Goal: Task Accomplishment & Management: Complete application form

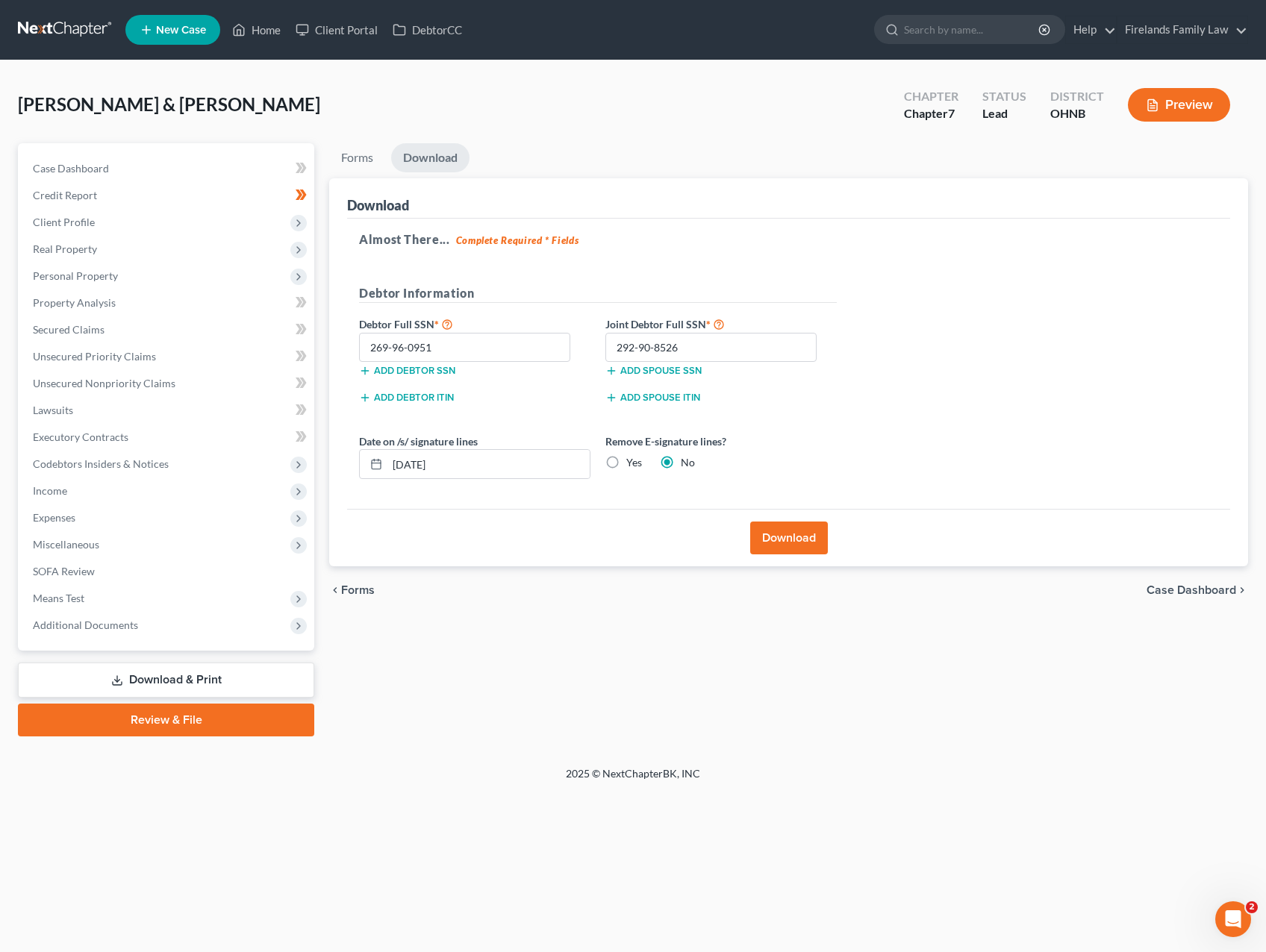
drag, startPoint x: 592, startPoint y: 713, endPoint x: 580, endPoint y: 707, distance: 13.4
click at [592, 673] on div "Forms Download Forms Forms to Download Select which forms you would like to dow…" at bounding box center [789, 441] width 934 height 594
click at [138, 151] on div "Case Dashboard Payments Invoices Payments Payments Credit Report Client Profile…" at bounding box center [166, 397] width 296 height 507
click at [144, 175] on link "Case Dashboard" at bounding box center [167, 168] width 293 height 27
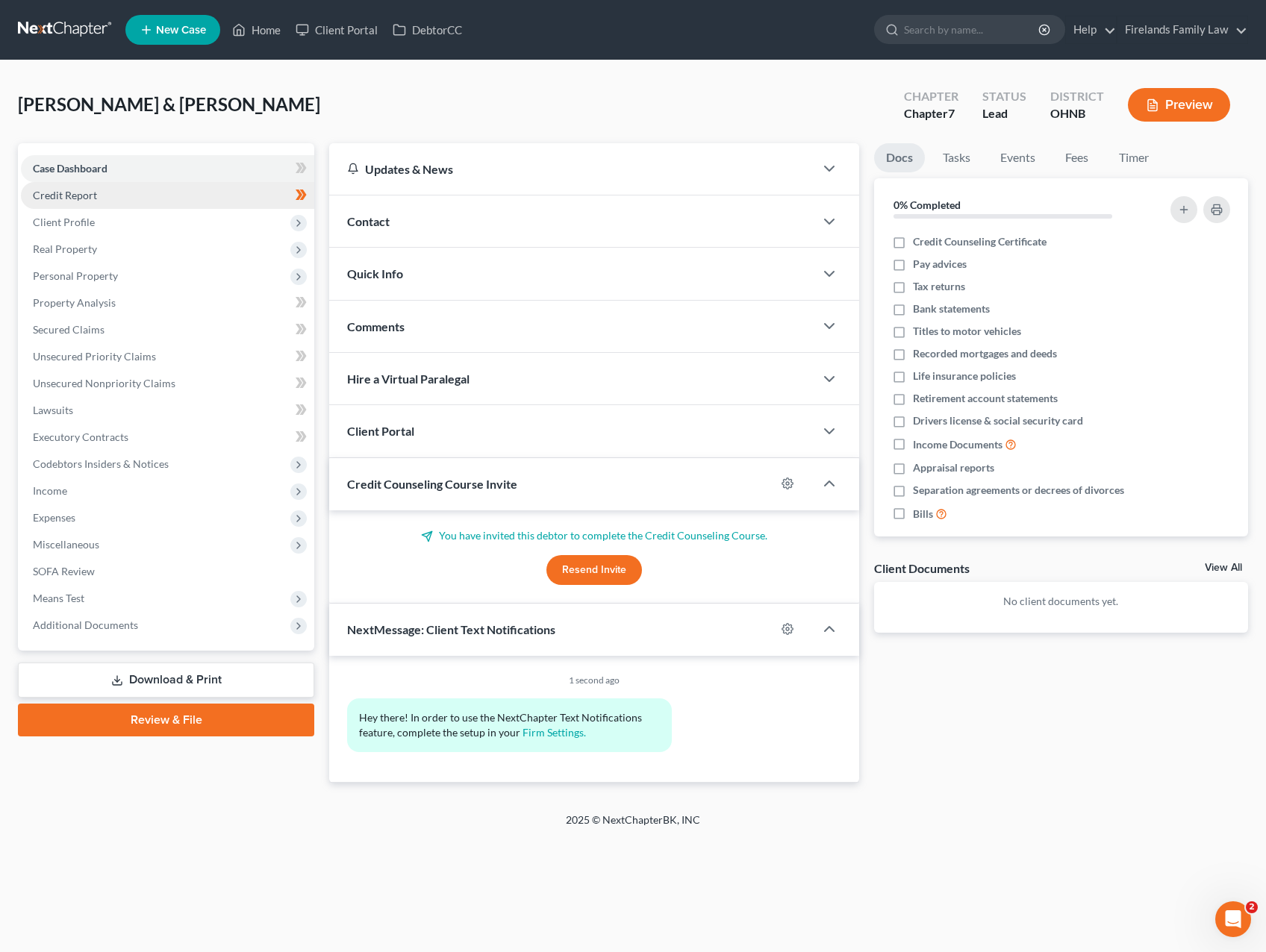
click at [192, 184] on link "Credit Report" at bounding box center [167, 195] width 293 height 27
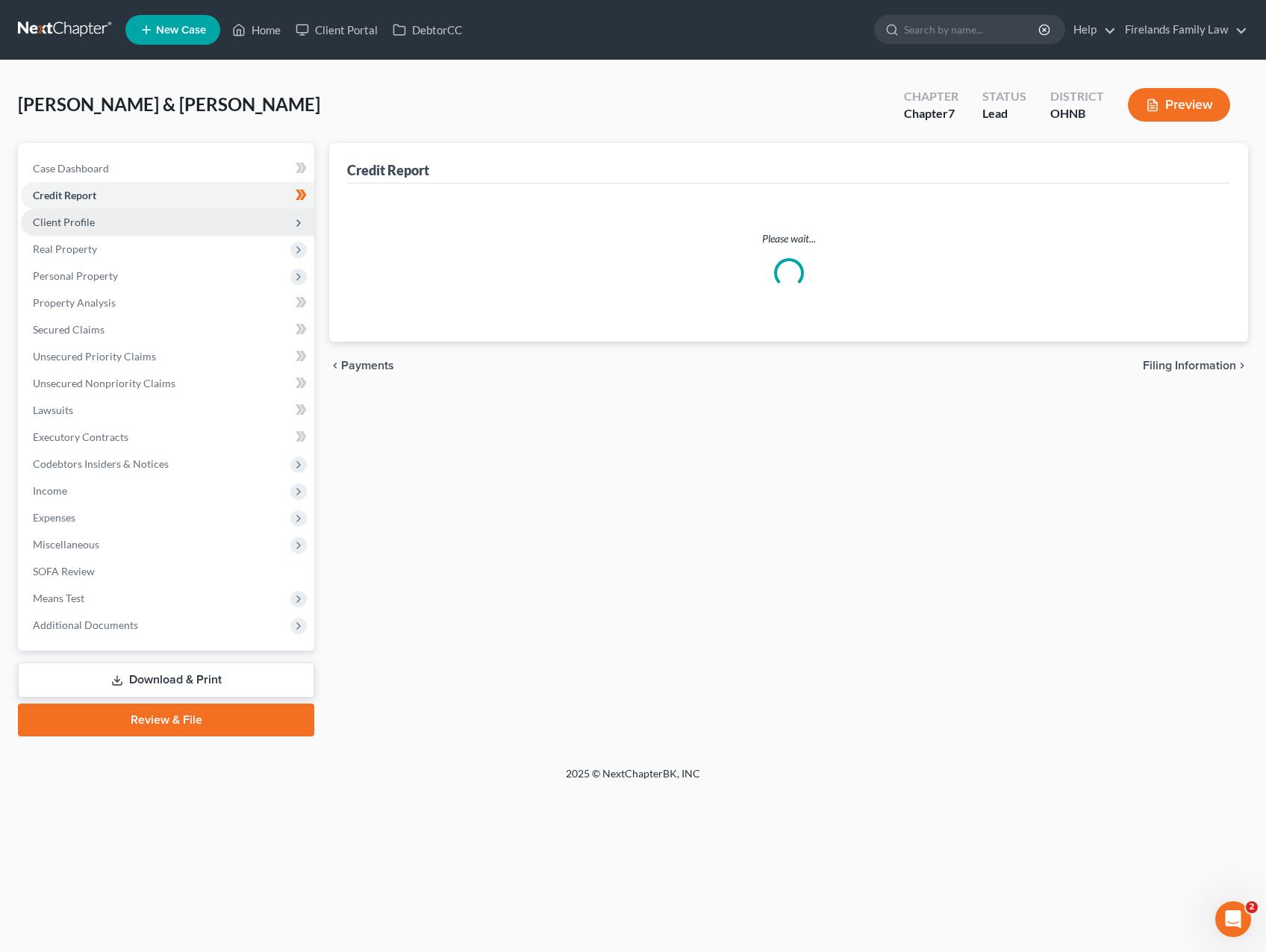
click at [190, 220] on span "Client Profile" at bounding box center [167, 222] width 293 height 27
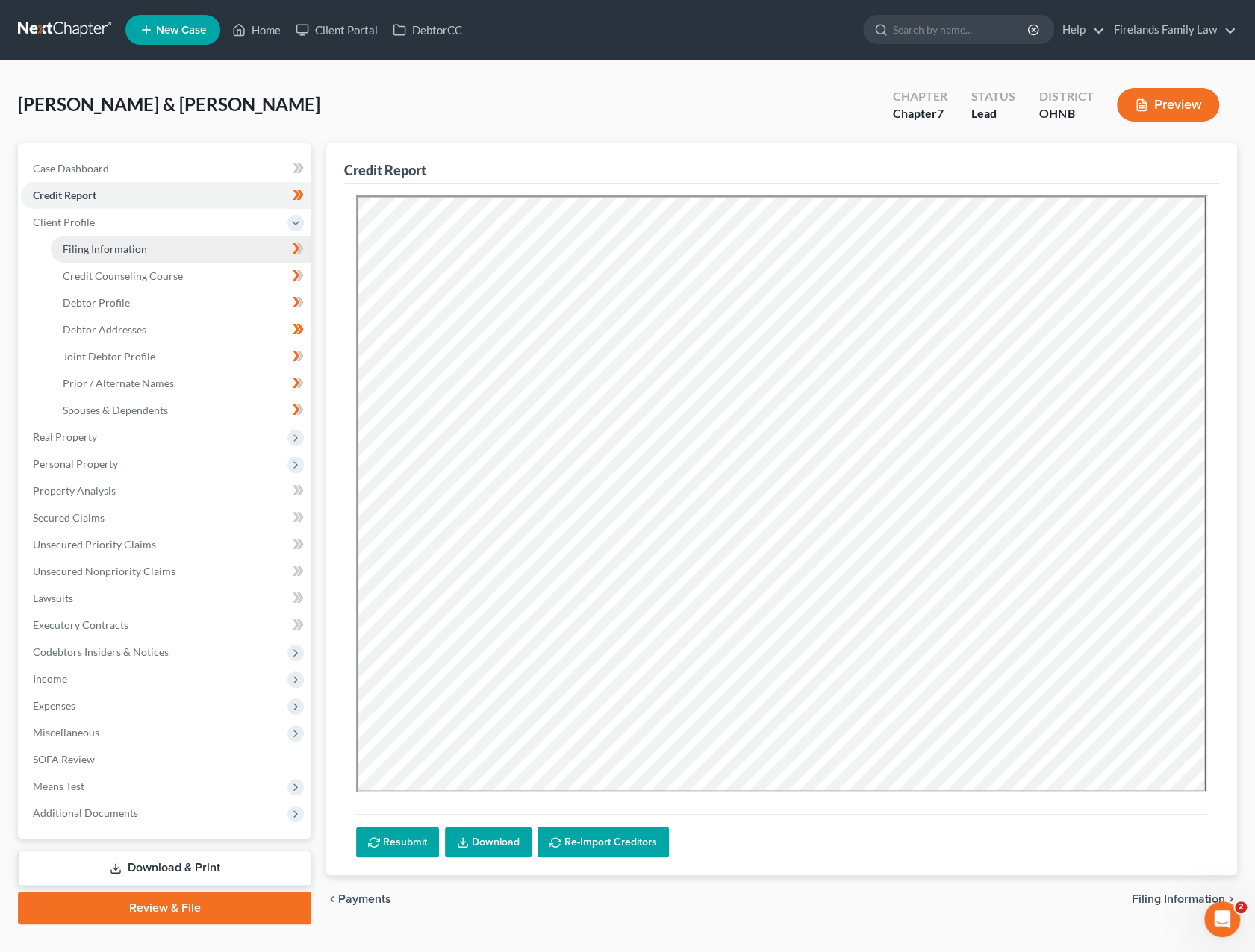
click at [166, 251] on link "Filing Information" at bounding box center [181, 249] width 261 height 27
select select "1"
select select "0"
select select "61"
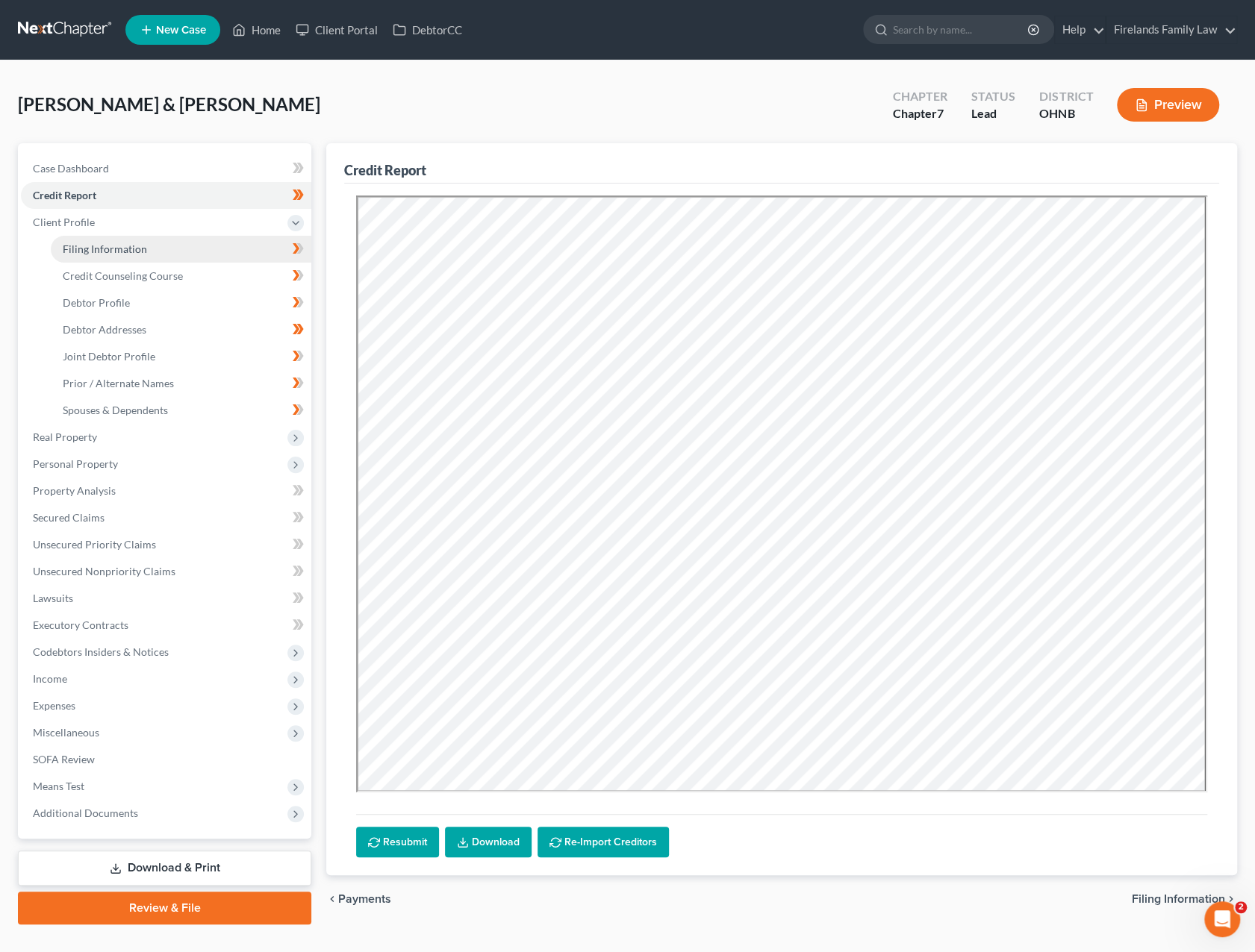
select select "0"
select select "36"
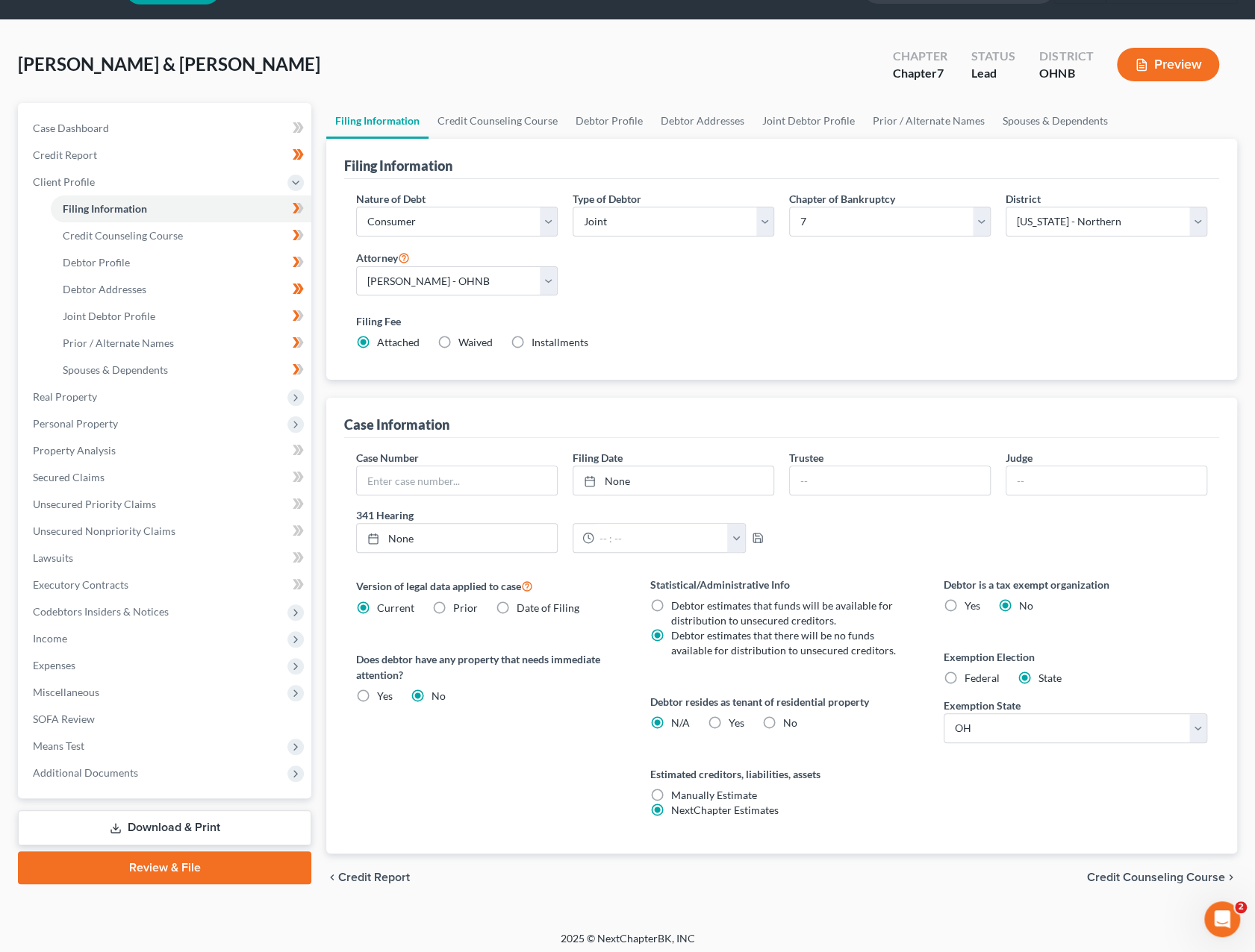
scroll to position [44, 0]
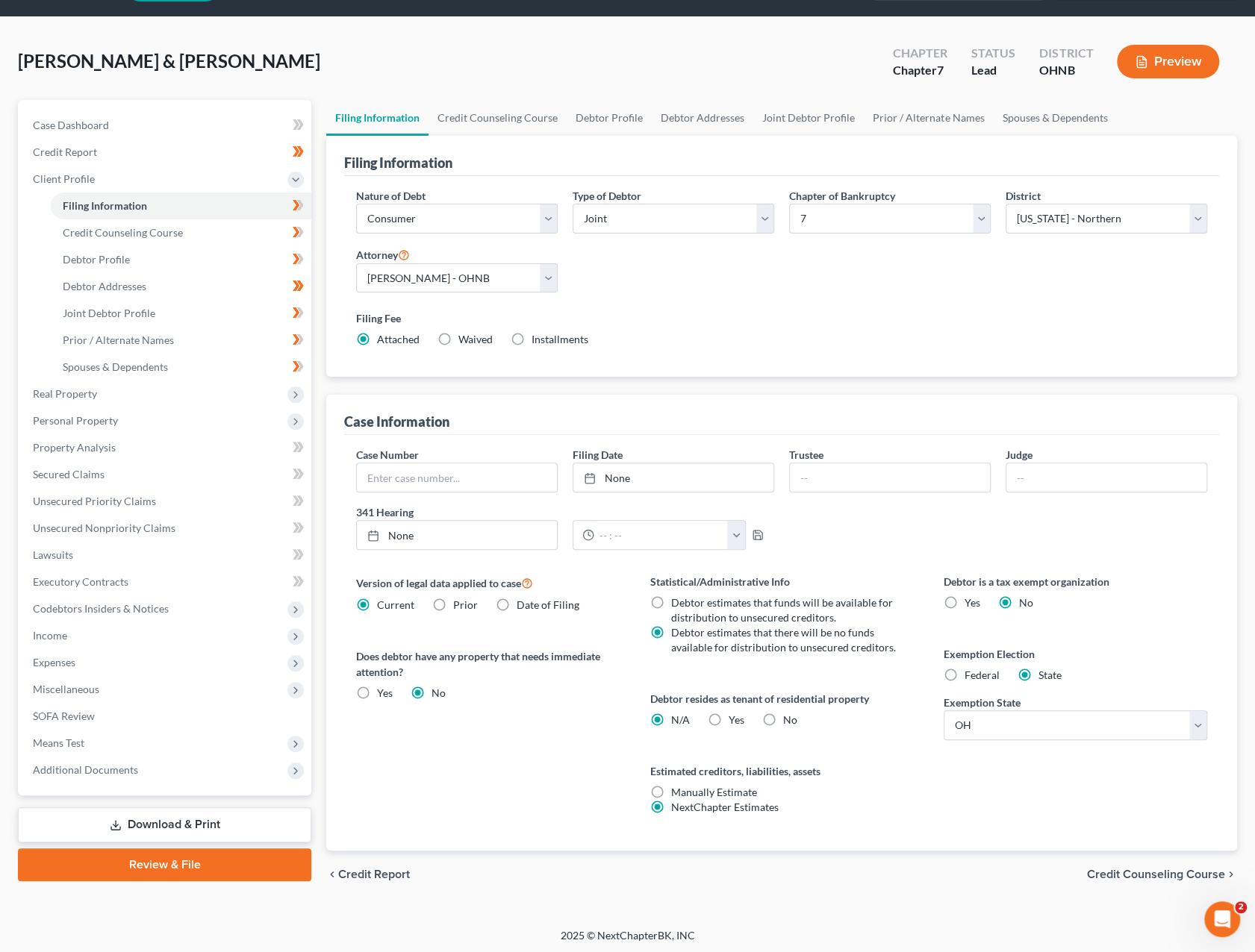
click at [729, 673] on label "Yes Yes" at bounding box center [737, 719] width 15 height 15
click at [735, 673] on input "Yes Yes" at bounding box center [739, 717] width 9 height 9
radio input "true"
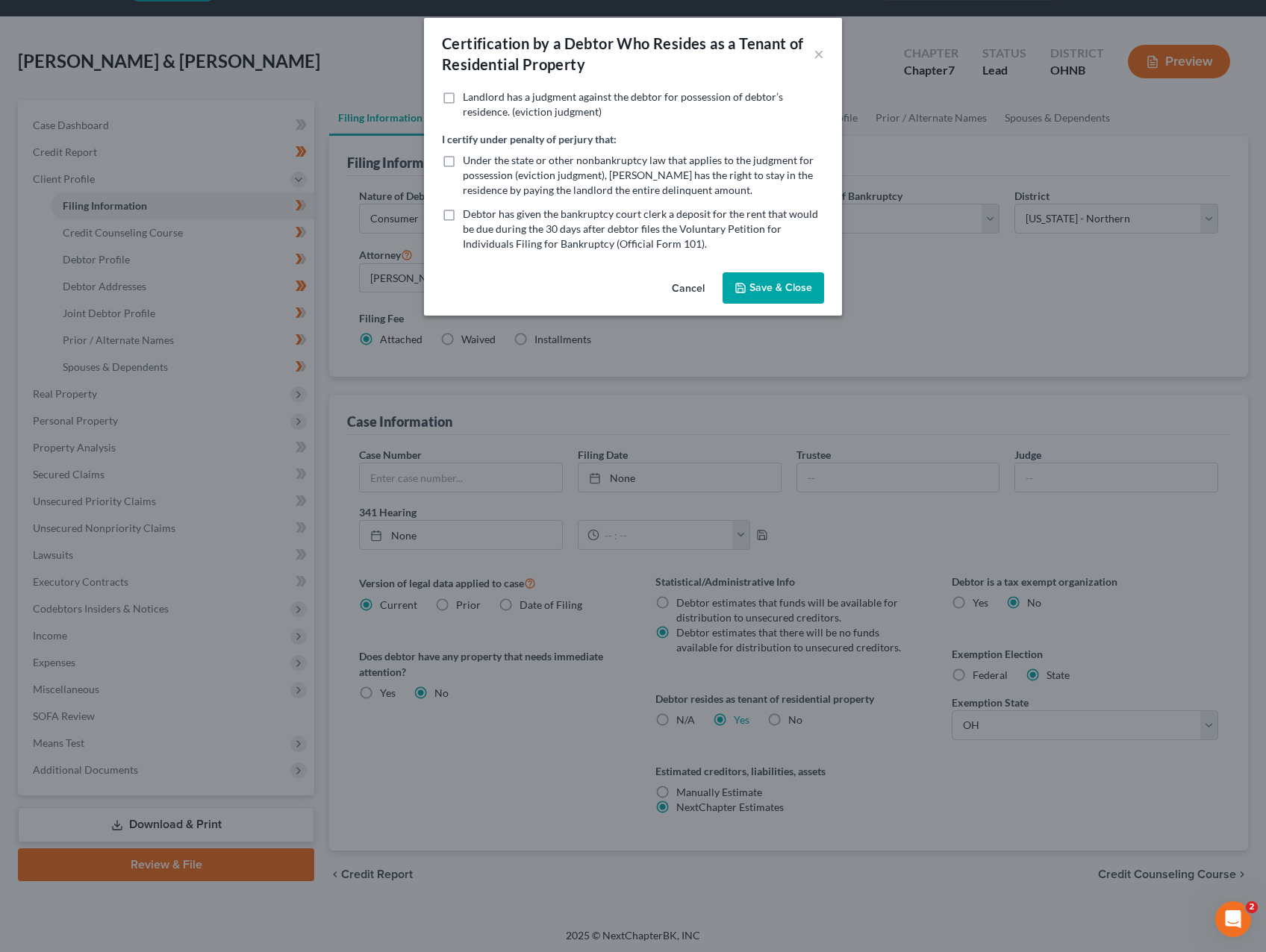
click at [691, 284] on button "Cancel" at bounding box center [688, 288] width 56 height 30
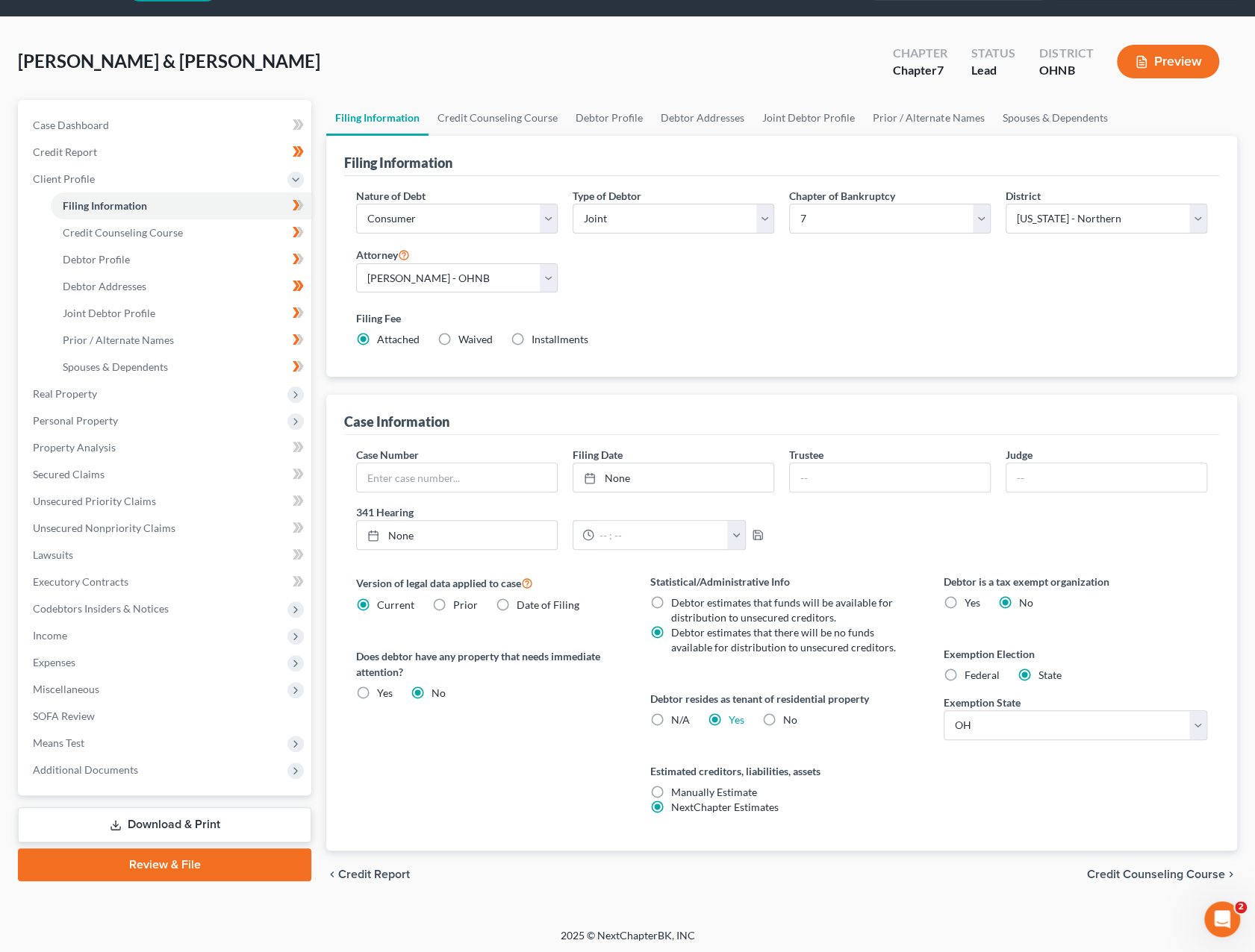
click at [671, 673] on label "N/A" at bounding box center [680, 719] width 19 height 15
click at [677, 673] on input "N/A" at bounding box center [681, 717] width 9 height 9
radio input "true"
click at [605, 673] on div "Version of legal data applied to case Current Prior Date of Filing Legal data v…" at bounding box center [488, 713] width 293 height 277
click at [729, 673] on label "Yes Yes" at bounding box center [737, 719] width 15 height 15
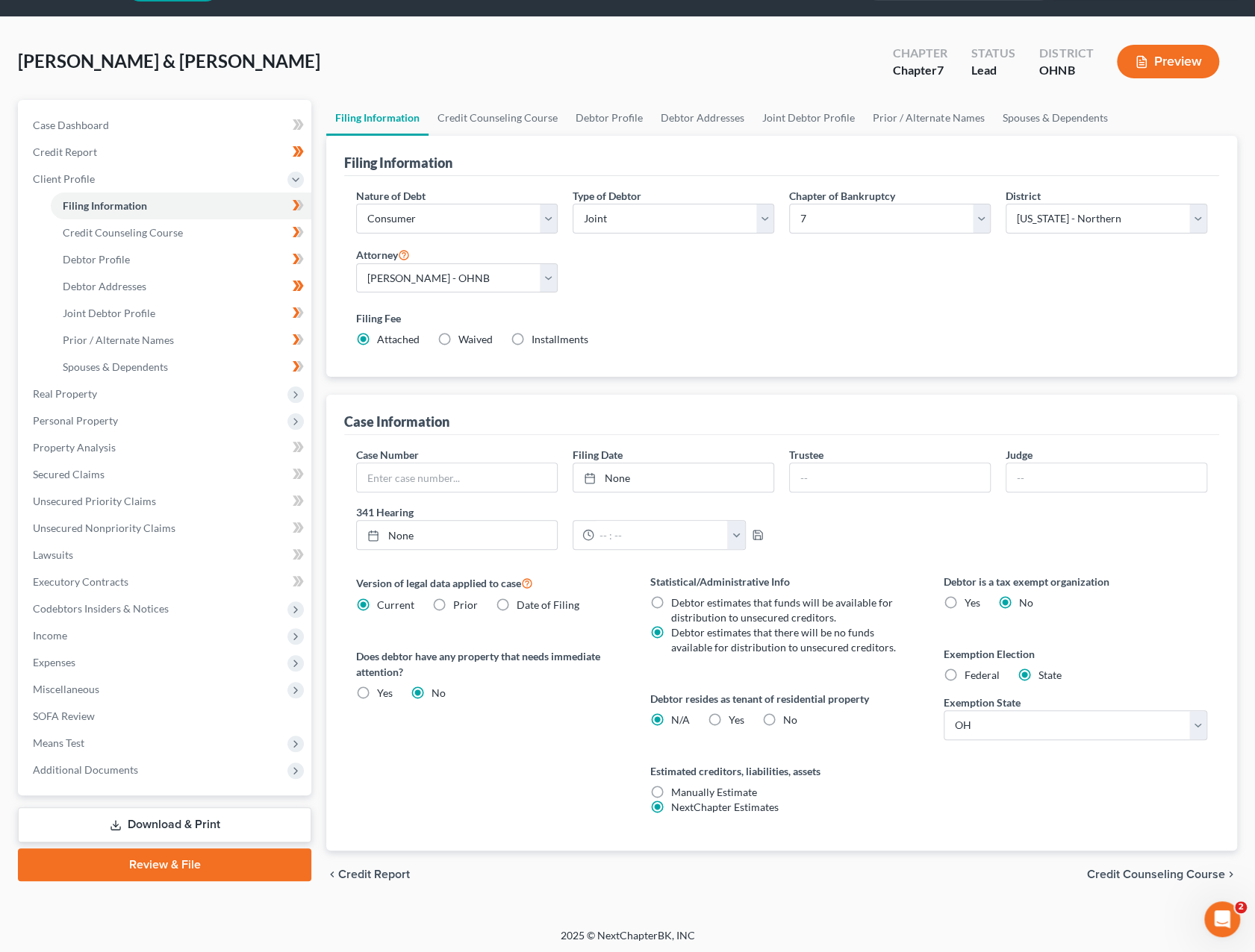
click at [735, 673] on input "Yes Yes" at bounding box center [739, 717] width 9 height 9
radio input "true"
radio input "false"
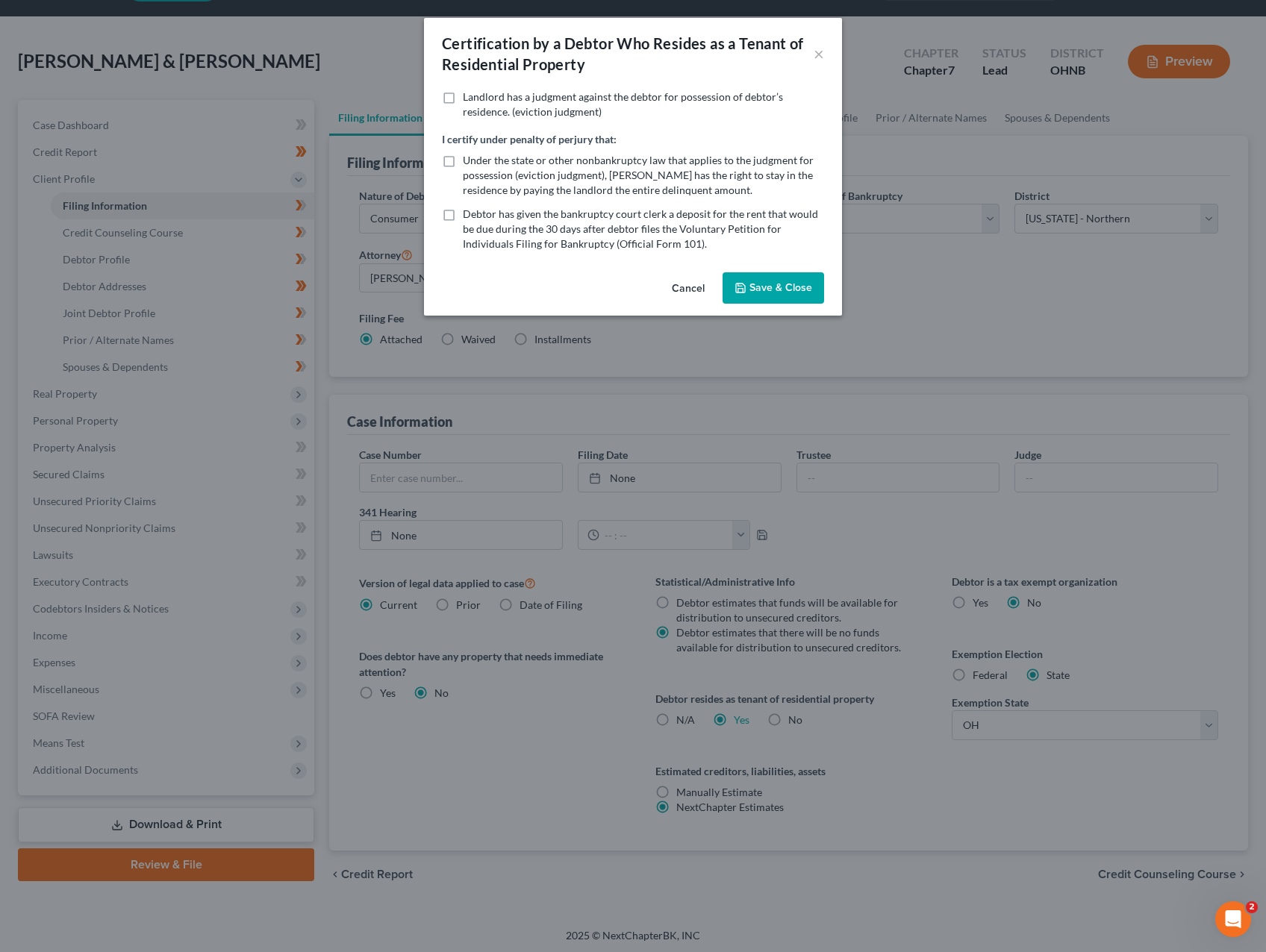
click at [463, 157] on label "Under the state or other nonbankruptcy law that applies to the judgment for pos…" at bounding box center [643, 175] width 361 height 44
click at [469, 157] on input "Under the state or other nonbankruptcy law that applies to the judgment for pos…" at bounding box center [473, 157] width 9 height 9
click at [463, 157] on label "Under the state or other nonbankruptcy law that applies to the judgment for pos…" at bounding box center [643, 175] width 361 height 44
click at [469, 157] on input "Under the state or other nonbankruptcy law that applies to the judgment for pos…" at bounding box center [473, 157] width 9 height 9
checkbox input "false"
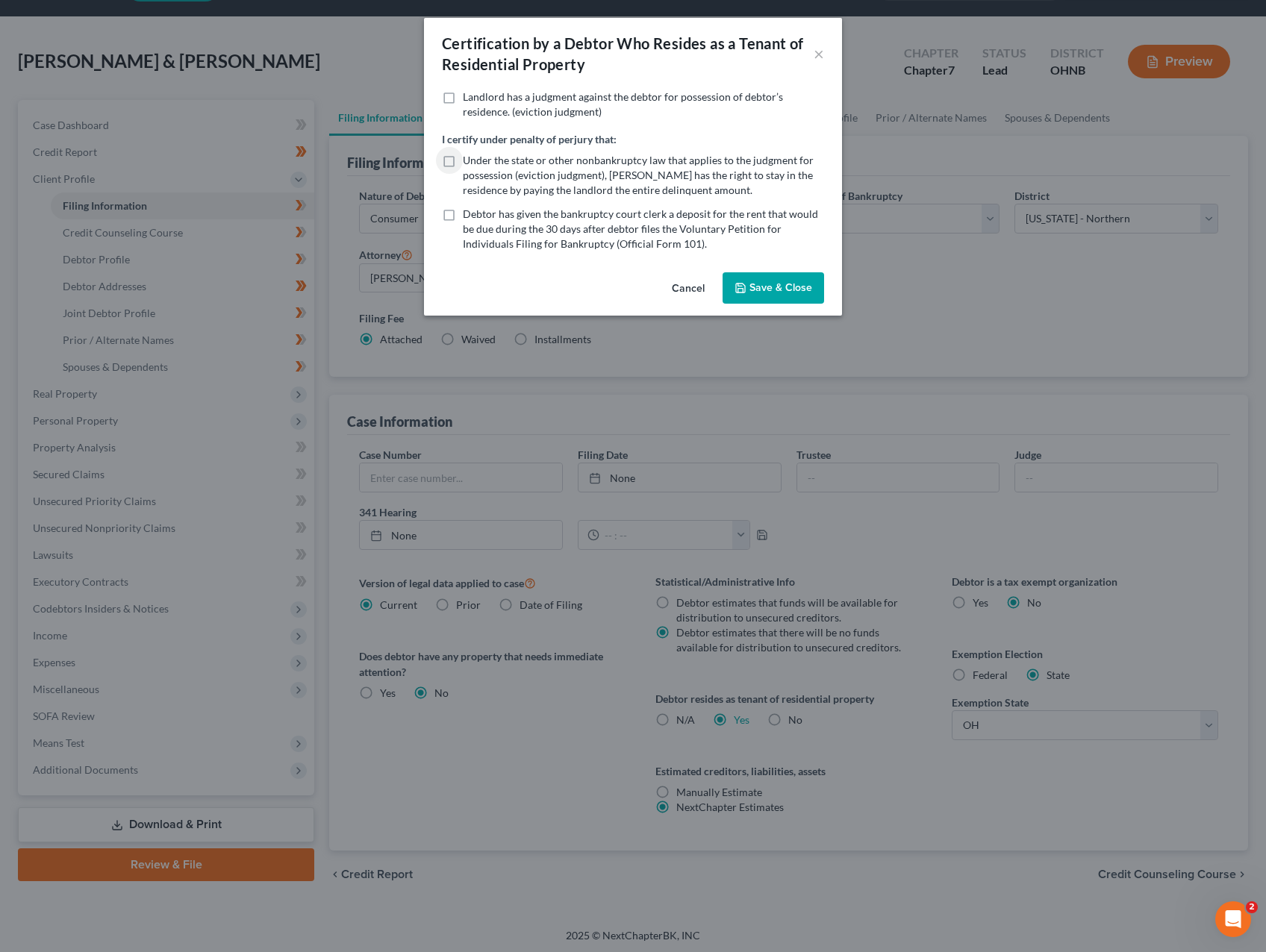
click at [689, 294] on button "Cancel" at bounding box center [688, 288] width 56 height 30
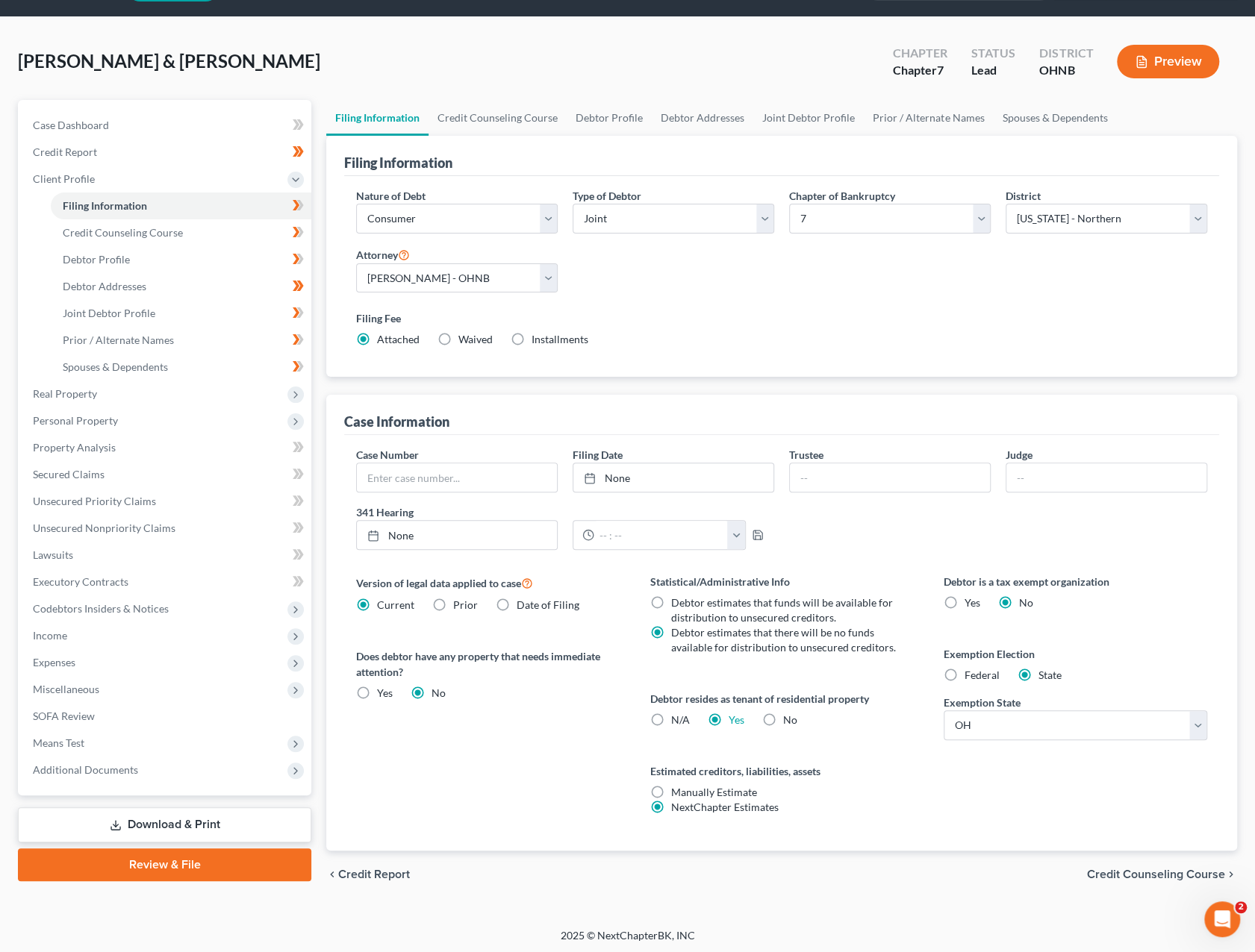
click at [671, 673] on label "N/A" at bounding box center [680, 719] width 19 height 15
click at [677, 673] on input "N/A" at bounding box center [681, 717] width 9 height 9
radio input "true"
radio input "false"
click at [299, 206] on icon at bounding box center [300, 205] width 7 height 10
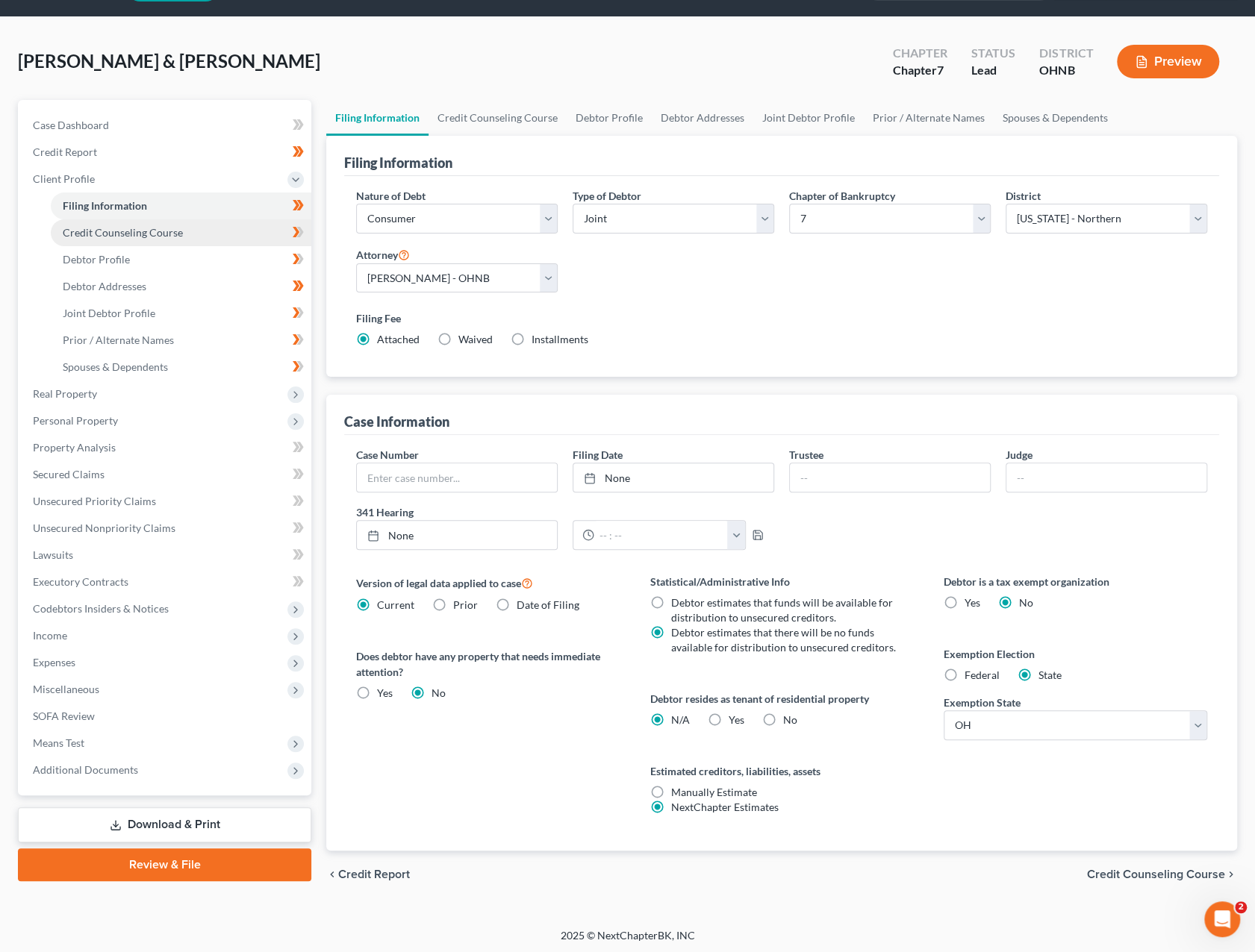
click at [260, 234] on link "Credit Counseling Course" at bounding box center [181, 233] width 261 height 27
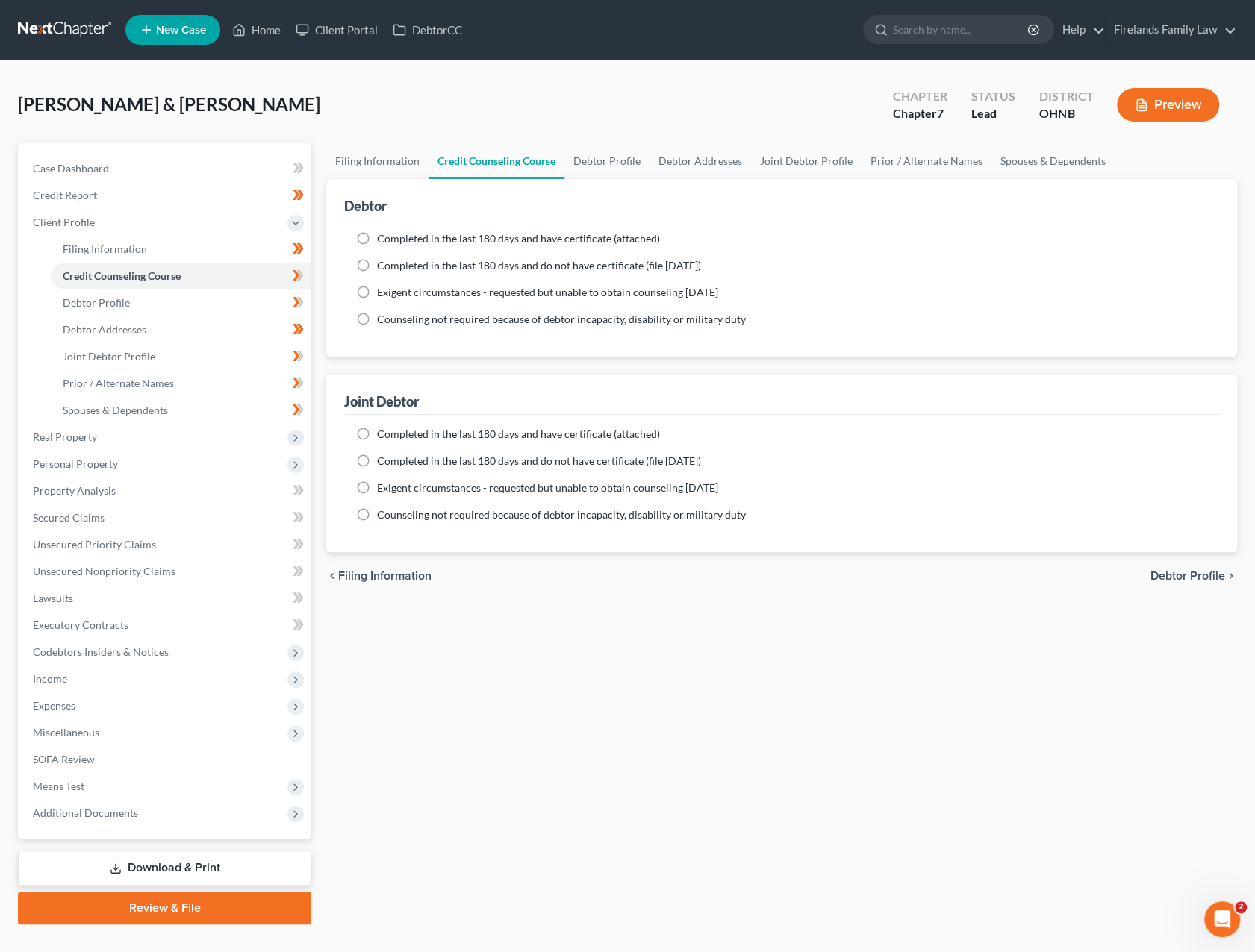
click at [377, 235] on label "Completed in the last 180 days and have certificate (attached)" at bounding box center [518, 238] width 283 height 15
click at [383, 235] on input "Completed in the last 180 days and have certificate (attached)" at bounding box center [388, 235] width 9 height 9
radio input "true"
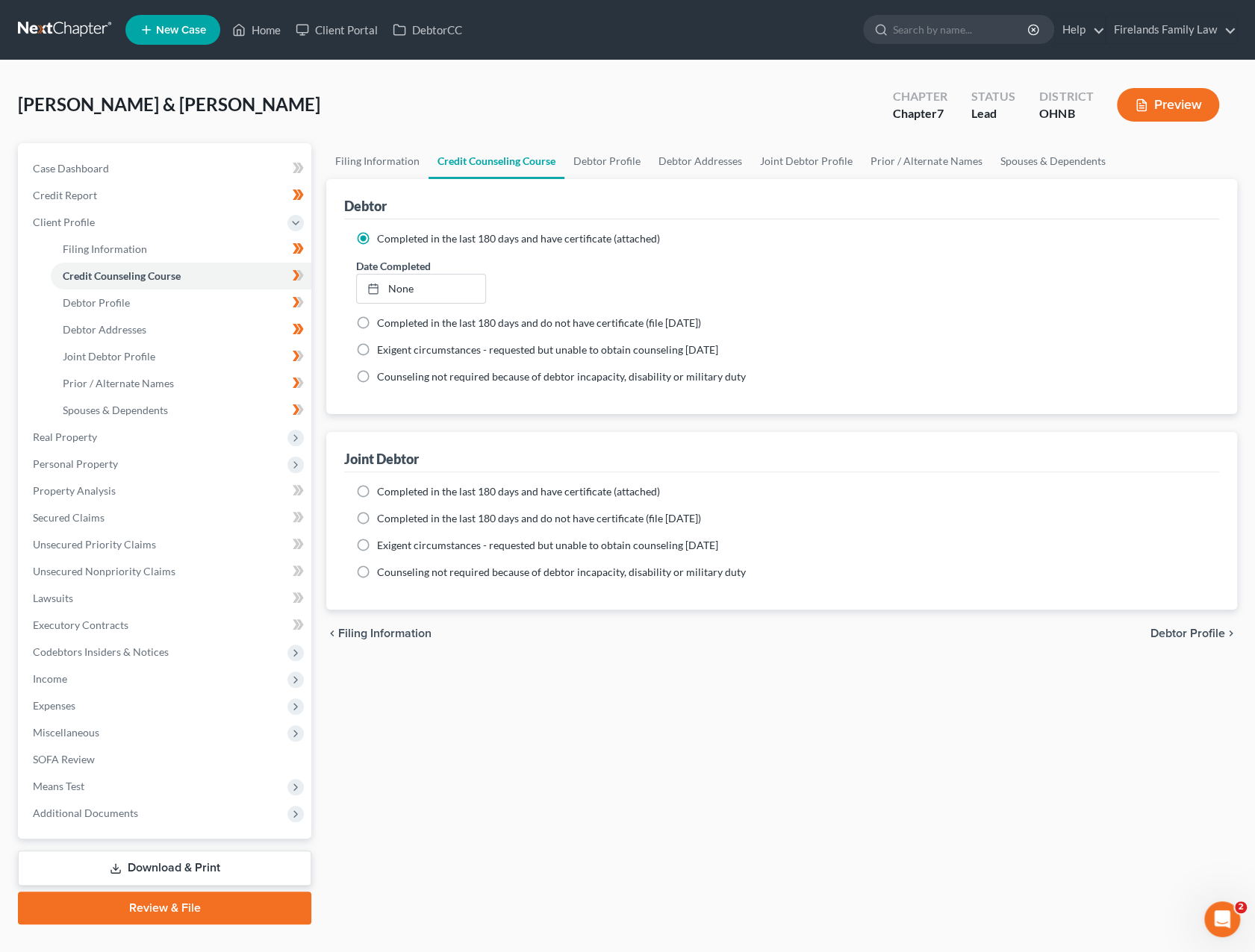
click at [377, 494] on label "Completed in the last 180 days and have certificate (attached)" at bounding box center [518, 491] width 283 height 15
click at [383, 494] on input "Completed in the last 180 days and have certificate (attached)" at bounding box center [388, 488] width 9 height 9
radio input "true"
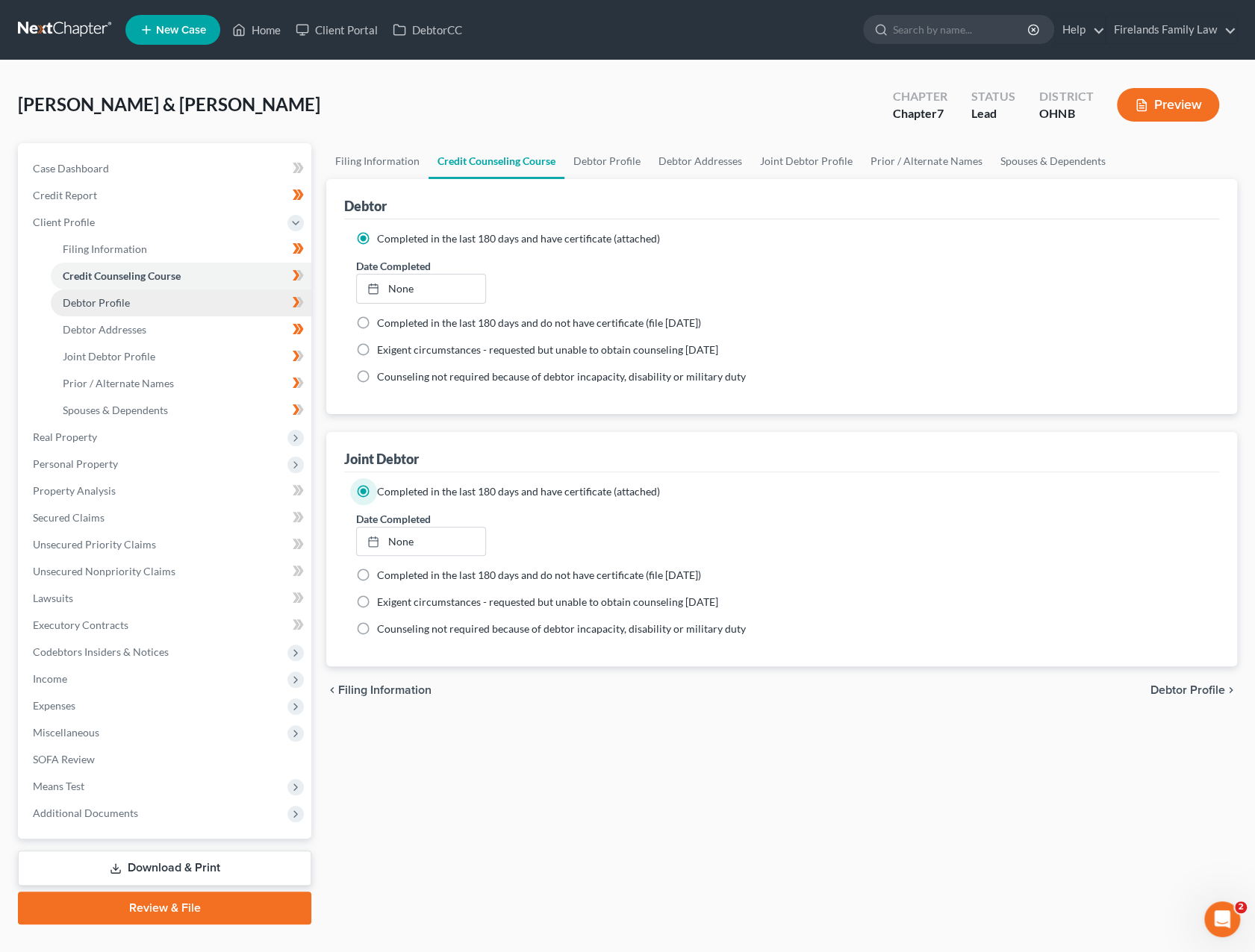
click at [169, 304] on link "Debtor Profile" at bounding box center [181, 303] width 261 height 27
select select "1"
select select "3"
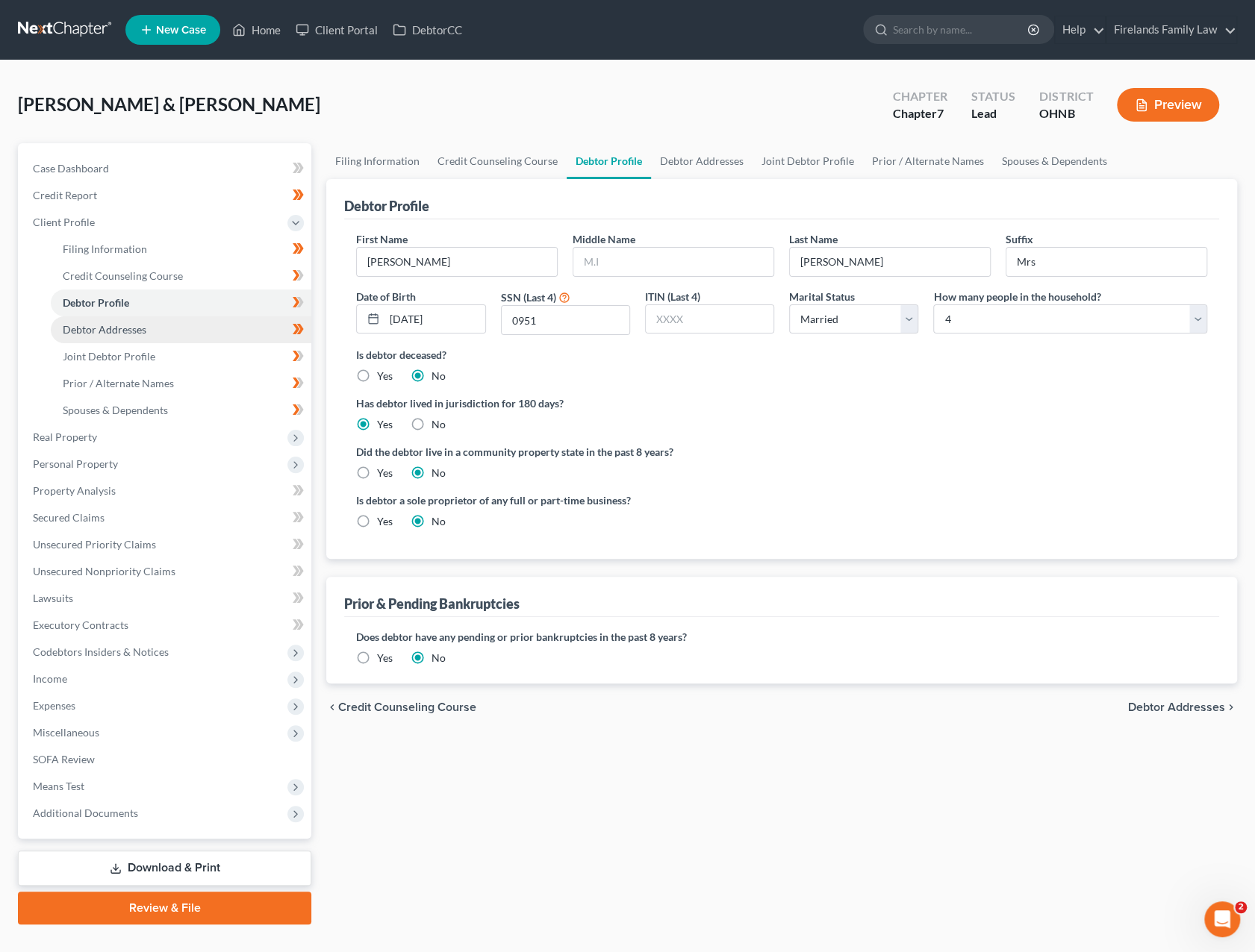
click at [173, 334] on link "Debtor Addresses" at bounding box center [181, 329] width 261 height 27
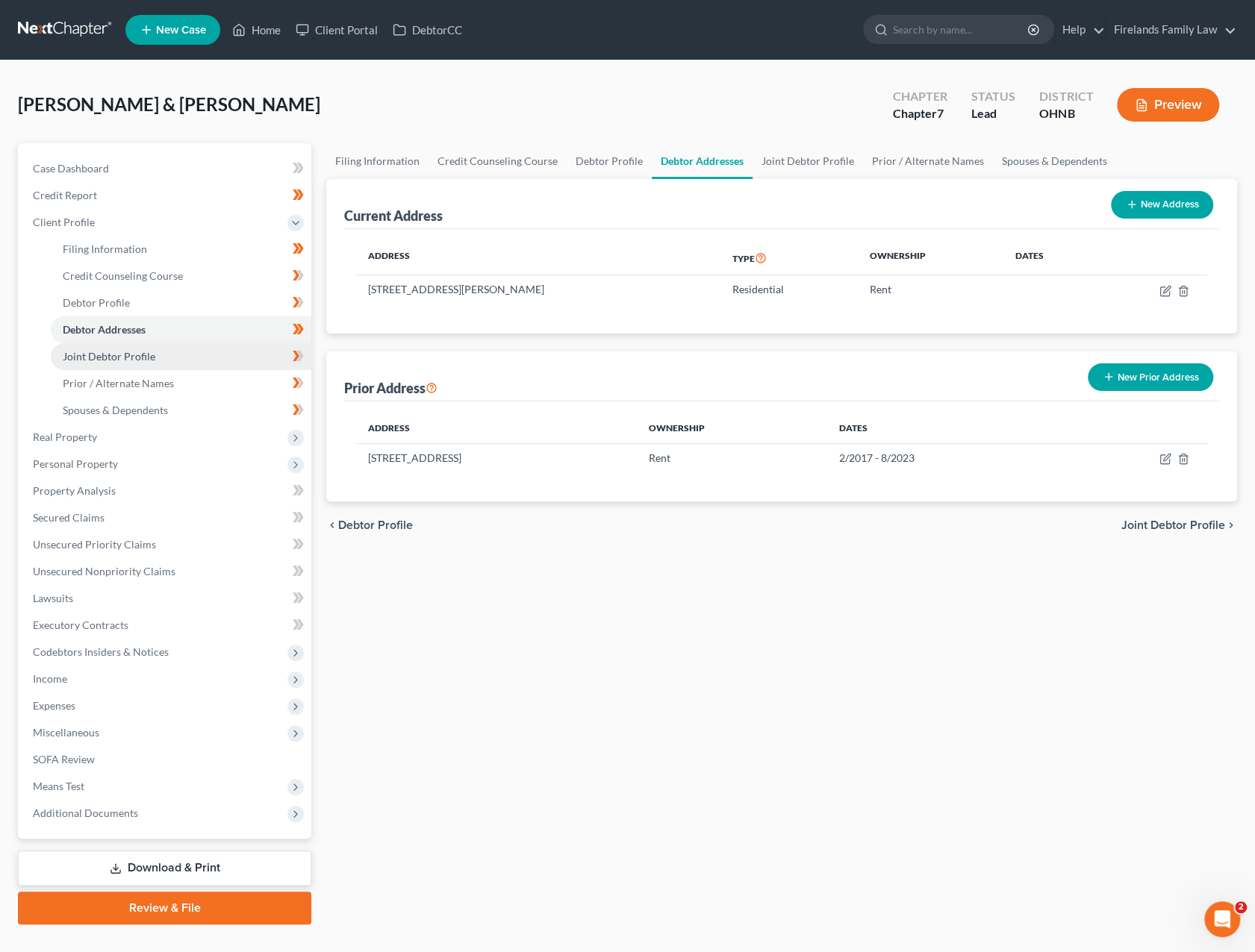
click at [187, 354] on link "Joint Debtor Profile" at bounding box center [181, 356] width 261 height 27
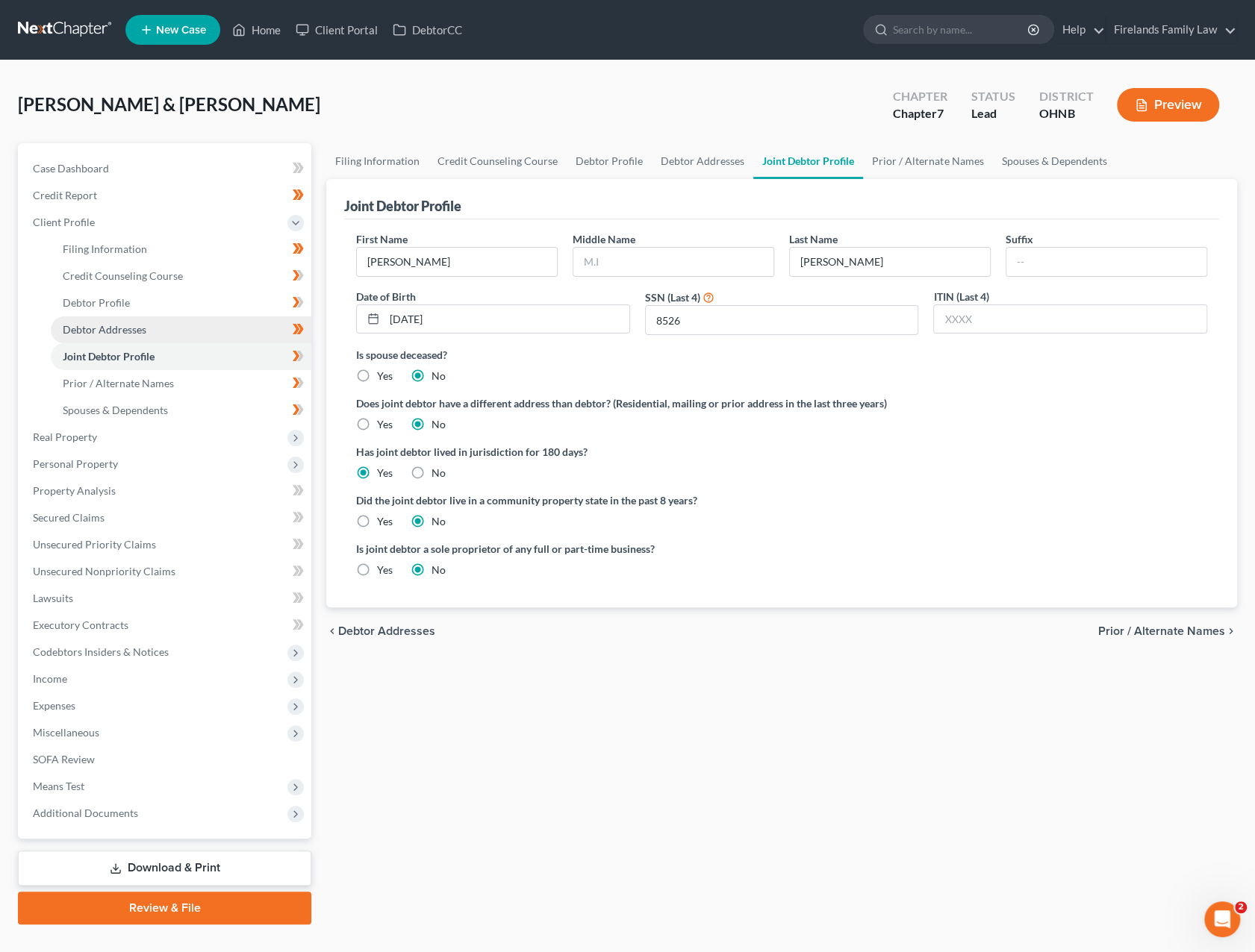
click at [180, 331] on link "Debtor Addresses" at bounding box center [181, 329] width 261 height 27
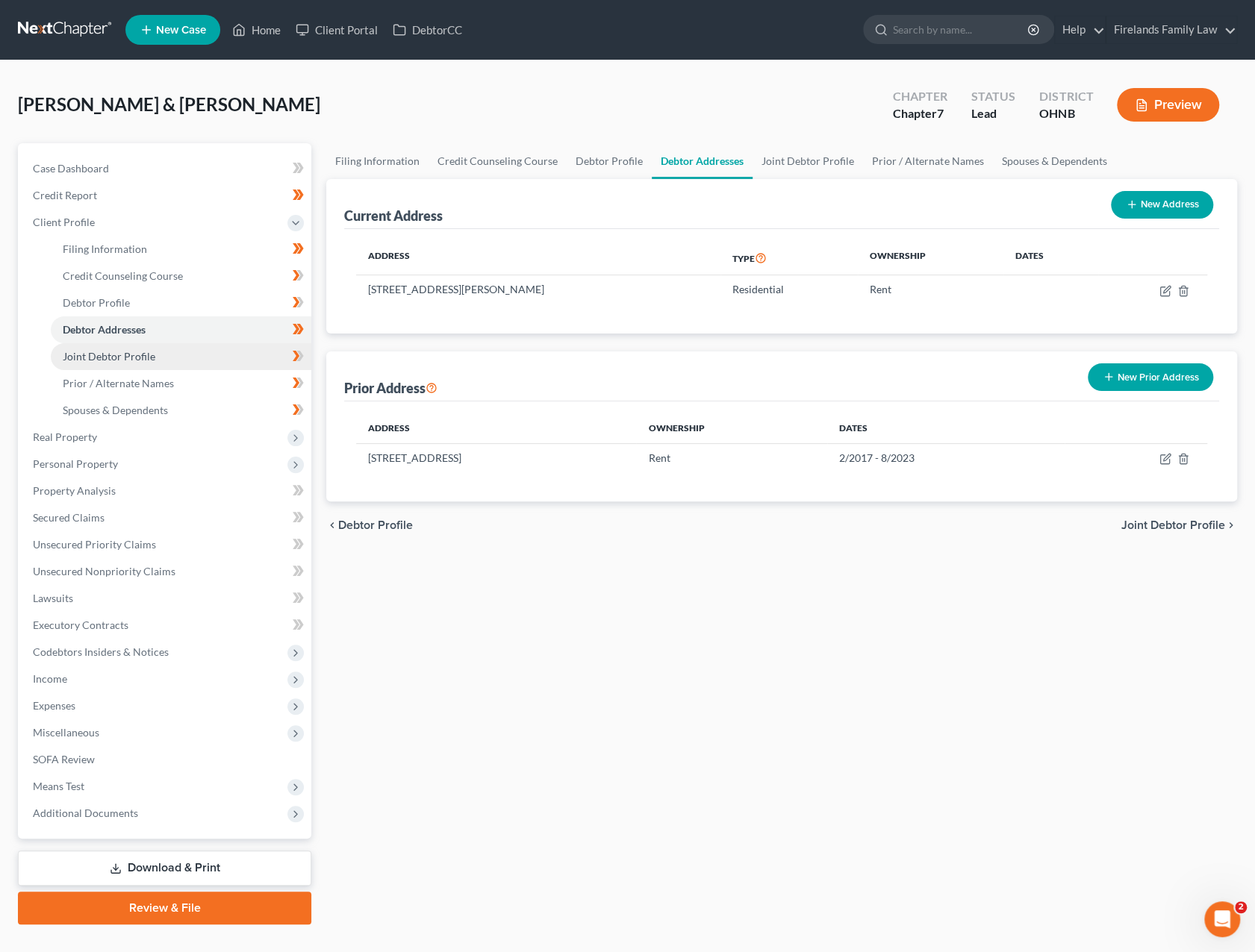
click at [191, 354] on link "Joint Debtor Profile" at bounding box center [181, 356] width 261 height 27
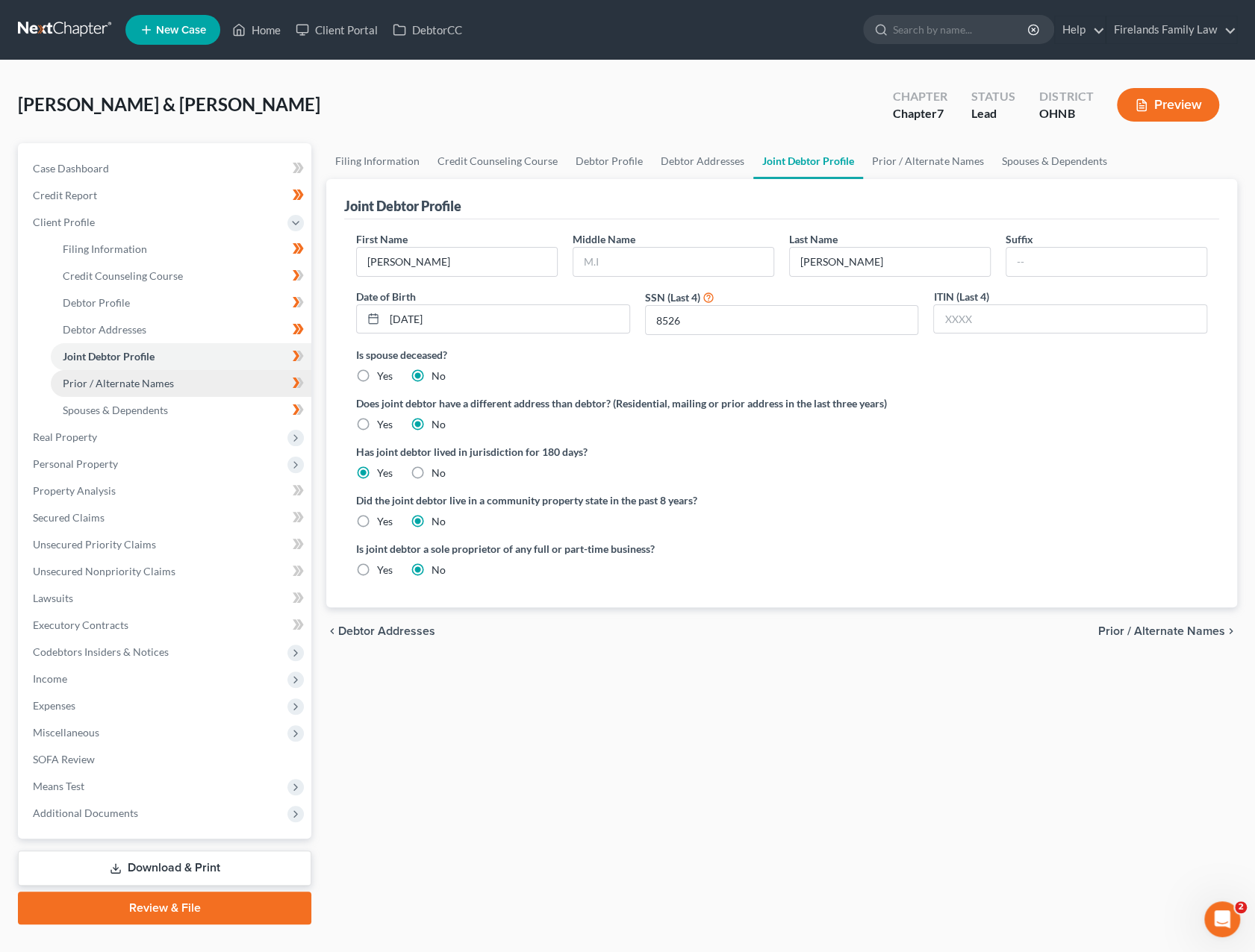
click at [192, 383] on link "Prior / Alternate Names" at bounding box center [181, 383] width 261 height 27
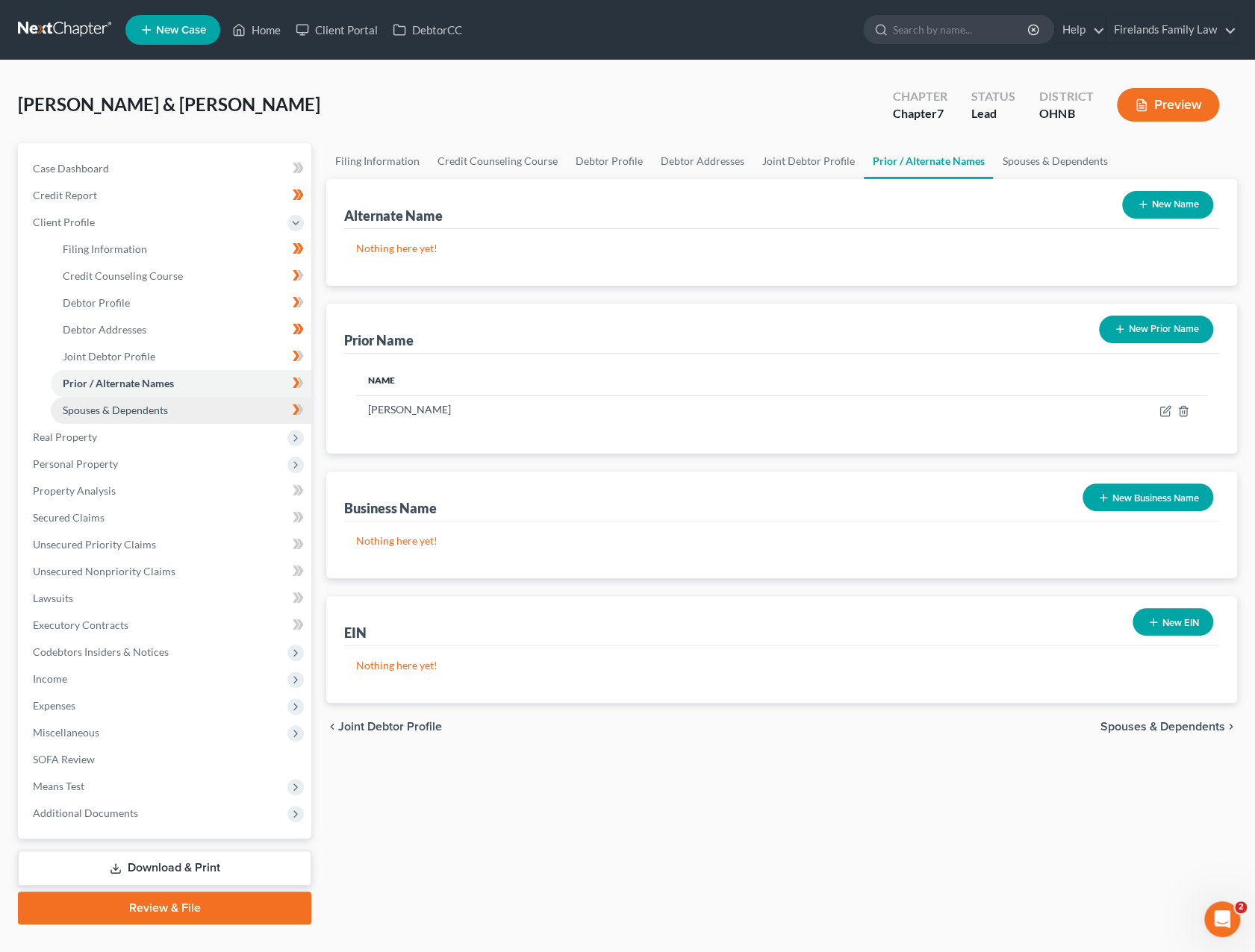
click at [201, 405] on link "Spouses & Dependents" at bounding box center [181, 410] width 261 height 27
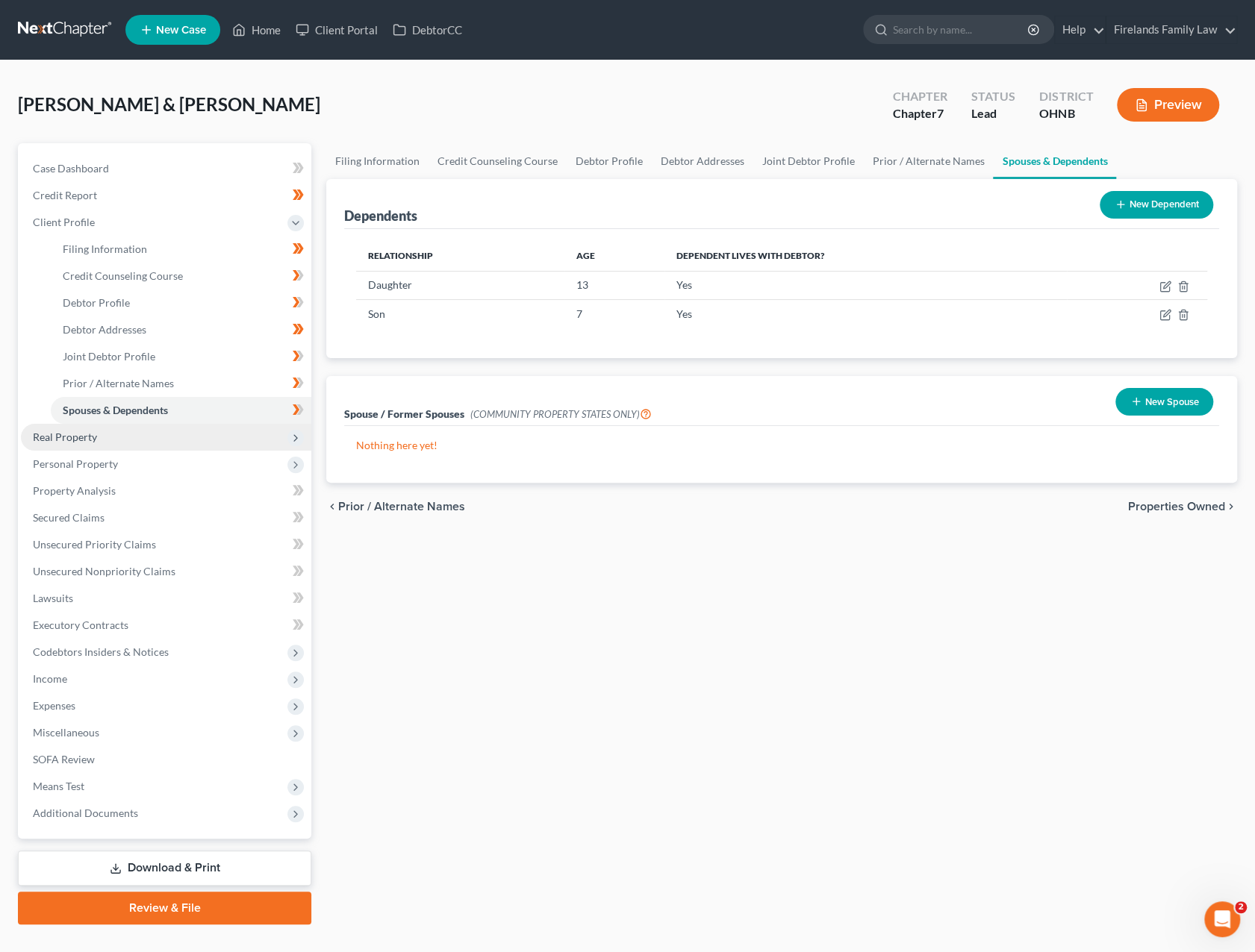
click at [181, 442] on span "Real Property" at bounding box center [165, 437] width 290 height 27
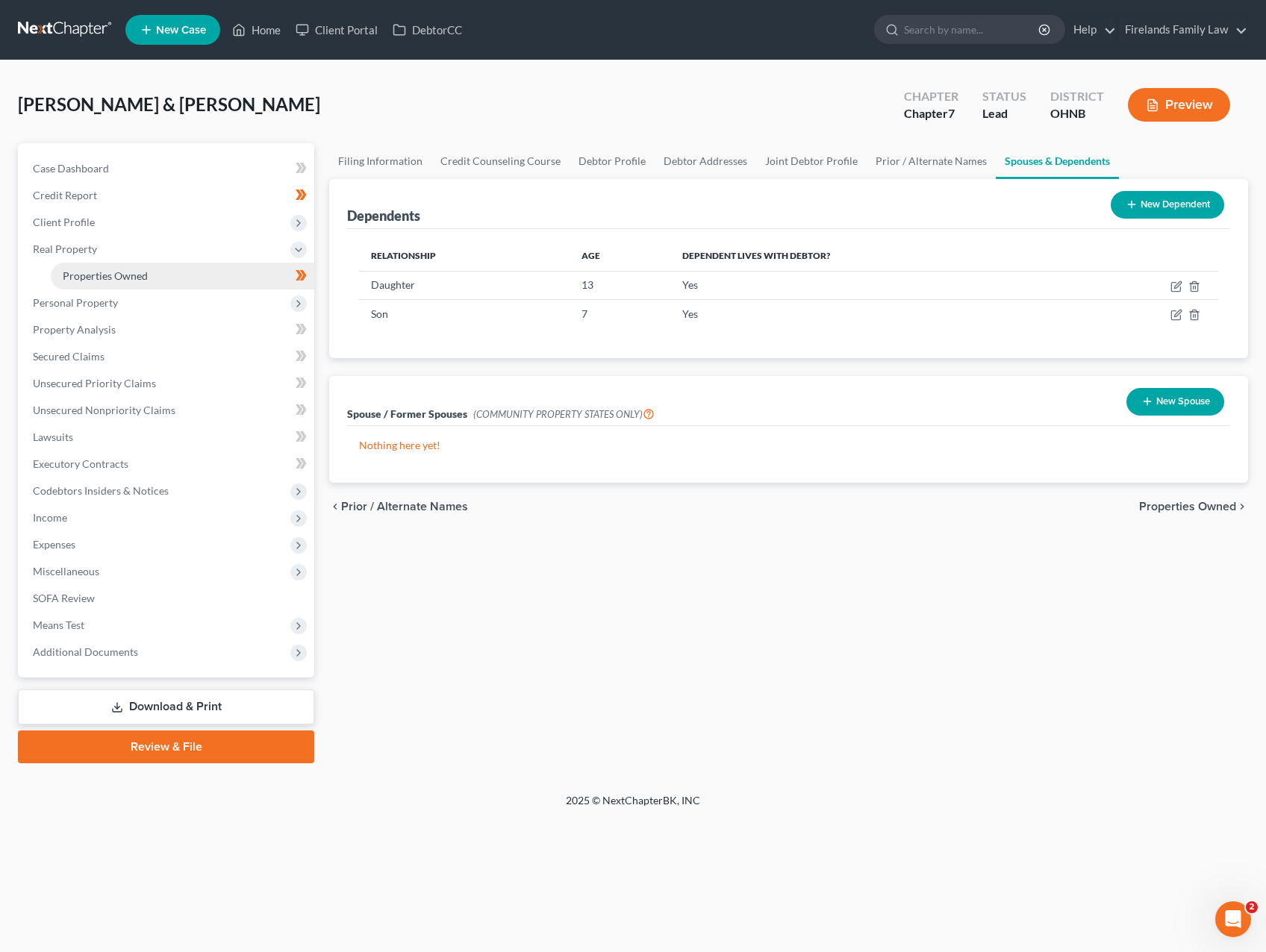
click at [163, 275] on link "Properties Owned" at bounding box center [182, 275] width 263 height 27
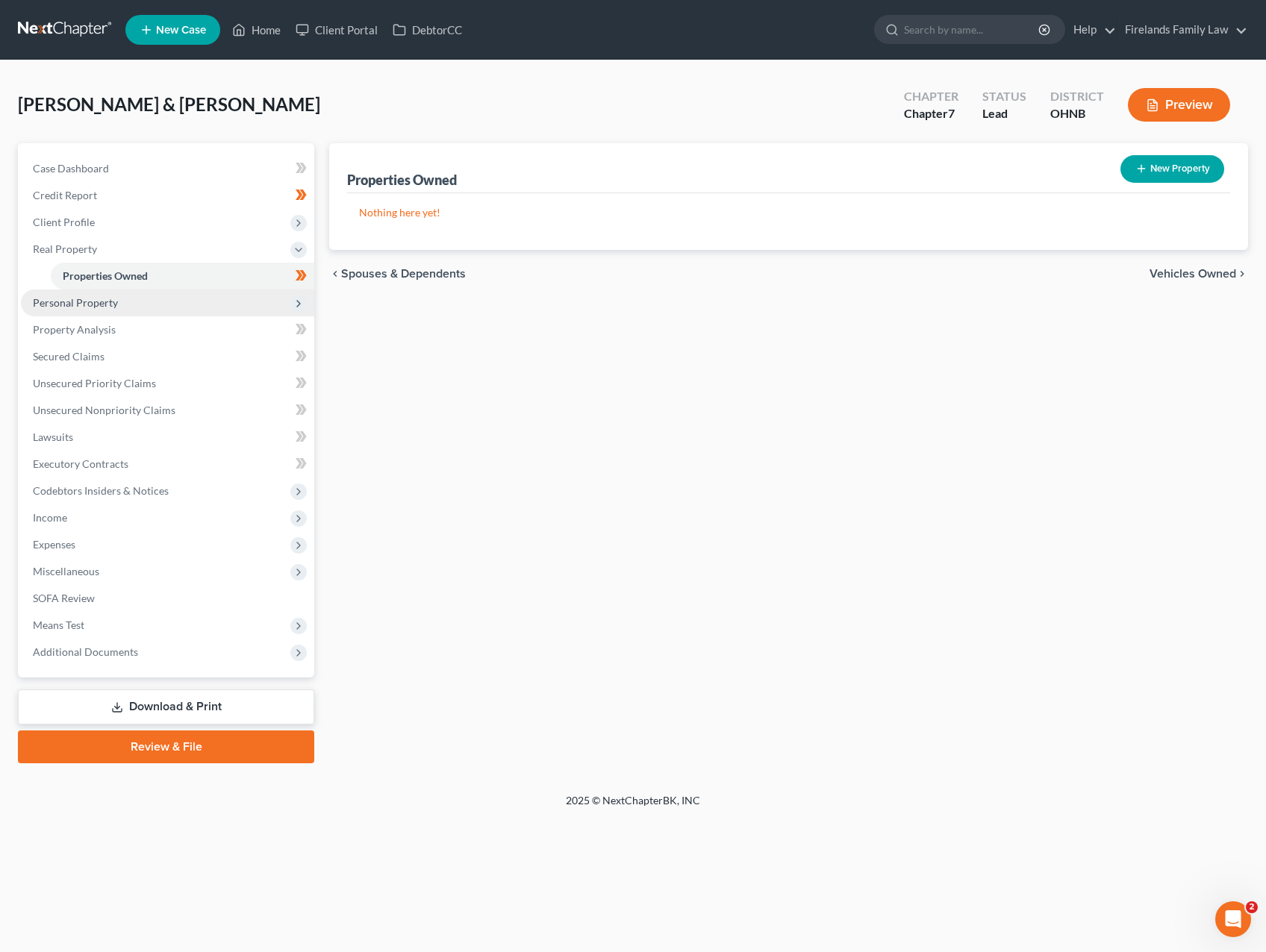
click at [172, 296] on span "Personal Property" at bounding box center [167, 303] width 293 height 27
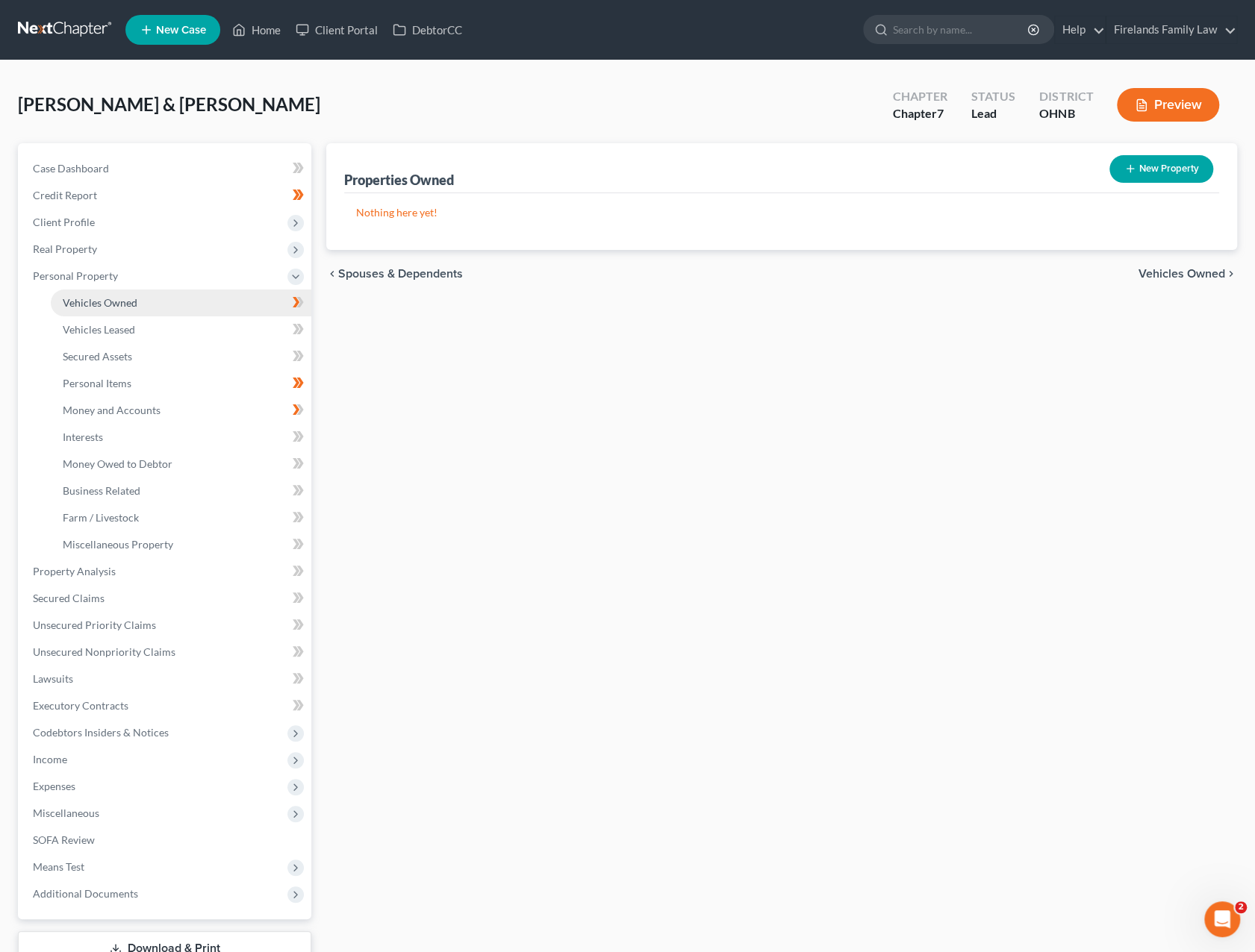
click at [177, 302] on link "Vehicles Owned" at bounding box center [181, 303] width 261 height 27
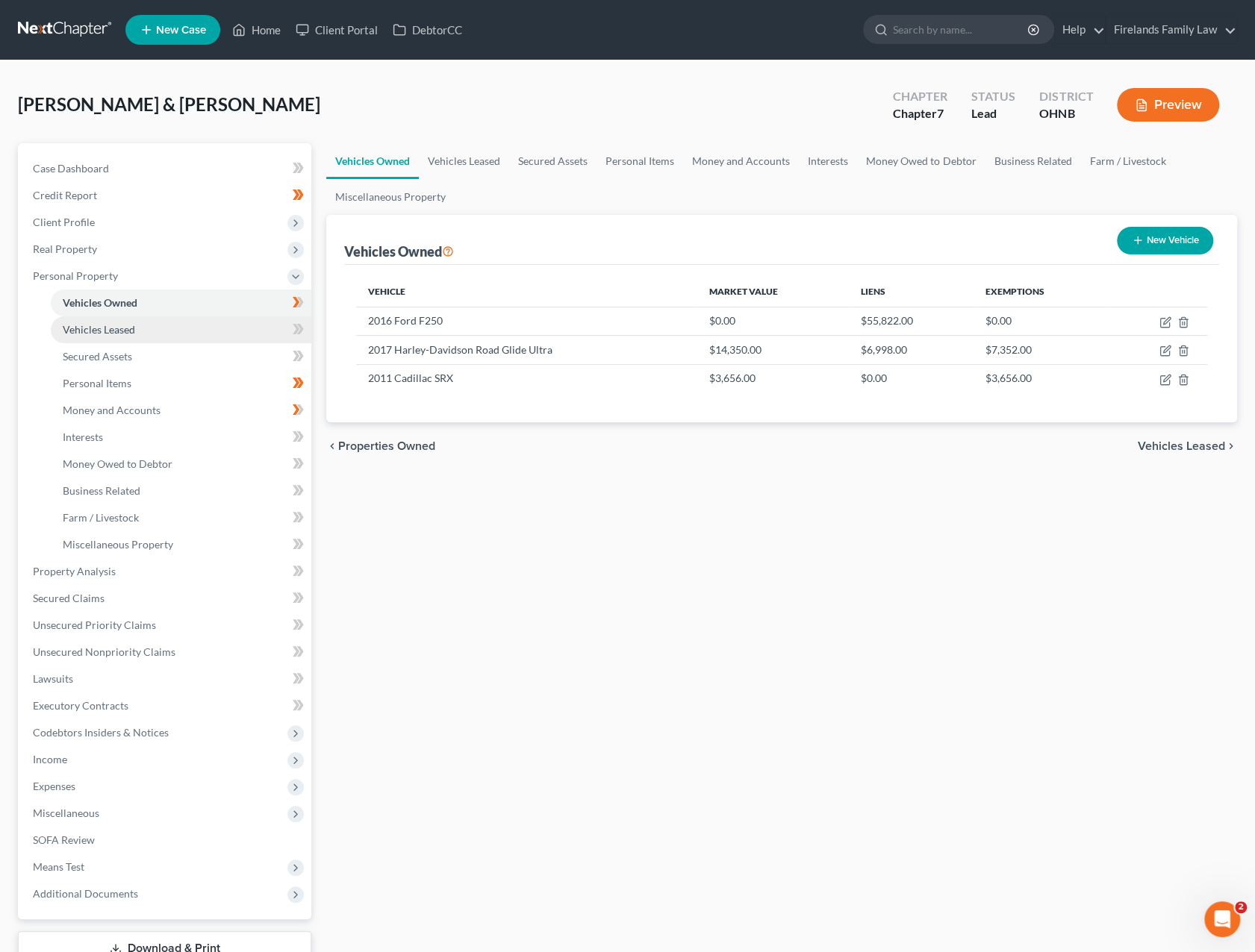
click at [180, 334] on link "Vehicles Leased" at bounding box center [181, 329] width 261 height 27
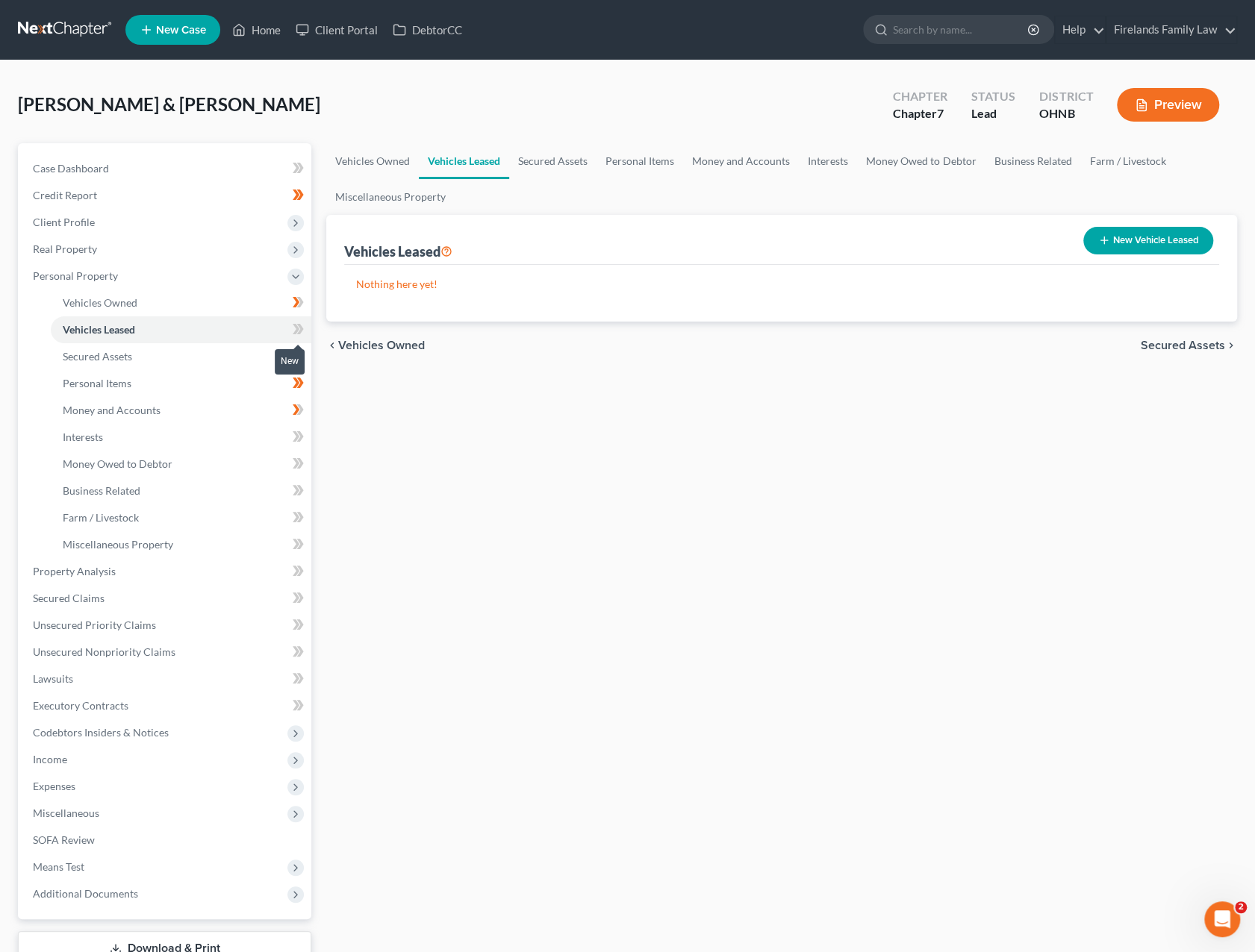
click at [299, 331] on icon at bounding box center [298, 329] width 11 height 19
drag, startPoint x: 299, startPoint y: 331, endPoint x: 297, endPoint y: 301, distance: 30.1
click at [297, 301] on icon at bounding box center [296, 302] width 7 height 10
click at [192, 356] on link "Secured Assets" at bounding box center [181, 356] width 261 height 27
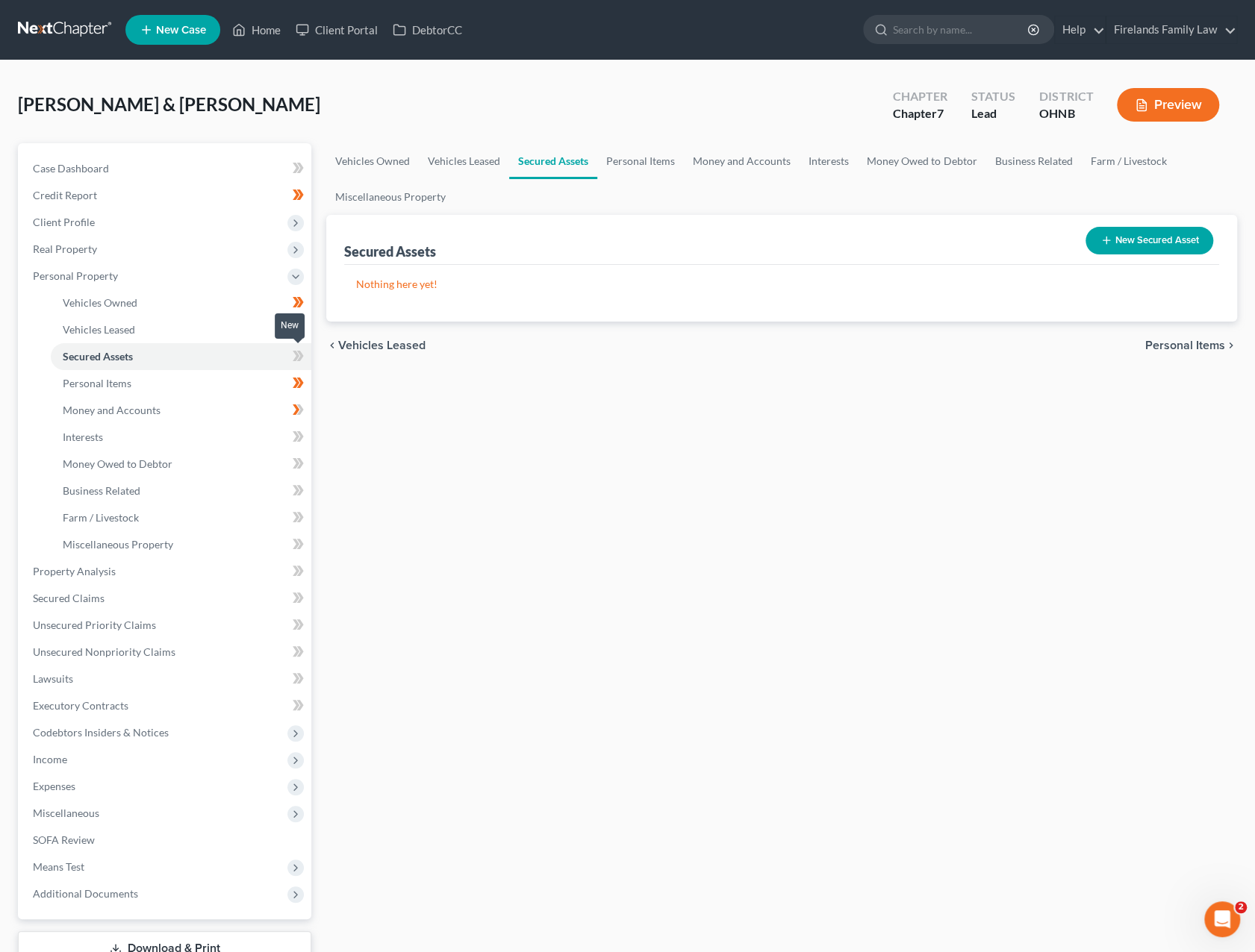
click at [302, 358] on icon at bounding box center [298, 357] width 11 height 19
drag, startPoint x: 302, startPoint y: 358, endPoint x: 260, endPoint y: 392, distance: 54.0
click at [260, 392] on link "Personal Items" at bounding box center [181, 383] width 261 height 27
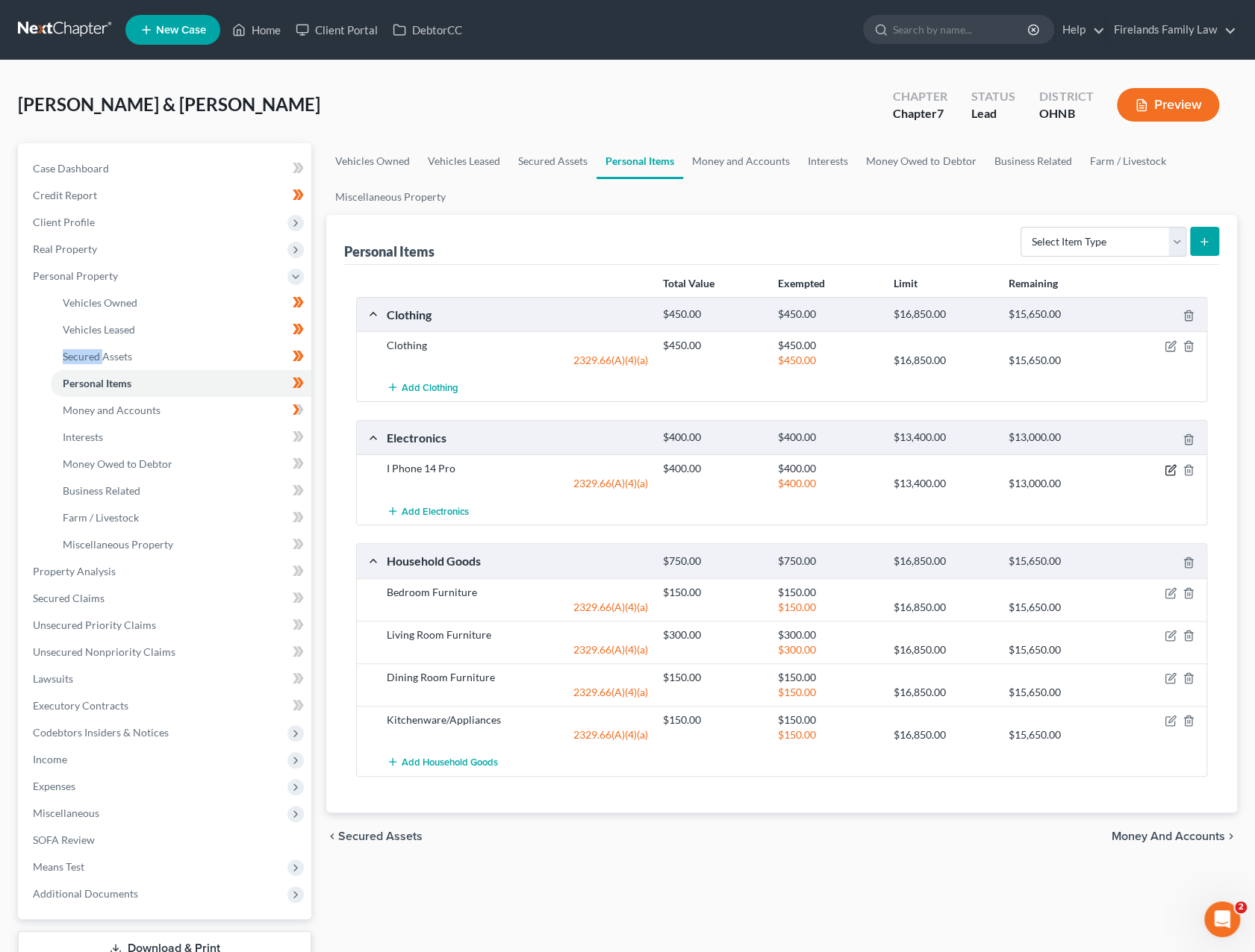
click at [1015, 469] on icon "button" at bounding box center [1170, 470] width 12 height 12
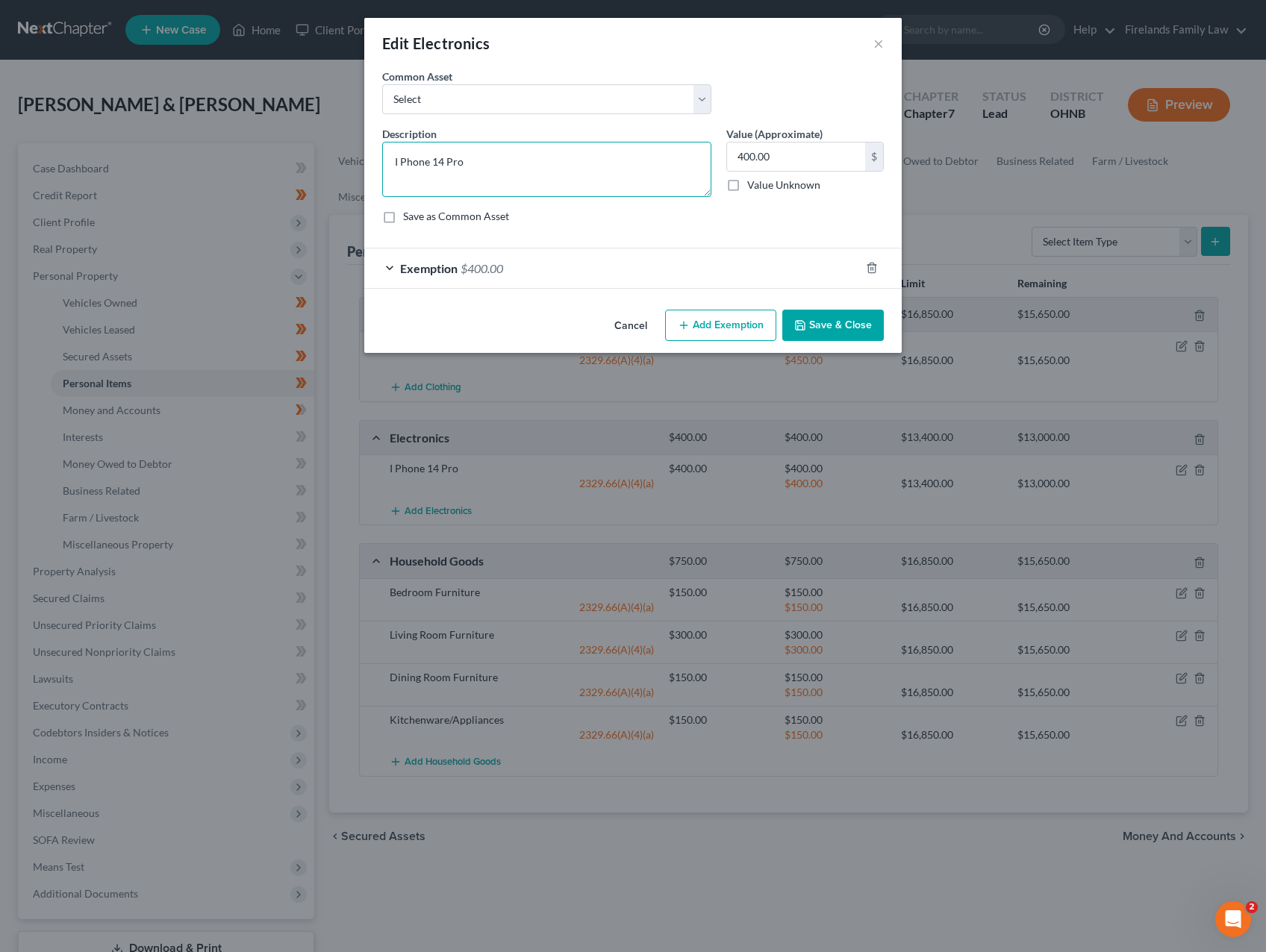
drag, startPoint x: 521, startPoint y: 151, endPoint x: 385, endPoint y: 145, distance: 136.1
click at [385, 145] on textarea "I Phone 14 Pro" at bounding box center [547, 169] width 329 height 56
type textarea "Personal Computer and Cell Phones"
type input "750.00"
click at [430, 264] on span "Exemption" at bounding box center [429, 268] width 57 height 15
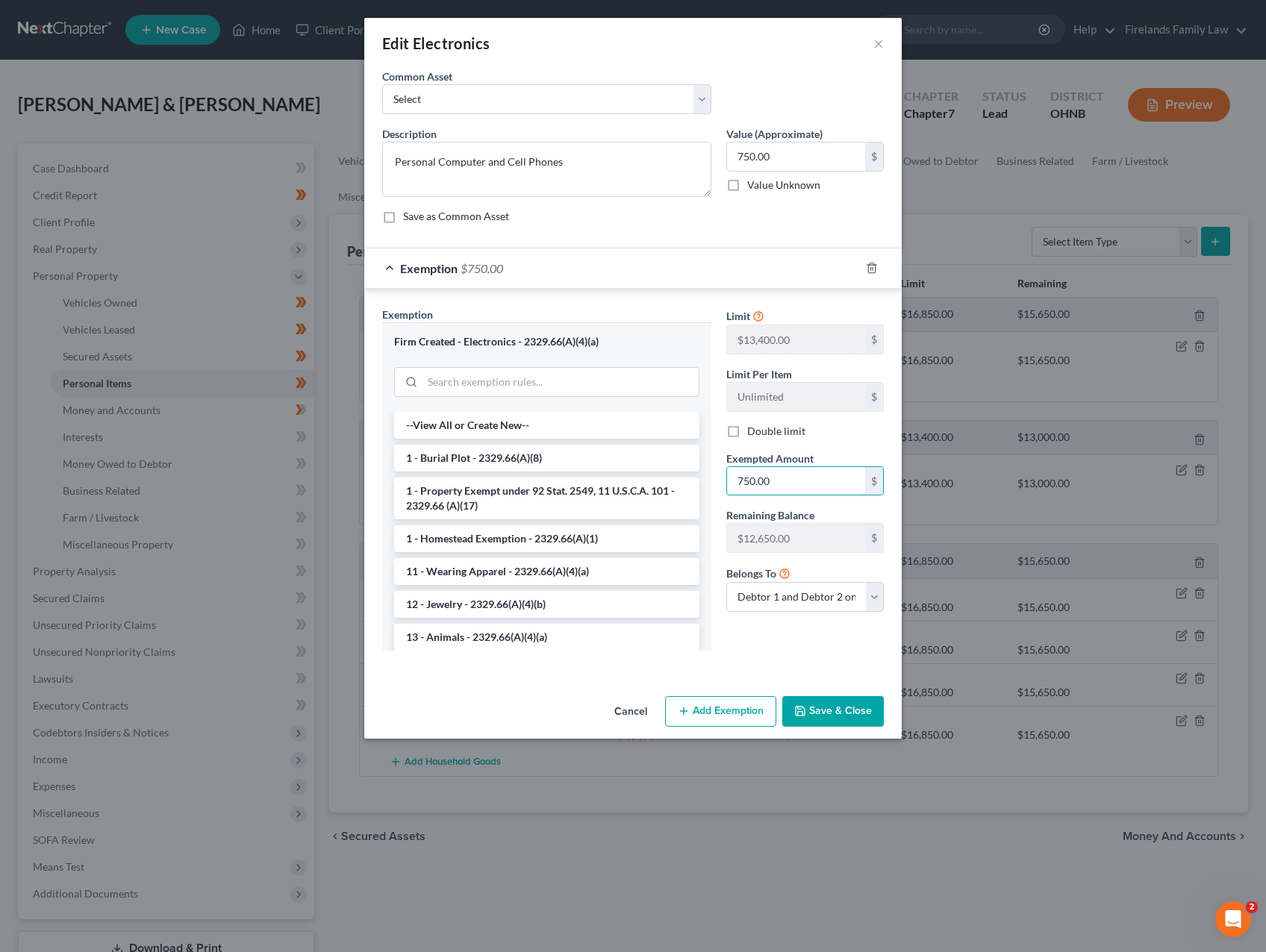
type input "750.00"
click at [835, 673] on button "Save & Close" at bounding box center [832, 712] width 102 height 32
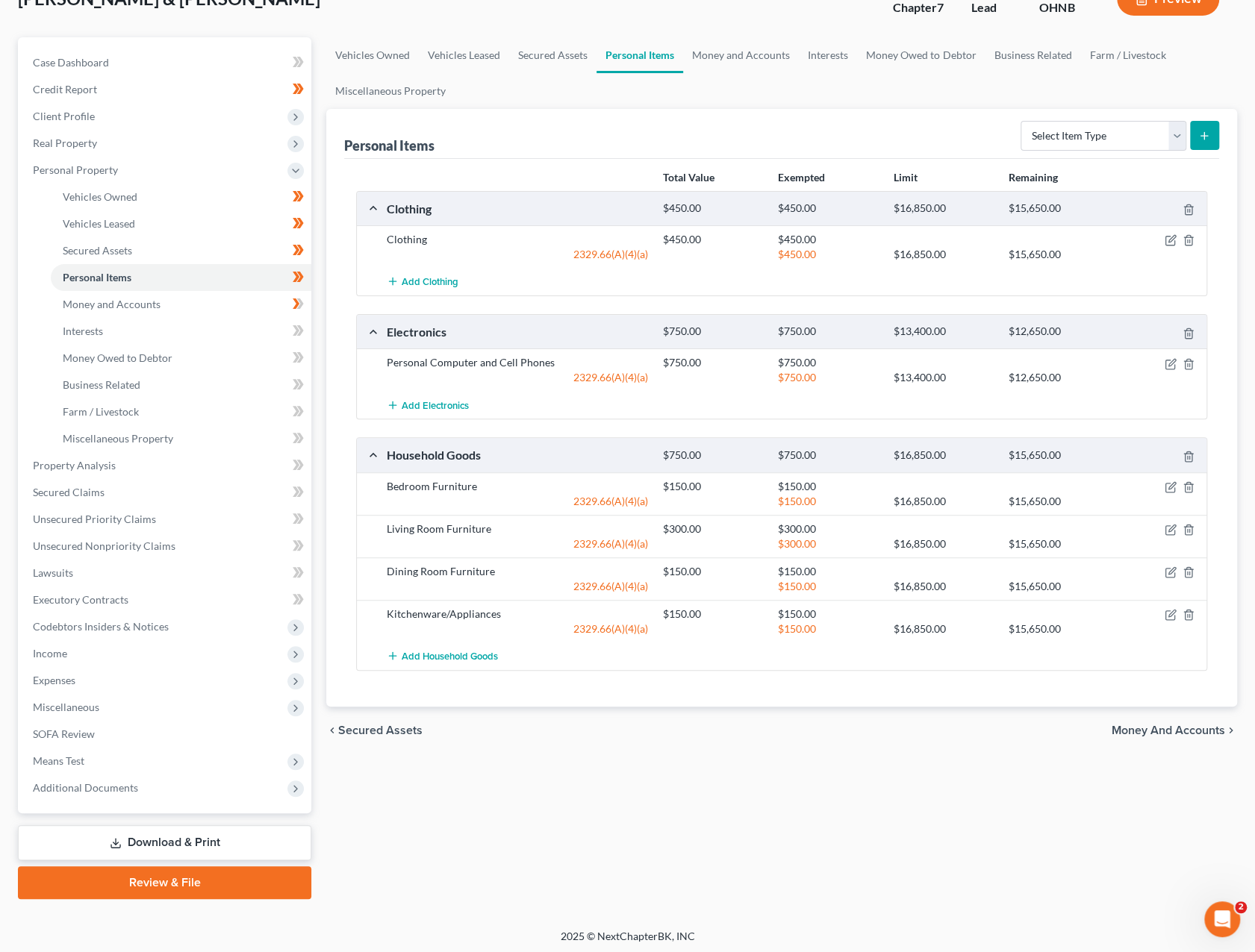
scroll to position [108, 0]
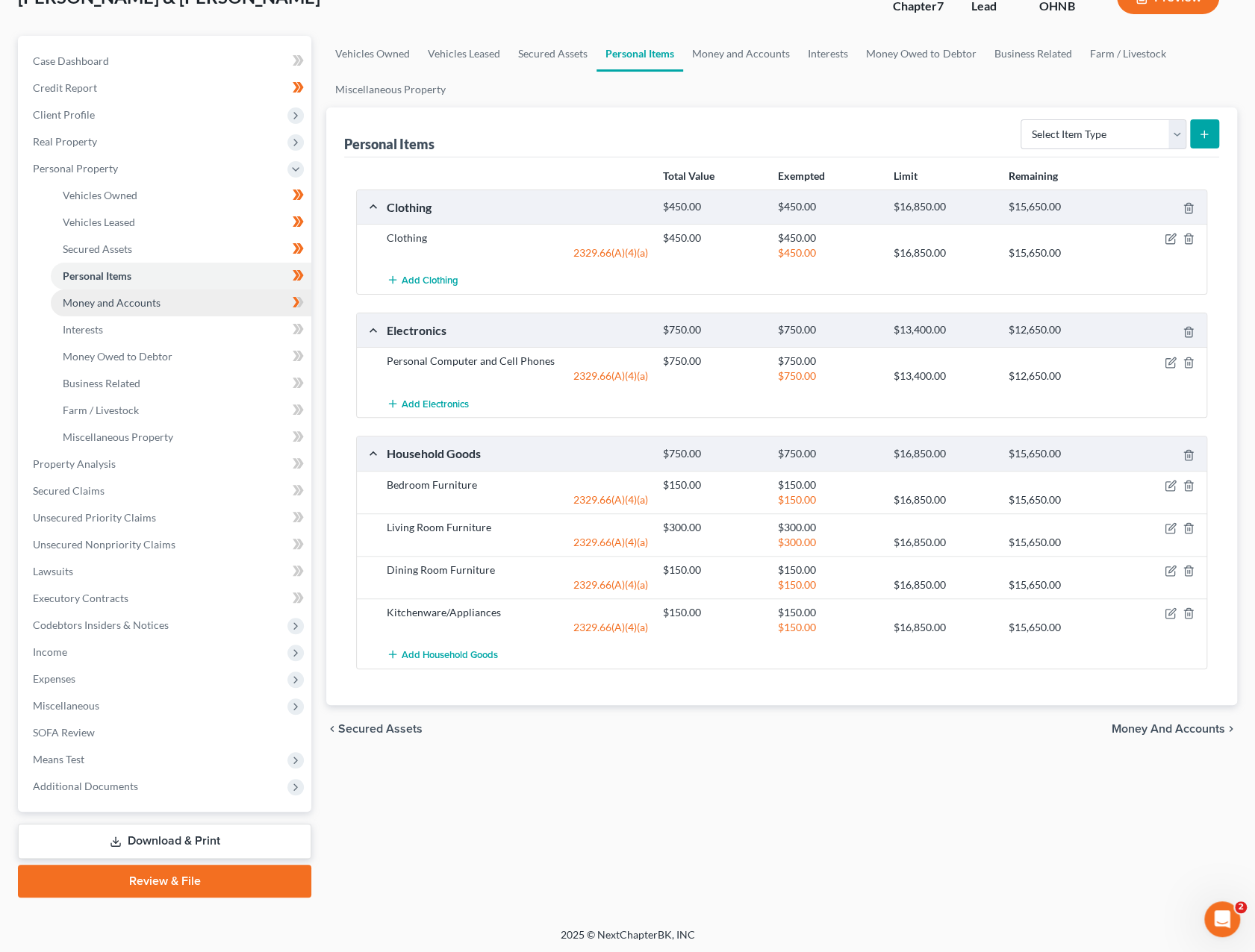
click at [150, 296] on span "Money and Accounts" at bounding box center [111, 302] width 98 height 13
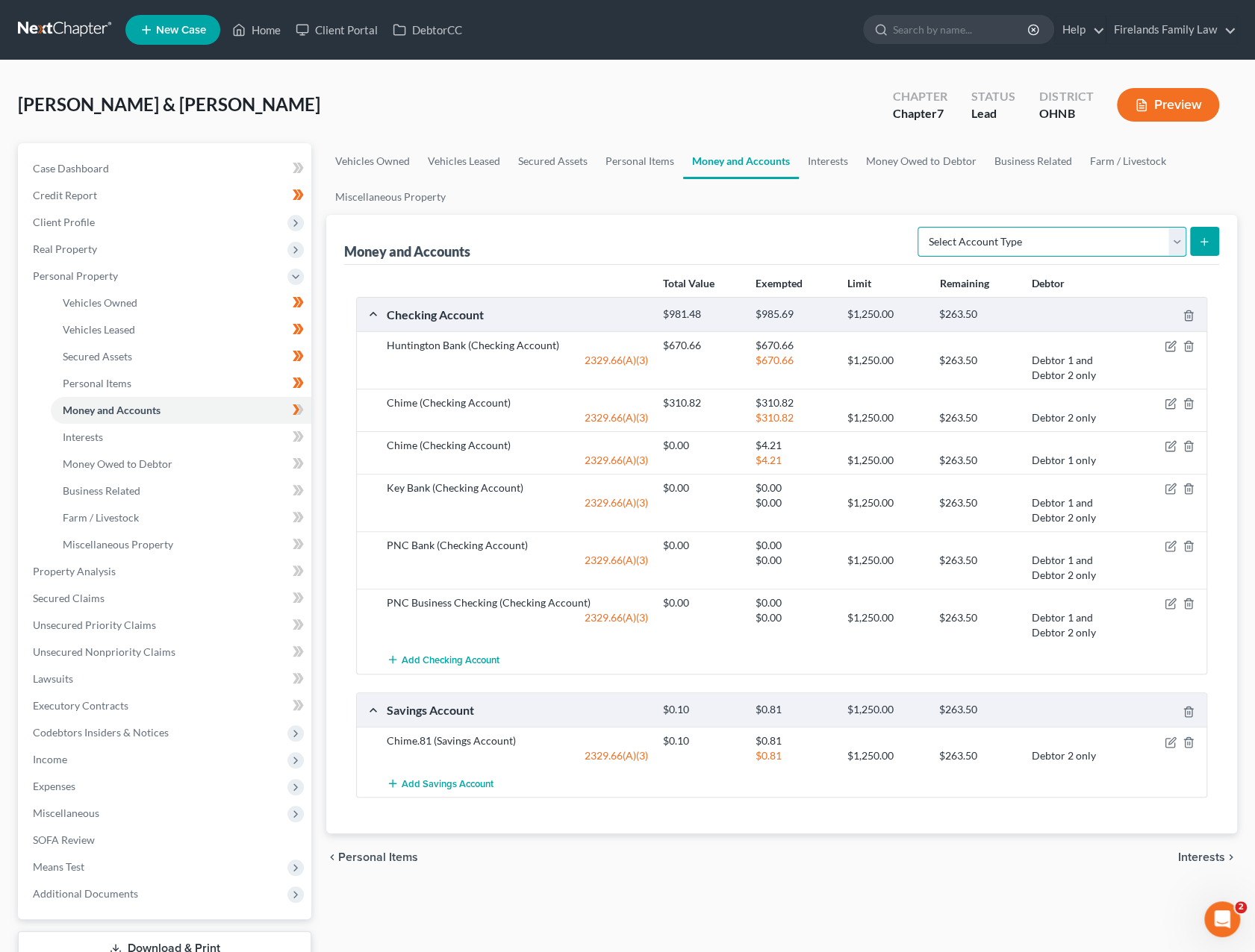
click at [1015, 239] on select "Select Account Type Brokerage Cash on Hand Certificates of Deposit Checking Acc…" at bounding box center [1051, 241] width 269 height 30
select select "cash_on_hand"
click at [921, 227] on select "Select Account Type Brokerage Cash on Hand Certificates of Deposit Checking Acc…" at bounding box center [1051, 241] width 269 height 30
click at [1015, 237] on button "submit" at bounding box center [1205, 241] width 29 height 29
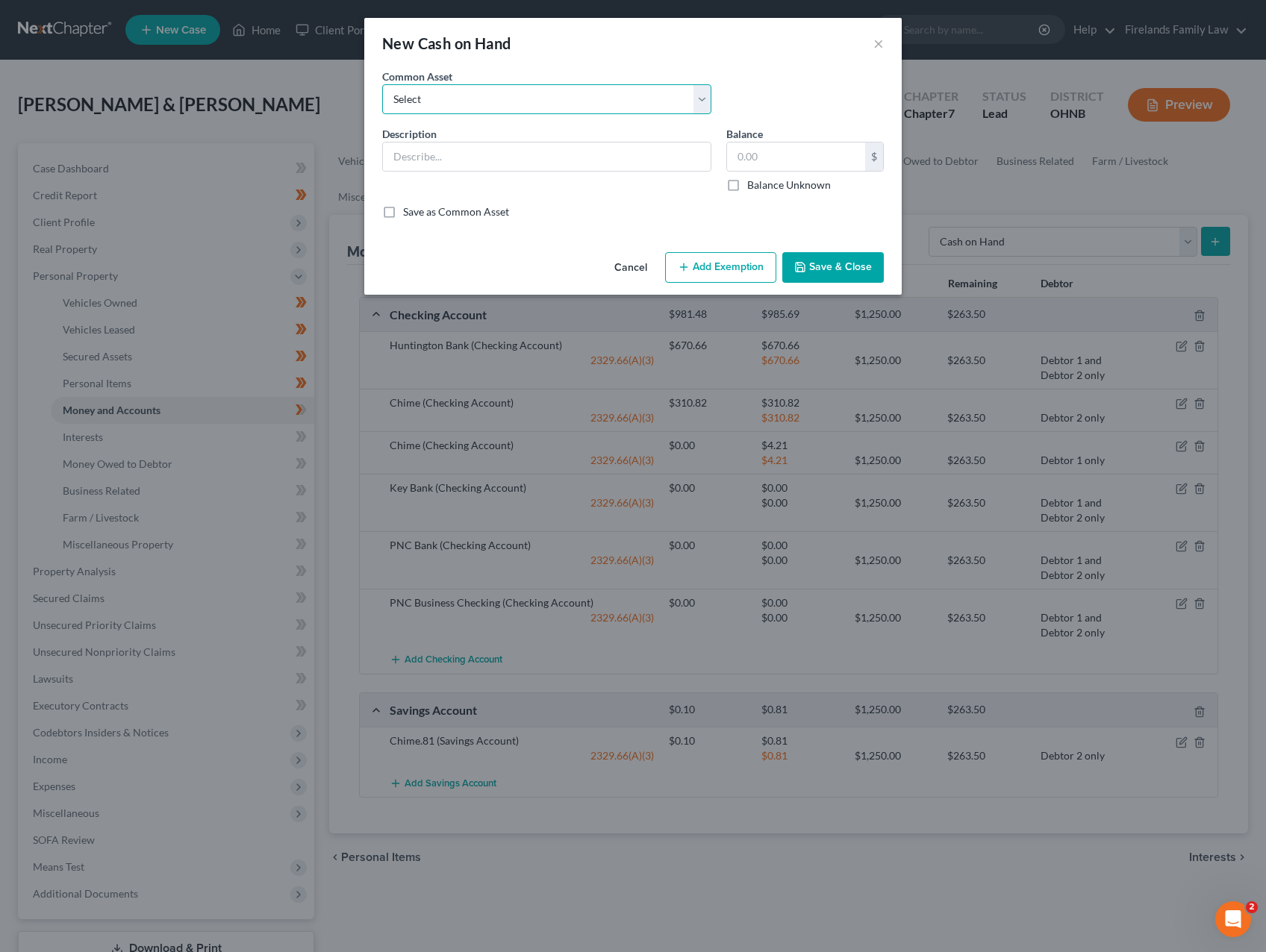
click at [543, 96] on select "Select Cash on Hand" at bounding box center [547, 99] width 329 height 30
select select "0"
click at [382, 85] on select "Select Cash on Hand" at bounding box center [547, 99] width 329 height 30
type input "Cash on Hand"
click at [753, 149] on input "0" at bounding box center [796, 157] width 138 height 28
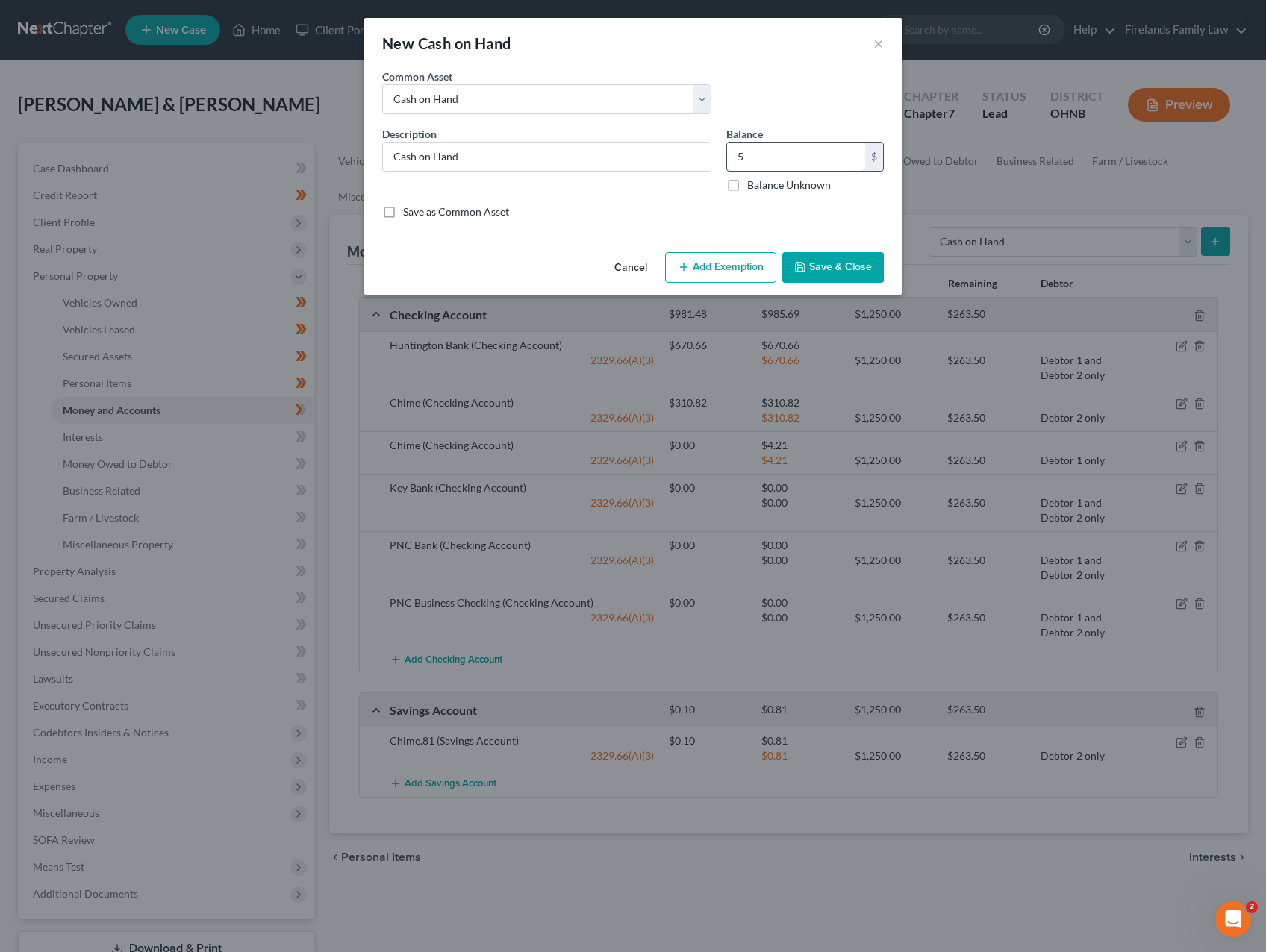
type input "5"
click at [723, 272] on button "Add Exemption" at bounding box center [720, 268] width 111 height 32
select select "2"
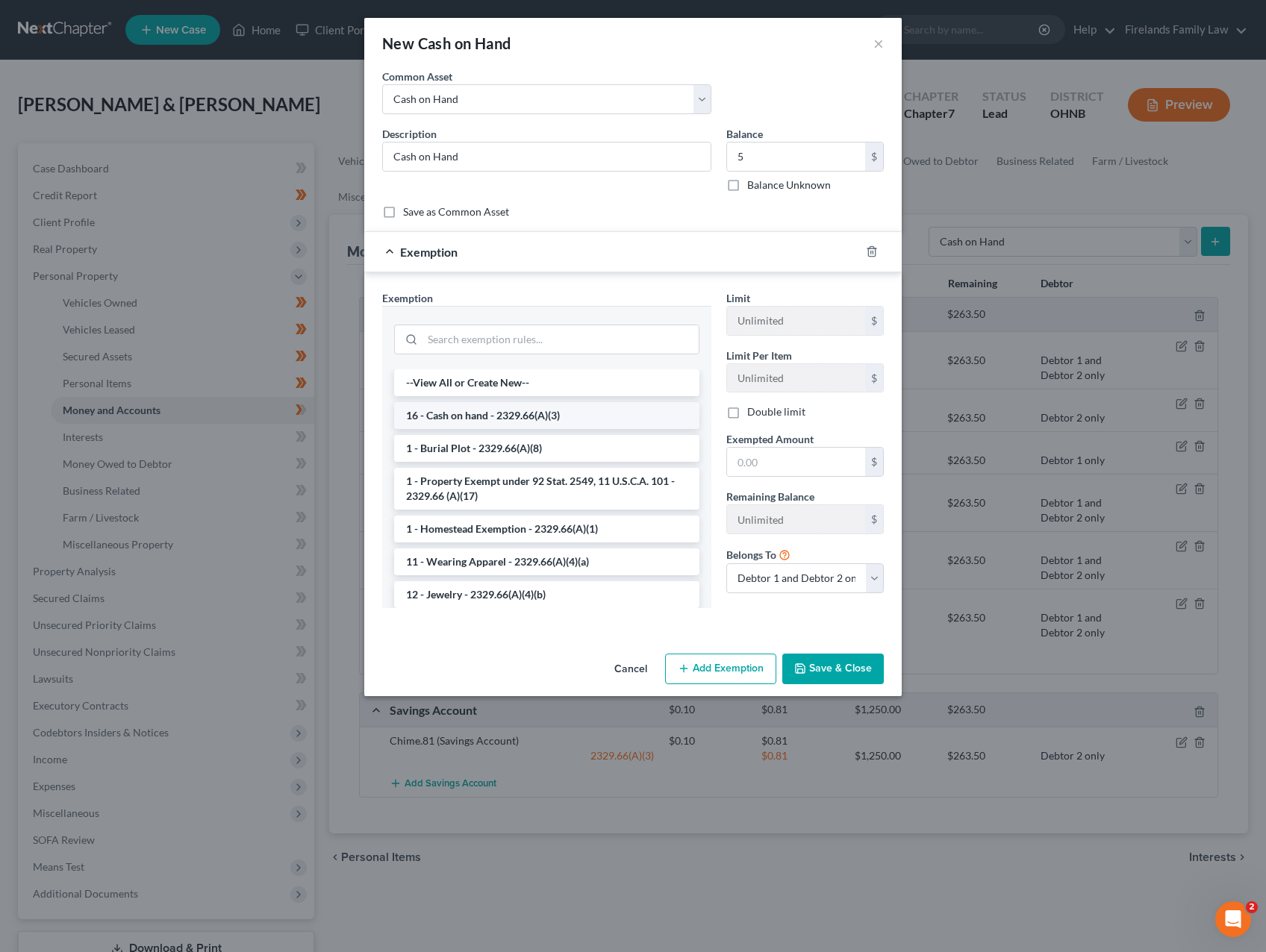
click at [532, 422] on li "16 - Cash on hand - 2329.66(A)(3)" at bounding box center [547, 415] width 305 height 27
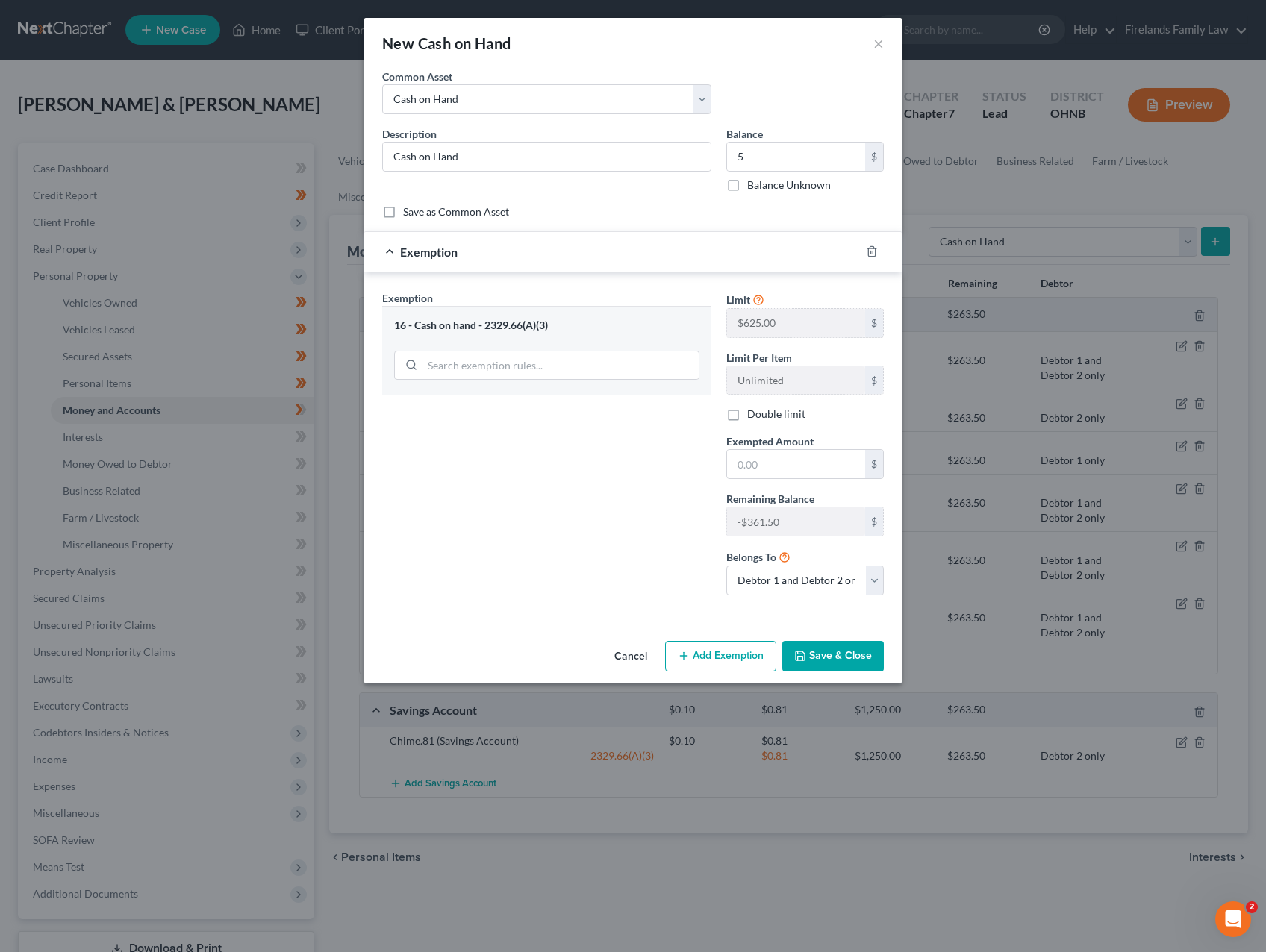
click at [772, 412] on label "Double limit" at bounding box center [776, 414] width 58 height 15
click at [763, 412] on input "Double limit" at bounding box center [757, 411] width 9 height 9
checkbox input "true"
click at [772, 453] on input "text" at bounding box center [796, 464] width 138 height 28
type input "5.00"
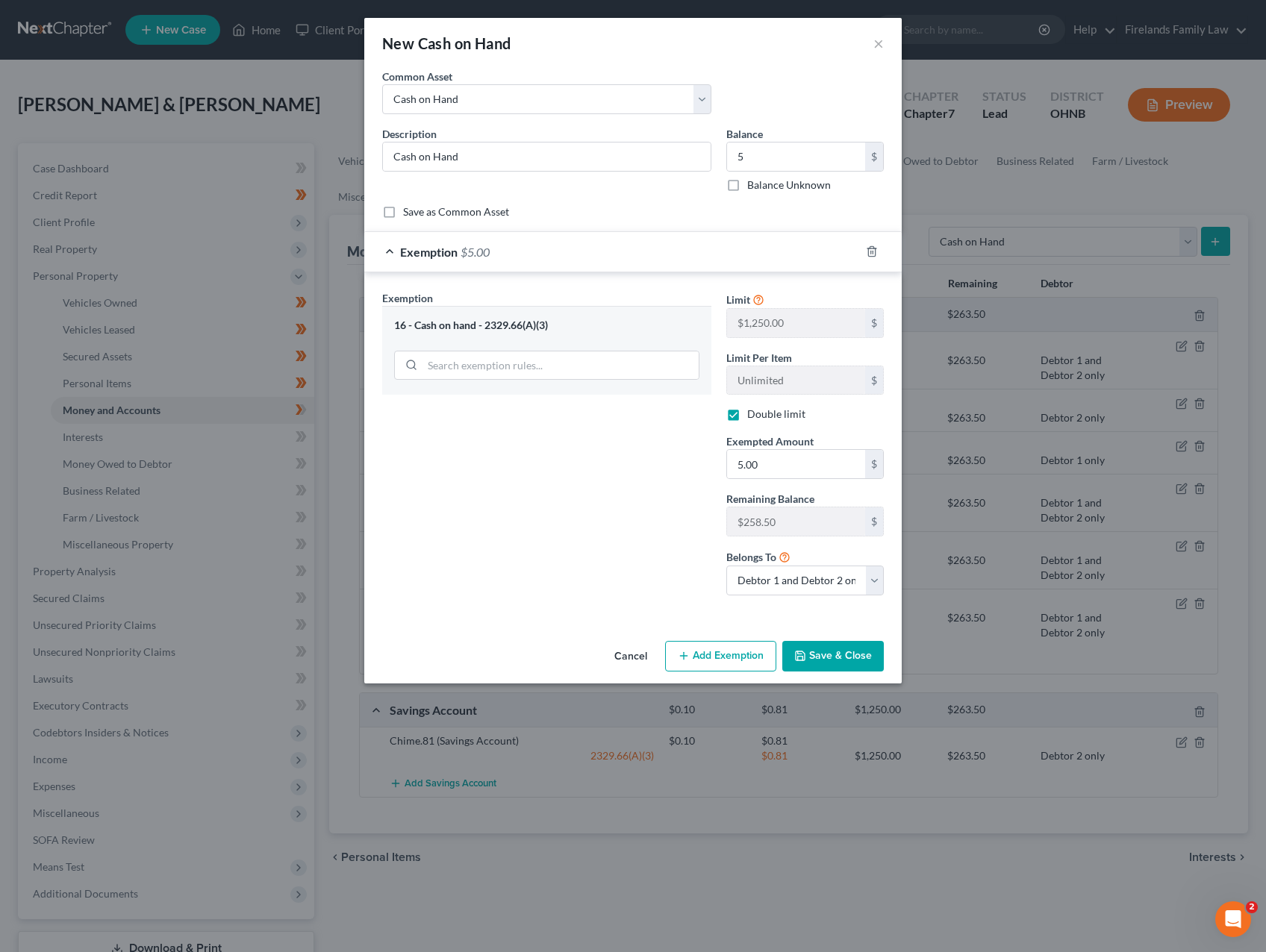
click at [829, 659] on button "Save & Close" at bounding box center [832, 657] width 102 height 32
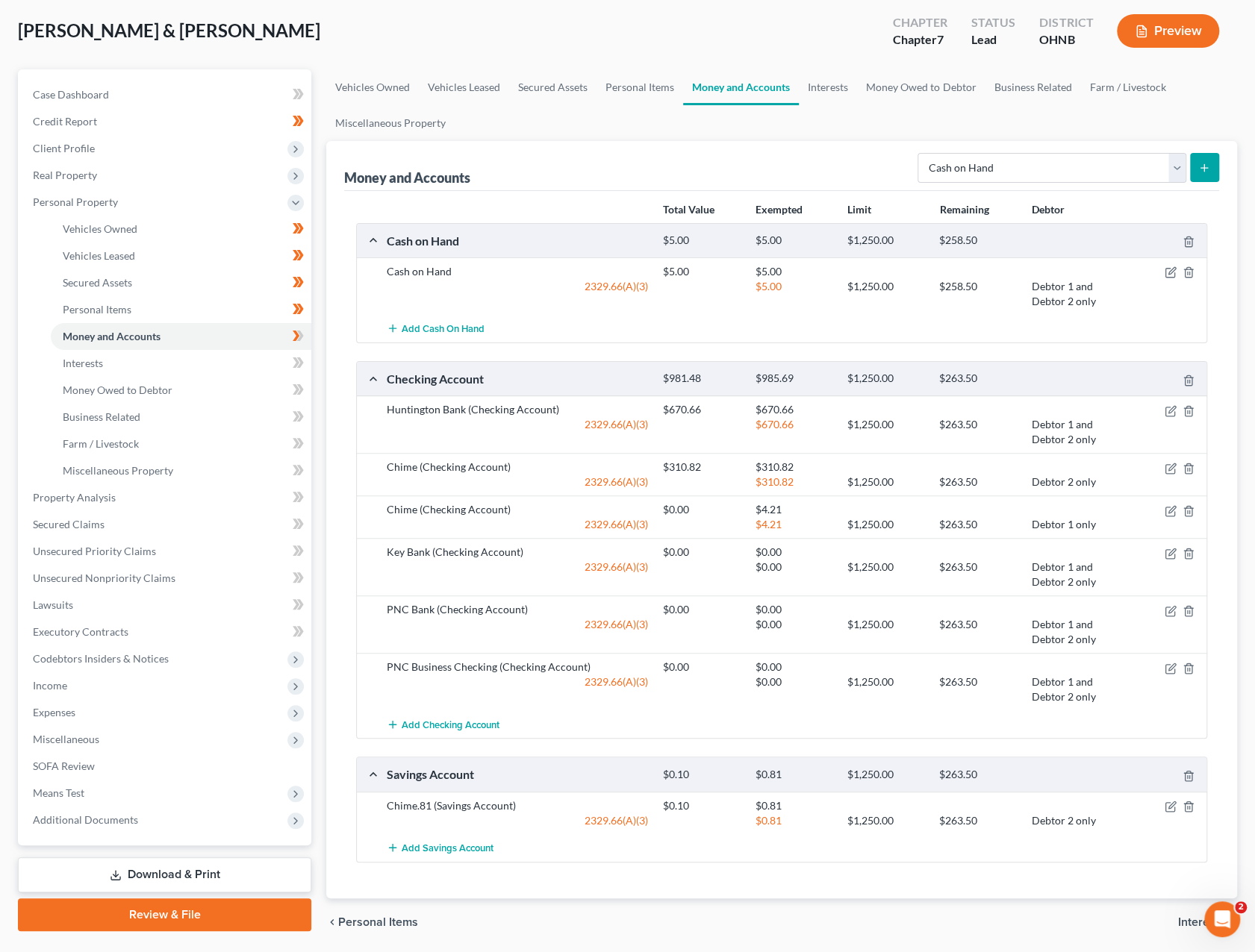
scroll to position [120, 0]
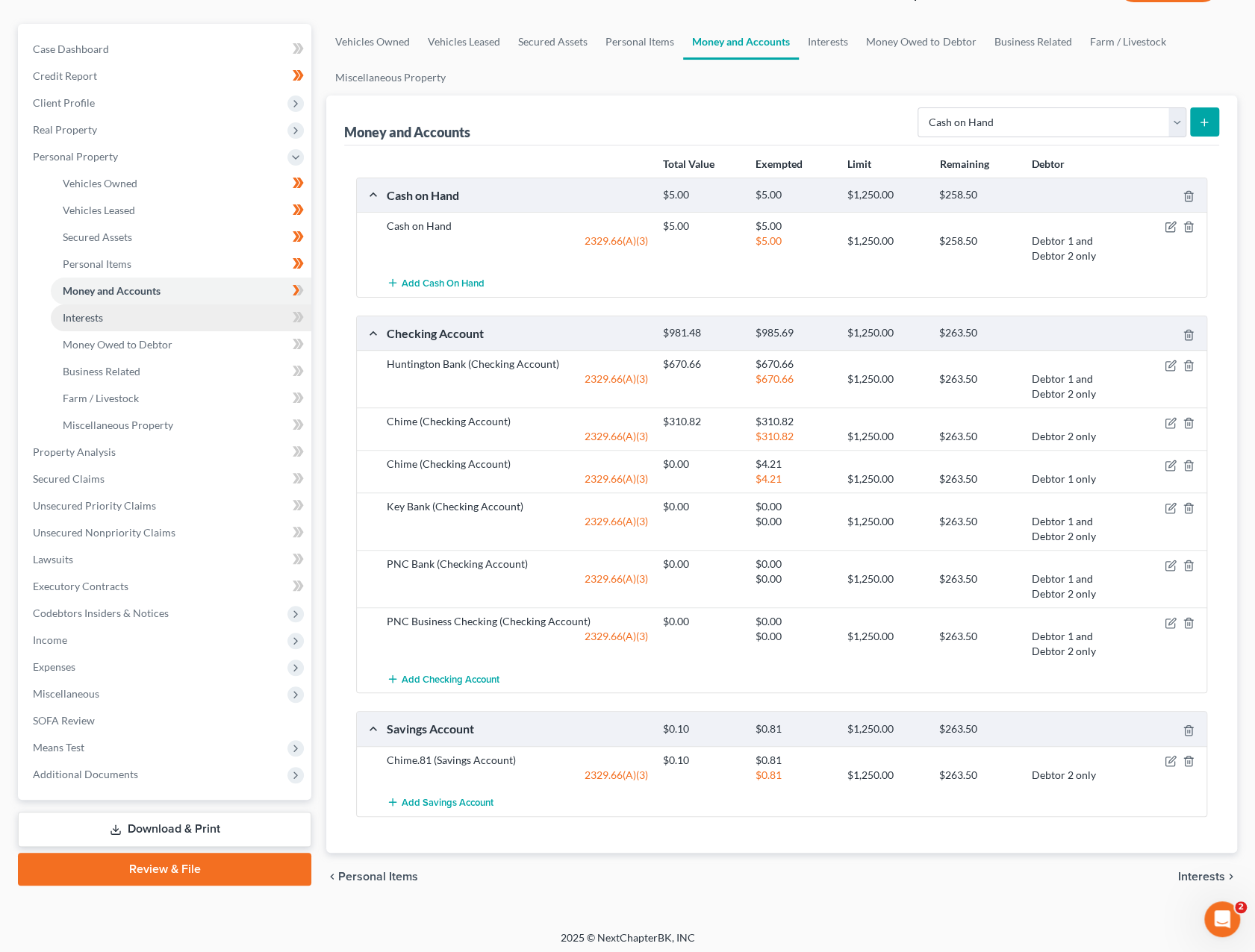
click at [120, 316] on link "Interests" at bounding box center [181, 317] width 261 height 27
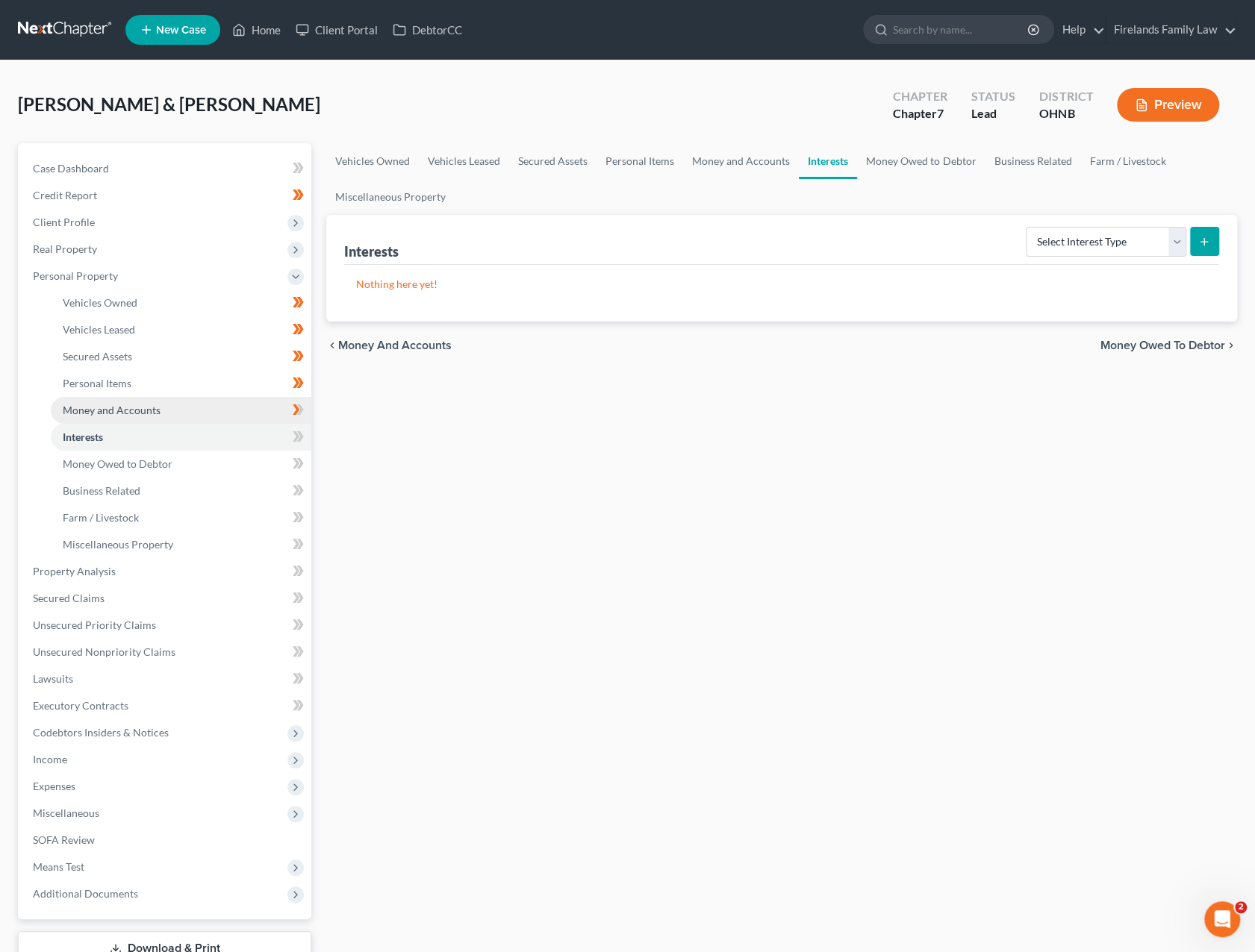
click at [130, 408] on span "Money and Accounts" at bounding box center [111, 410] width 98 height 13
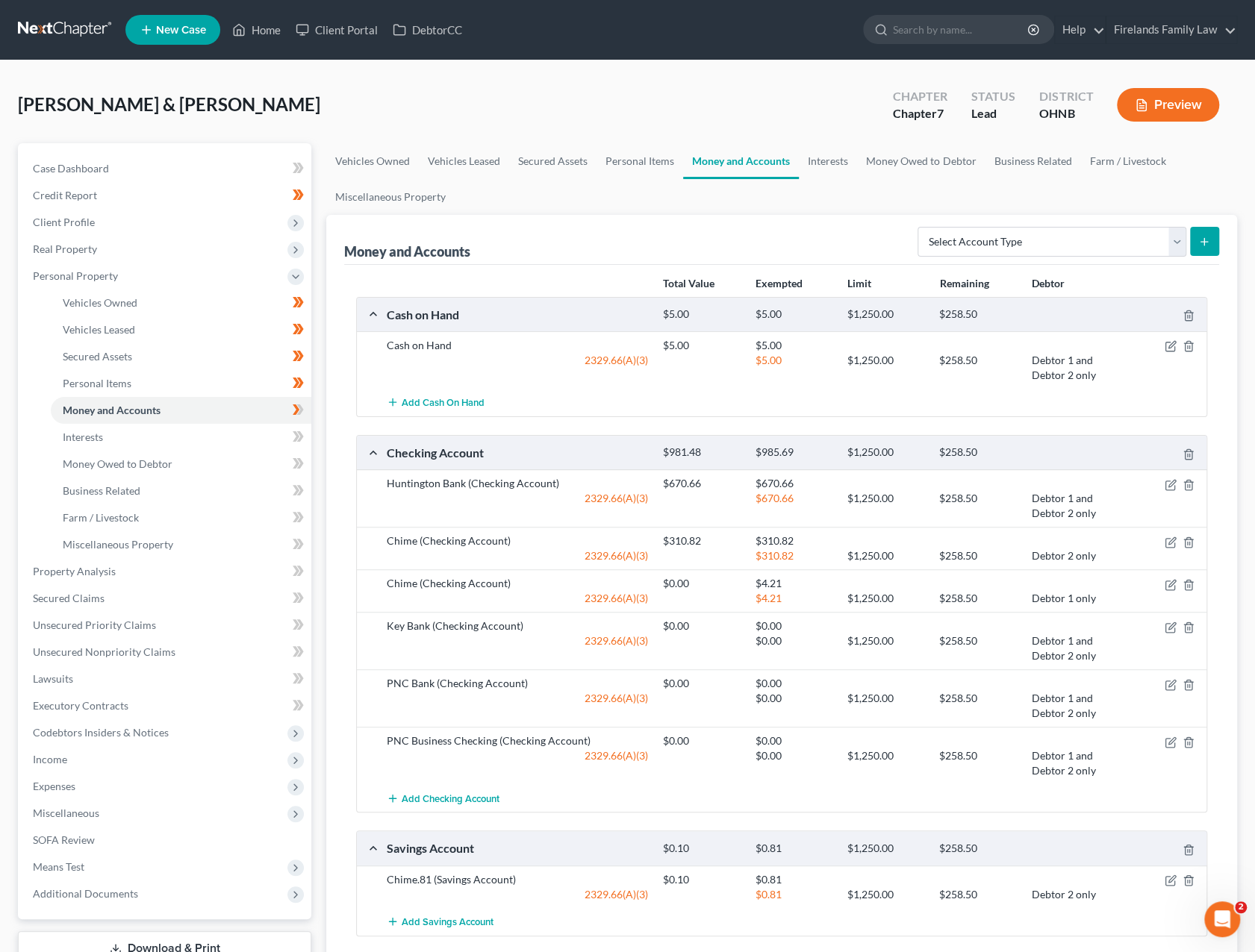
click at [1015, 618] on div at bounding box center [1161, 625] width 92 height 15
click at [1015, 626] on icon "button" at bounding box center [1172, 626] width 7 height 7
select select "36"
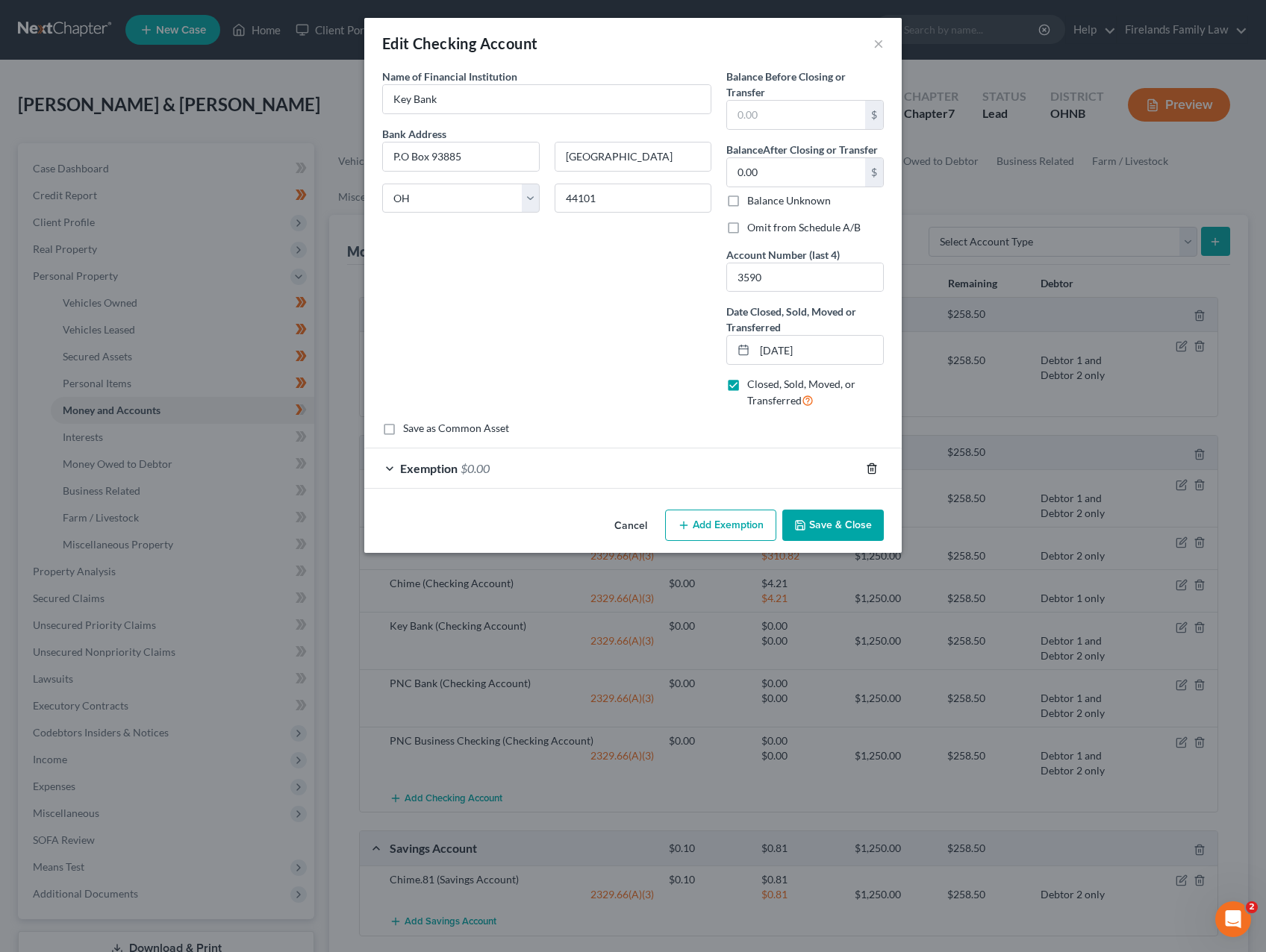
click at [873, 464] on icon "button" at bounding box center [872, 469] width 12 height 12
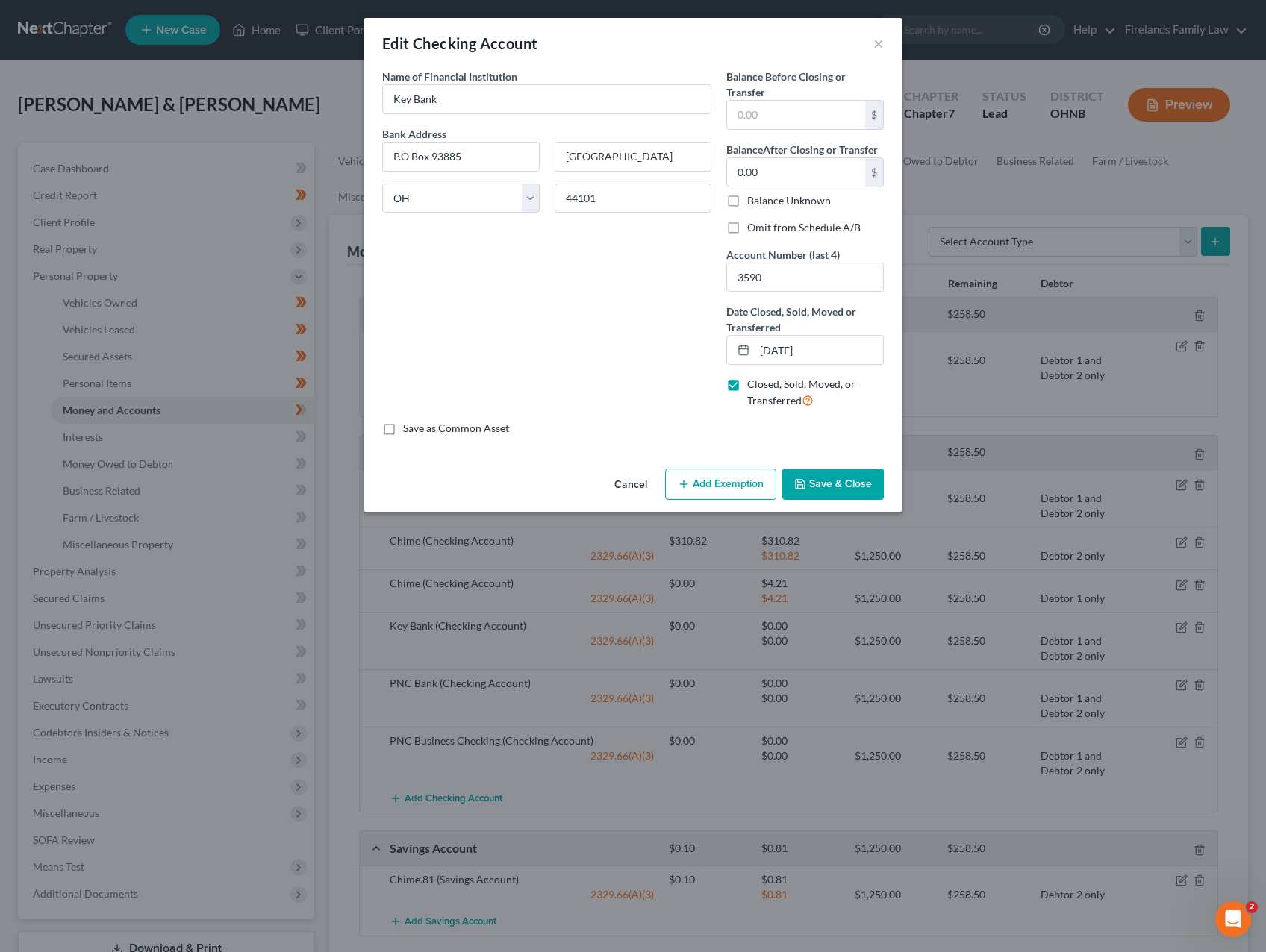
click at [845, 490] on button "Save & Close" at bounding box center [832, 484] width 102 height 32
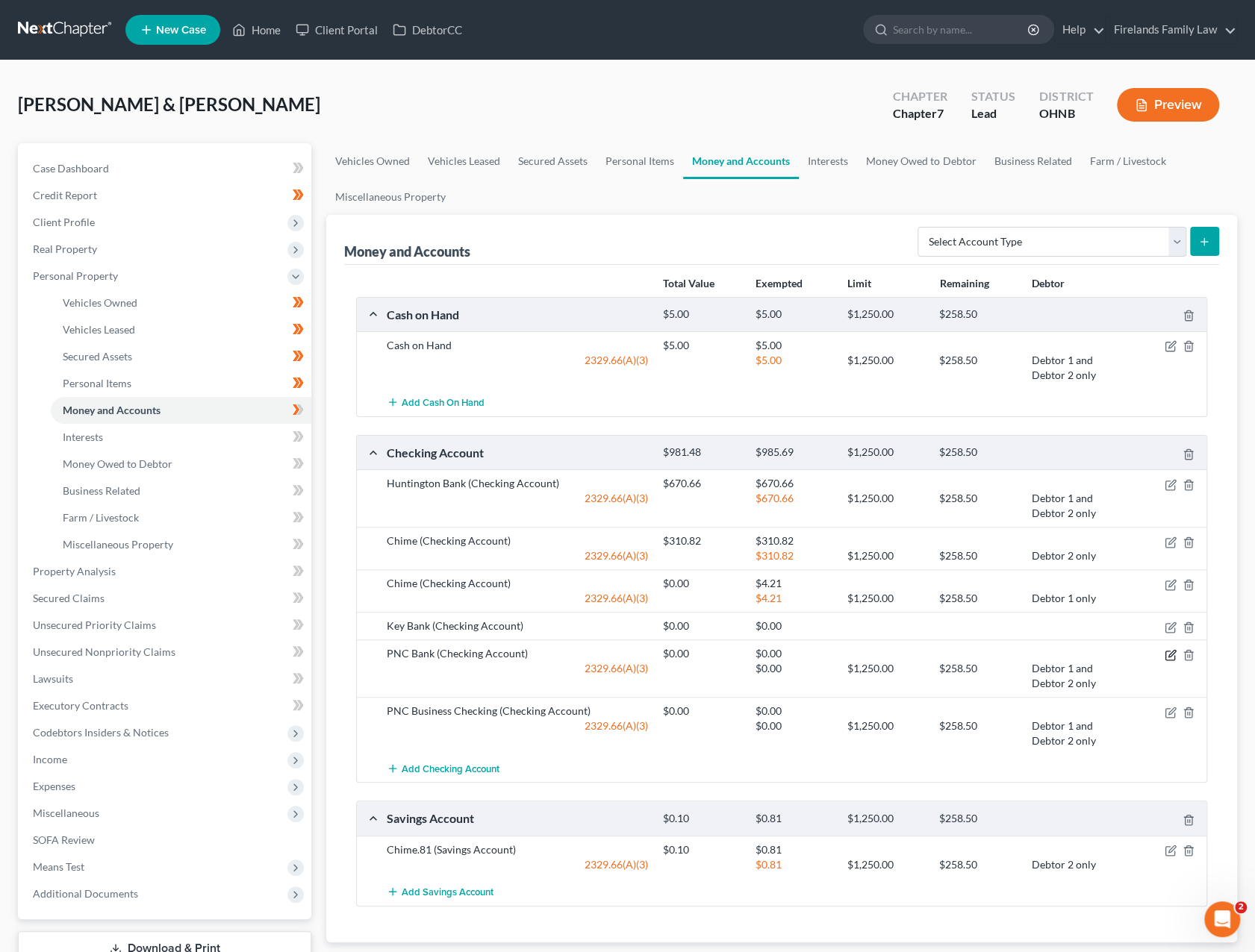
click at [1015, 650] on icon "button" at bounding box center [1172, 653] width 7 height 7
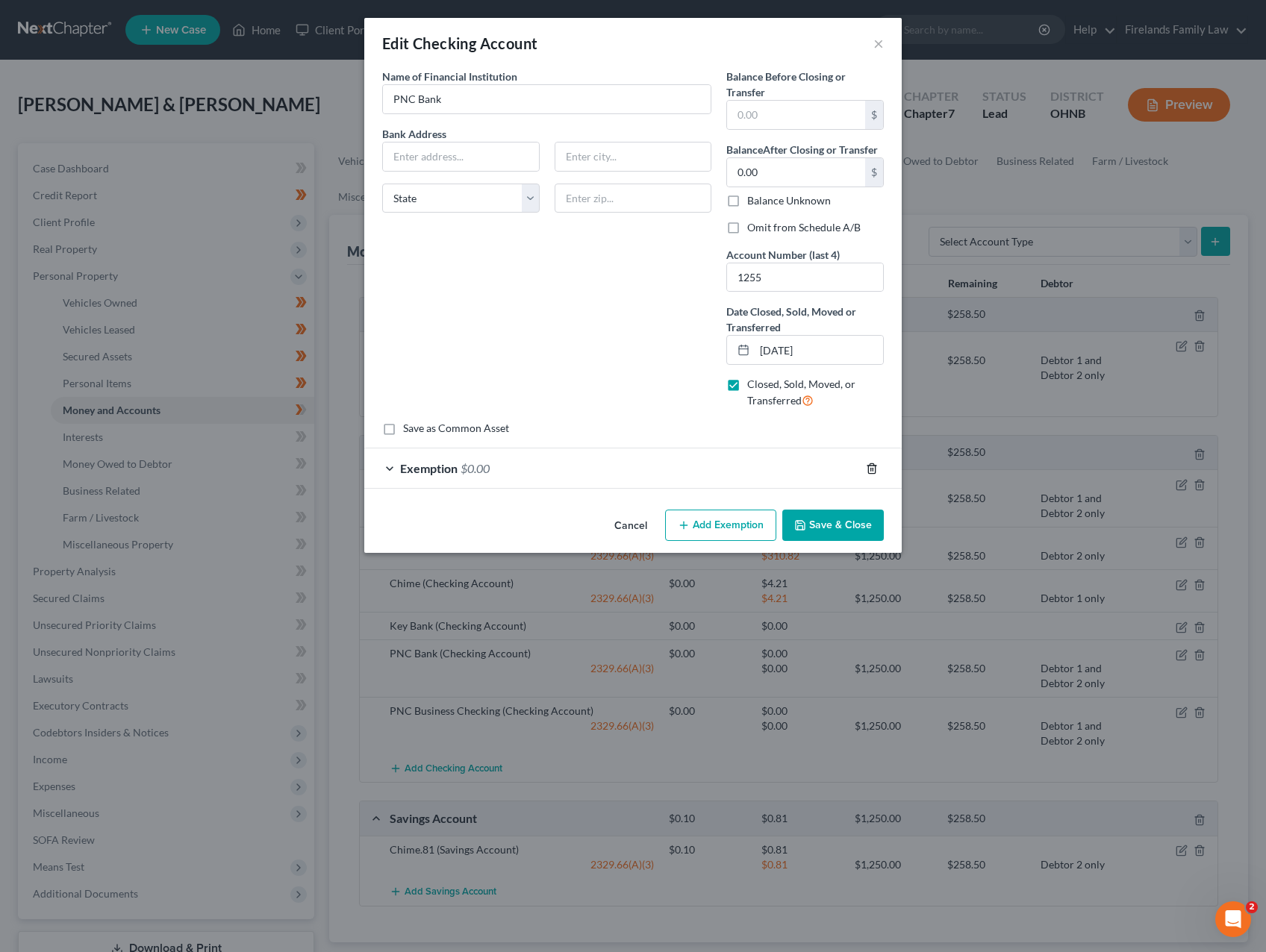
click at [869, 465] on icon "button" at bounding box center [872, 468] width 7 height 9
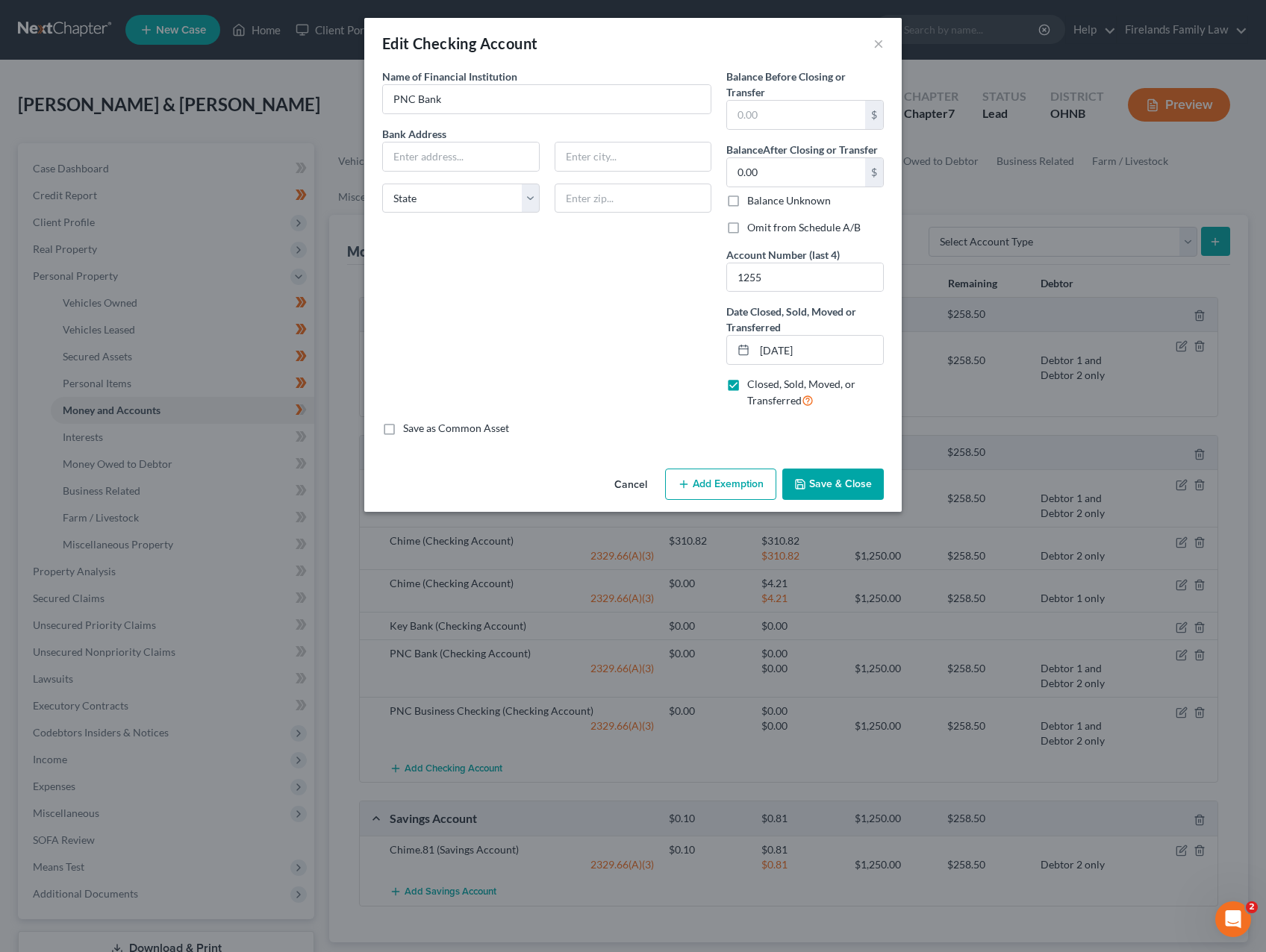
click at [831, 477] on button "Save & Close" at bounding box center [832, 484] width 102 height 32
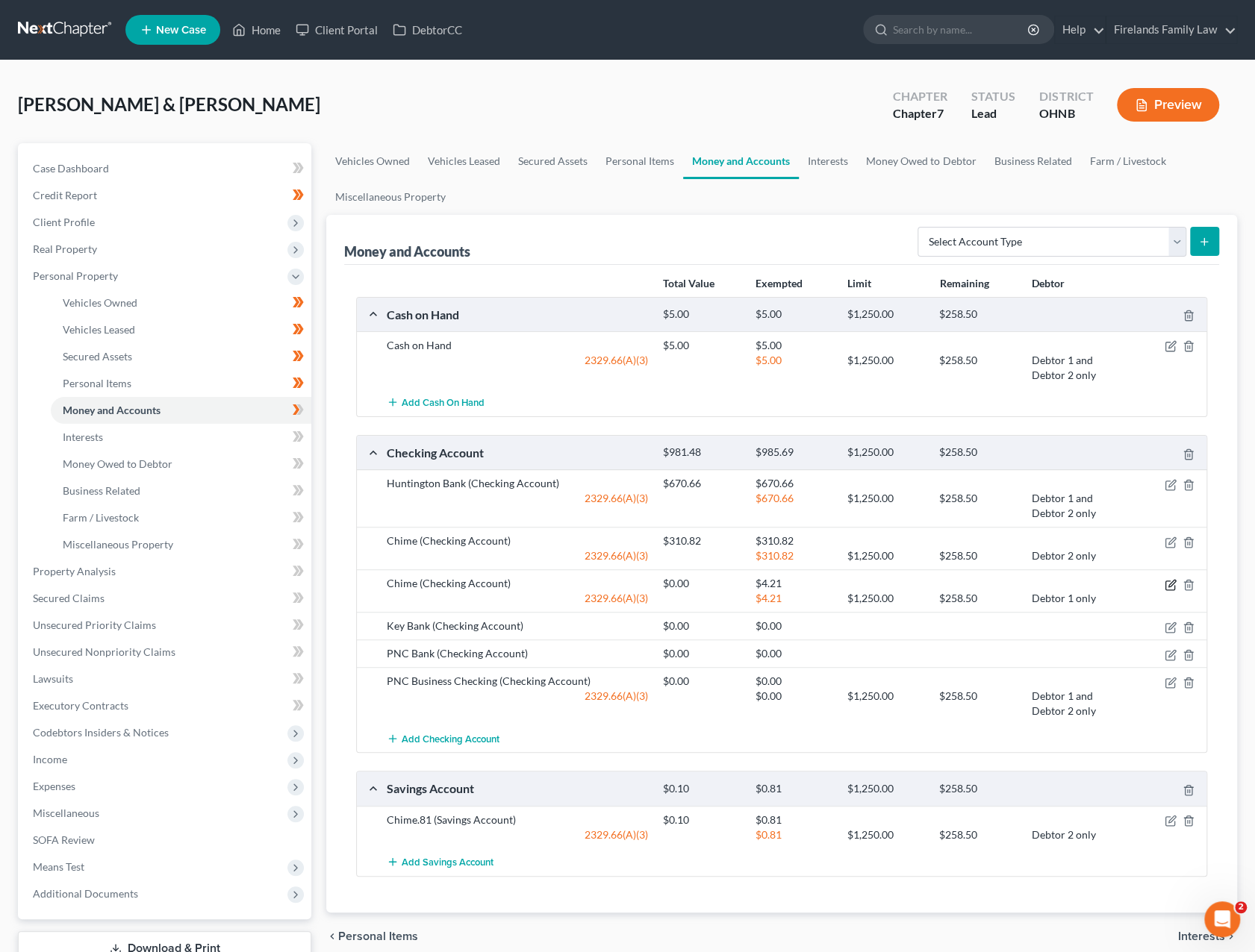
click at [1015, 579] on icon "button" at bounding box center [1170, 585] width 12 height 12
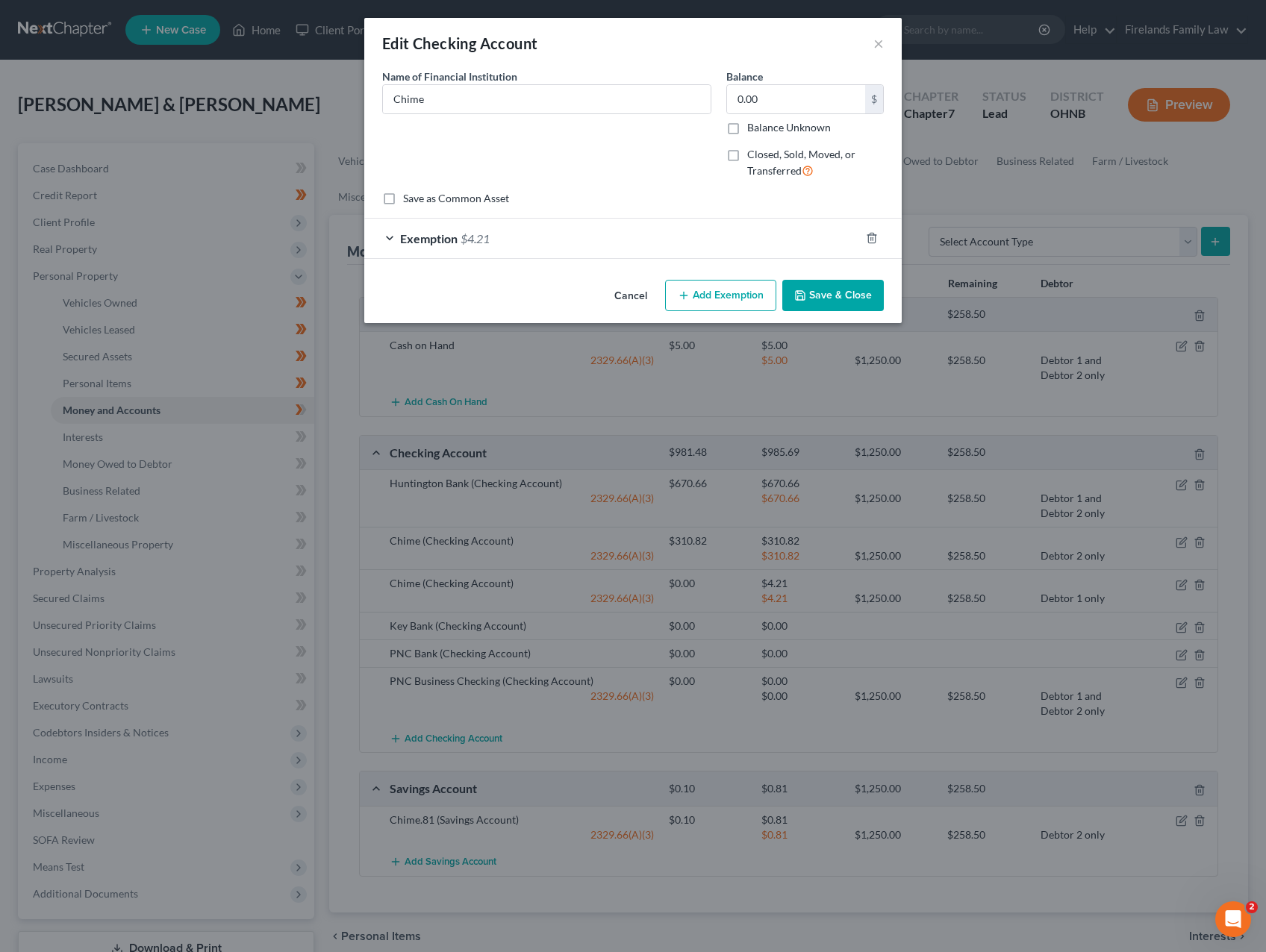
click at [440, 234] on span "Exemption" at bounding box center [429, 238] width 57 height 15
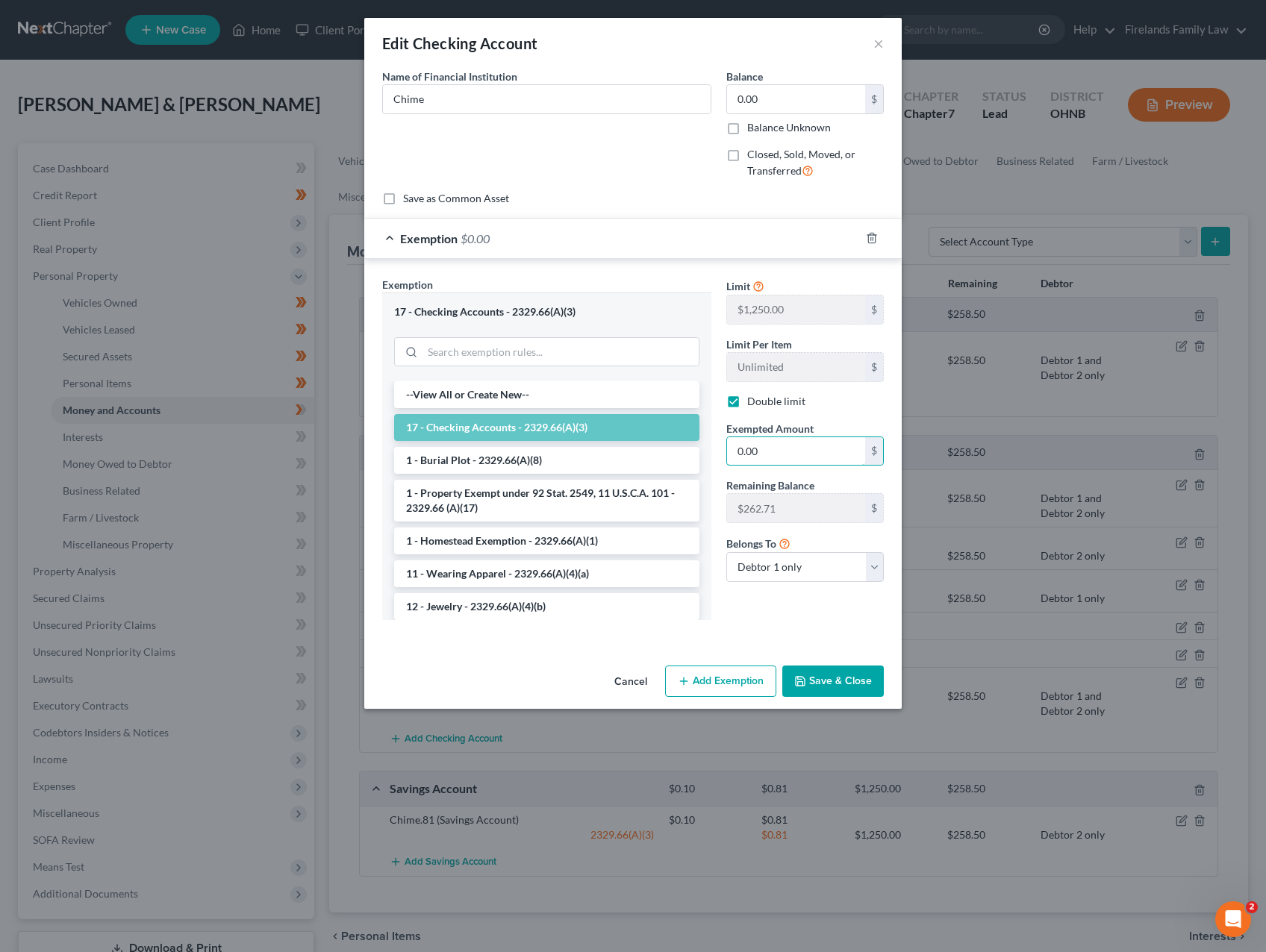
type input "0.00"
click at [830, 673] on button "Save & Close" at bounding box center [832, 681] width 102 height 32
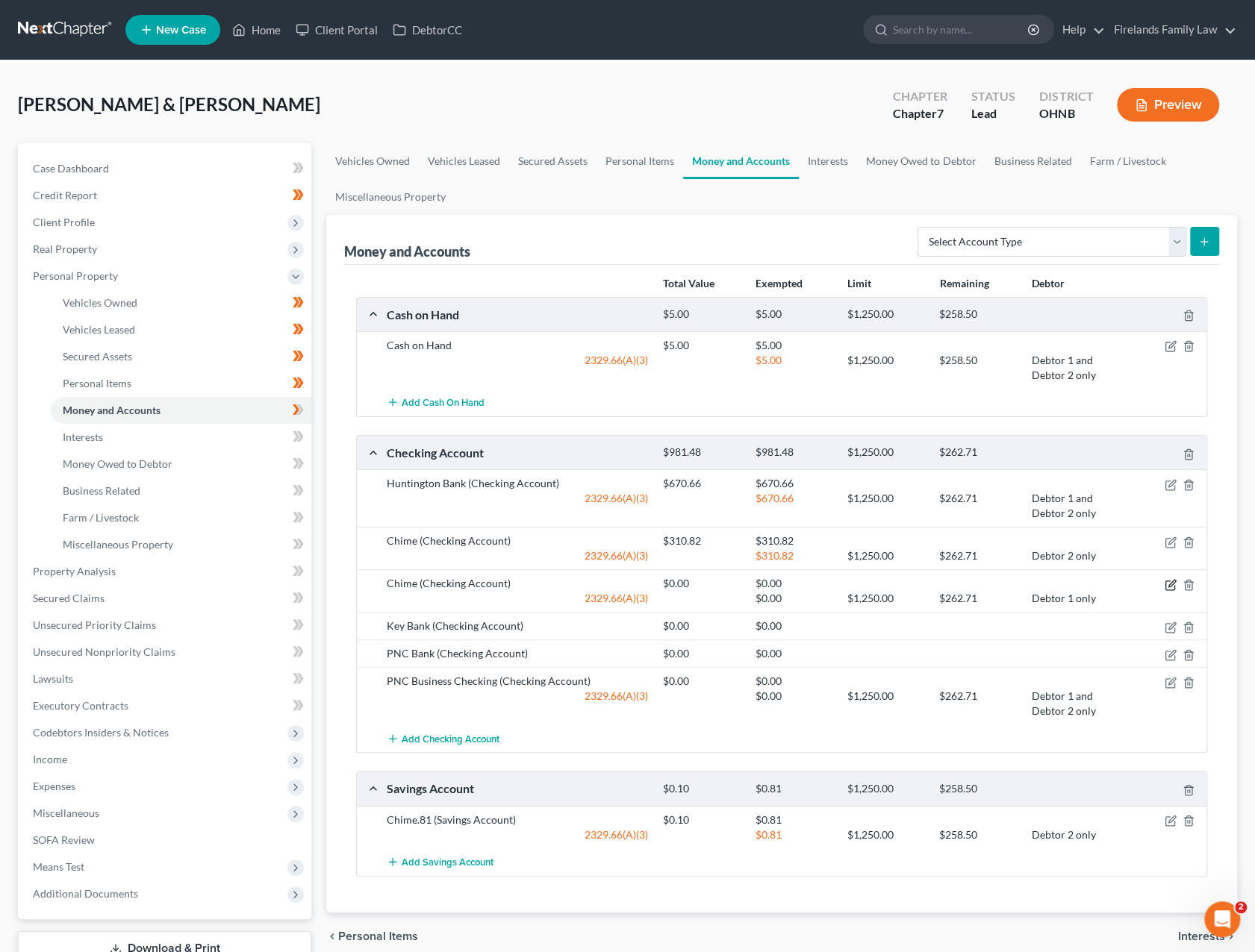
click at [1015, 580] on icon "button" at bounding box center [1172, 583] width 7 height 7
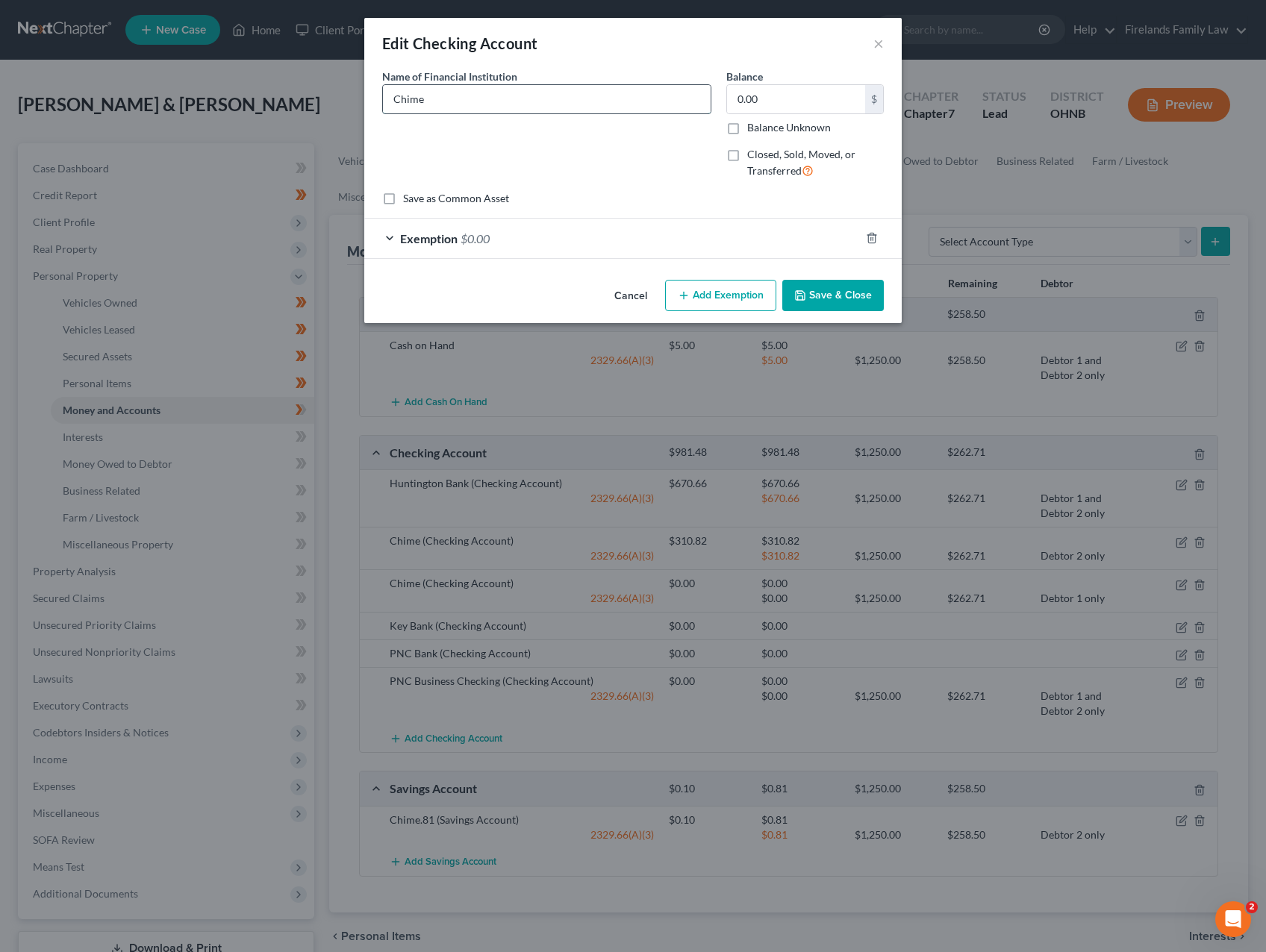
click at [477, 98] on input "Chime" at bounding box center [547, 98] width 328 height 28
type input "Chime ([PERSON_NAME]'s)"
click at [881, 295] on button "Save & Close" at bounding box center [832, 295] width 102 height 32
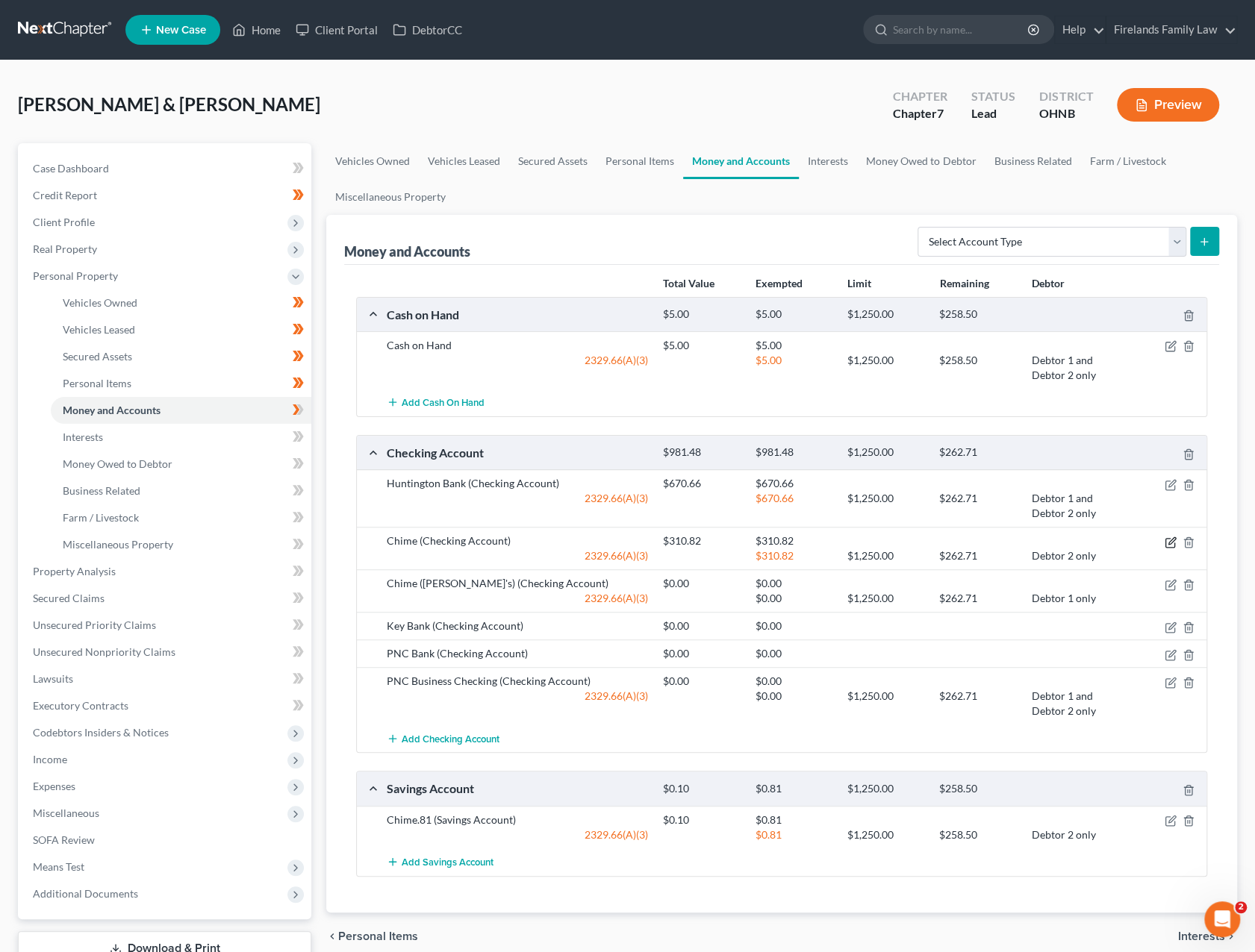
click at [1015, 536] on icon "button" at bounding box center [1170, 542] width 12 height 12
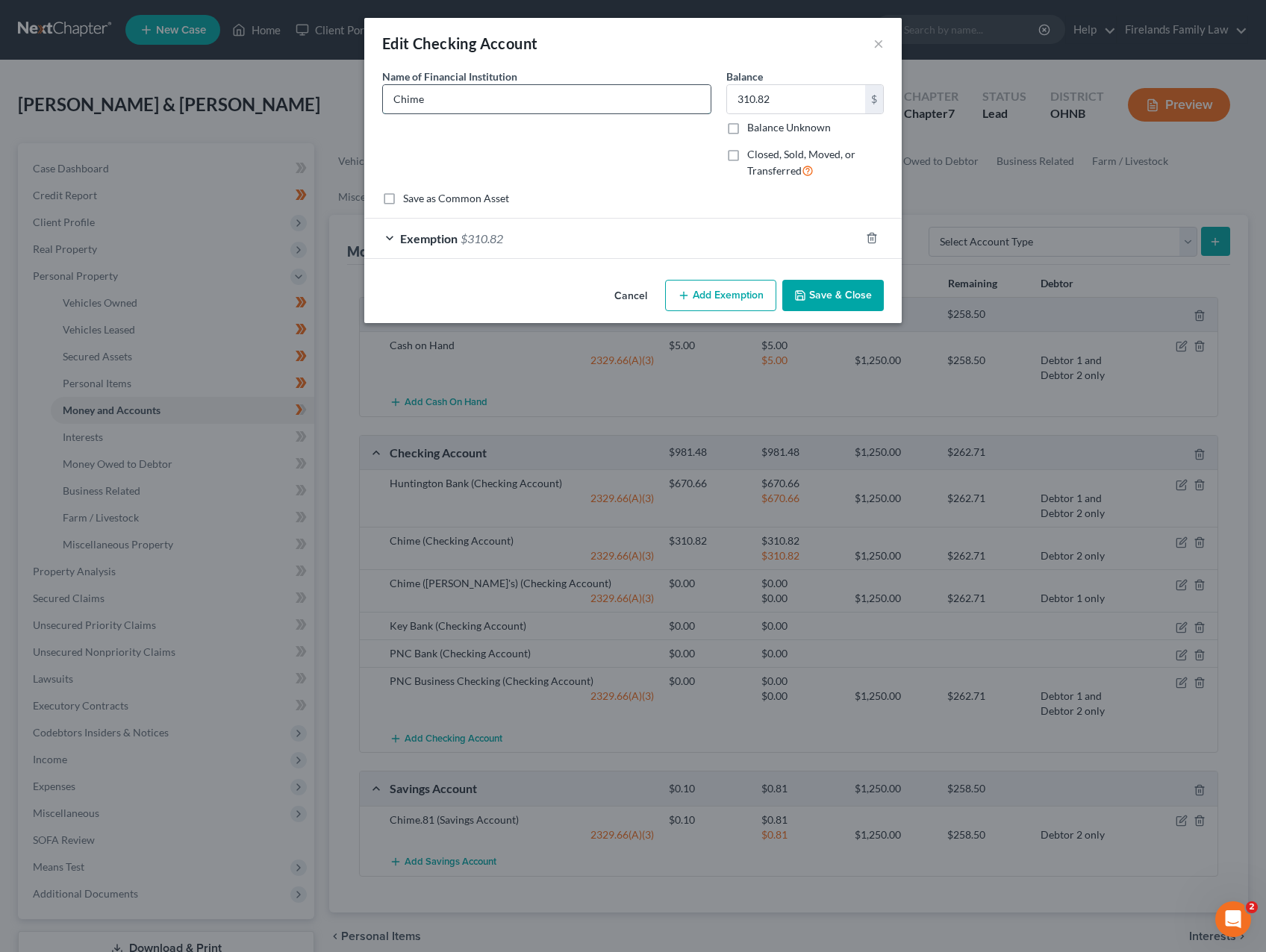
click at [541, 97] on input "Chime" at bounding box center [547, 98] width 328 height 28
type input "Chime ([PERSON_NAME]'s)"
click at [821, 287] on button "Save & Close" at bounding box center [832, 295] width 102 height 32
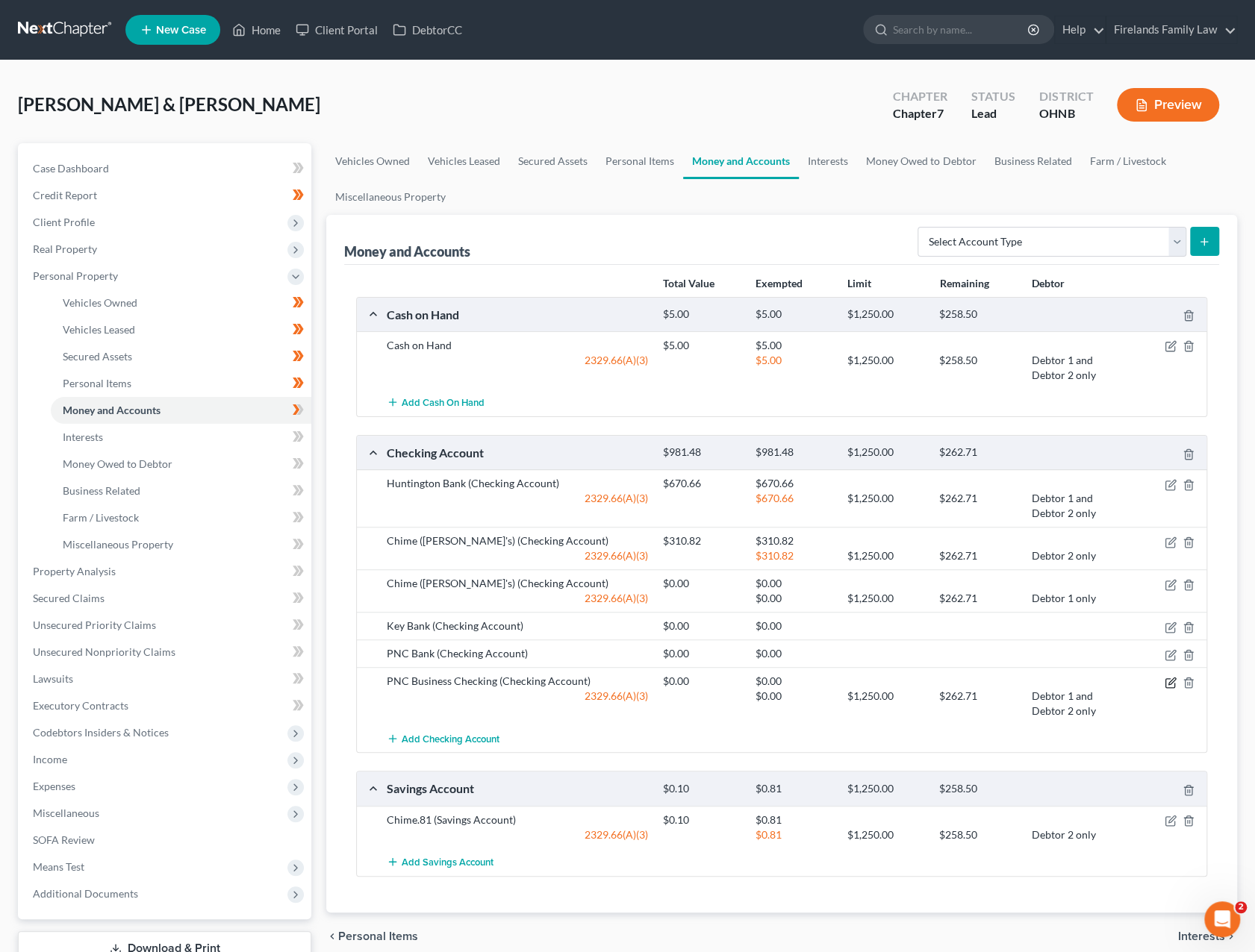
click at [1015, 673] on icon "button" at bounding box center [1172, 681] width 7 height 7
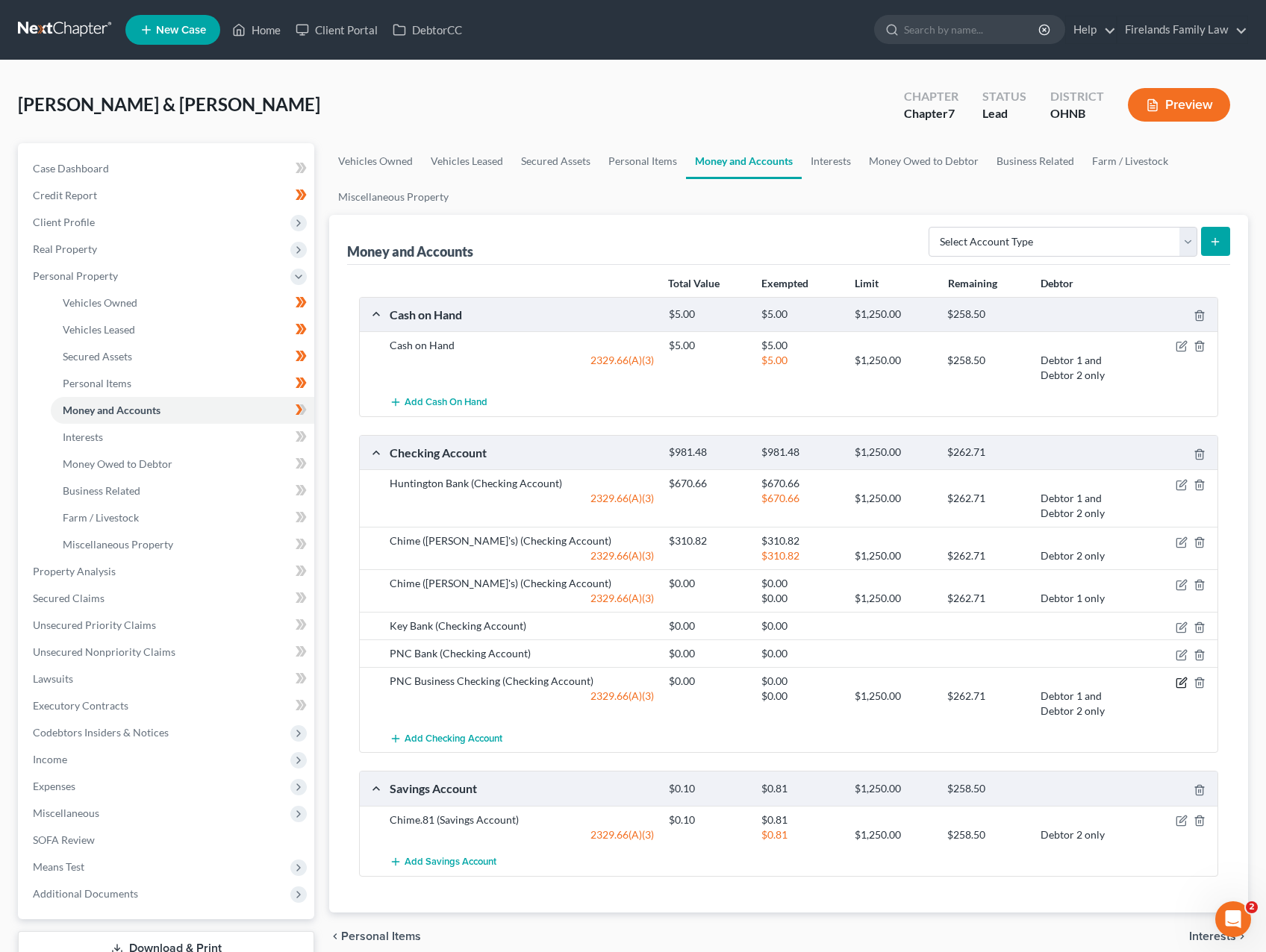
select select "39"
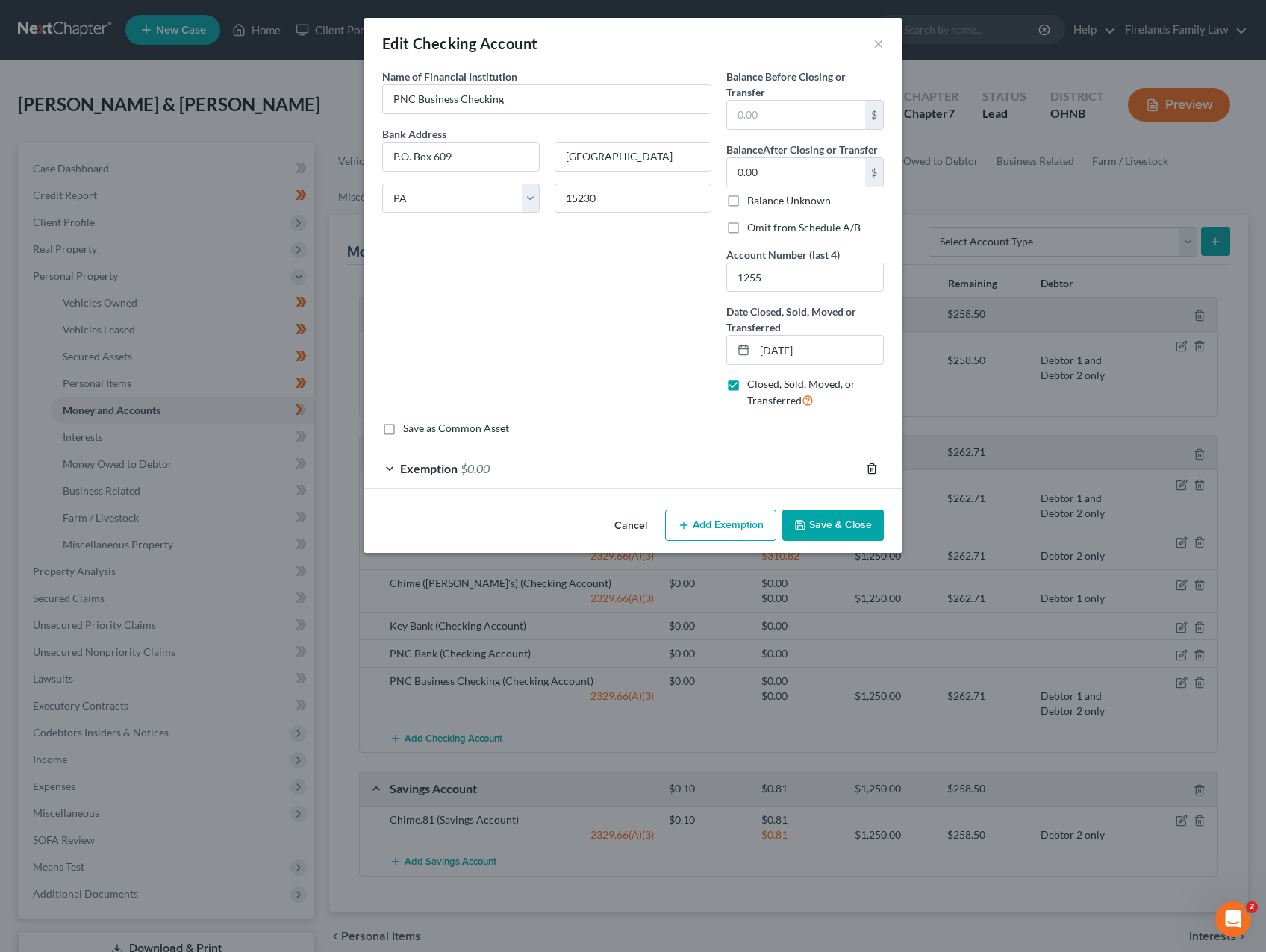
click at [877, 470] on icon "button" at bounding box center [872, 469] width 12 height 12
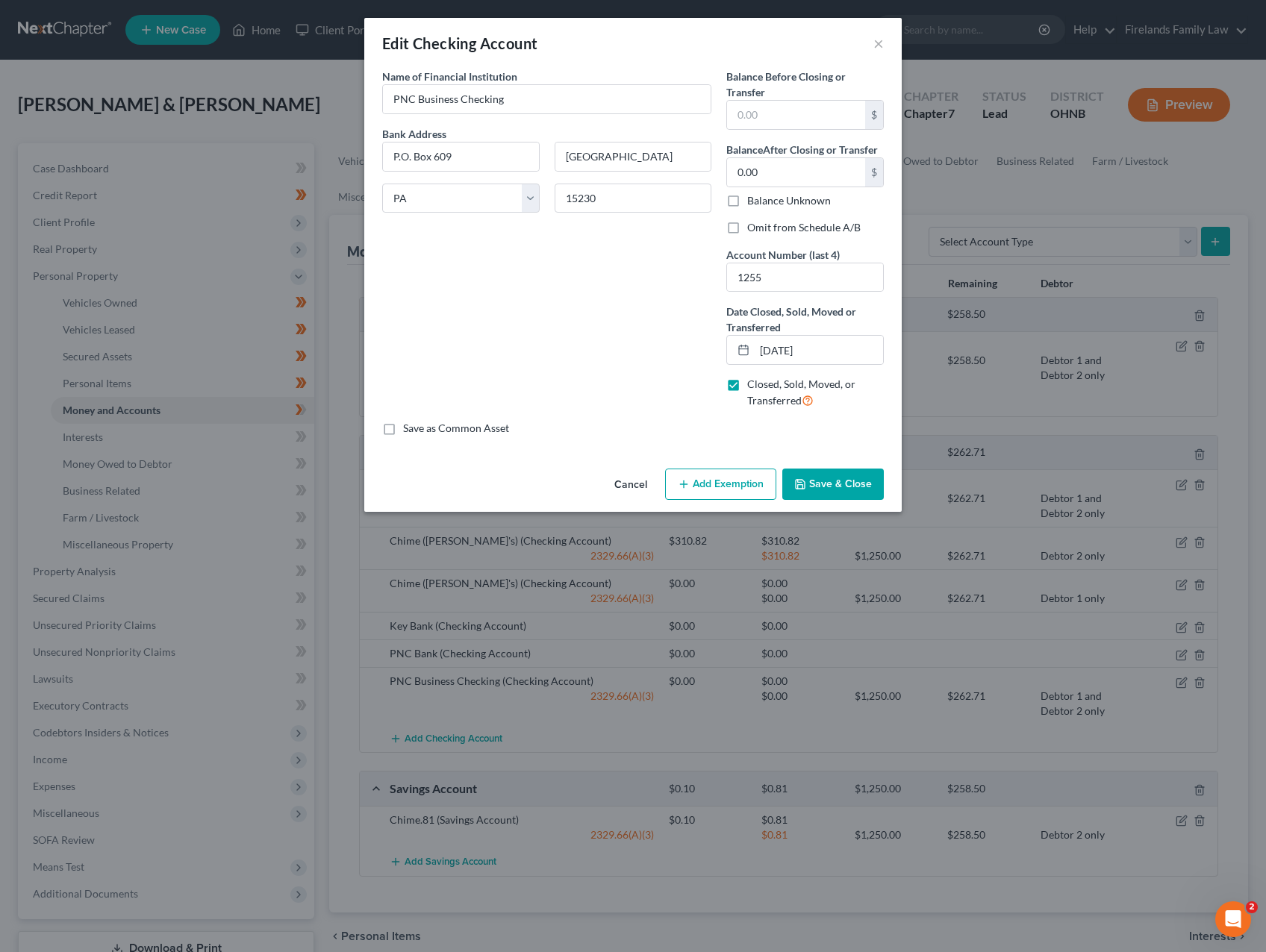
click at [832, 481] on button "Save & Close" at bounding box center [832, 484] width 102 height 32
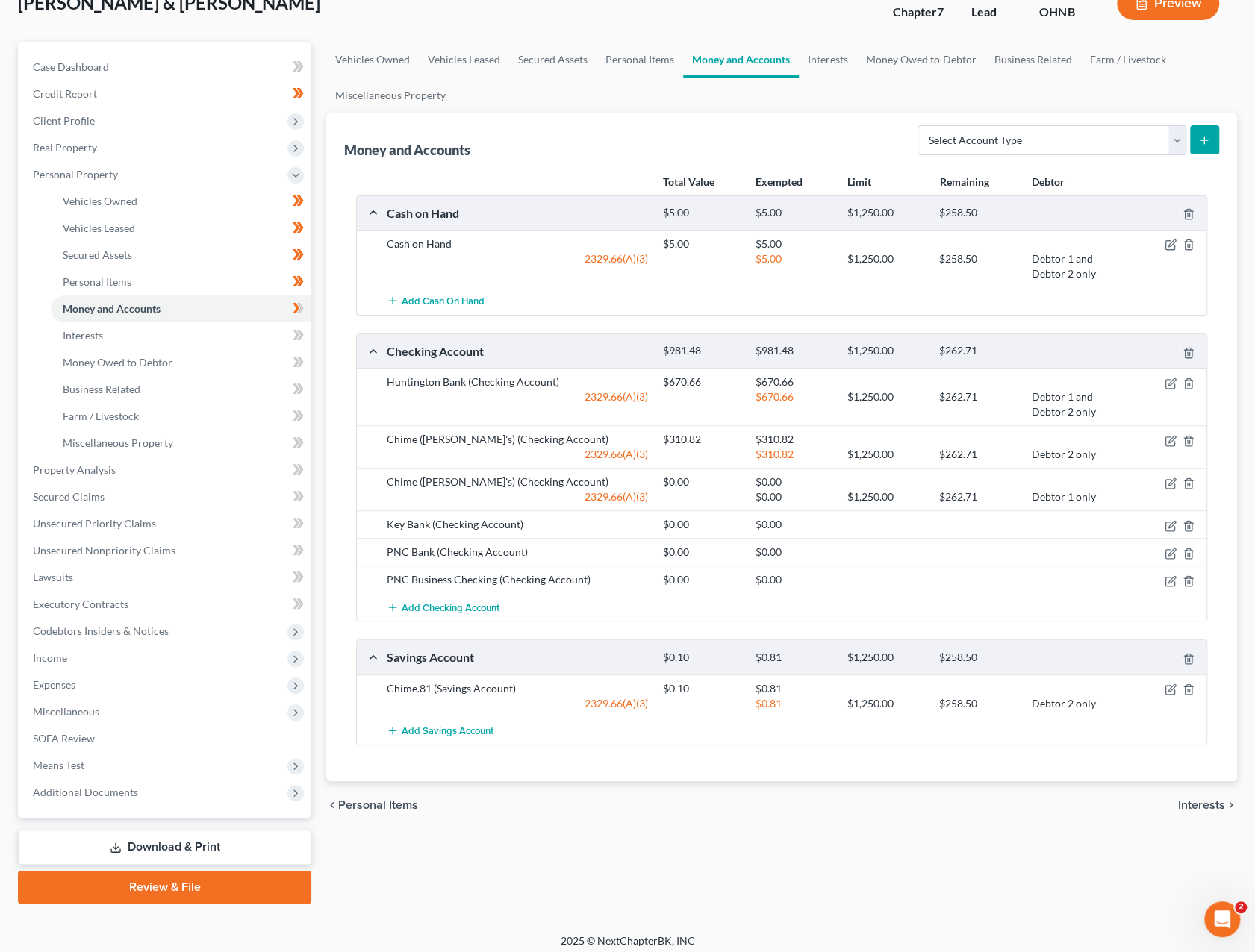
scroll to position [108, 0]
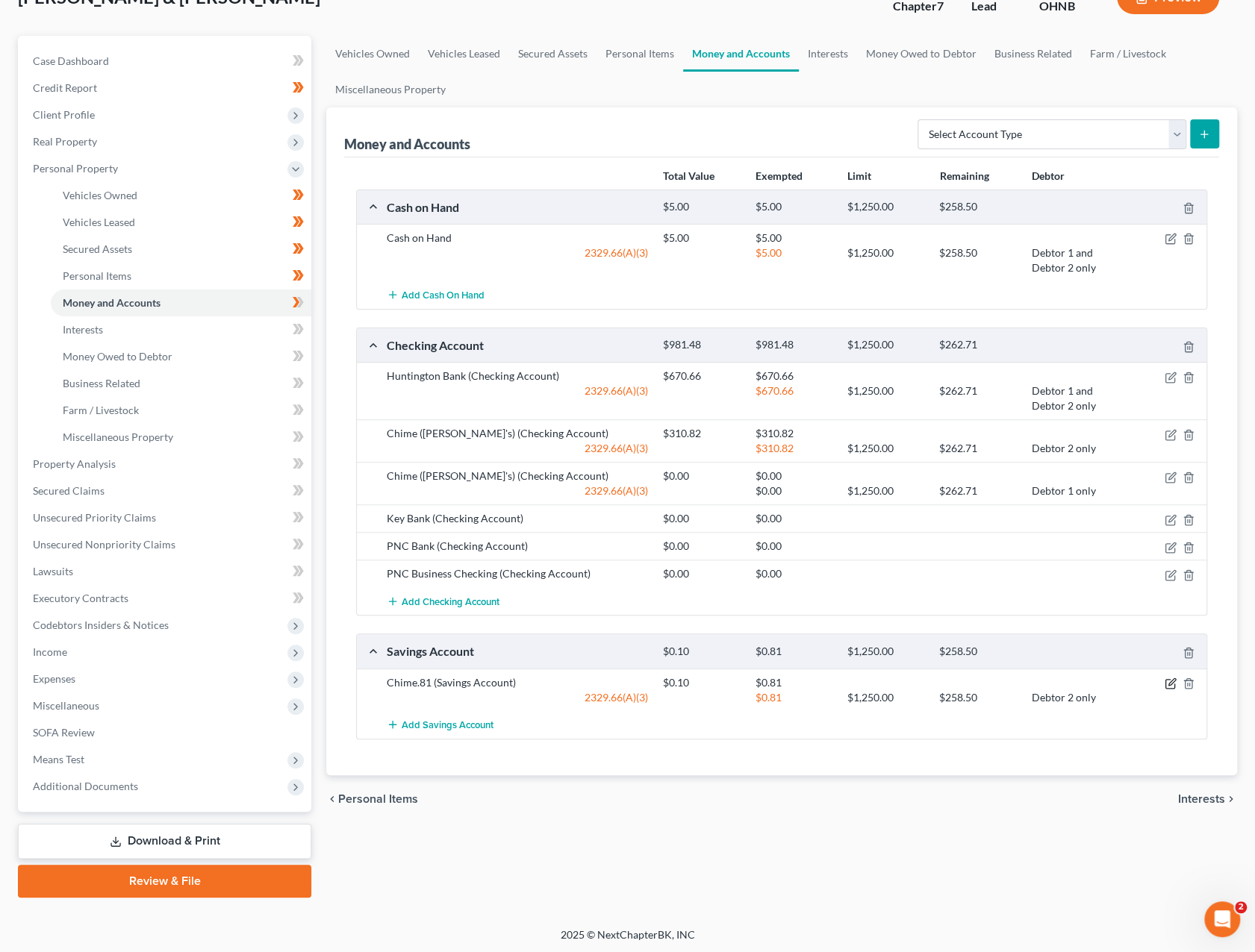
click at [1015, 673] on icon "button" at bounding box center [1170, 683] width 12 height 12
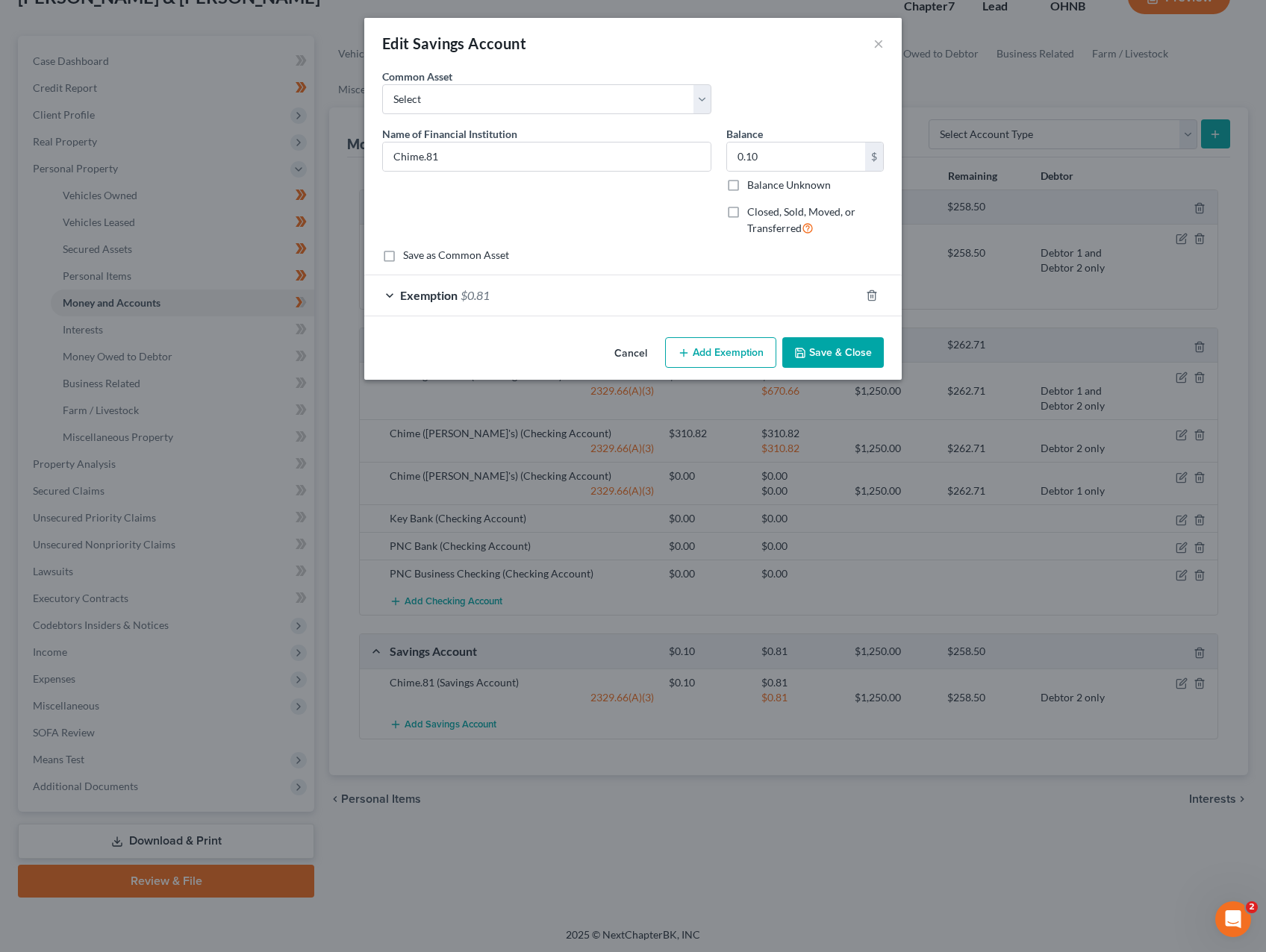
click at [458, 287] on div "Exemption $0.81" at bounding box center [612, 295] width 495 height 39
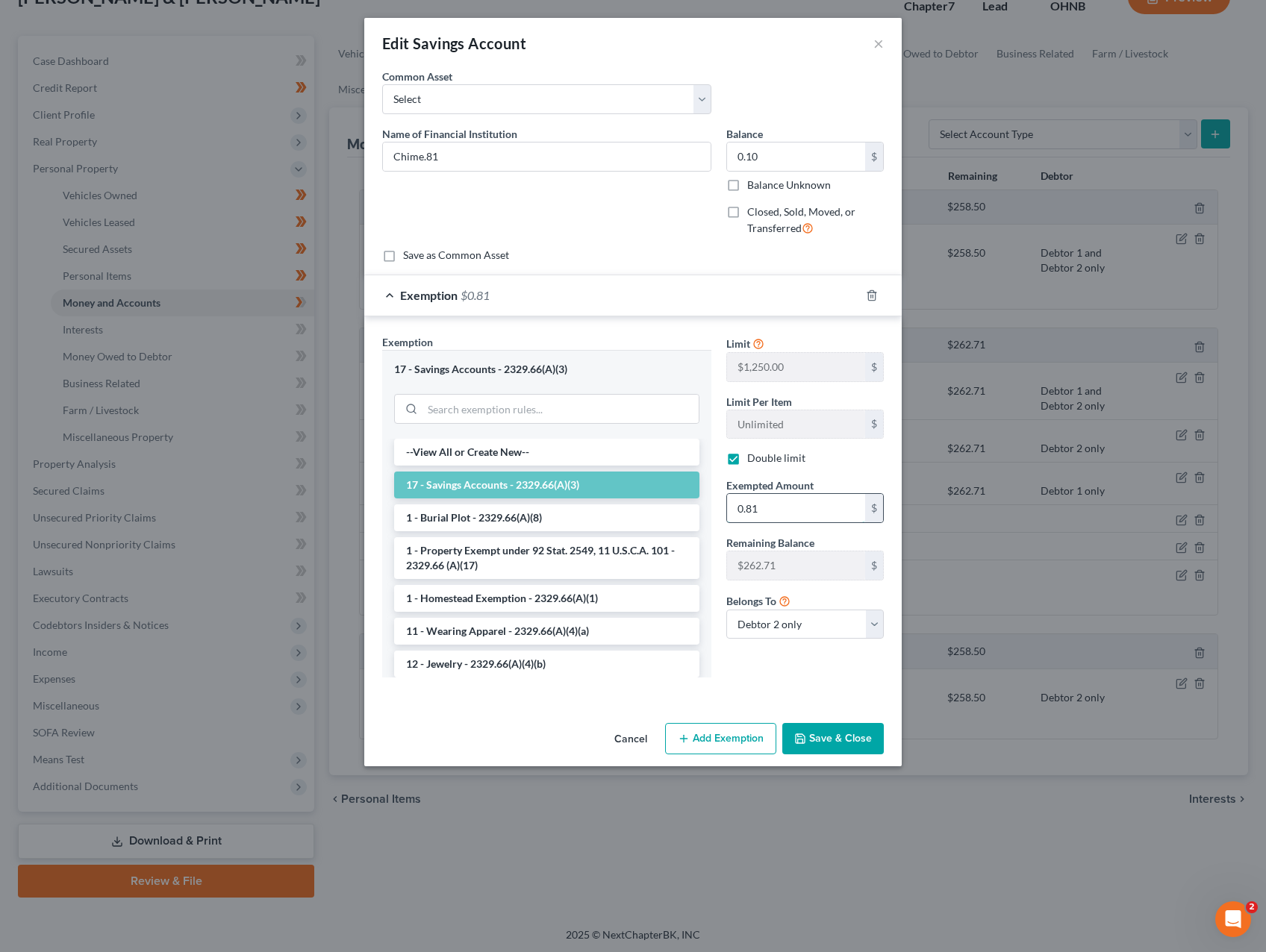
click at [776, 506] on input "0.81" at bounding box center [796, 508] width 138 height 28
type input "0.10"
click at [822, 673] on button "Save & Close" at bounding box center [832, 738] width 102 height 32
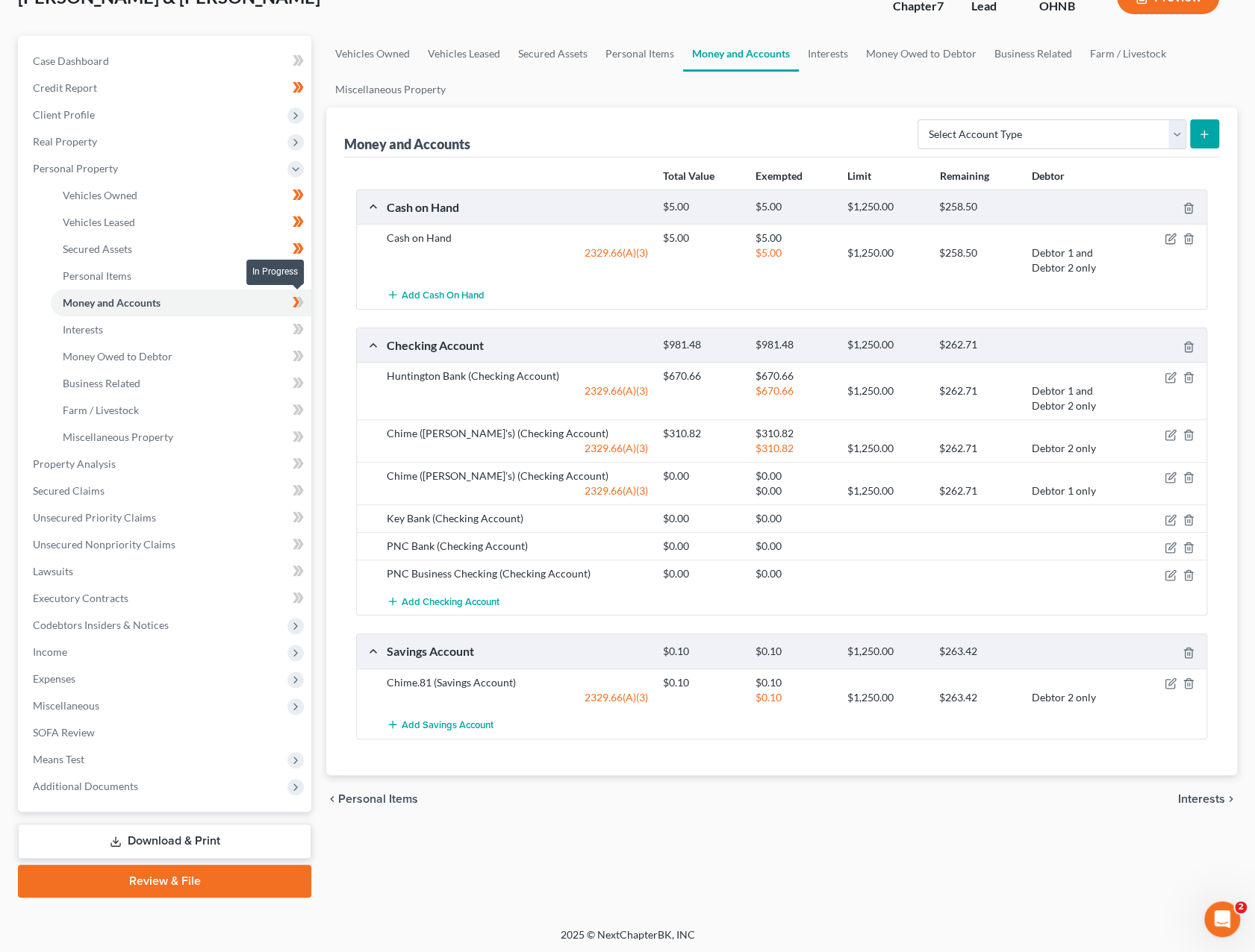
click at [298, 299] on icon at bounding box center [296, 302] width 7 height 10
click at [234, 328] on link "Interests" at bounding box center [181, 329] width 261 height 27
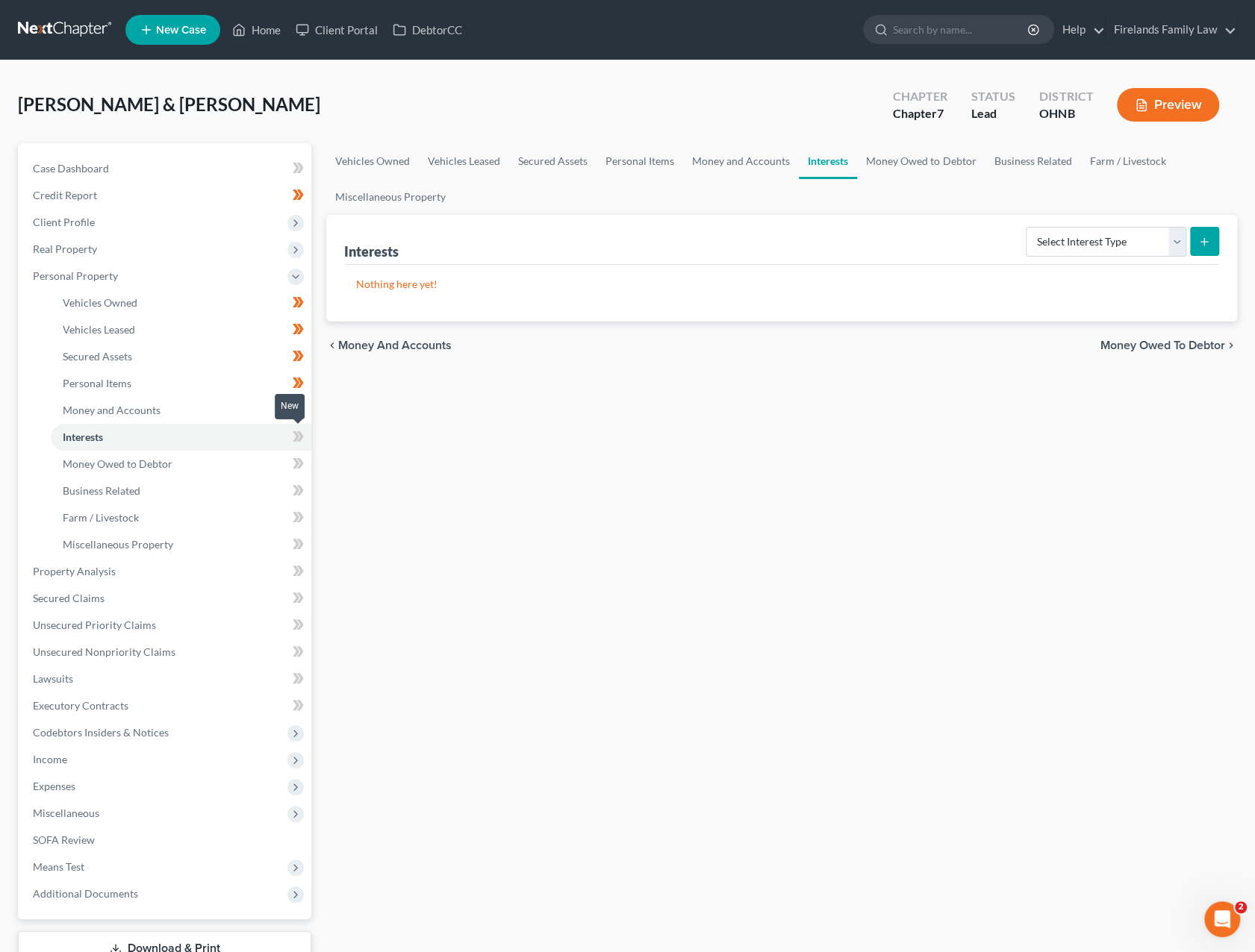
click at [302, 437] on icon at bounding box center [300, 436] width 7 height 10
drag, startPoint x: 302, startPoint y: 437, endPoint x: 256, endPoint y: 465, distance: 53.9
click at [256, 465] on link "Money Owed to Debtor" at bounding box center [181, 464] width 261 height 27
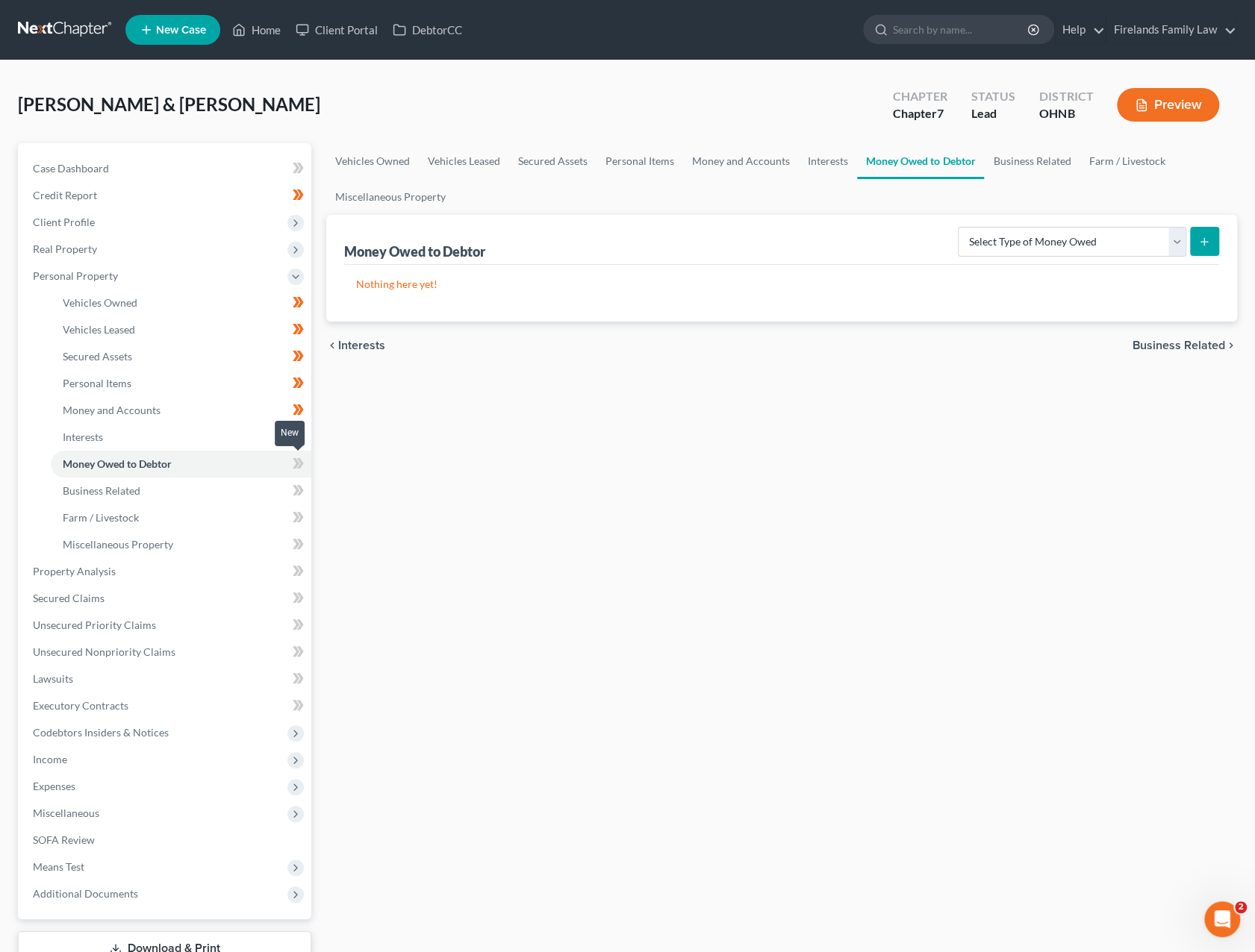
click at [300, 465] on icon at bounding box center [300, 464] width 7 height 10
drag, startPoint x: 300, startPoint y: 465, endPoint x: 248, endPoint y: 492, distance: 58.6
click at [248, 492] on link "Business Related" at bounding box center [181, 490] width 261 height 27
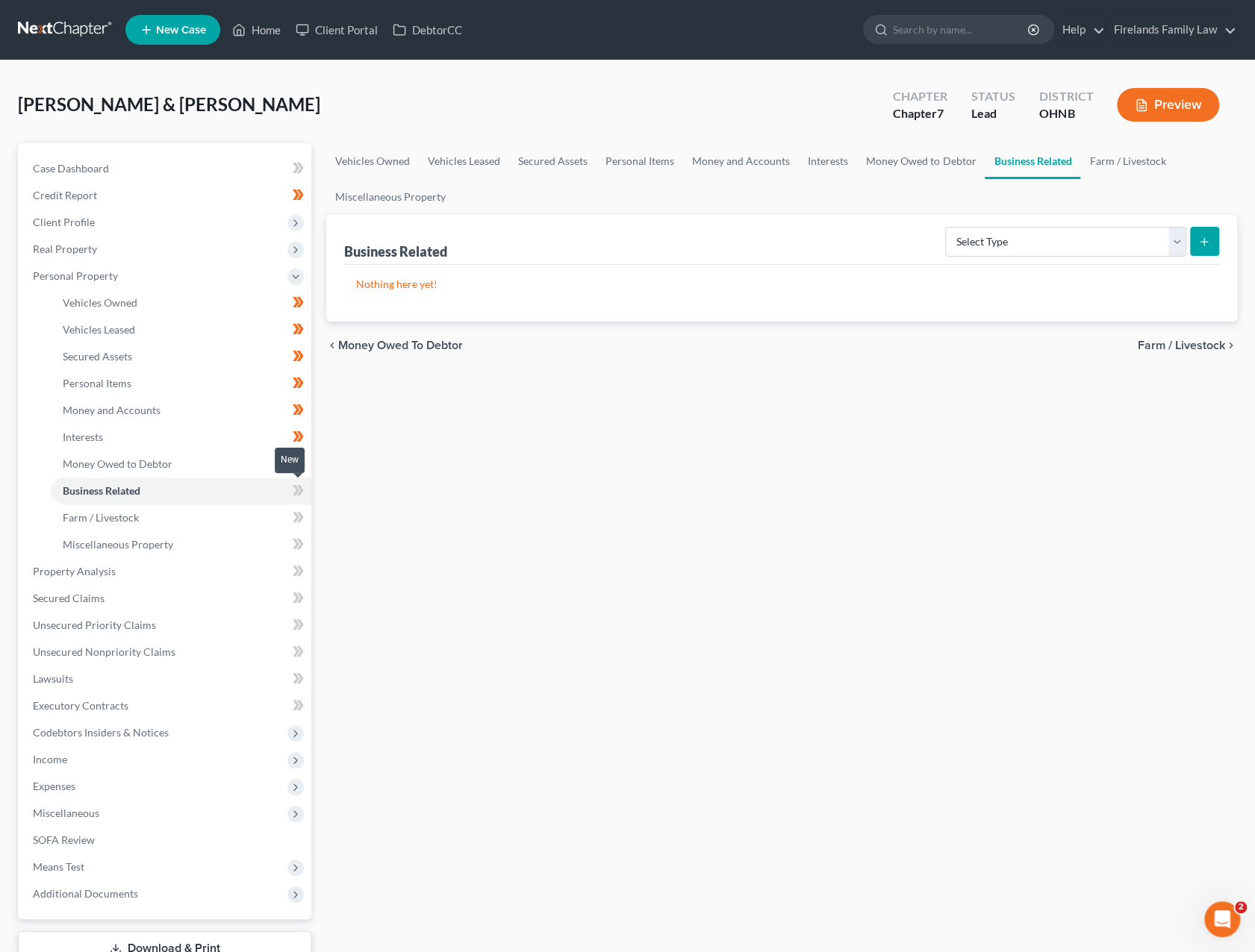
click at [302, 494] on icon at bounding box center [298, 491] width 11 height 19
drag, startPoint x: 295, startPoint y: 494, endPoint x: 263, endPoint y: 520, distance: 41.2
click at [263, 520] on link "Farm / Livestock" at bounding box center [181, 517] width 261 height 27
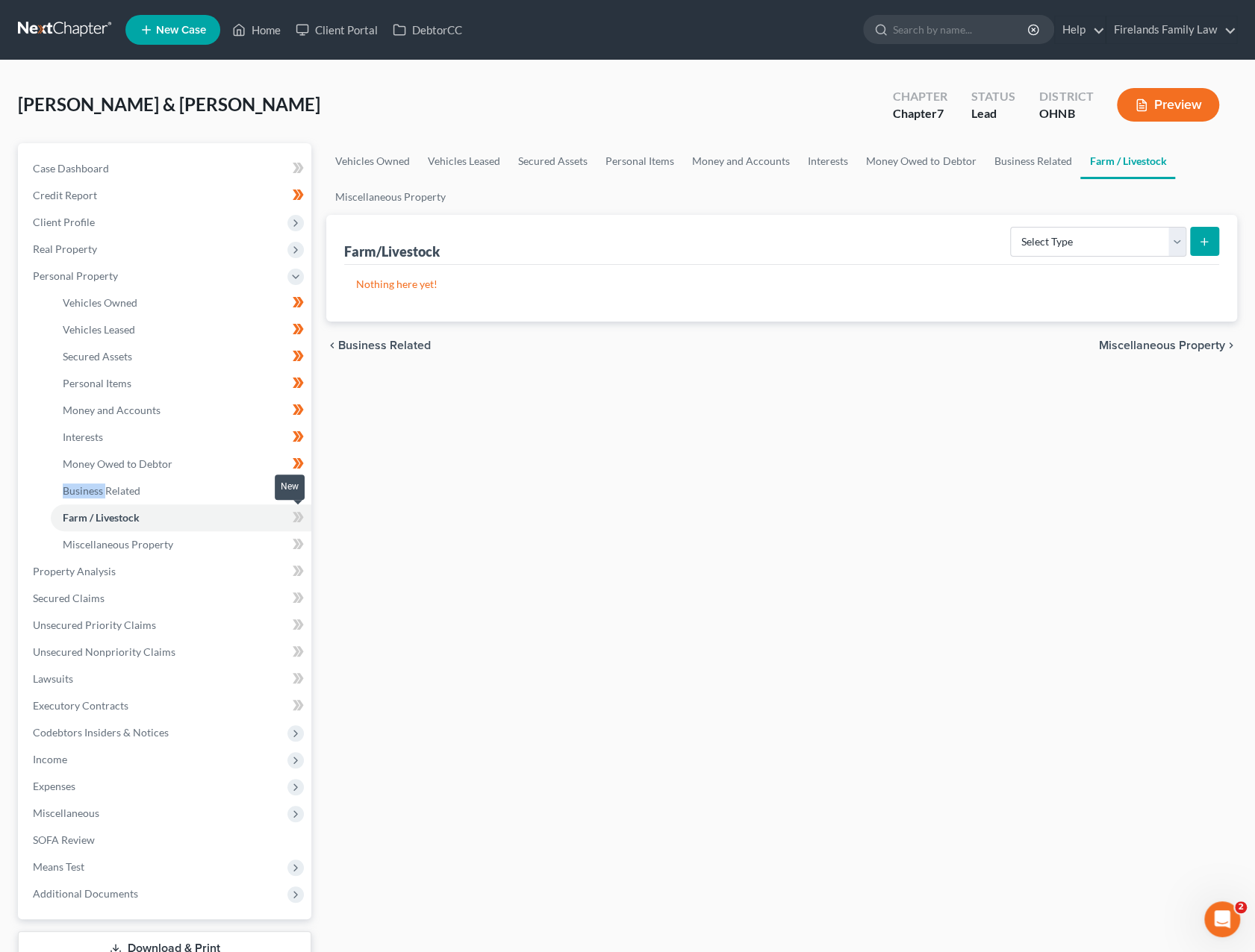
click at [297, 516] on icon at bounding box center [296, 517] width 7 height 10
drag, startPoint x: 297, startPoint y: 516, endPoint x: 255, endPoint y: 538, distance: 47.4
click at [255, 538] on link "Miscellaneous Property" at bounding box center [181, 544] width 261 height 27
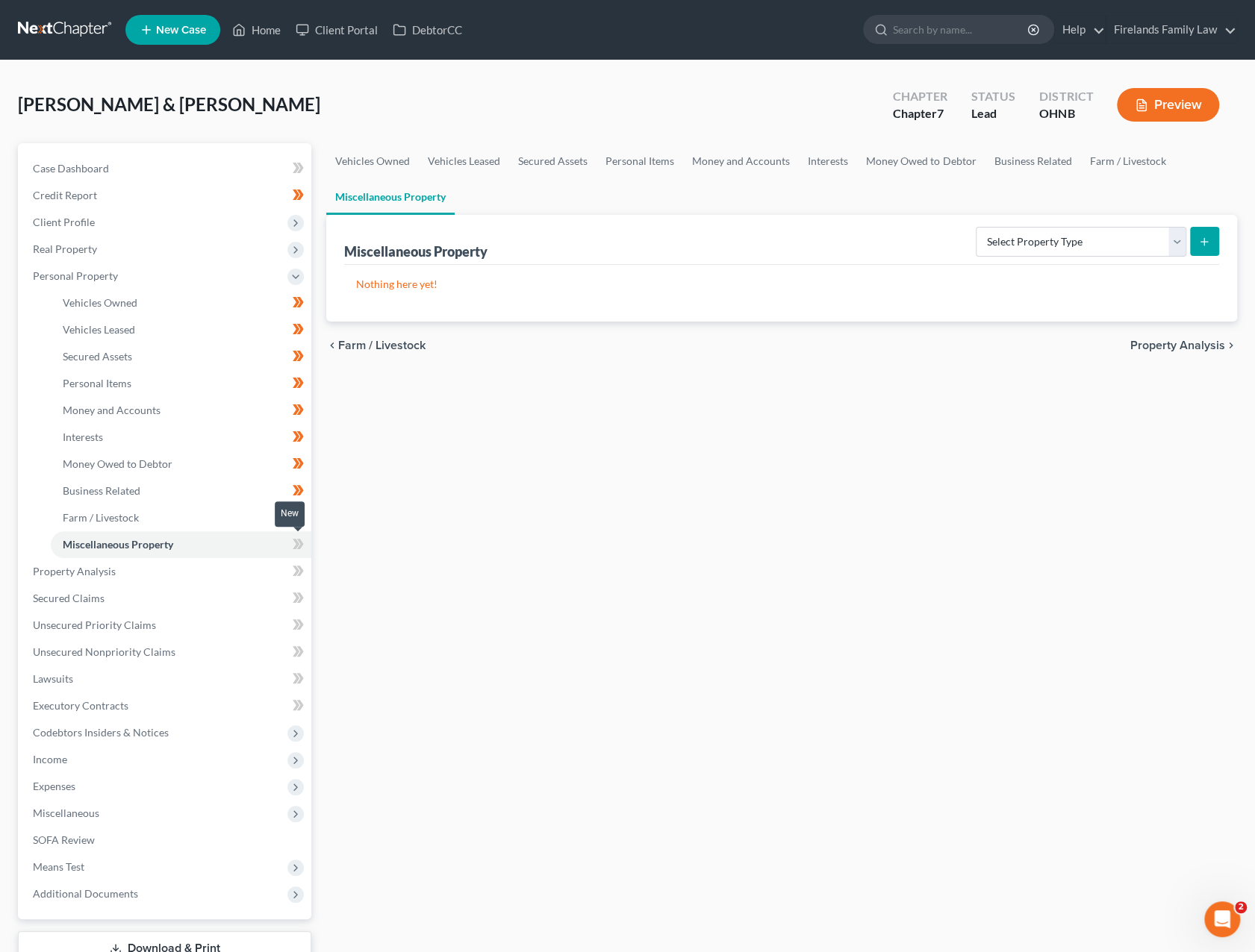
click at [300, 542] on icon at bounding box center [300, 544] width 7 height 10
drag, startPoint x: 300, startPoint y: 542, endPoint x: 255, endPoint y: 570, distance: 53.0
click at [255, 570] on link "Property Analysis" at bounding box center [165, 571] width 290 height 27
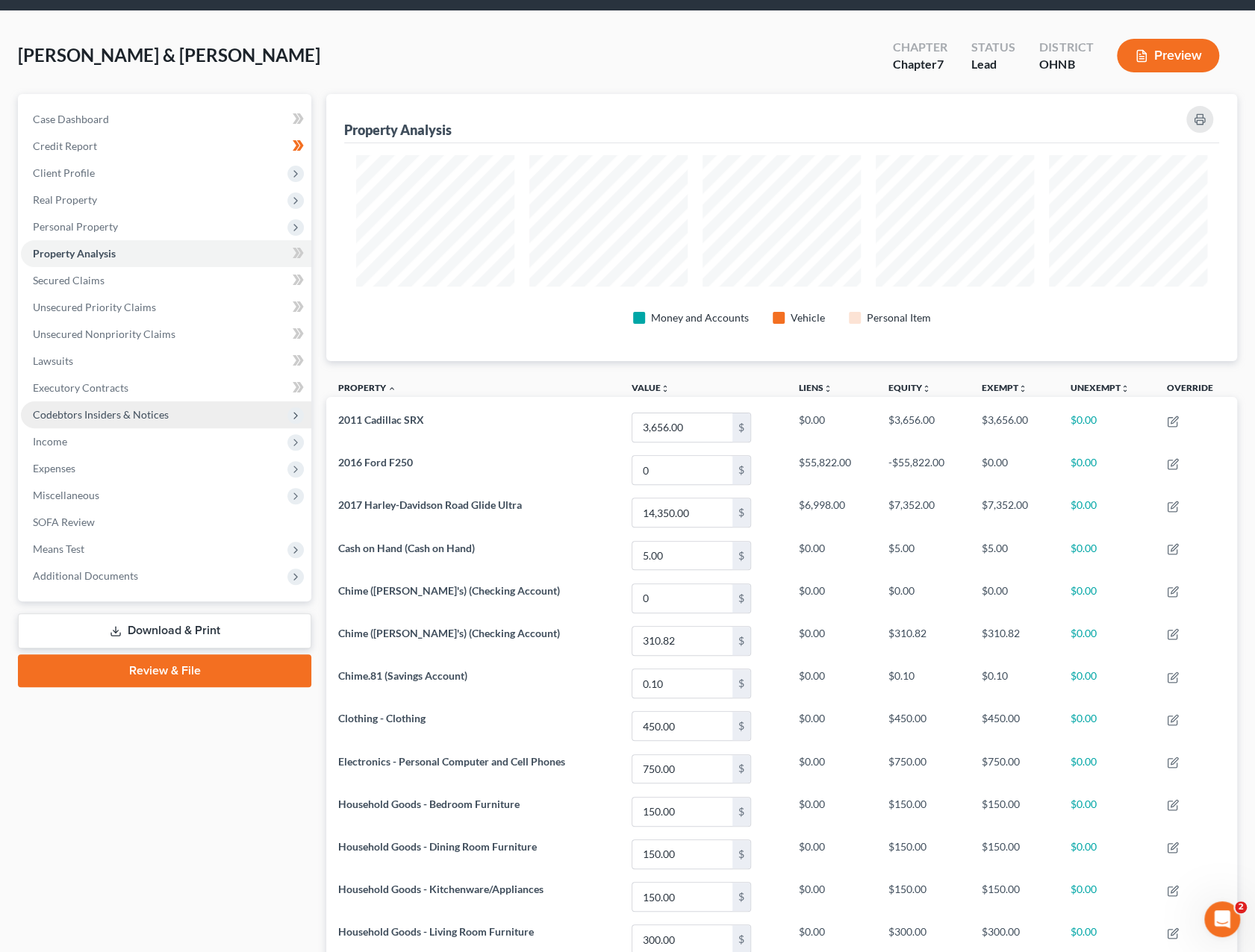
scroll to position [50, 0]
click at [205, 357] on link "Lawsuits" at bounding box center [165, 361] width 290 height 27
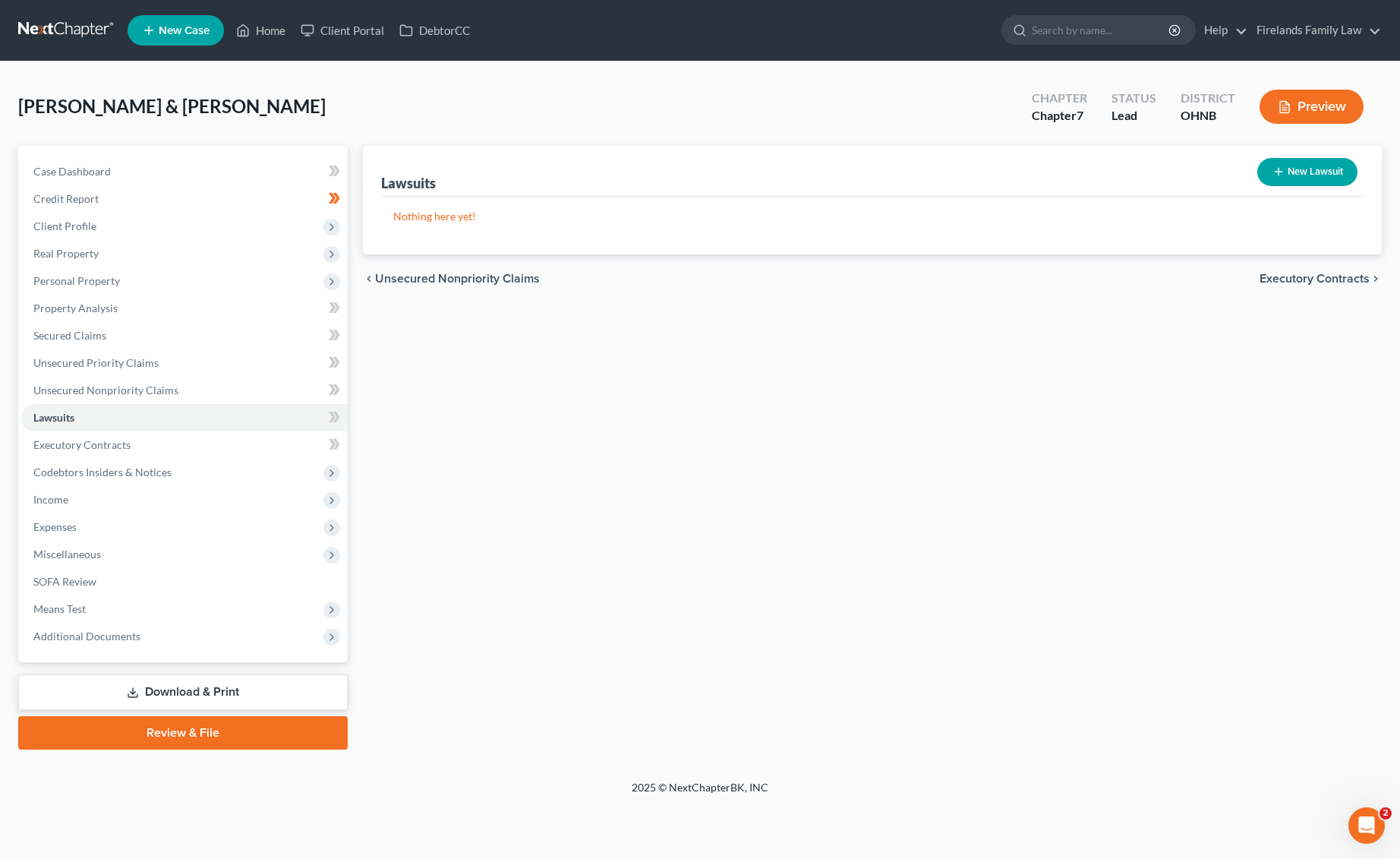
click at [1033, 411] on div "Lawsuits New Lawsuit Nothing here yet! Court Name Date Filed Status Creditor Na…" at bounding box center [872, 448] width 1034 height 604
click at [188, 503] on span "Income" at bounding box center [184, 499] width 326 height 27
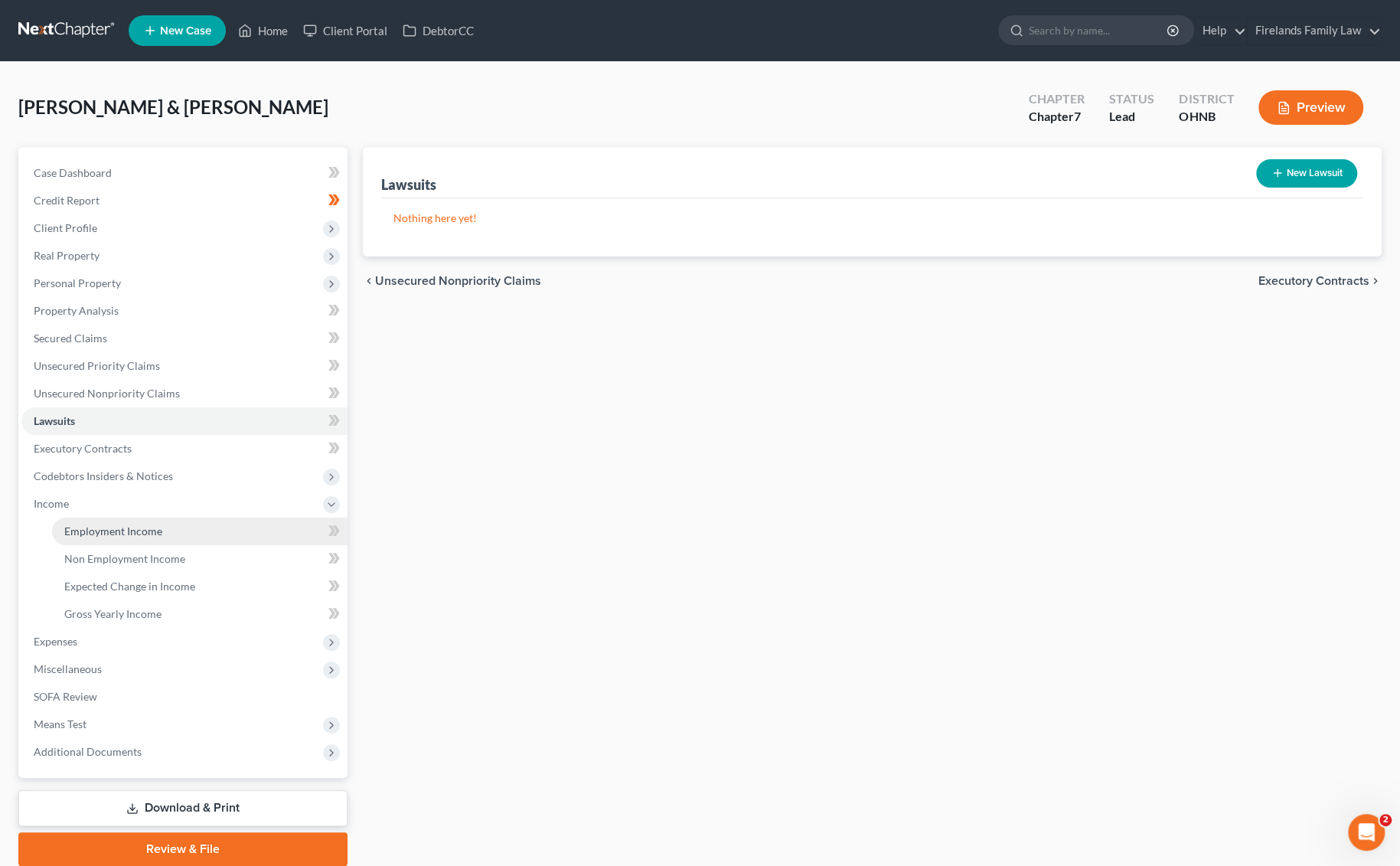
click at [225, 537] on link "Employment Income" at bounding box center [199, 531] width 296 height 27
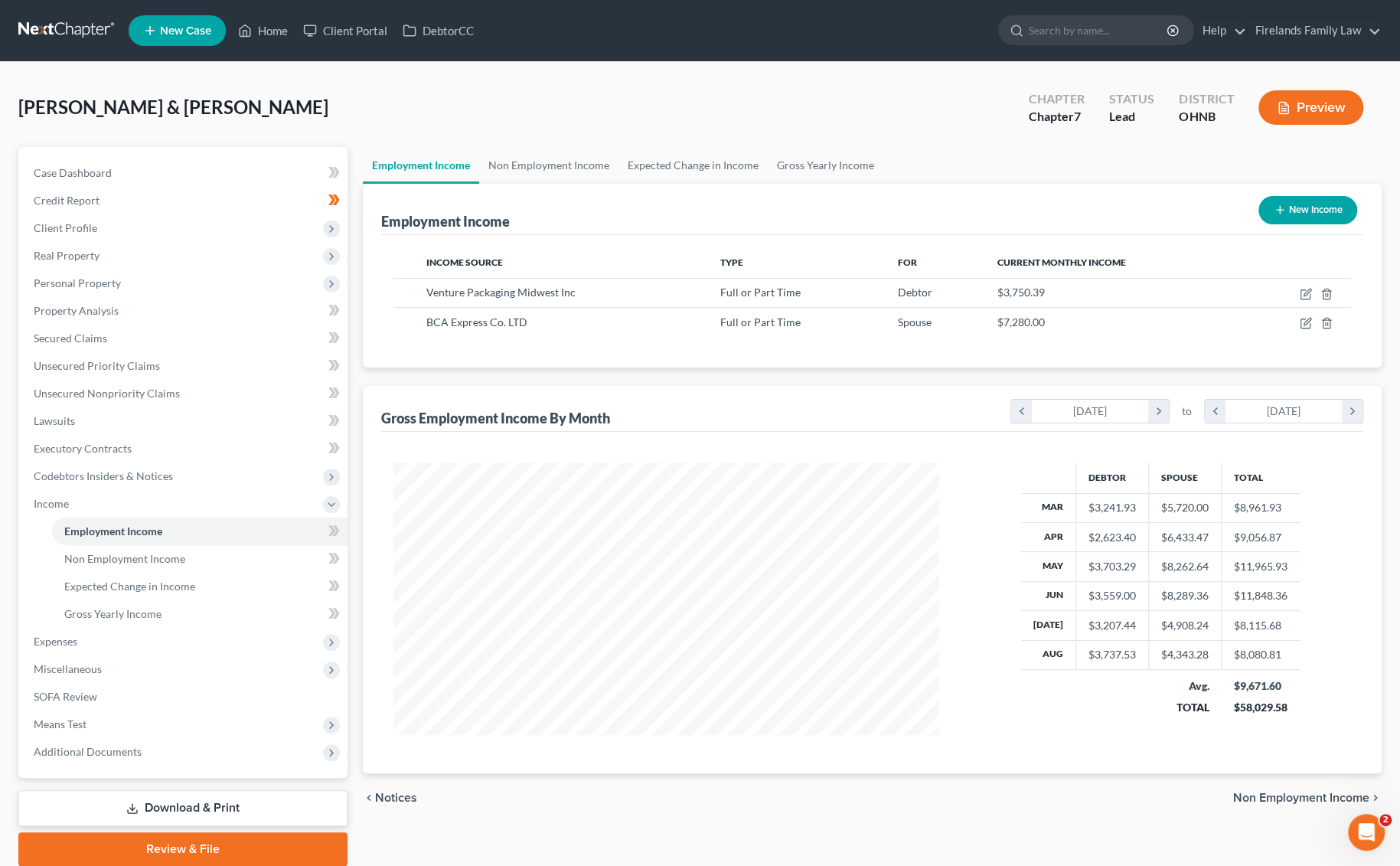
scroll to position [273, 575]
click at [145, 640] on span "Expenses" at bounding box center [184, 641] width 326 height 27
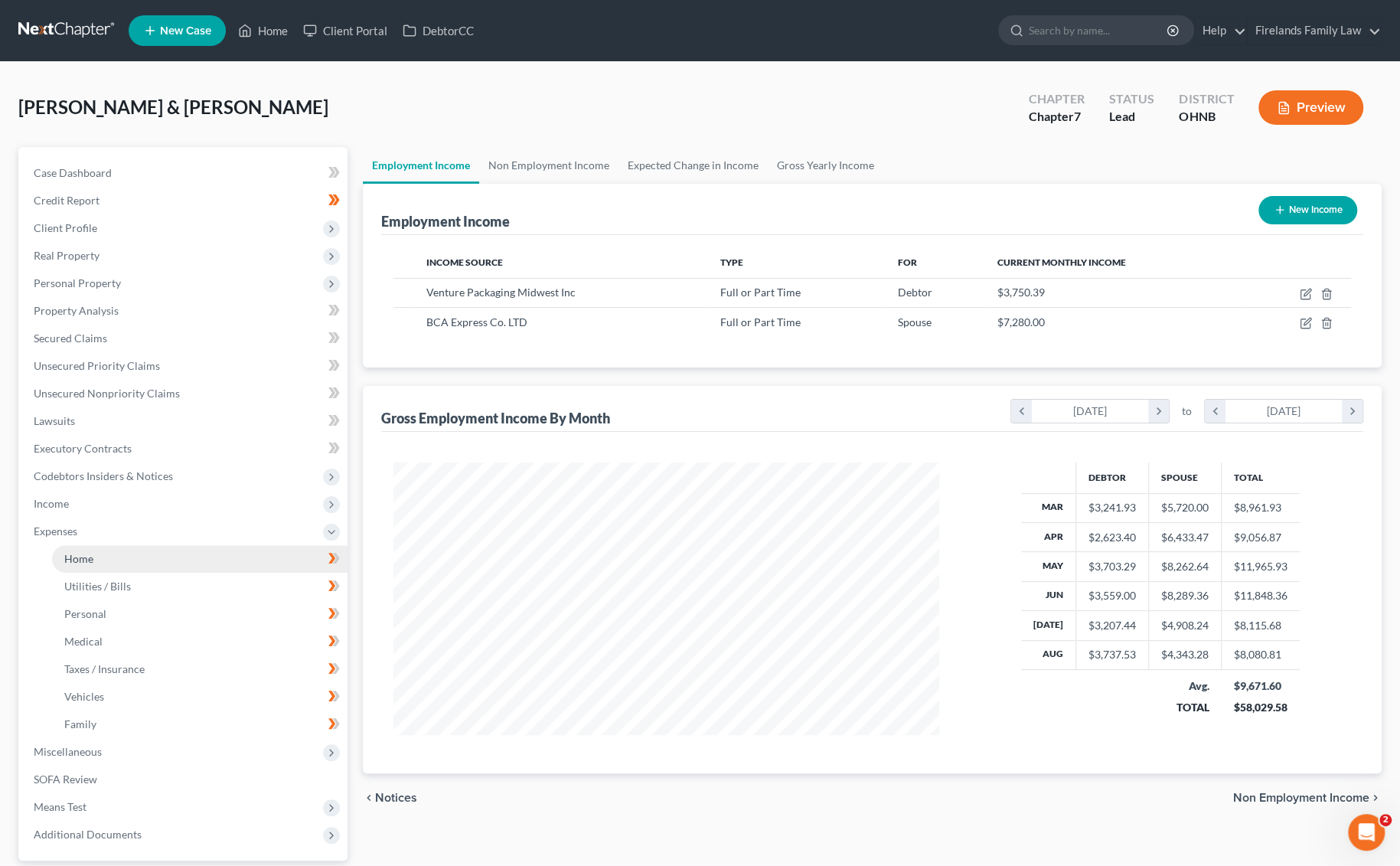
click at [189, 558] on link "Home" at bounding box center [199, 558] width 296 height 27
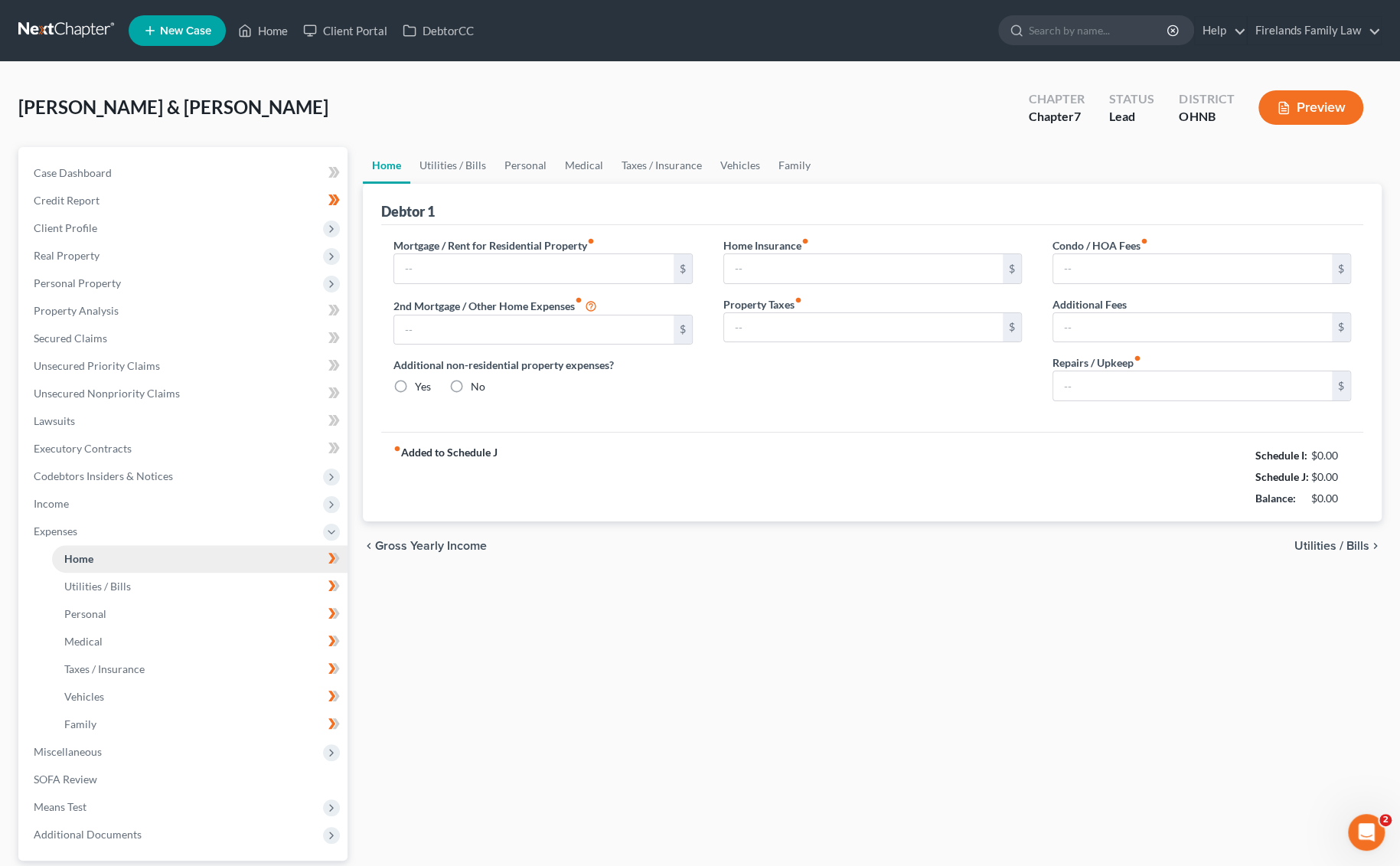
type input "600.00"
type input "0.00"
radio input "true"
type input "0.00"
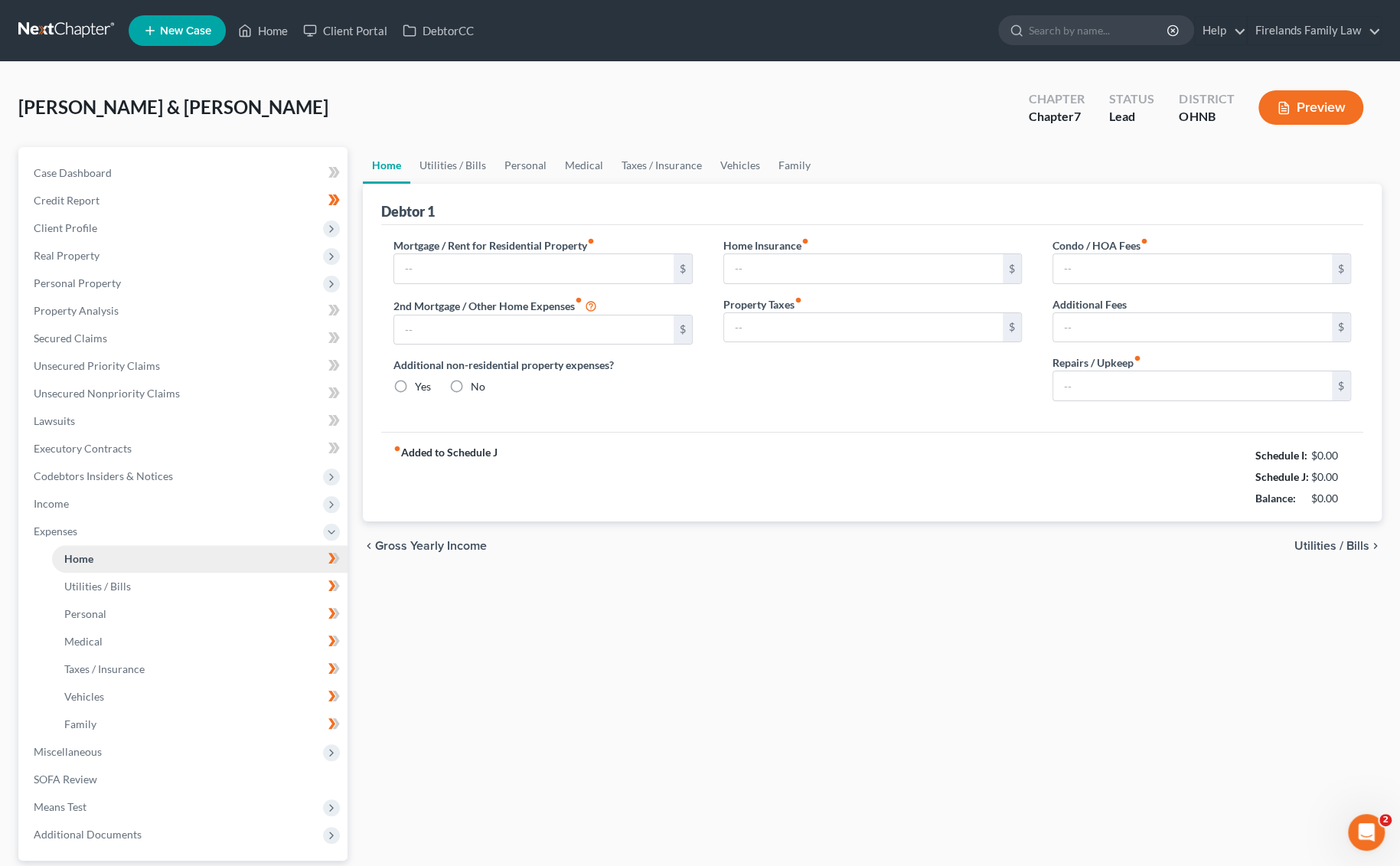
type input "0.00"
click at [199, 600] on link "Personal" at bounding box center [199, 613] width 296 height 27
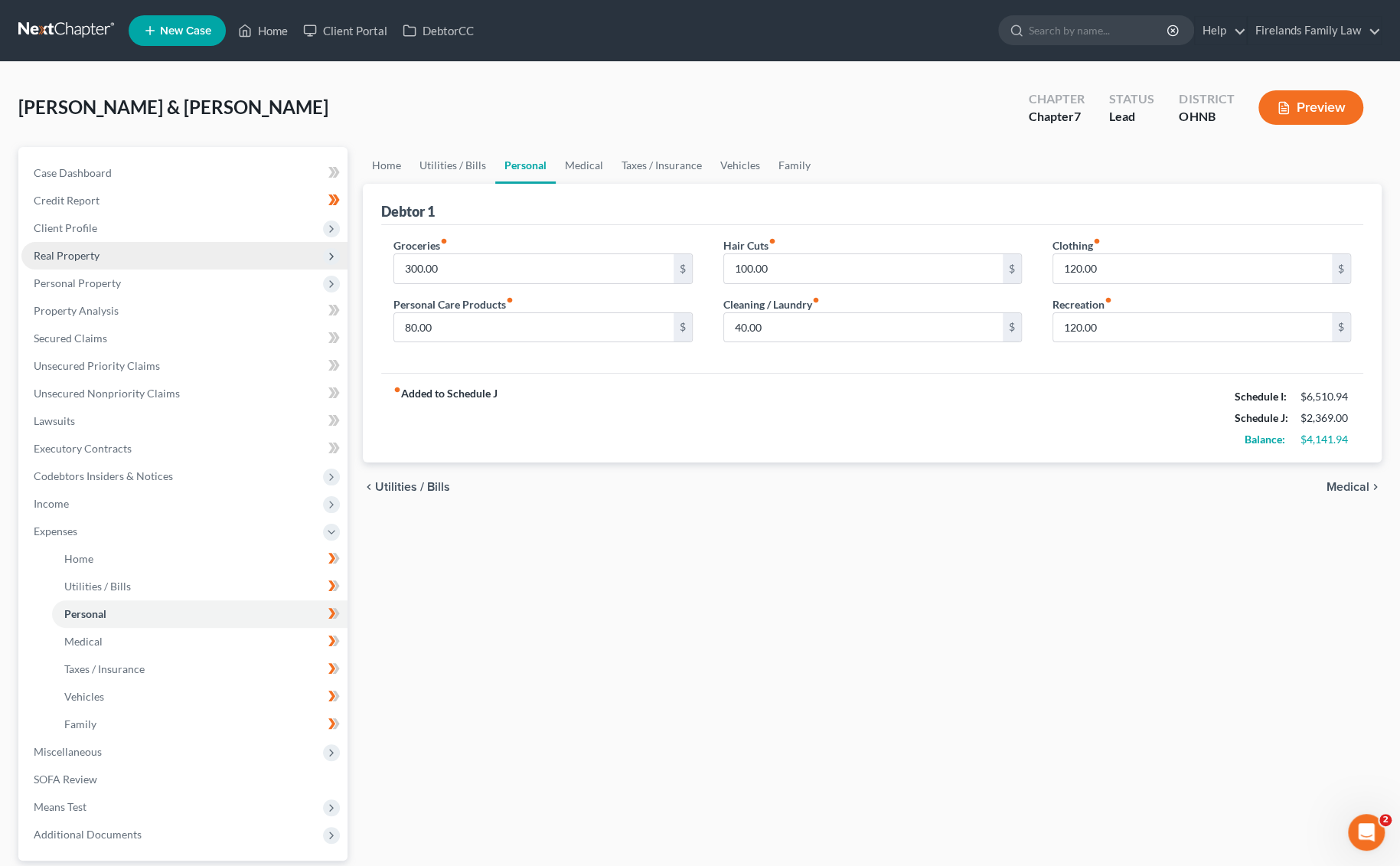
click at [189, 264] on span "Real Property" at bounding box center [184, 255] width 326 height 27
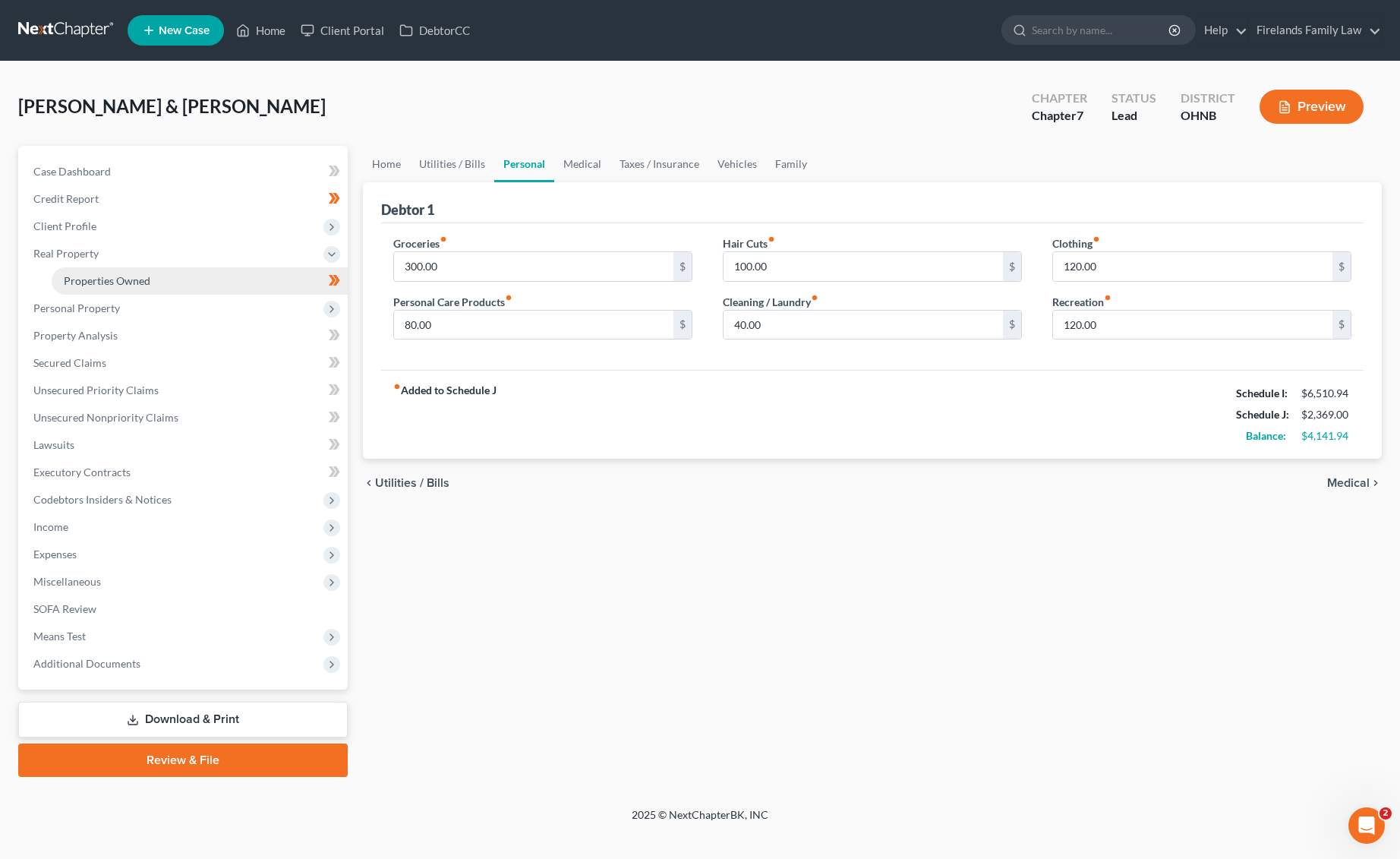
click at [192, 280] on link "Properties Owned" at bounding box center [199, 280] width 296 height 27
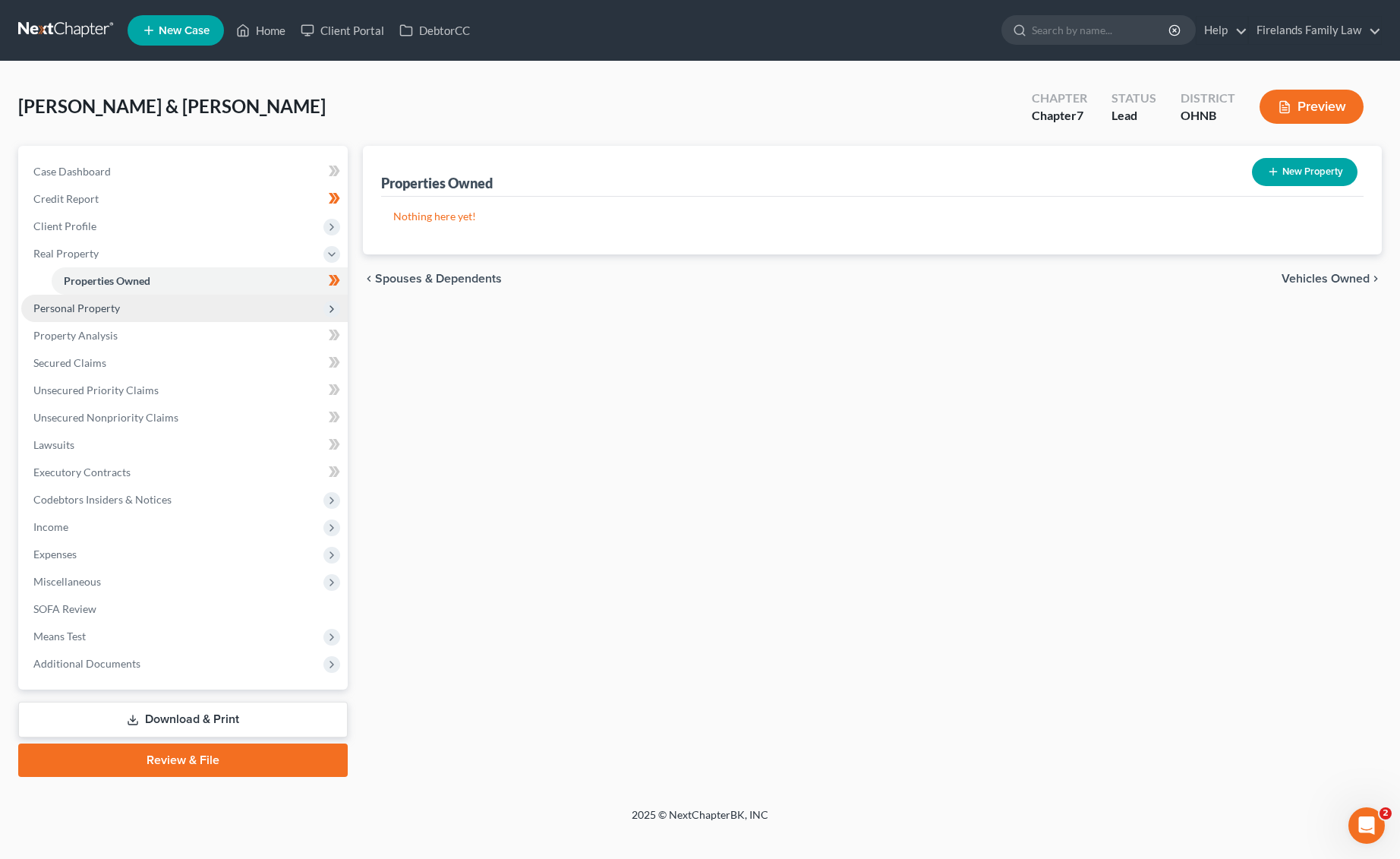
click at [191, 308] on span "Personal Property" at bounding box center [184, 308] width 326 height 27
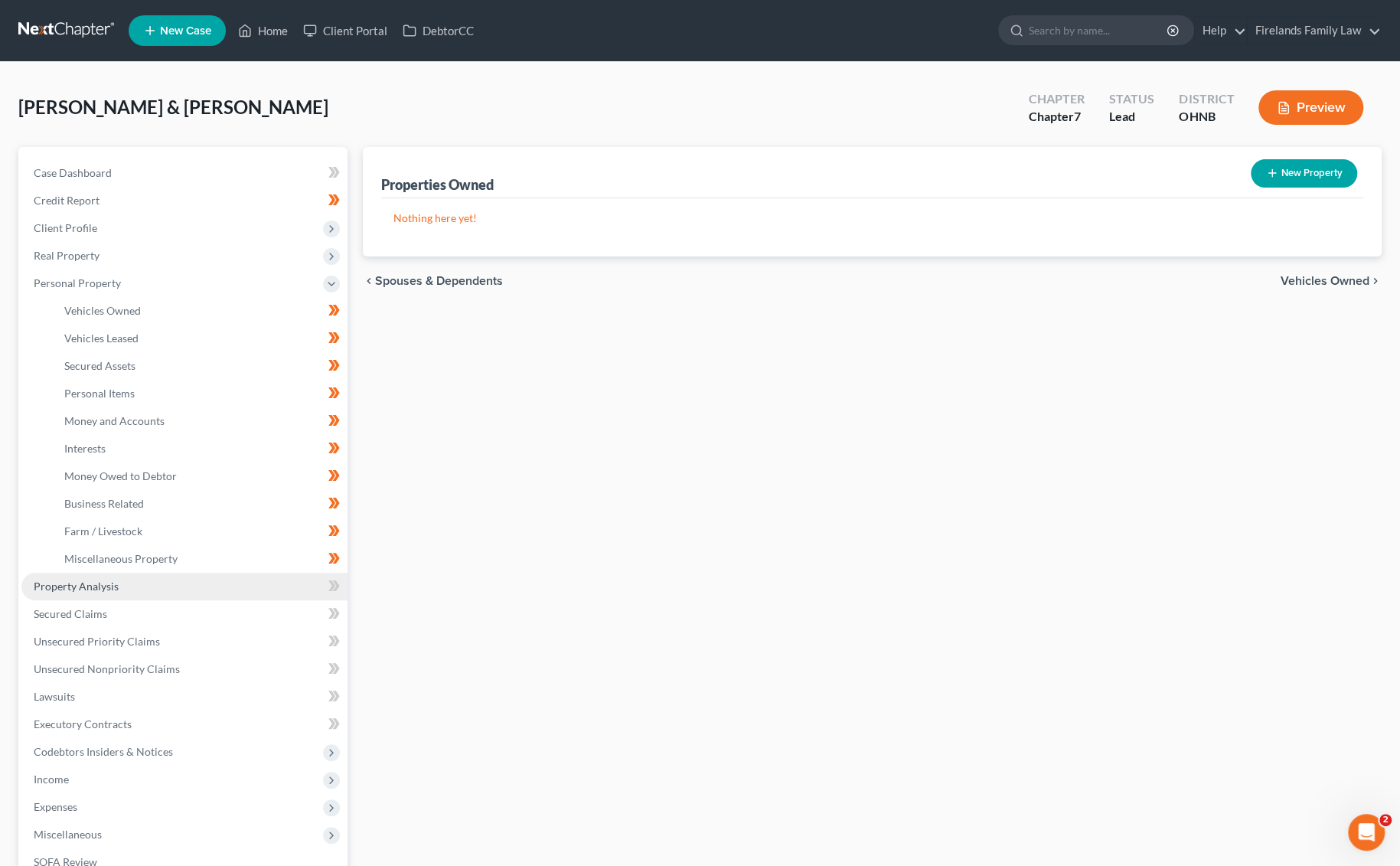
click at [174, 582] on link "Property Analysis" at bounding box center [184, 586] width 326 height 27
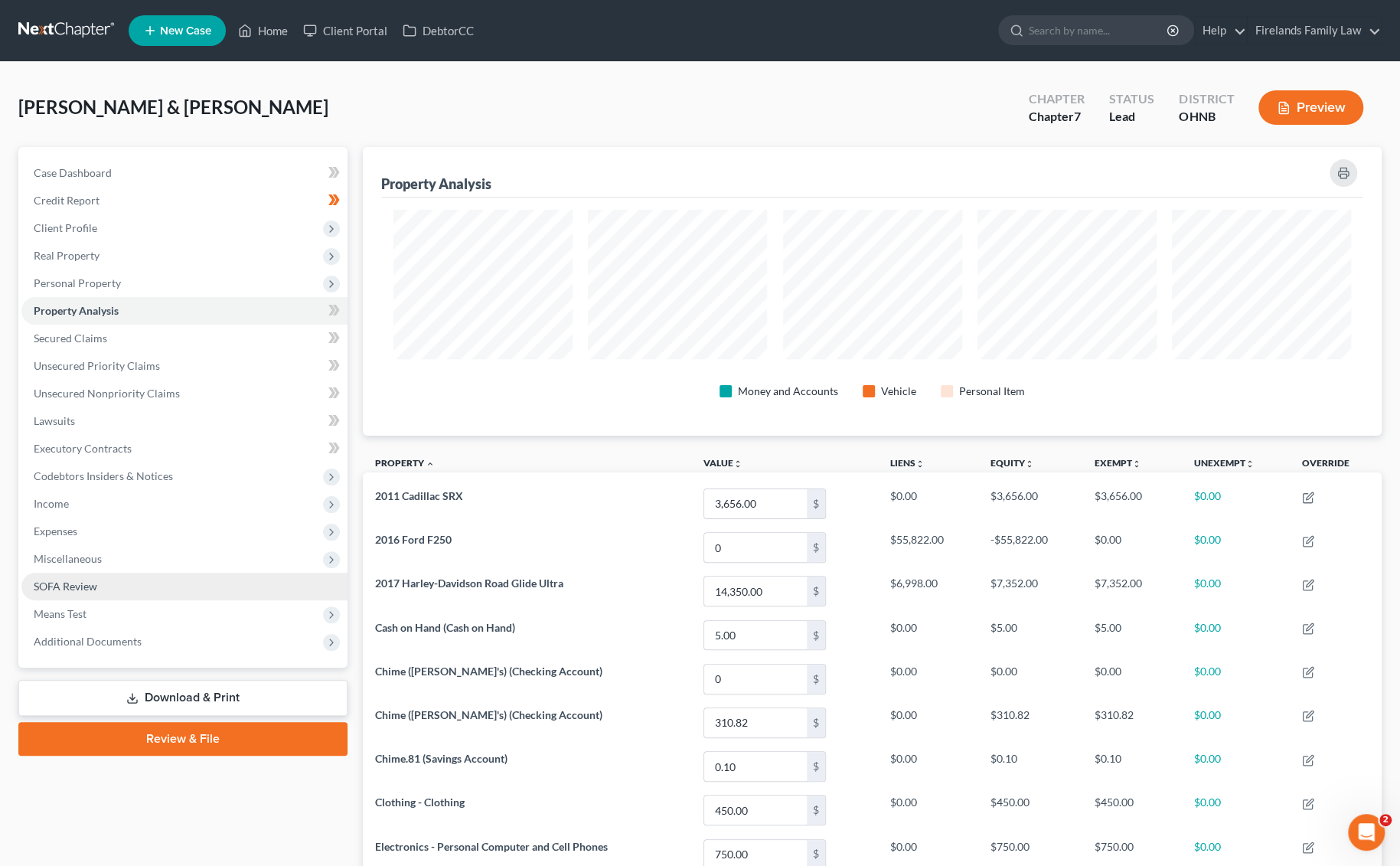
scroll to position [288, 1018]
click at [184, 225] on span "Client Profile" at bounding box center [184, 227] width 326 height 27
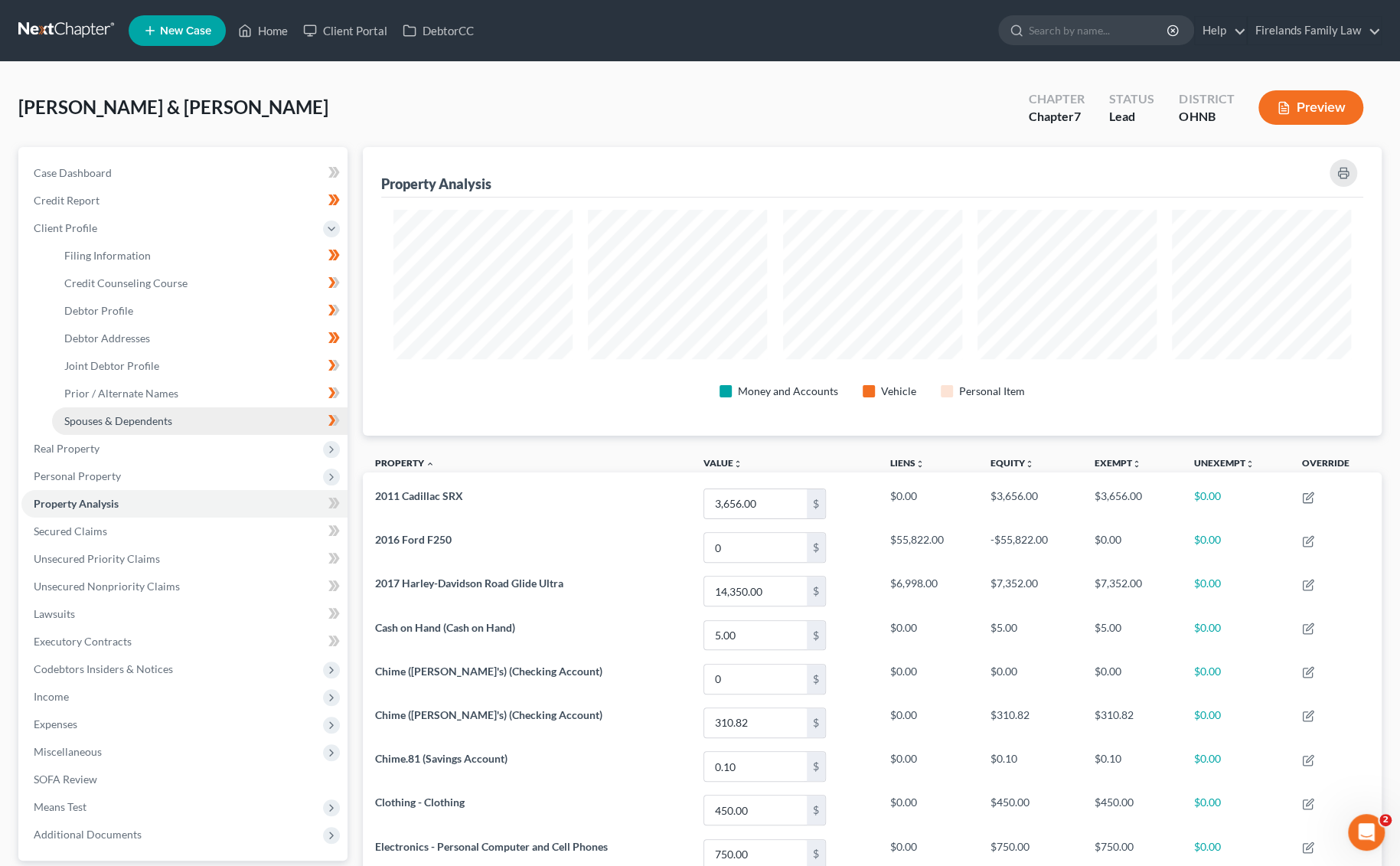
click at [195, 418] on link "Spouses & Dependents" at bounding box center [199, 420] width 296 height 27
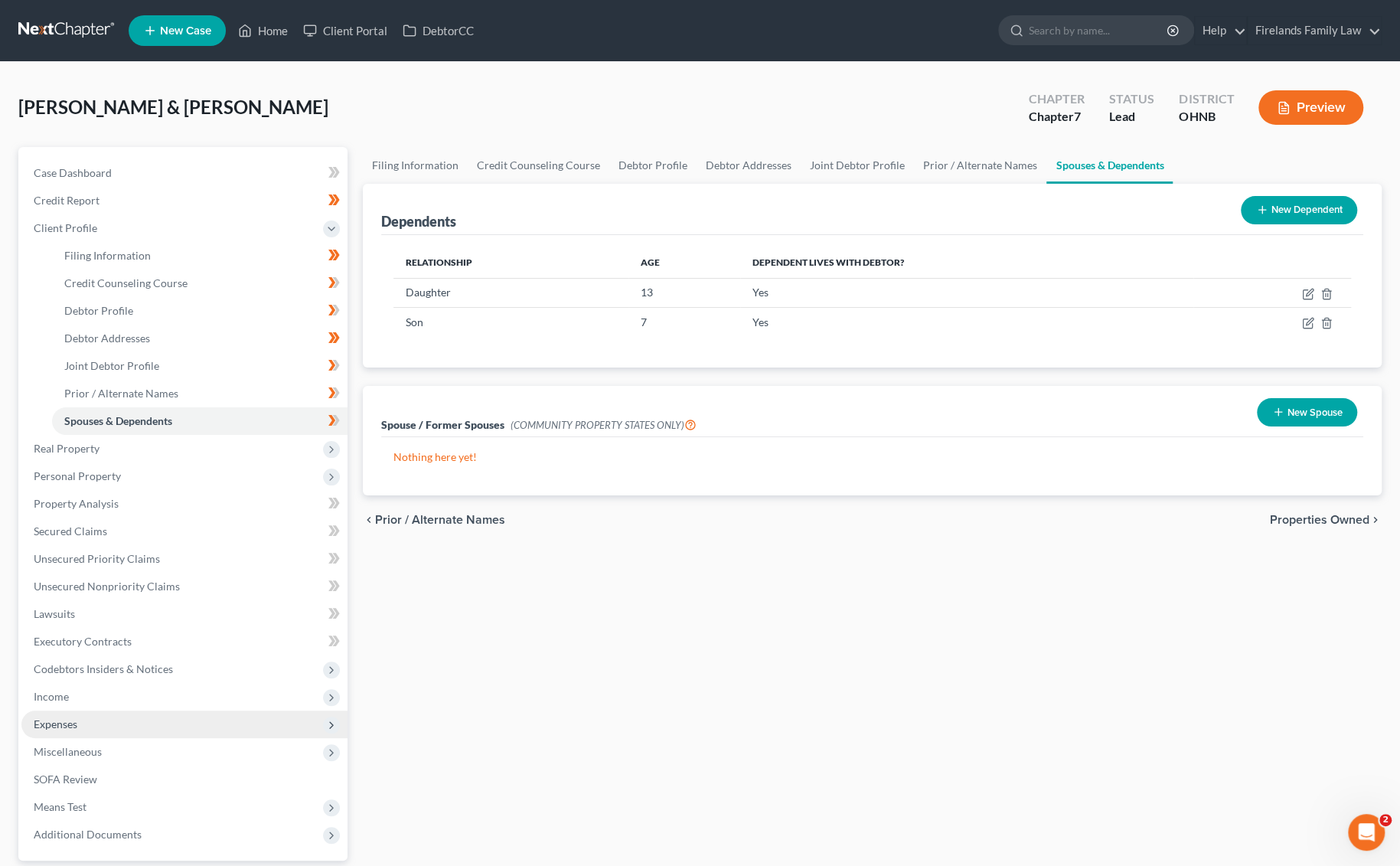
click at [157, 691] on span "Expenses" at bounding box center [184, 724] width 326 height 27
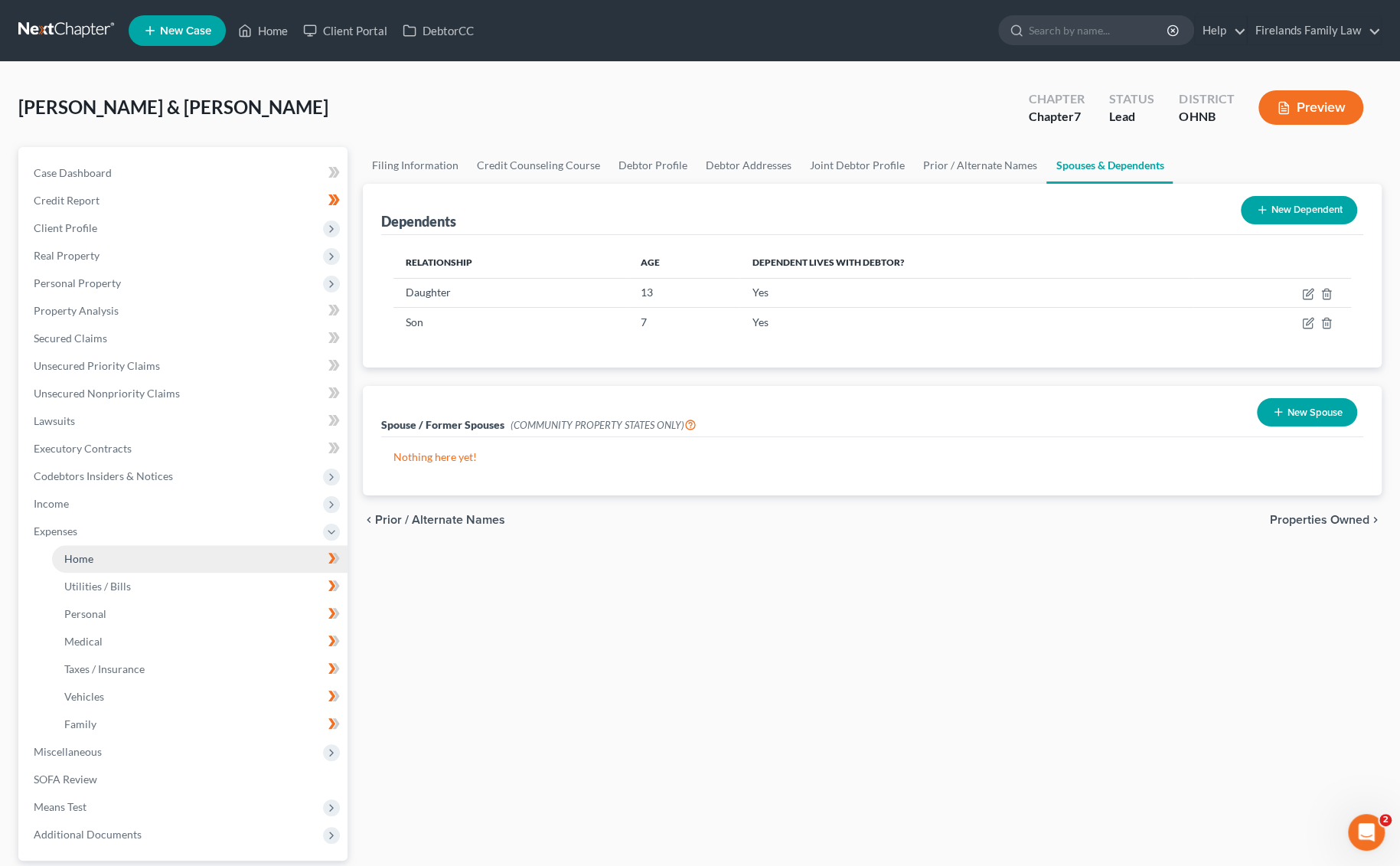
click at [179, 566] on link "Home" at bounding box center [199, 558] width 296 height 27
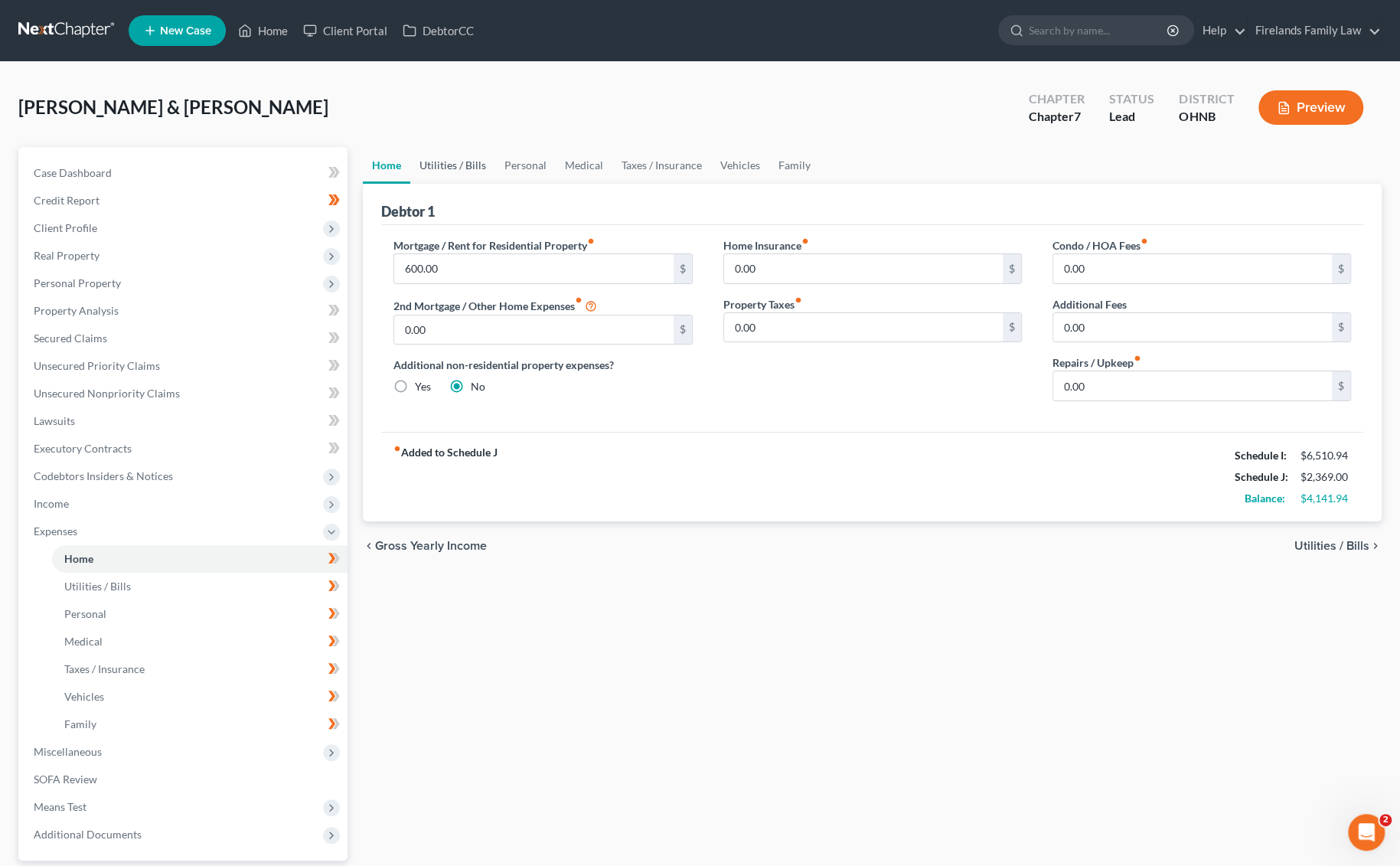
click at [458, 161] on link "Utilities / Bills" at bounding box center [453, 166] width 85 height 37
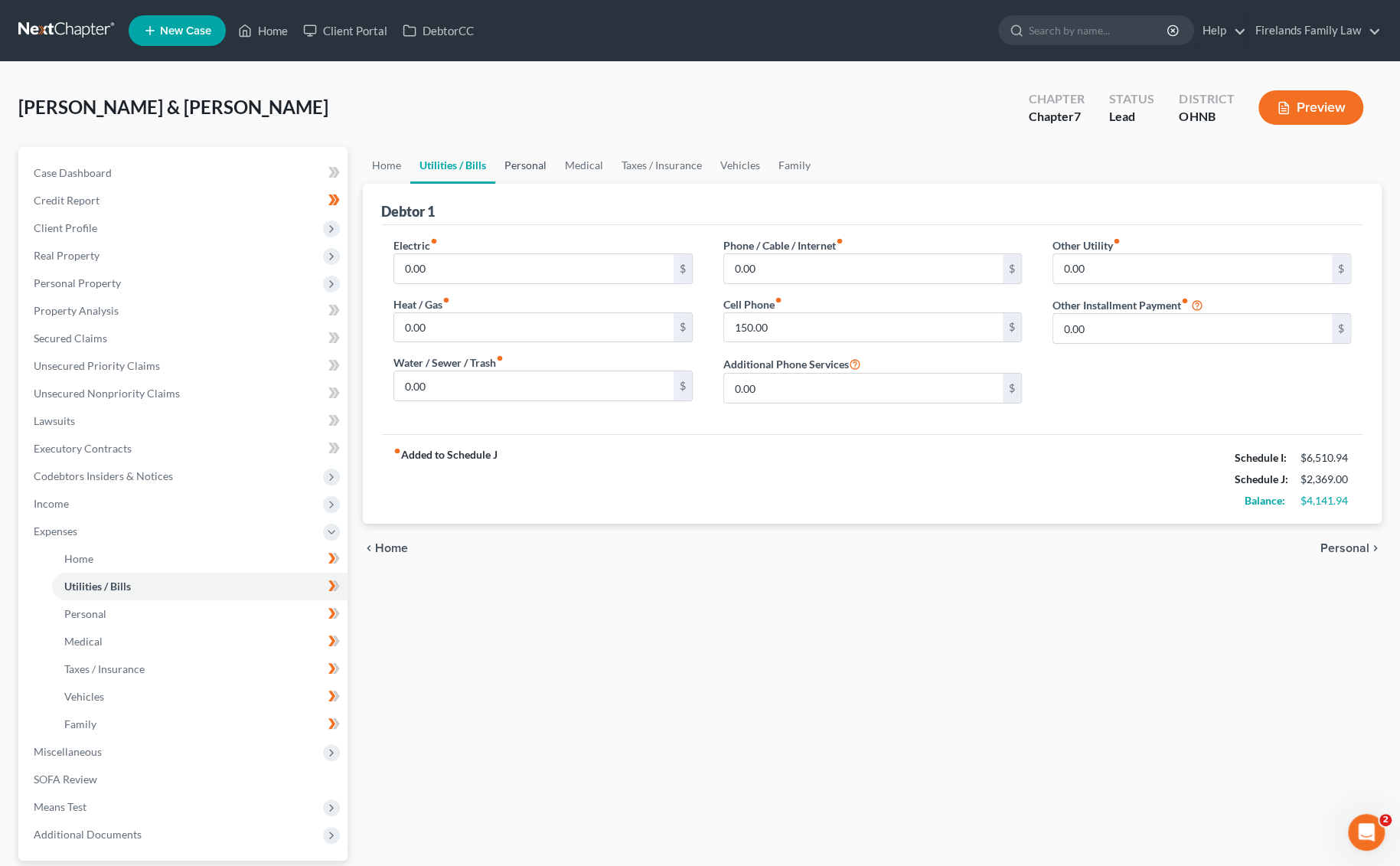
click at [518, 166] on link "Personal" at bounding box center [525, 166] width 61 height 37
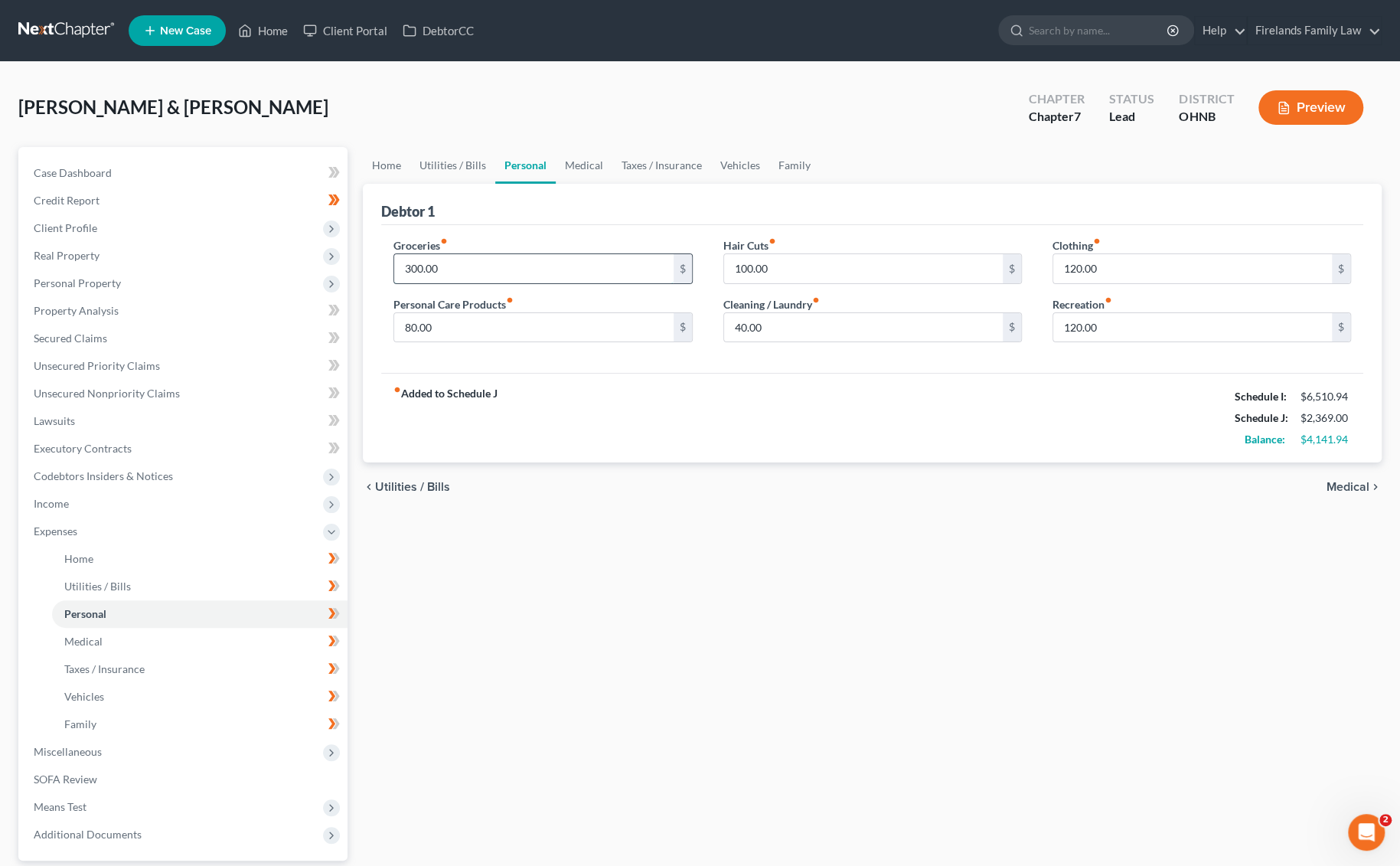
click at [637, 268] on input "300.00" at bounding box center [533, 268] width 279 height 29
click at [601, 258] on input "300.00" at bounding box center [533, 268] width 279 height 29
type input "1,200.00"
type input "100.00"
type input "75.00"
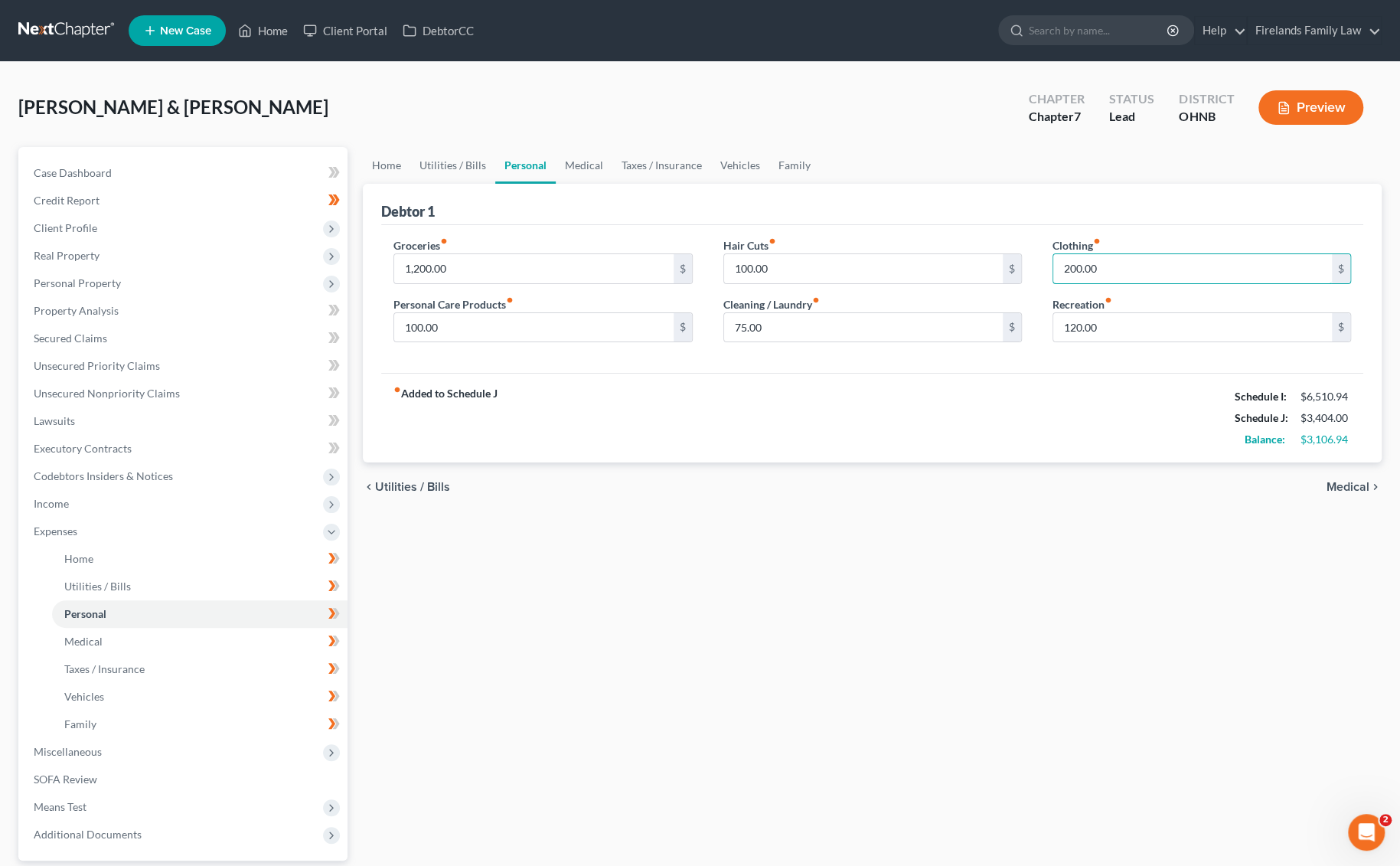
type input "200.00"
click at [573, 168] on link "Medical" at bounding box center [583, 166] width 57 height 37
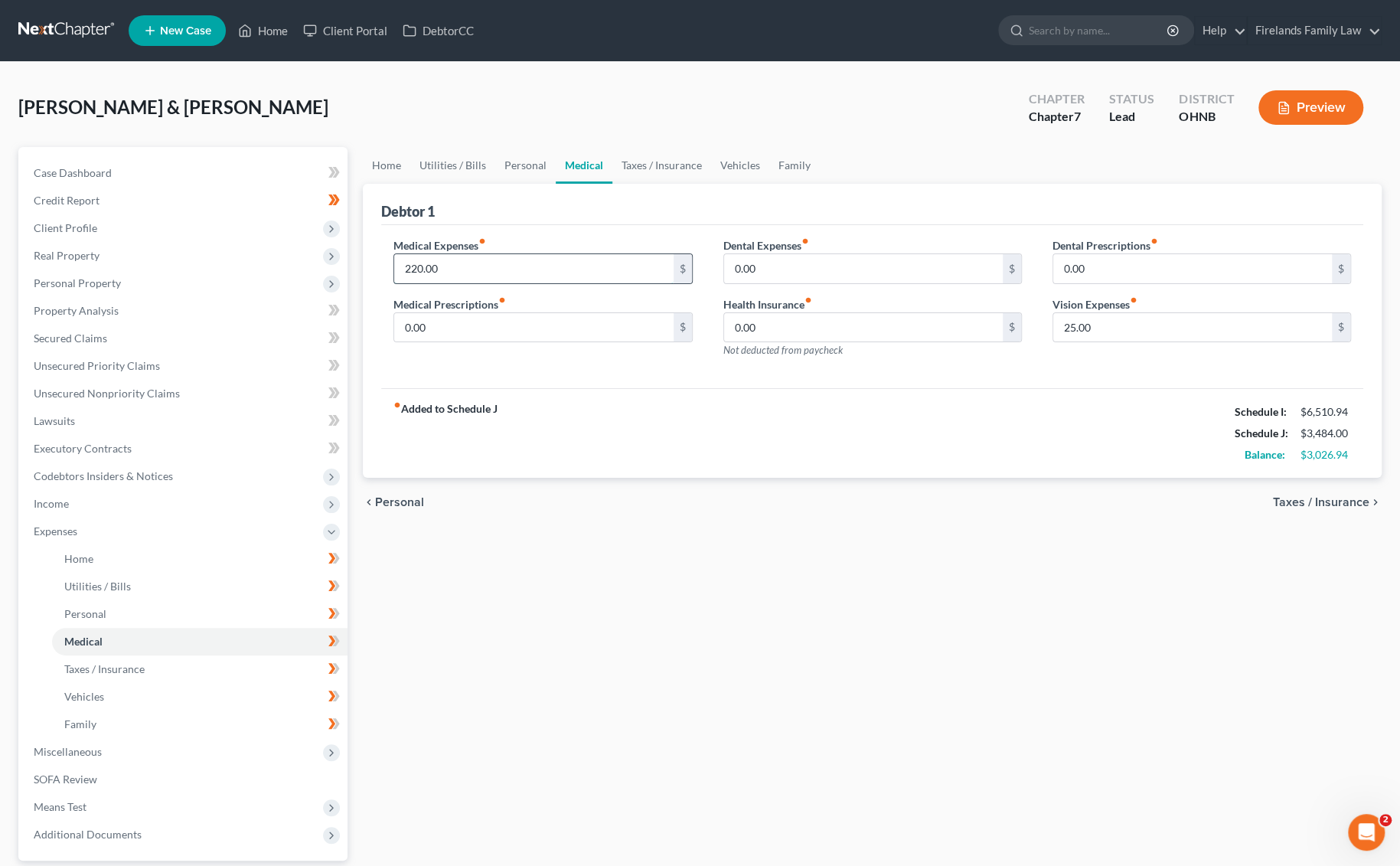
click at [508, 271] on input "220.00" at bounding box center [533, 268] width 279 height 29
click at [543, 327] on input "0.00" at bounding box center [533, 327] width 279 height 29
type input "50.00"
click at [663, 175] on link "Taxes / Insurance" at bounding box center [661, 166] width 99 height 37
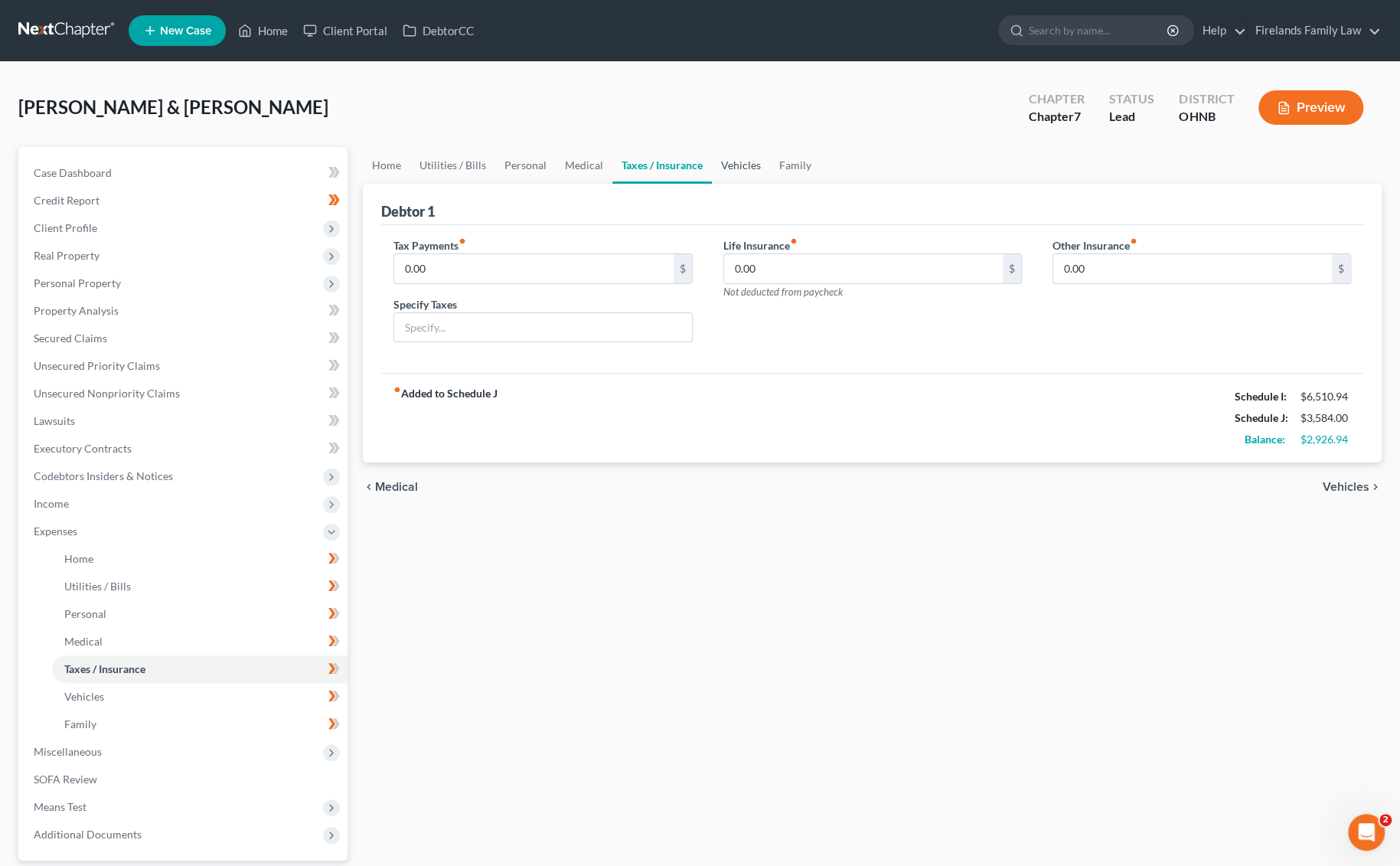
click at [752, 158] on link "Vehicles" at bounding box center [740, 166] width 58 height 37
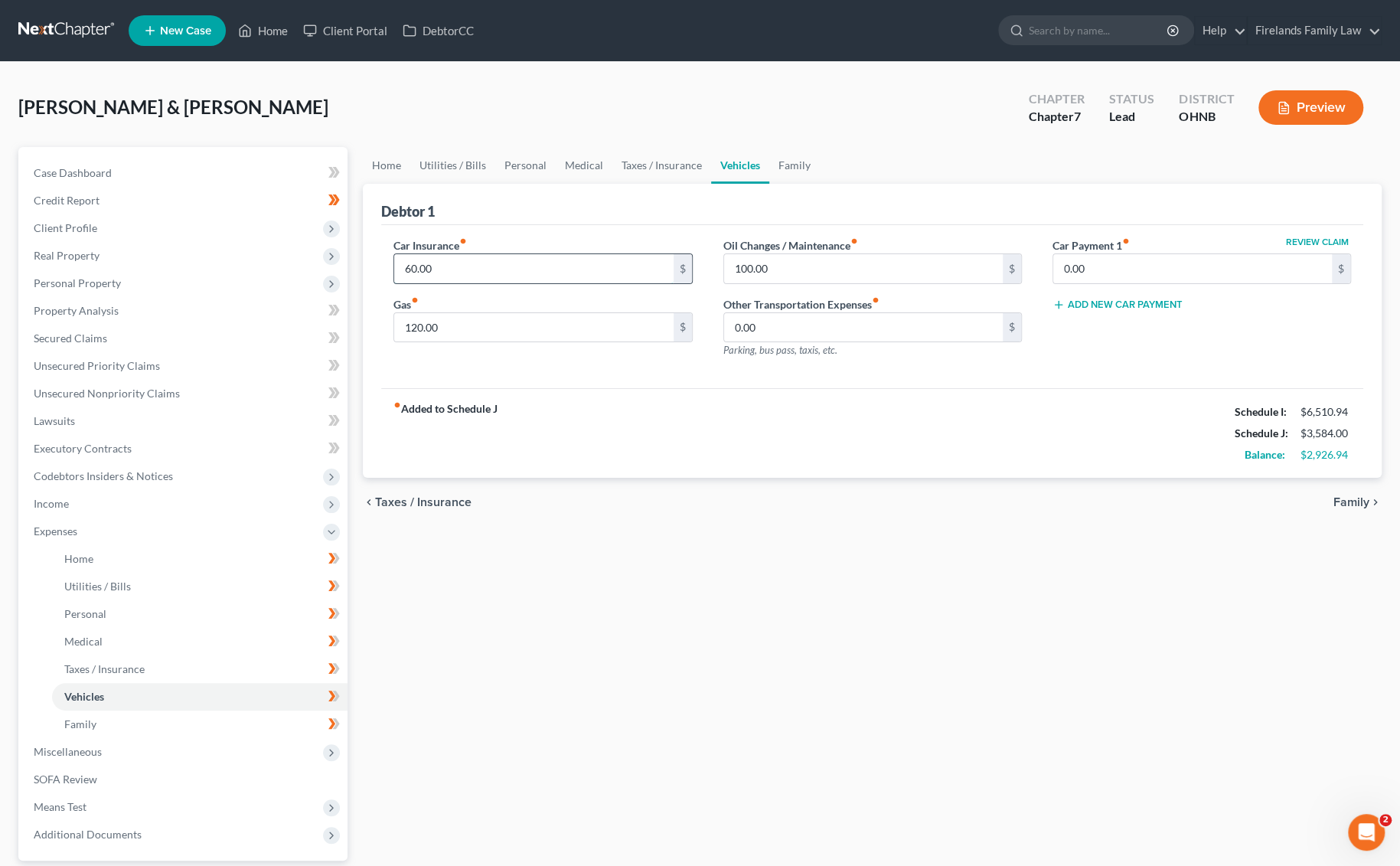
click at [542, 275] on input "60.00" at bounding box center [533, 268] width 279 height 29
type input "200.00"
type input "150.00"
click at [1041, 240] on button "Review Claim" at bounding box center [1317, 241] width 68 height 9
select select "36"
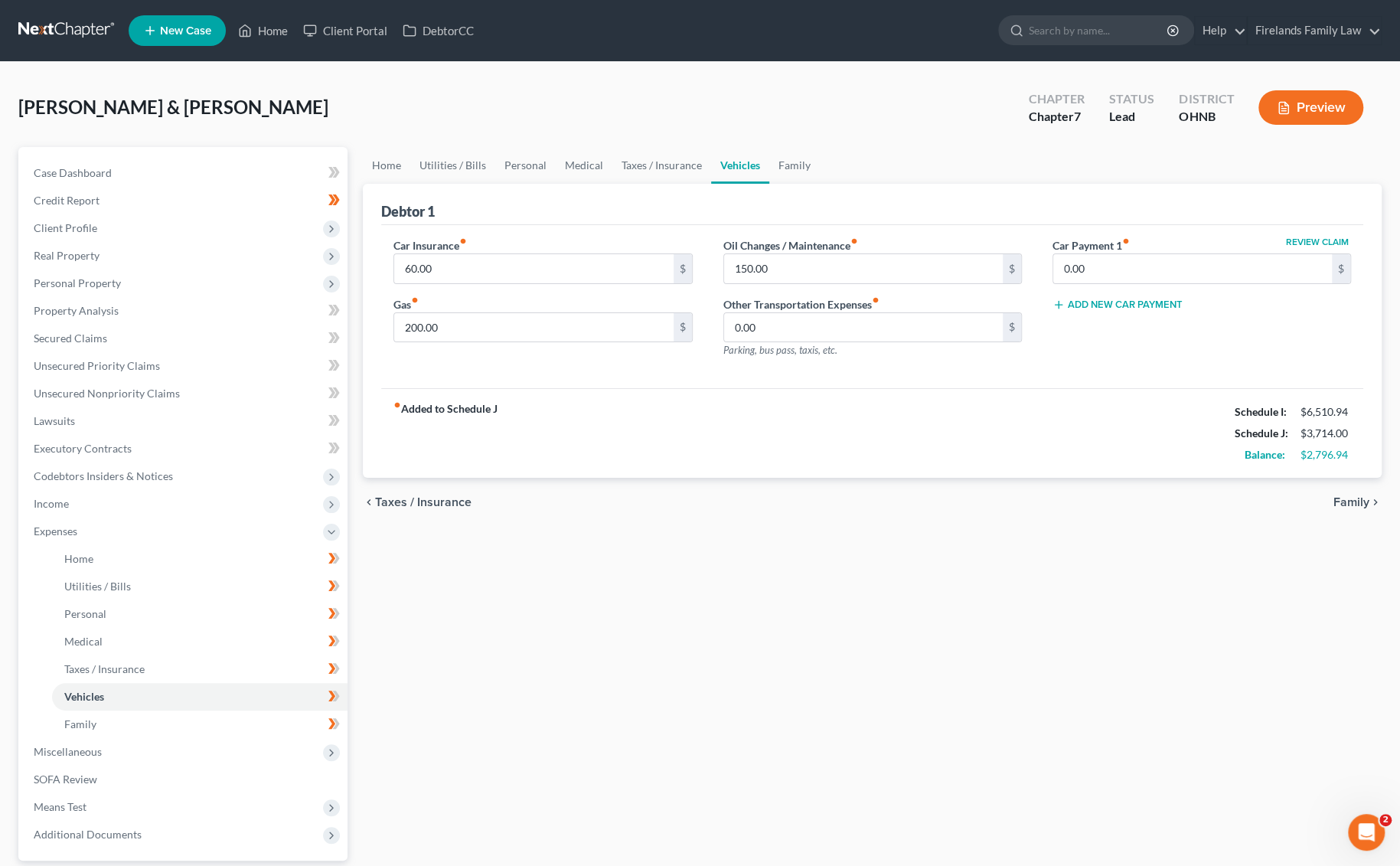
select select "0"
select select "2"
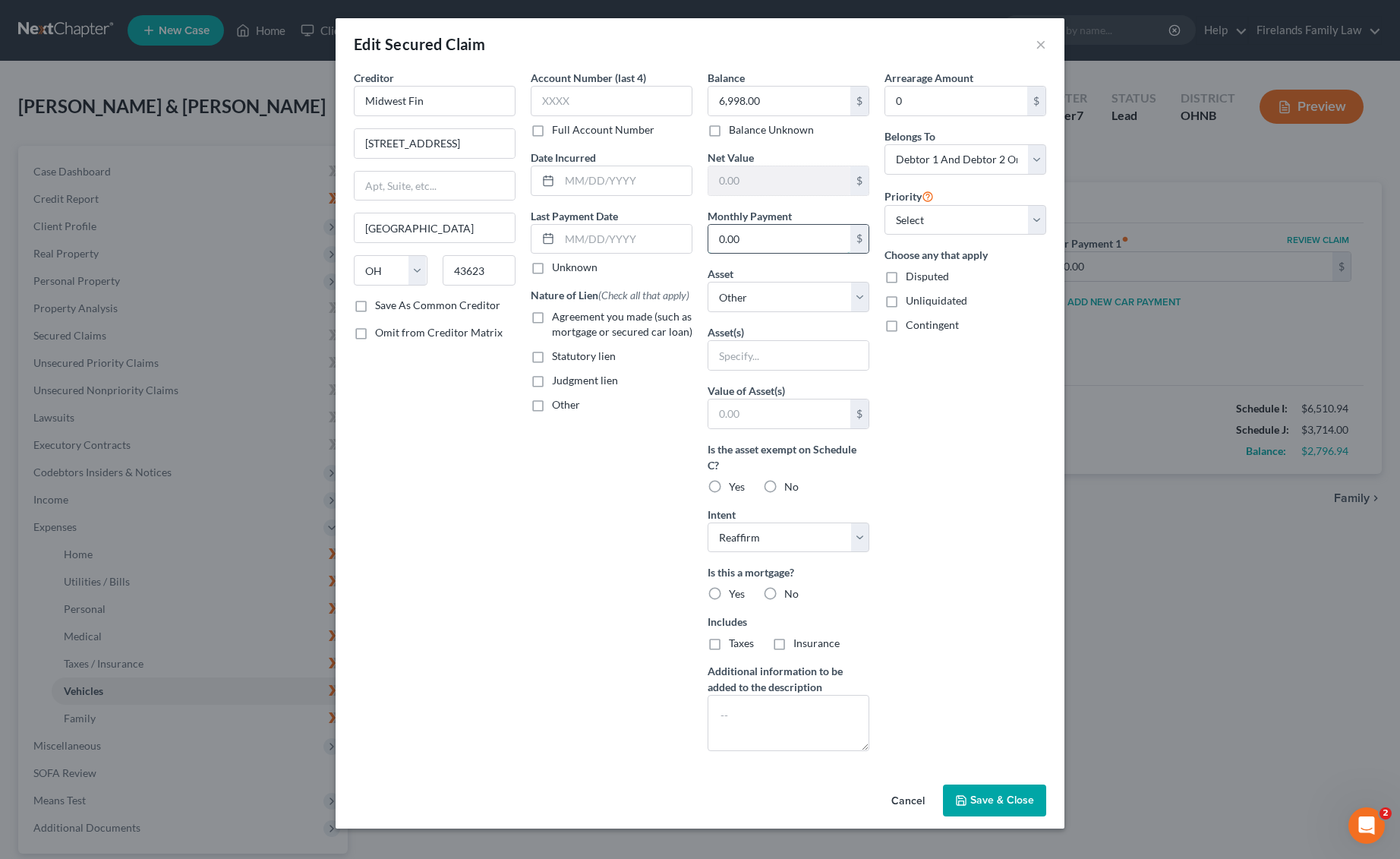
click at [776, 240] on input "0.00" at bounding box center [779, 238] width 142 height 29
click at [780, 230] on input "0.00" at bounding box center [779, 238] width 142 height 29
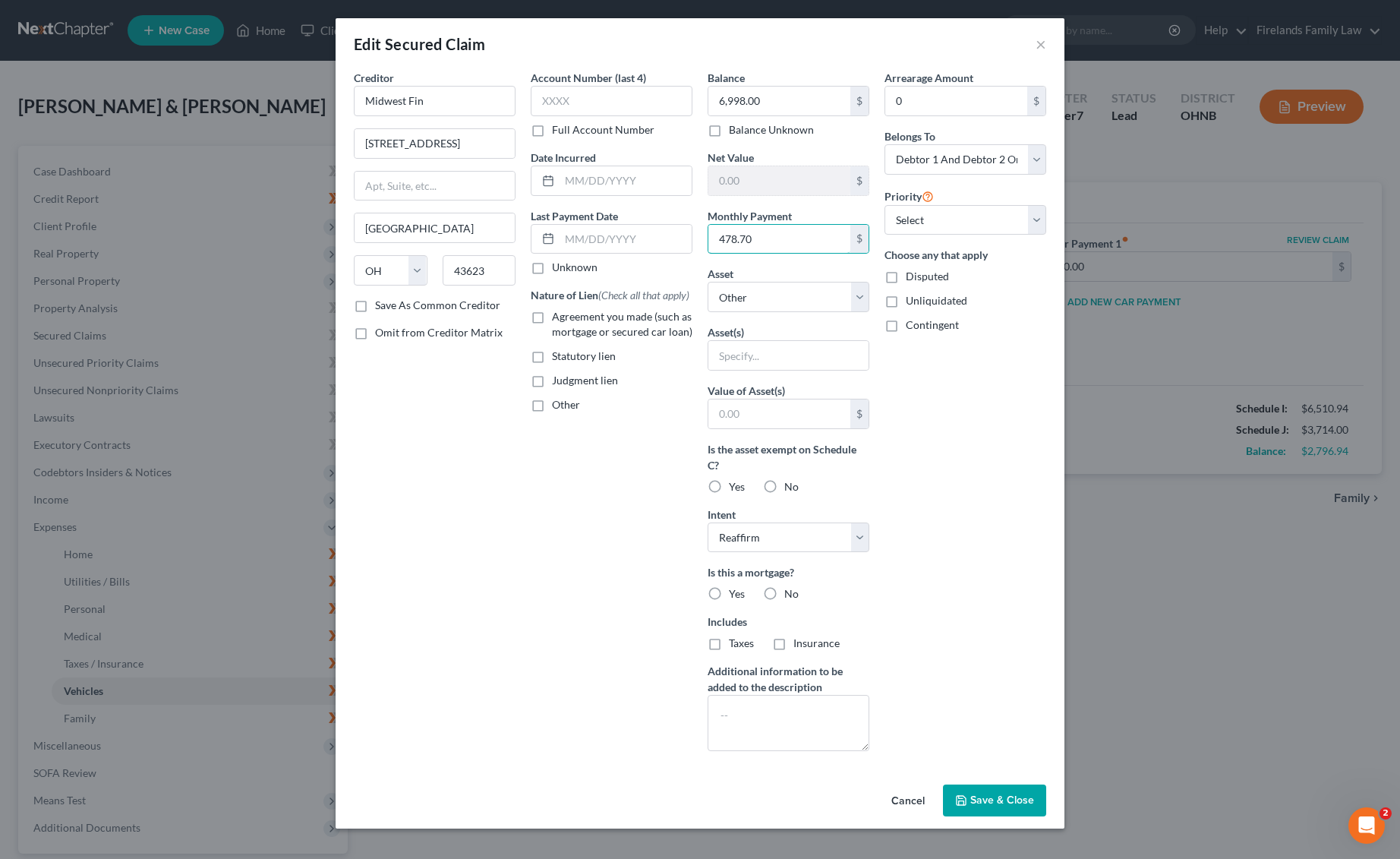
type input "478.70"
click at [993, 432] on div "Arrearage Amount 0 $ Belongs To * Select Debtor 1 Only Debtor 2 Only Debtor 1 A…" at bounding box center [965, 416] width 177 height 694
click at [784, 482] on label "No" at bounding box center [791, 487] width 15 height 15
click at [790, 482] on input "No" at bounding box center [794, 484] width 10 height 10
radio input "true"
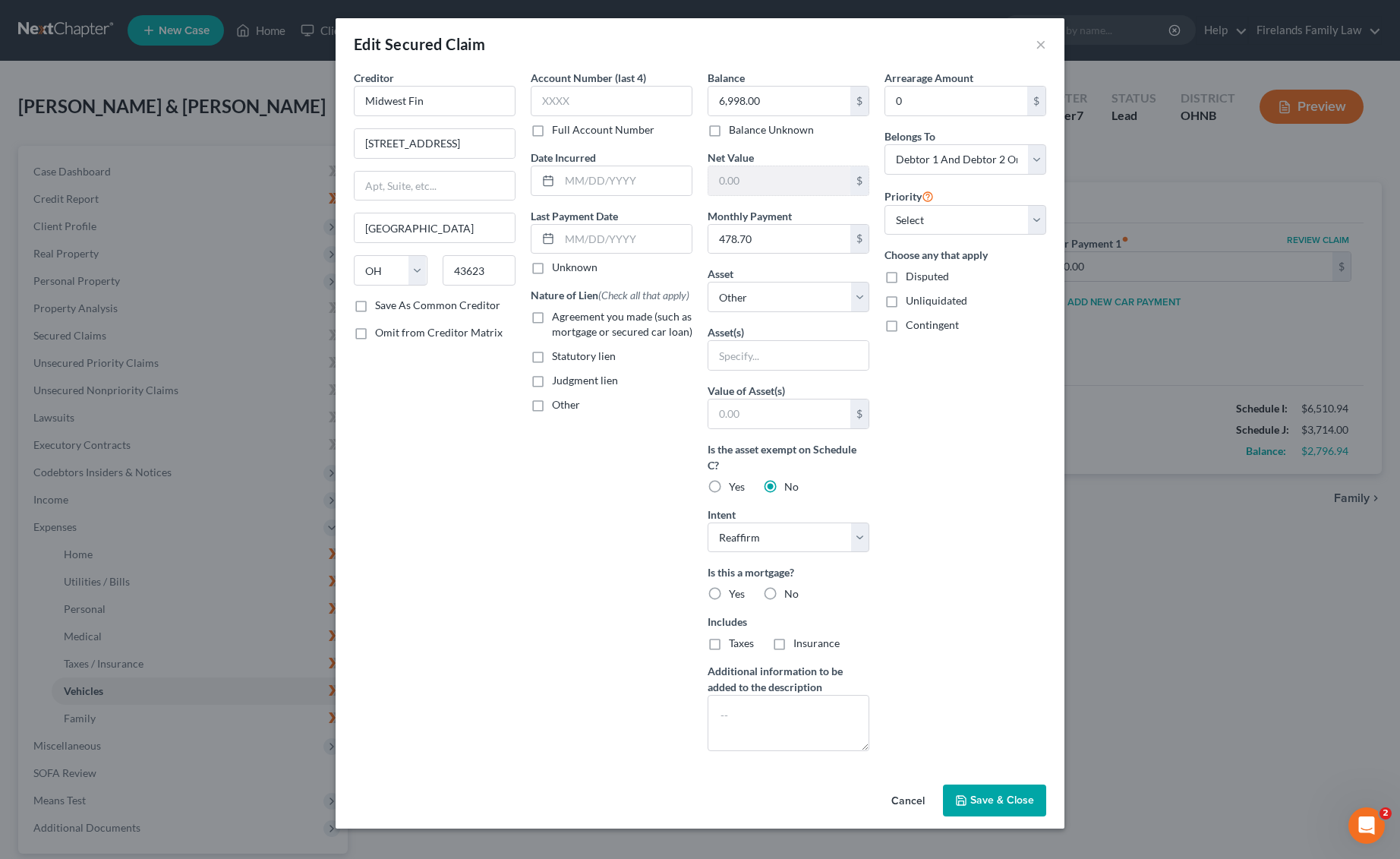
click at [956, 452] on div "Arrearage Amount 0 $ Belongs To * Select Debtor 1 Only Debtor 2 Only Debtor 1 A…" at bounding box center [965, 416] width 177 height 694
click at [729, 484] on label "Yes" at bounding box center [737, 487] width 16 height 15
click at [735, 484] on input "Yes" at bounding box center [740, 484] width 10 height 10
radio input "true"
click at [1002, 482] on div "Arrearage Amount 0 $ Belongs To * Select Debtor 1 Only Debtor 2 Only Debtor 1 A…" at bounding box center [965, 416] width 177 height 694
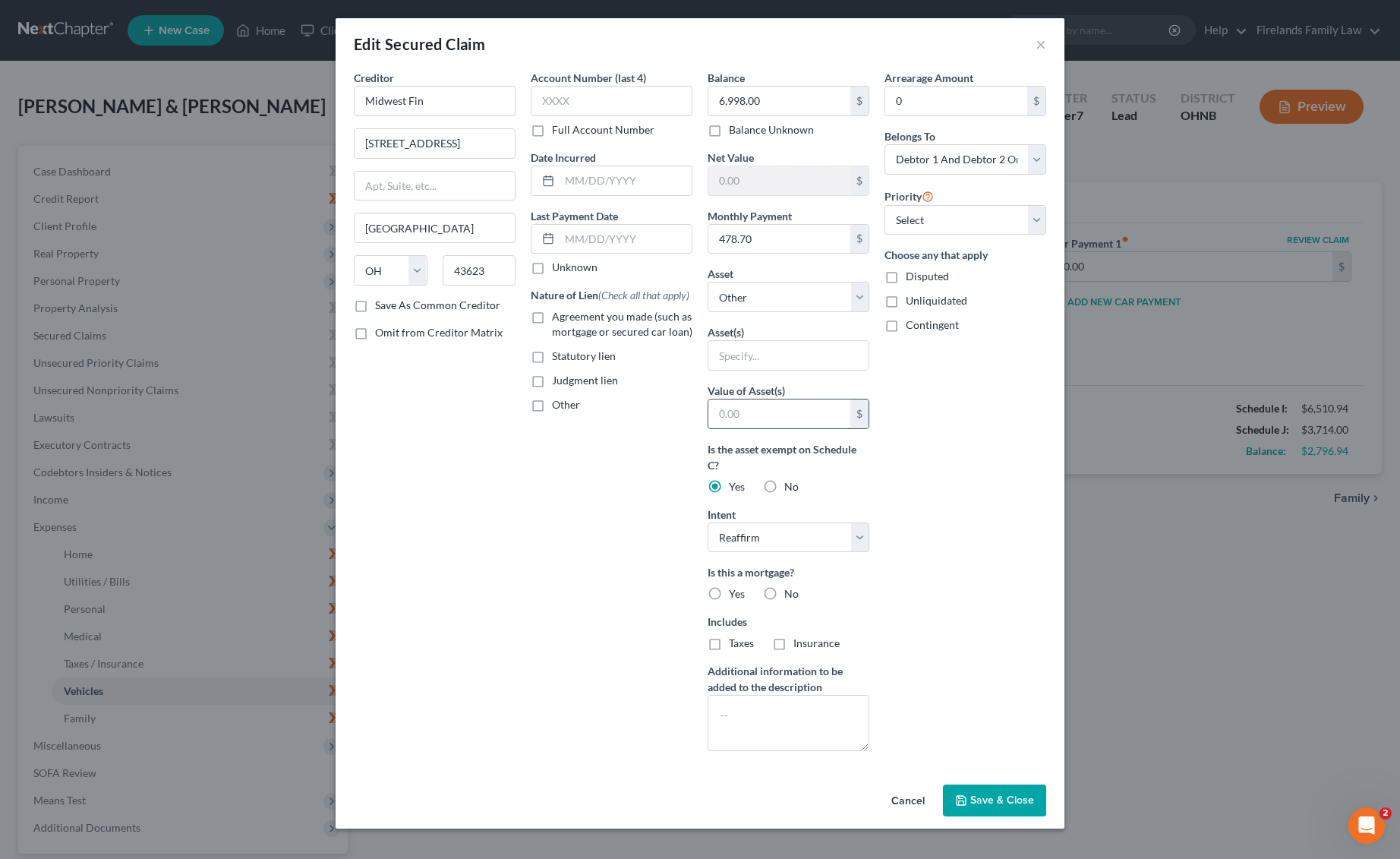
click at [797, 416] on input "text" at bounding box center [779, 413] width 142 height 29
click at [797, 302] on select "Select Other Multiple Assets Chime.81 (Savings Account) - $0.1 2016 Ford F250 -…" at bounding box center [788, 297] width 162 height 30
select select "6"
click at [707, 282] on select "Select Other Multiple Assets Chime.81 (Savings Account) - $0.1 2016 Ford F250 -…" at bounding box center [788, 297] width 162 height 30
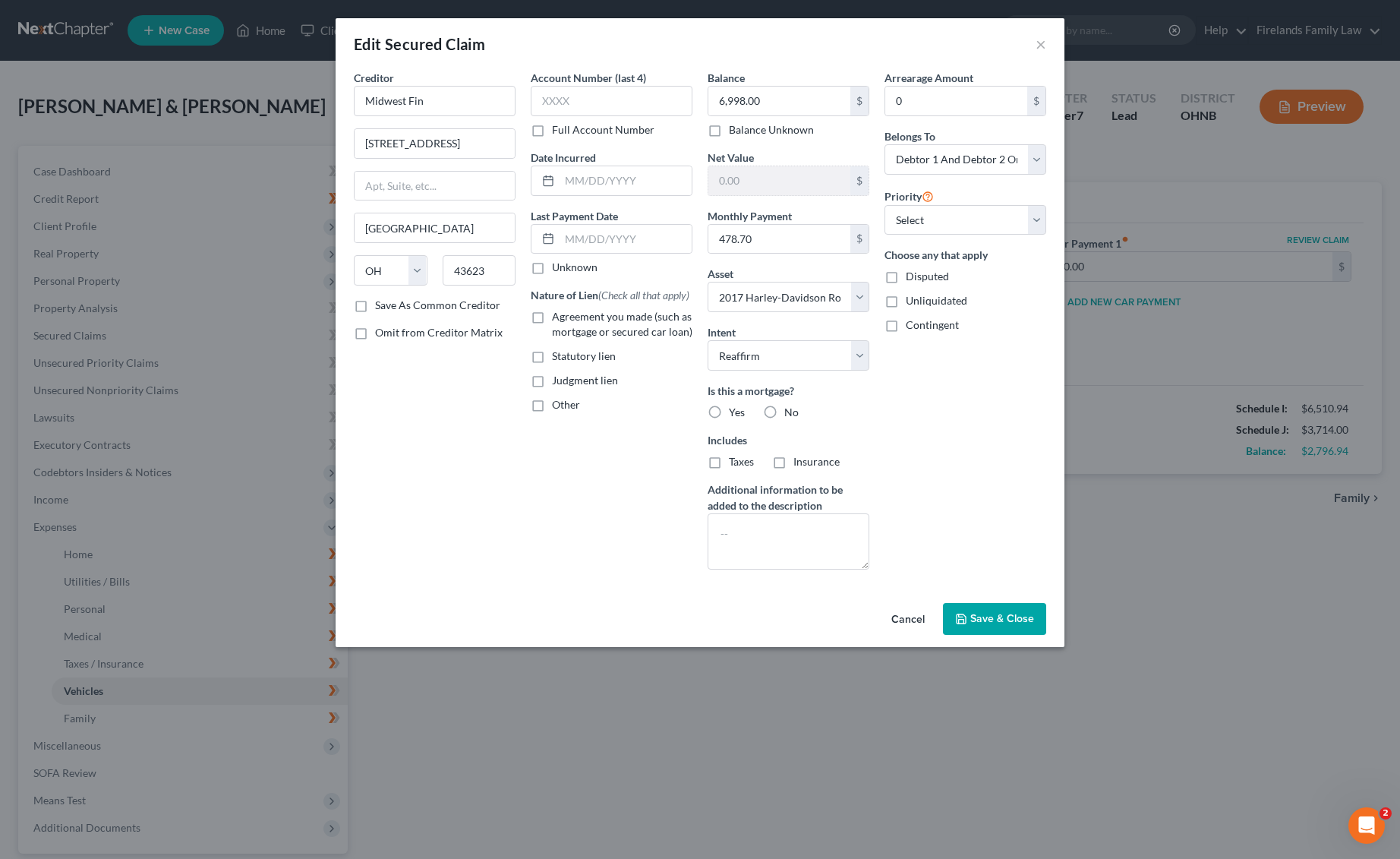
click at [983, 622] on button "Save & Close" at bounding box center [995, 619] width 104 height 32
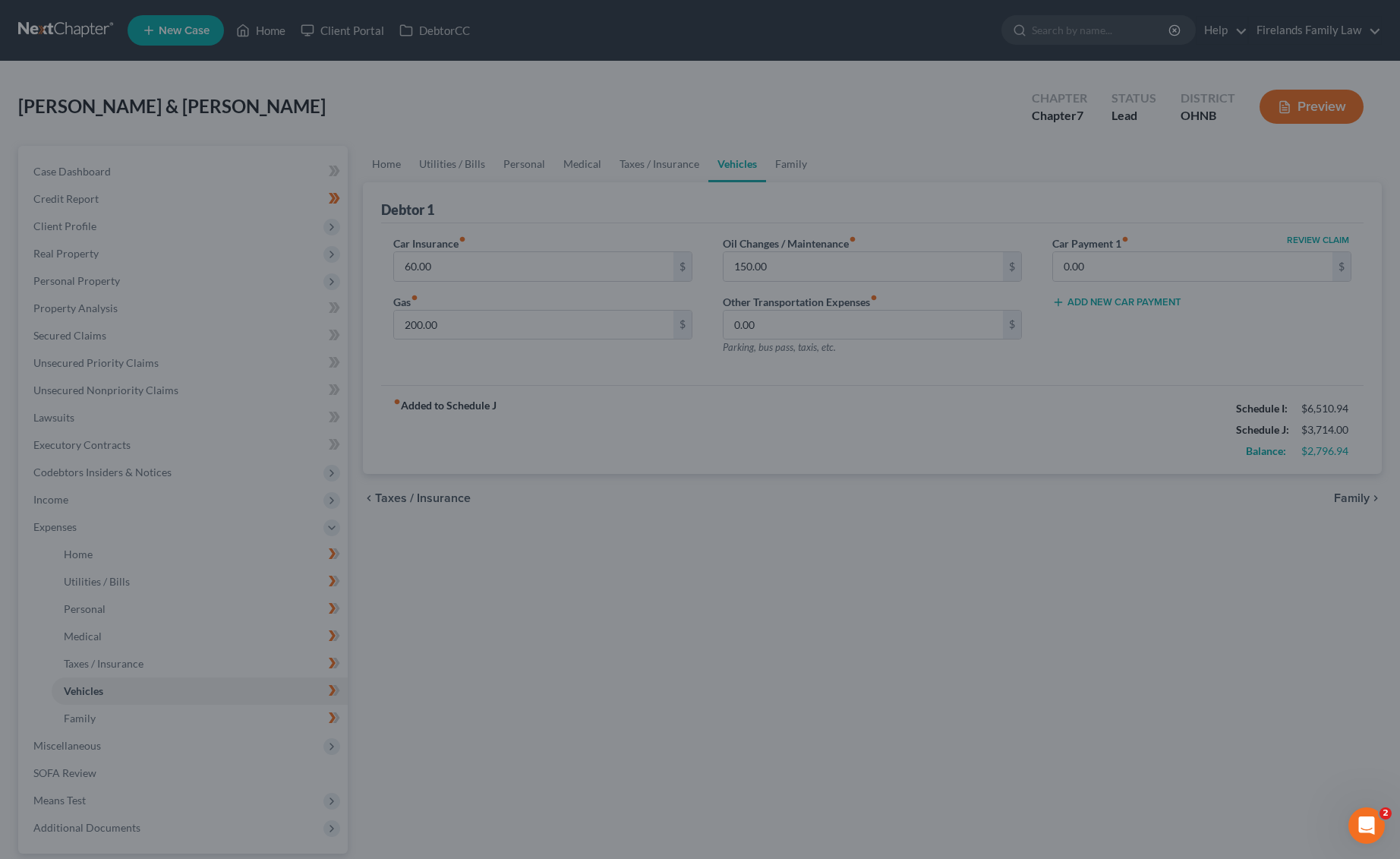
type input "478.70"
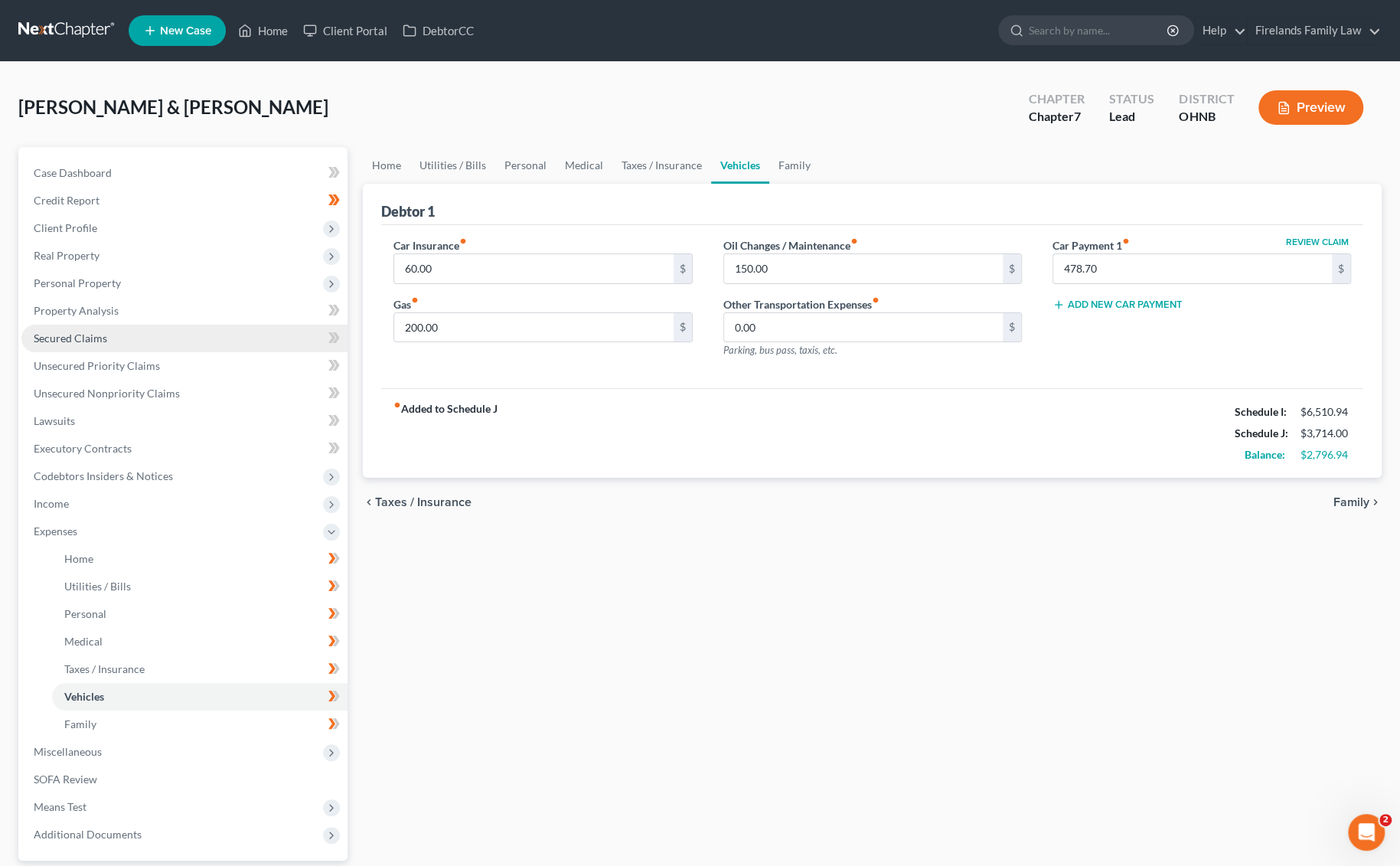
click at [104, 344] on span "Secured Claims" at bounding box center [70, 338] width 74 height 13
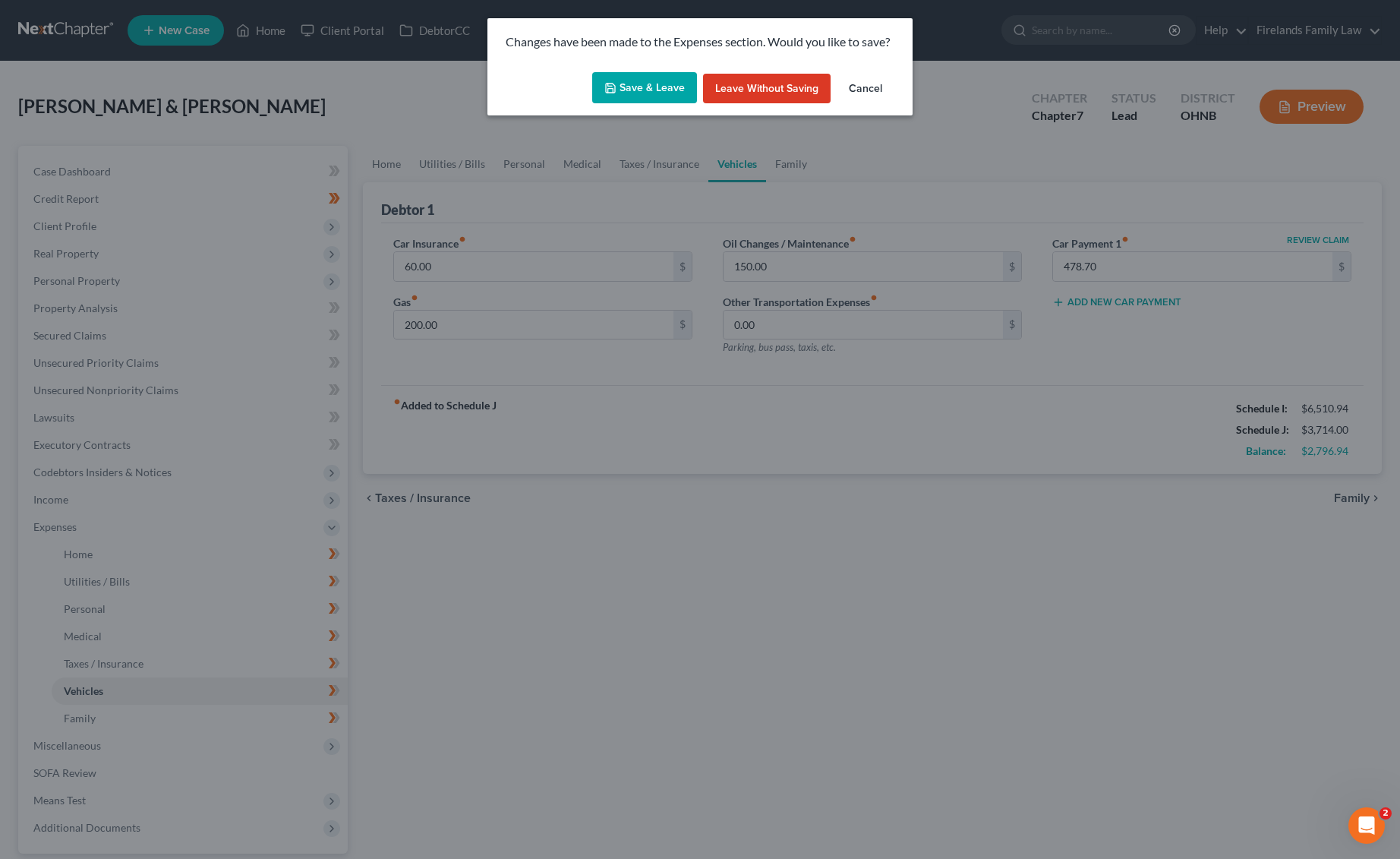
click at [664, 86] on button "Save & Leave" at bounding box center [645, 88] width 104 height 32
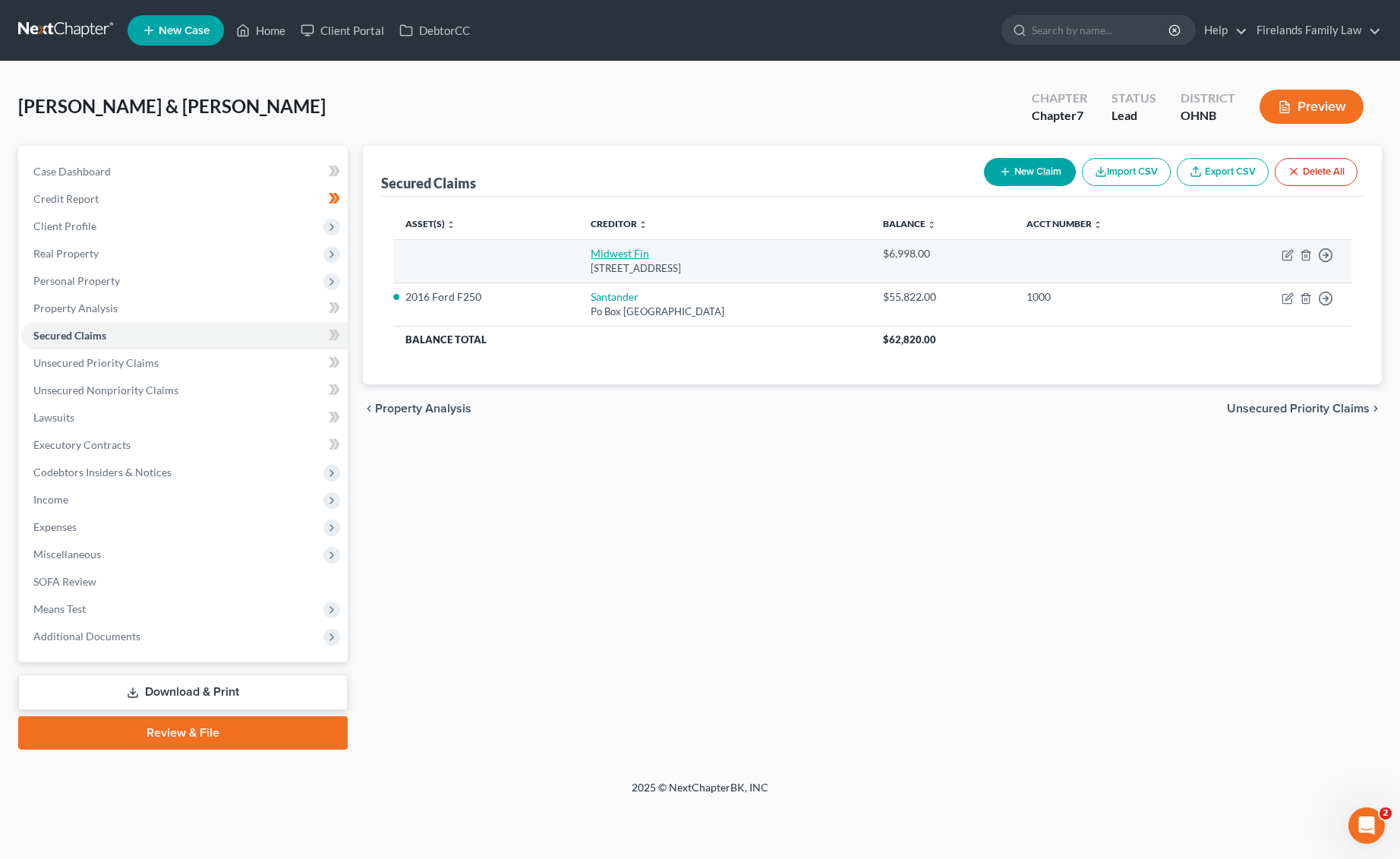
click at [594, 250] on link "Midwest Fin" at bounding box center [620, 253] width 58 height 13
select select "36"
select select "2"
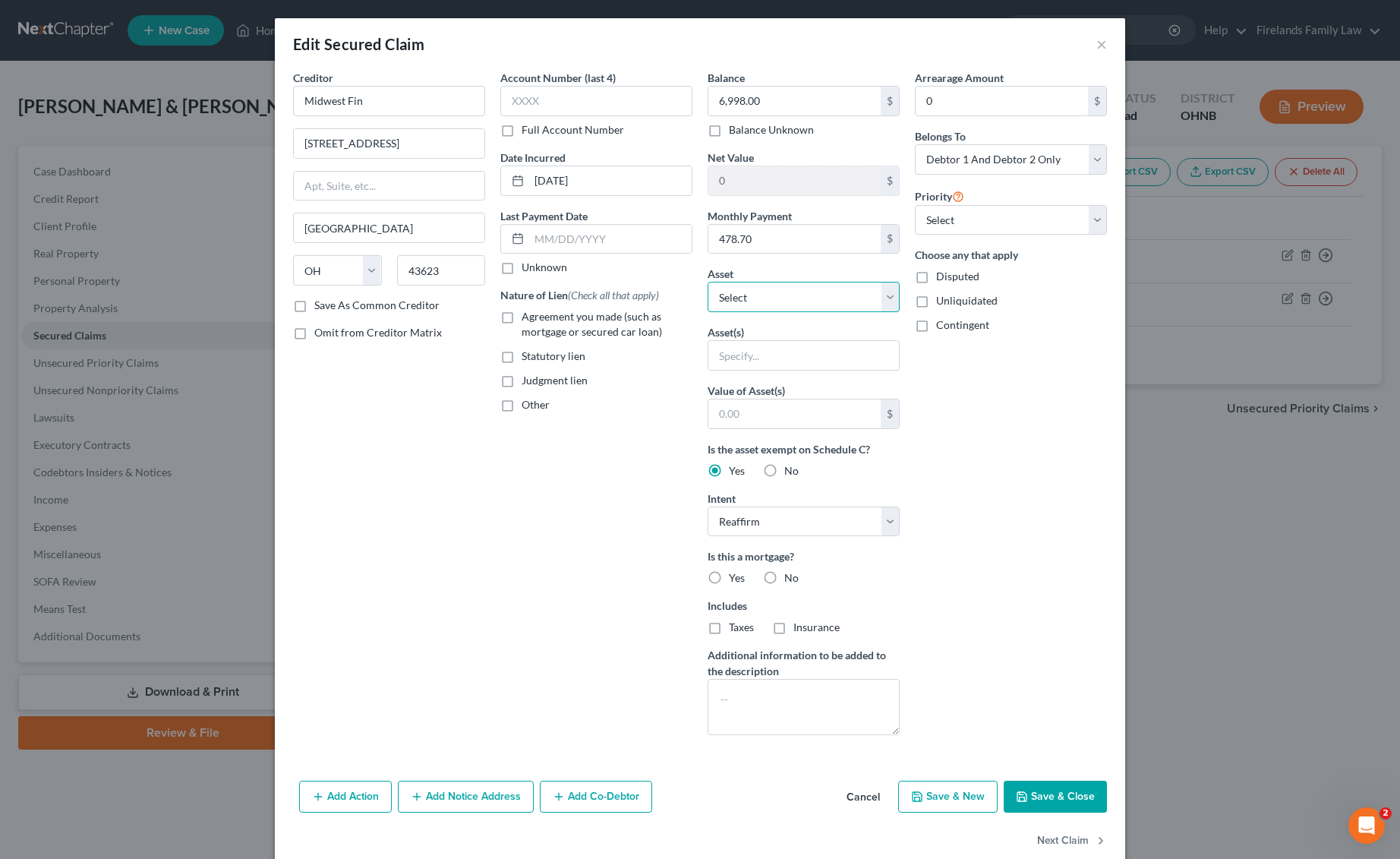
click at [782, 299] on select "Select Other Multiple Assets Chime.81 (Savings Account) - $0.1 2016 Ford F250 -…" at bounding box center [803, 297] width 192 height 30
select select "6"
click at [707, 282] on select "Select Other Multiple Assets Chime.81 (Savings Account) - $0.1 2016 Ford F250 -…" at bounding box center [803, 297] width 192 height 30
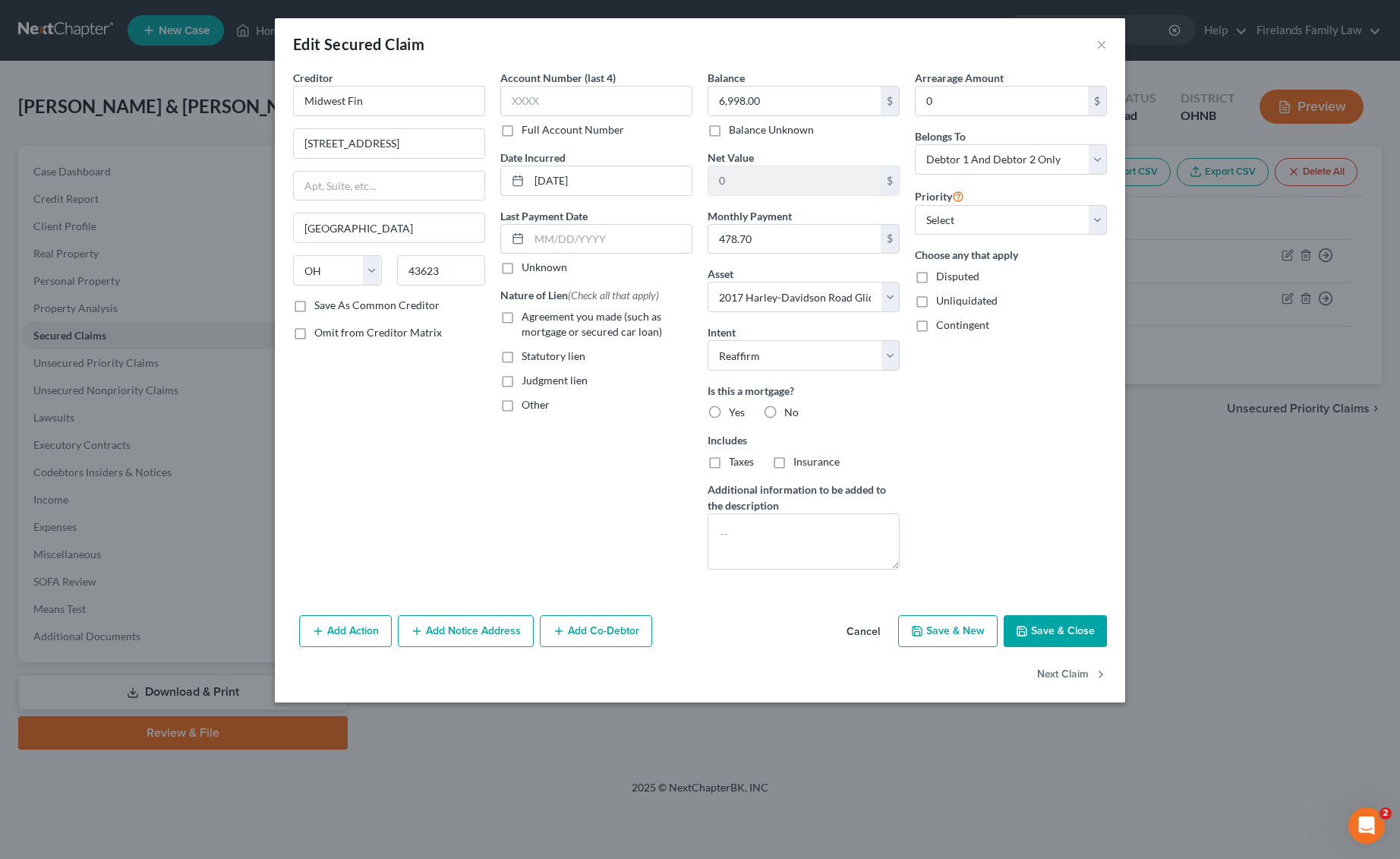
click at [1033, 624] on button "Save & Close" at bounding box center [1055, 631] width 104 height 32
select select
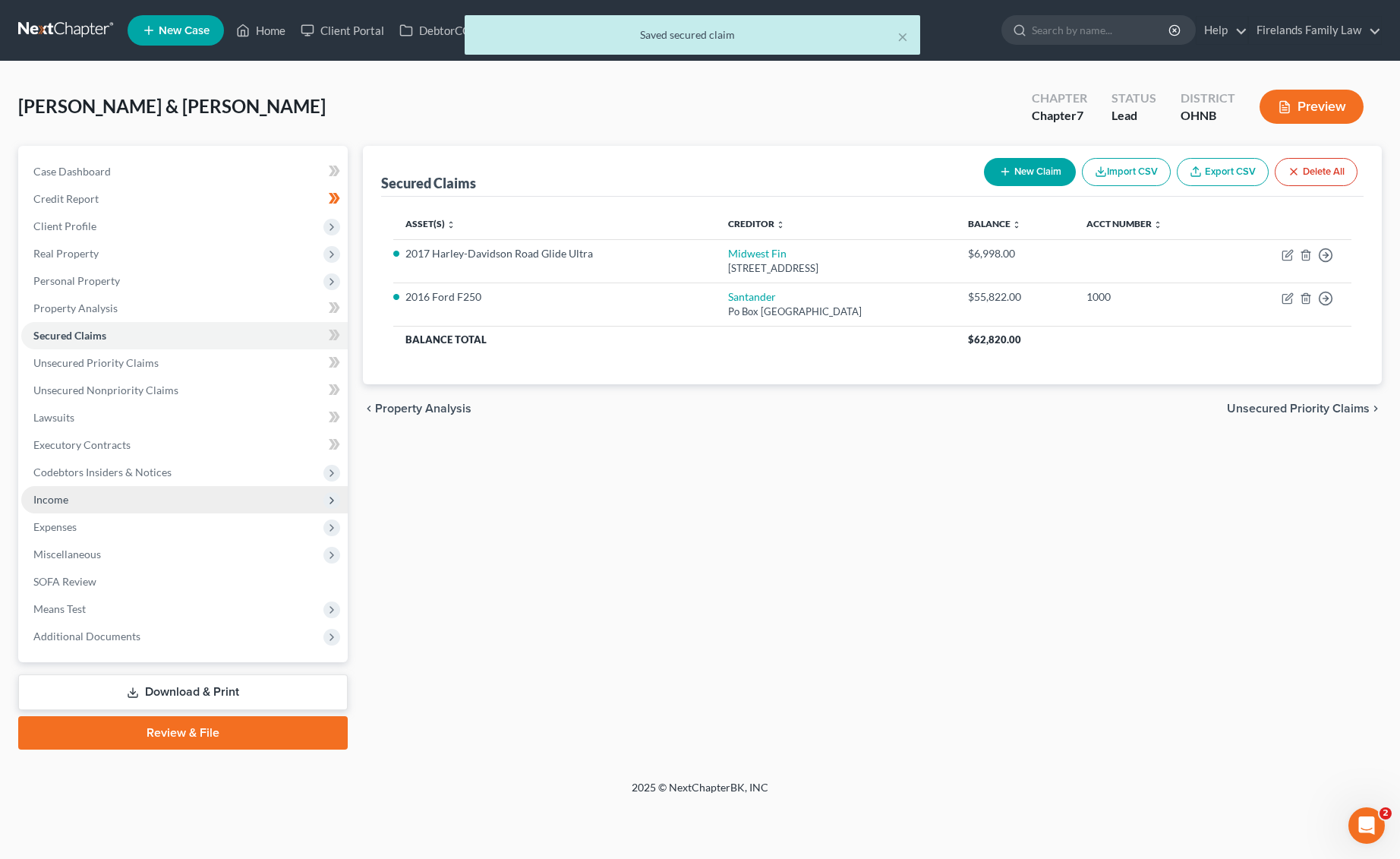
click at [118, 510] on span "Income" at bounding box center [184, 499] width 326 height 27
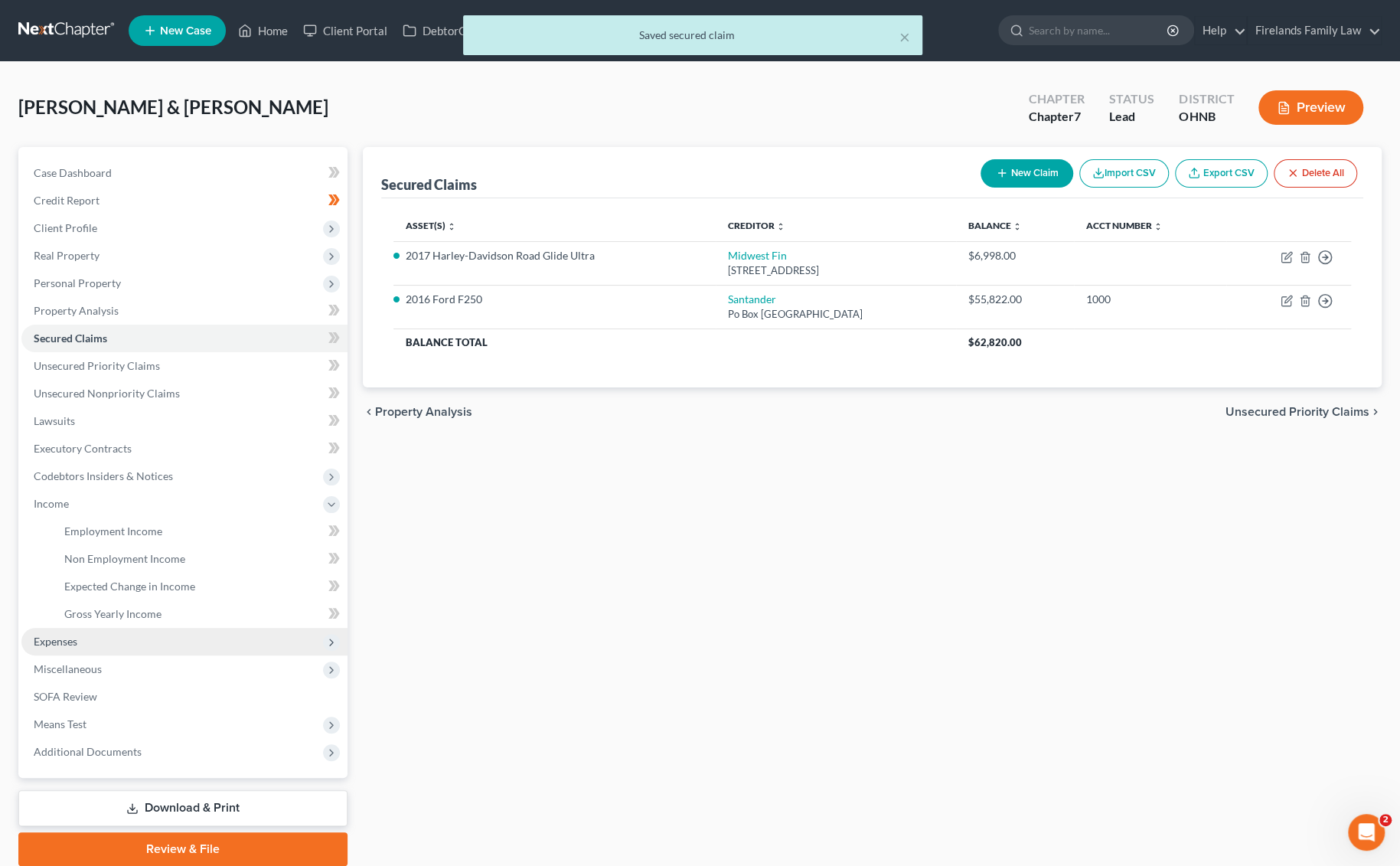
click at [107, 641] on span "Expenses" at bounding box center [184, 641] width 326 height 27
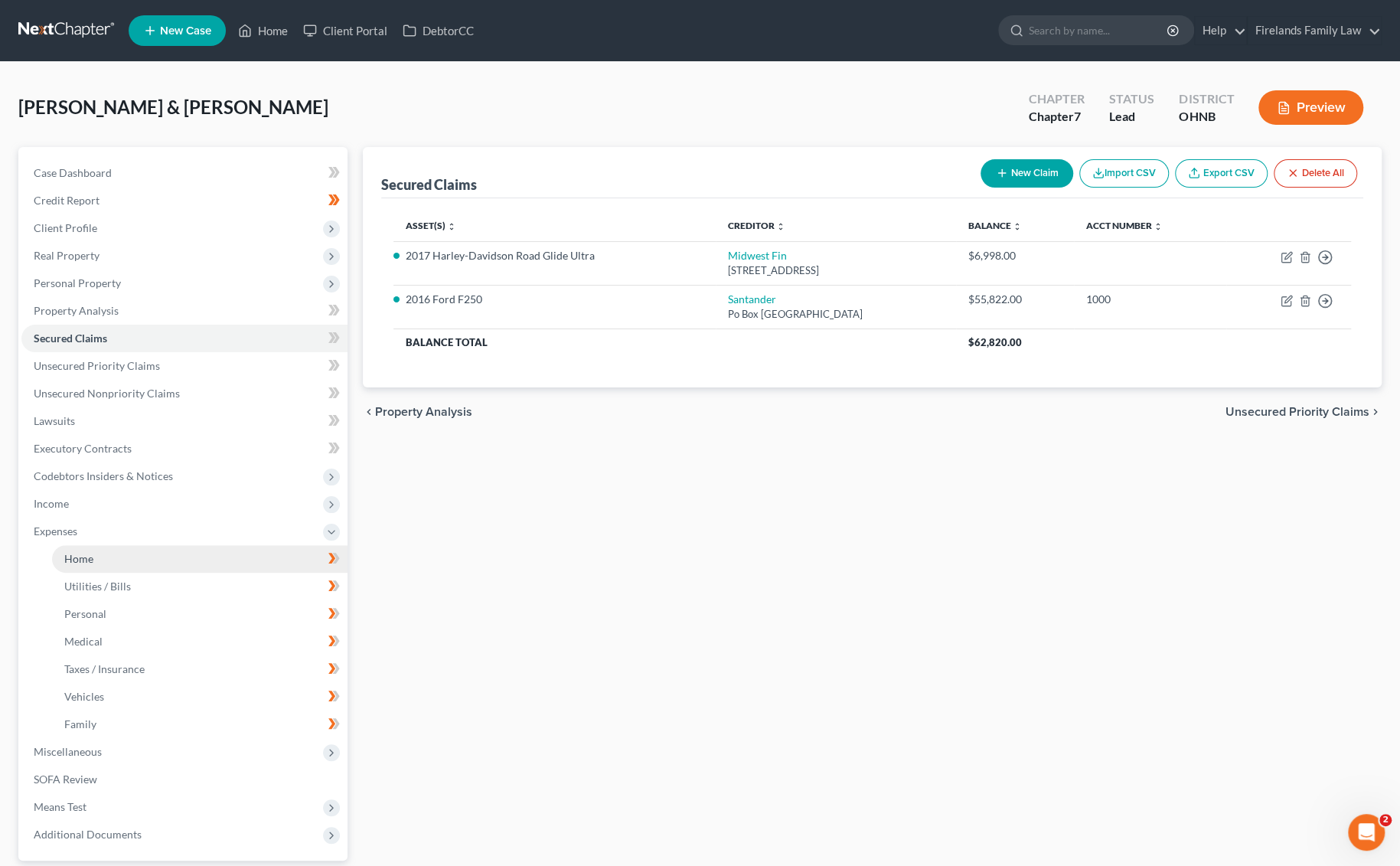
click at [185, 558] on link "Home" at bounding box center [199, 558] width 296 height 27
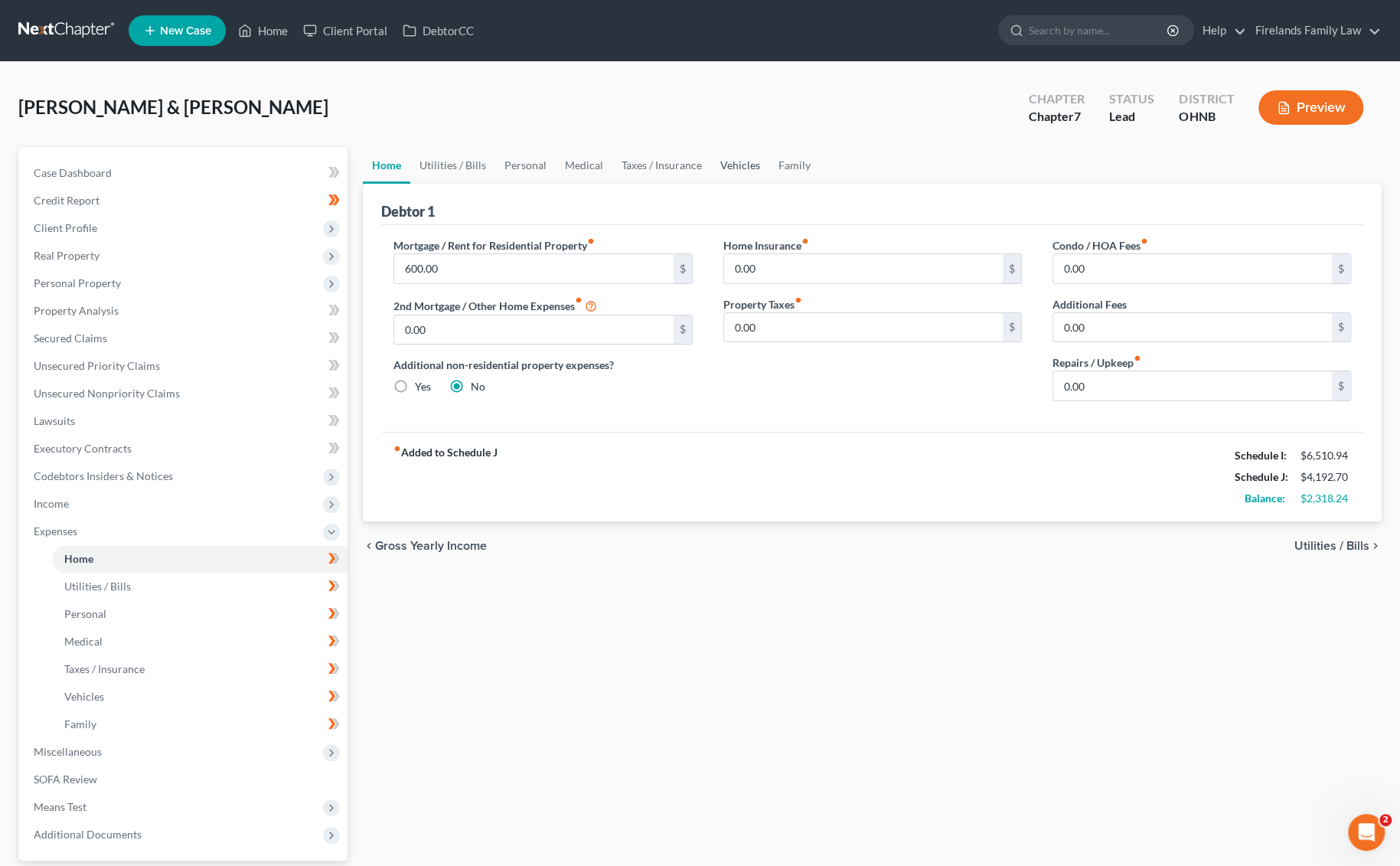
click at [726, 164] on link "Vehicles" at bounding box center [740, 166] width 58 height 37
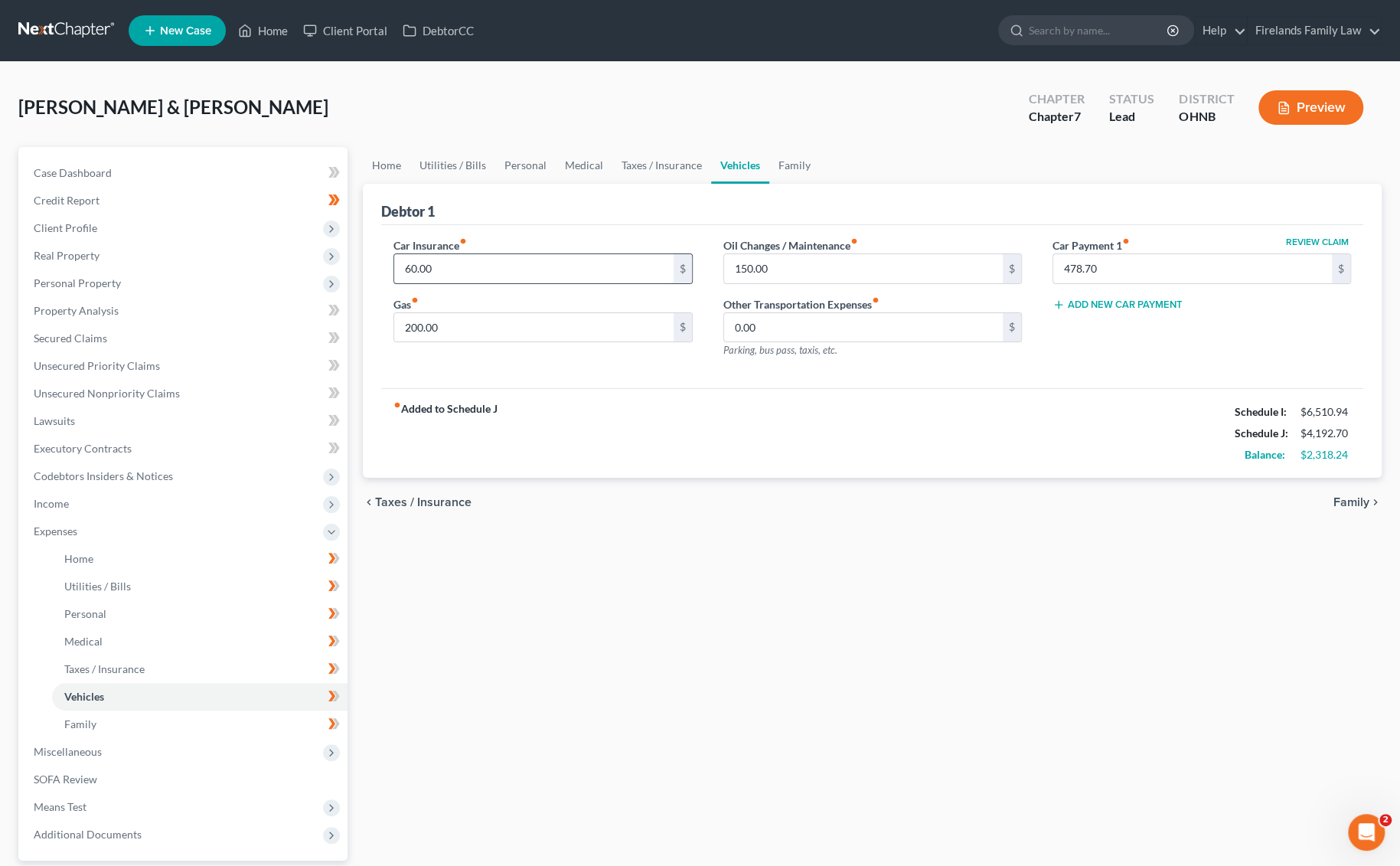
click at [512, 264] on input "60.00" at bounding box center [533, 268] width 279 height 29
type input "120.00"
click at [795, 165] on link "Family" at bounding box center [795, 166] width 51 height 37
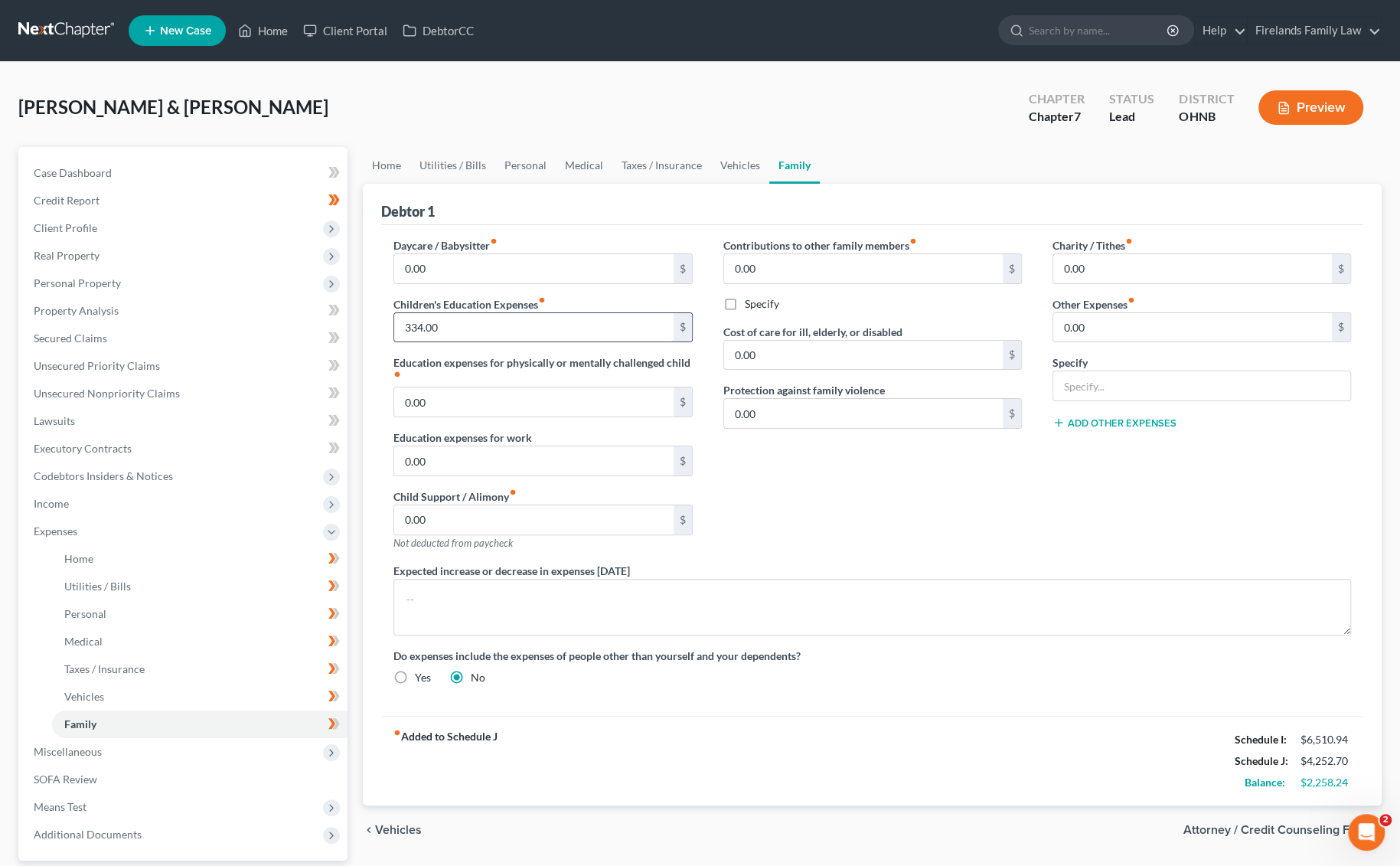
click at [521, 330] on input "334.00" at bounding box center [533, 327] width 279 height 29
click at [1029, 691] on div "fiber_manual_record Added to Schedule J Schedule I: $6,510.94 Schedule J: $4,25…" at bounding box center [872, 761] width 982 height 89
click at [387, 154] on link "Home" at bounding box center [387, 166] width 47 height 37
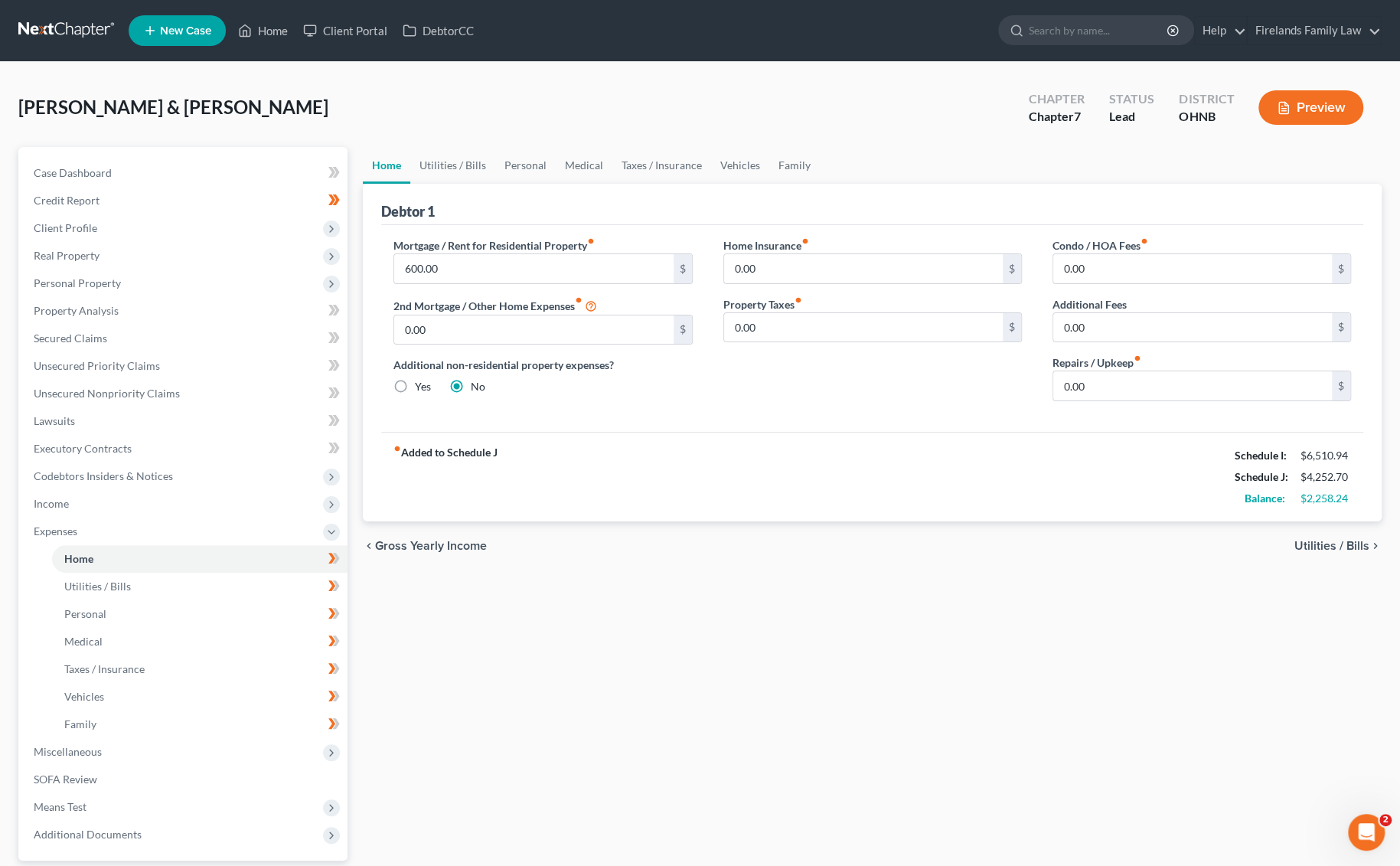
click at [568, 691] on div "Home Utilities / Bills Personal Medical Taxes / Insurance Vehicles Family Debto…" at bounding box center [872, 548] width 1034 height 802
click at [451, 163] on link "Utilities / Bills" at bounding box center [453, 166] width 85 height 37
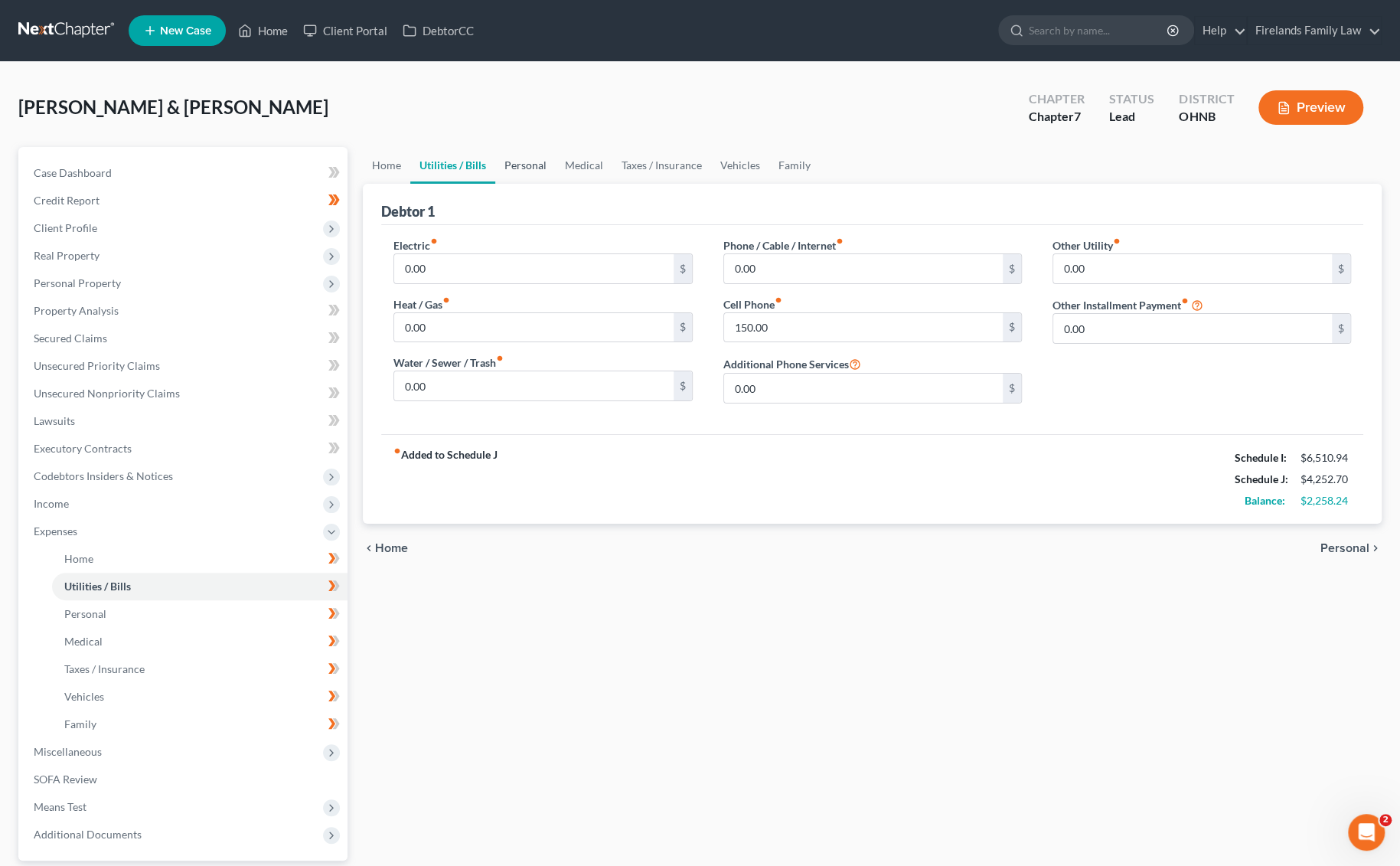
click at [513, 163] on link "Personal" at bounding box center [525, 166] width 61 height 37
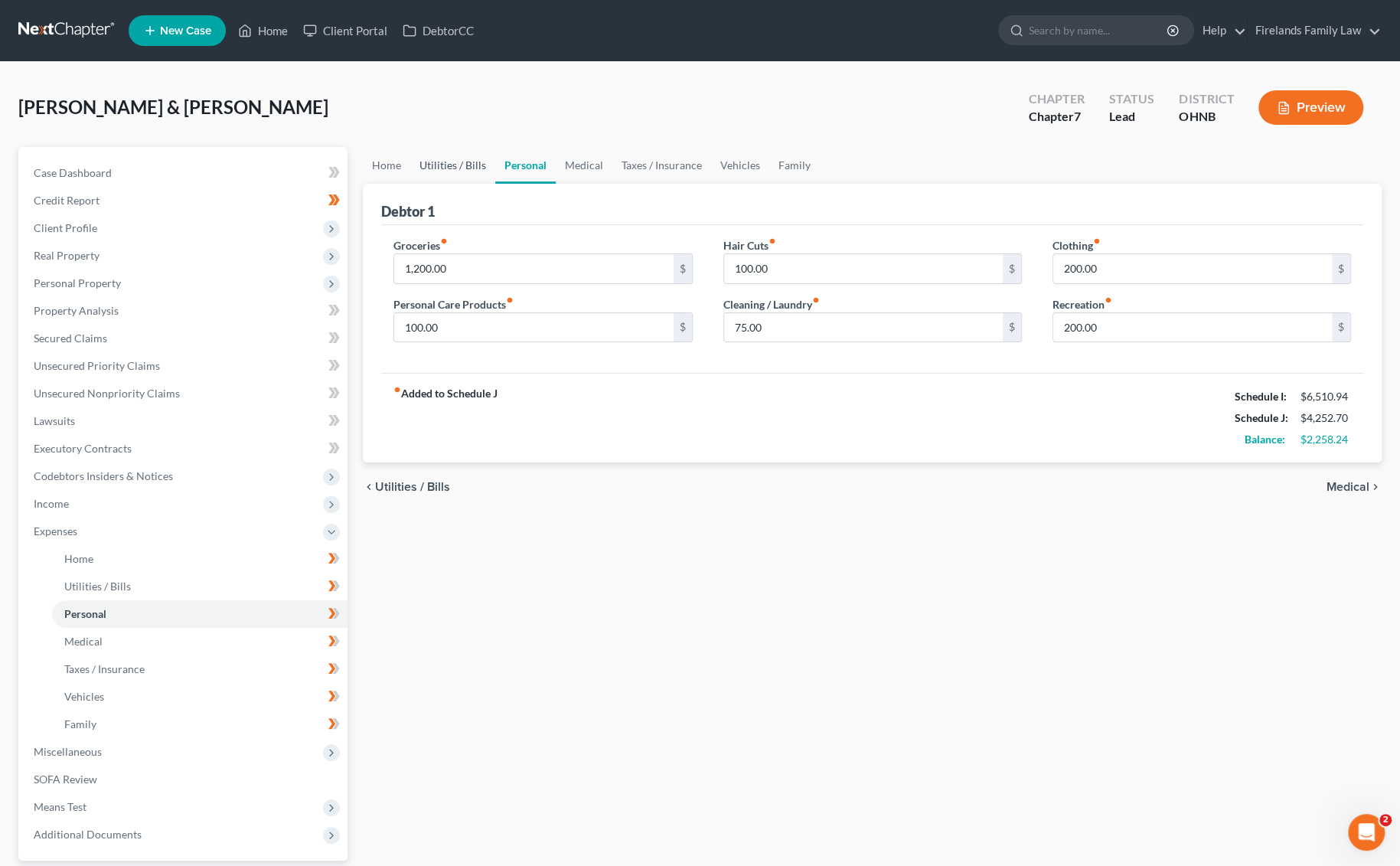
click at [435, 165] on link "Utilities / Bills" at bounding box center [453, 166] width 85 height 37
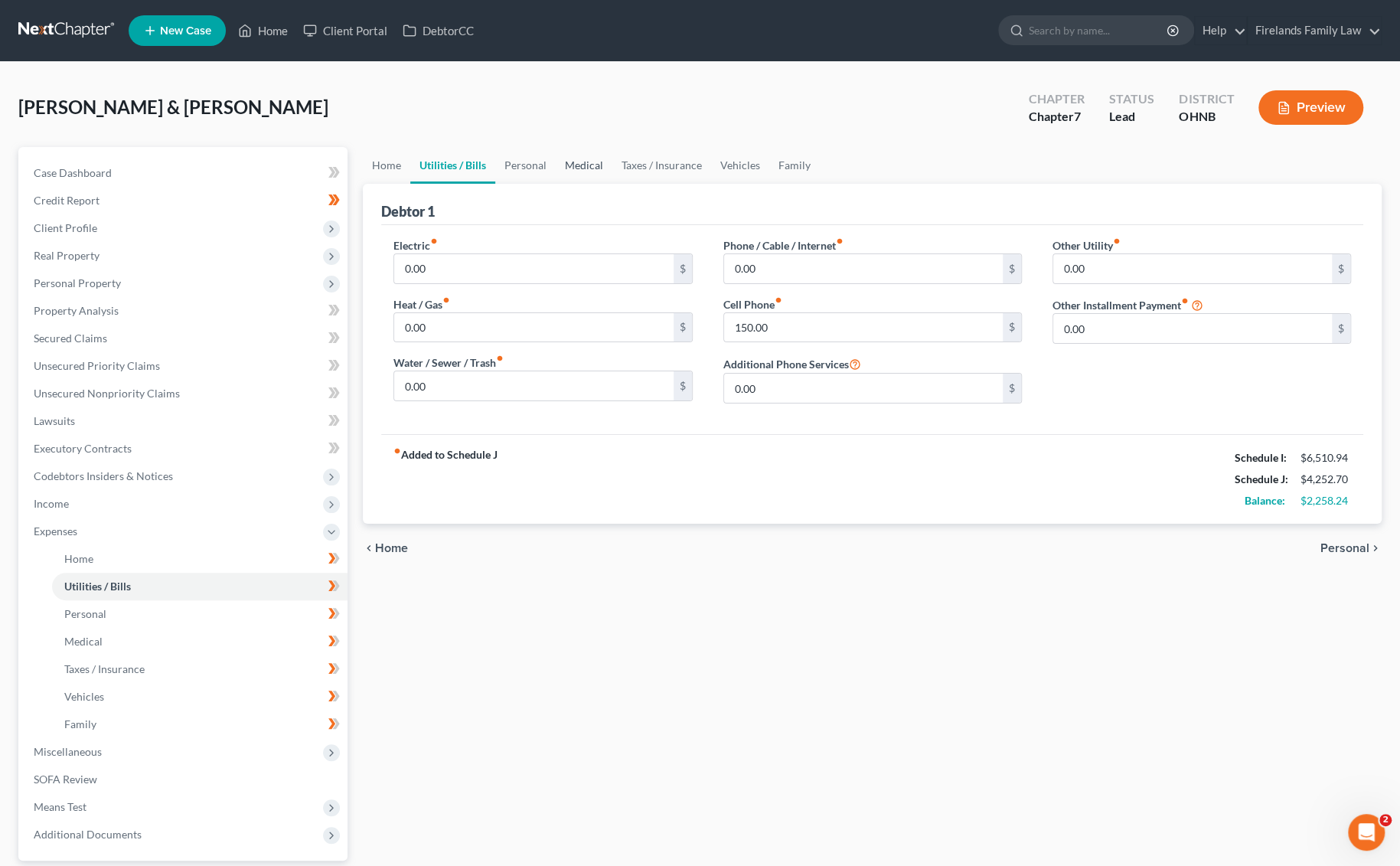
click at [559, 165] on link "Medical" at bounding box center [583, 166] width 57 height 37
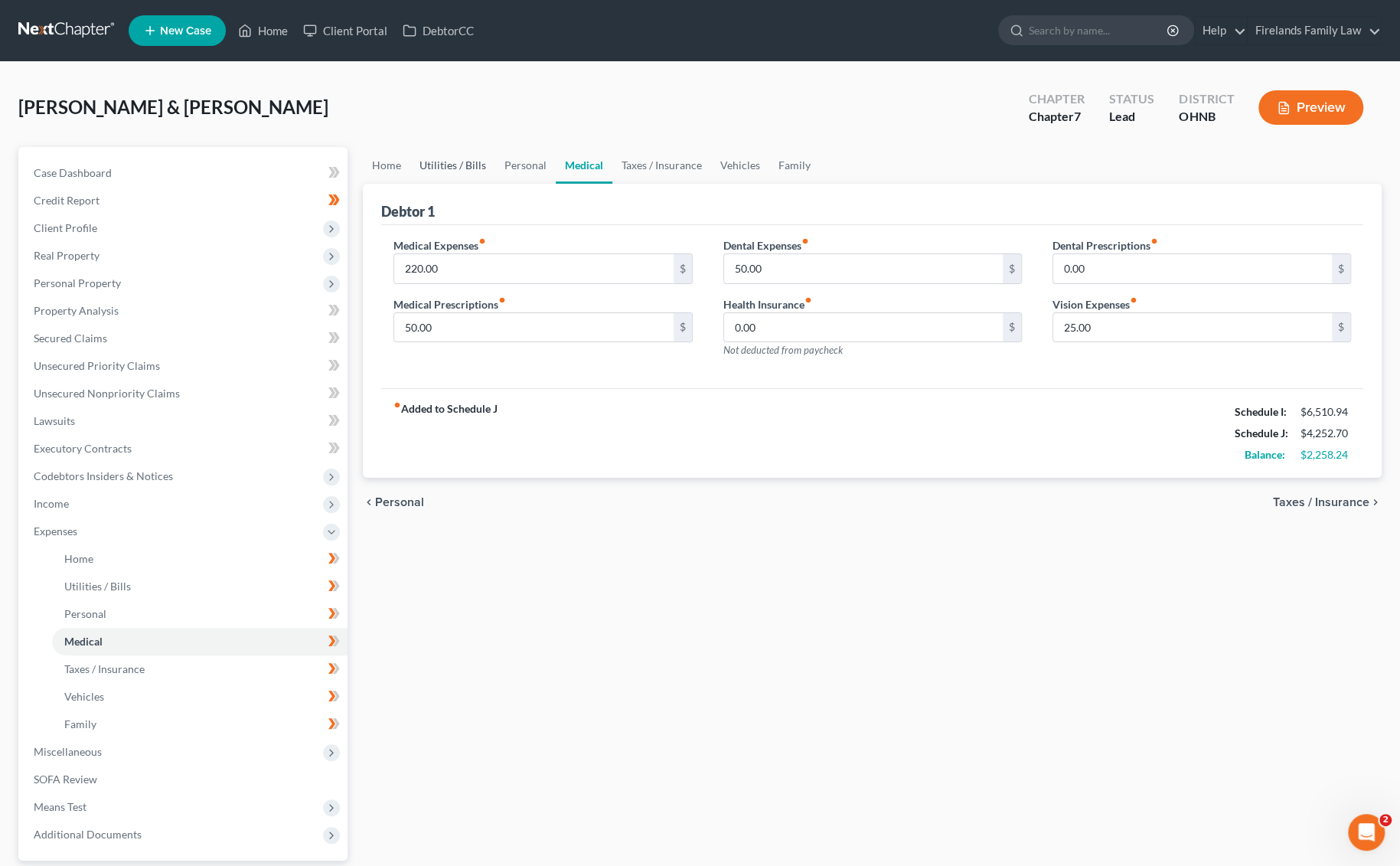
click at [470, 163] on link "Utilities / Bills" at bounding box center [453, 166] width 85 height 37
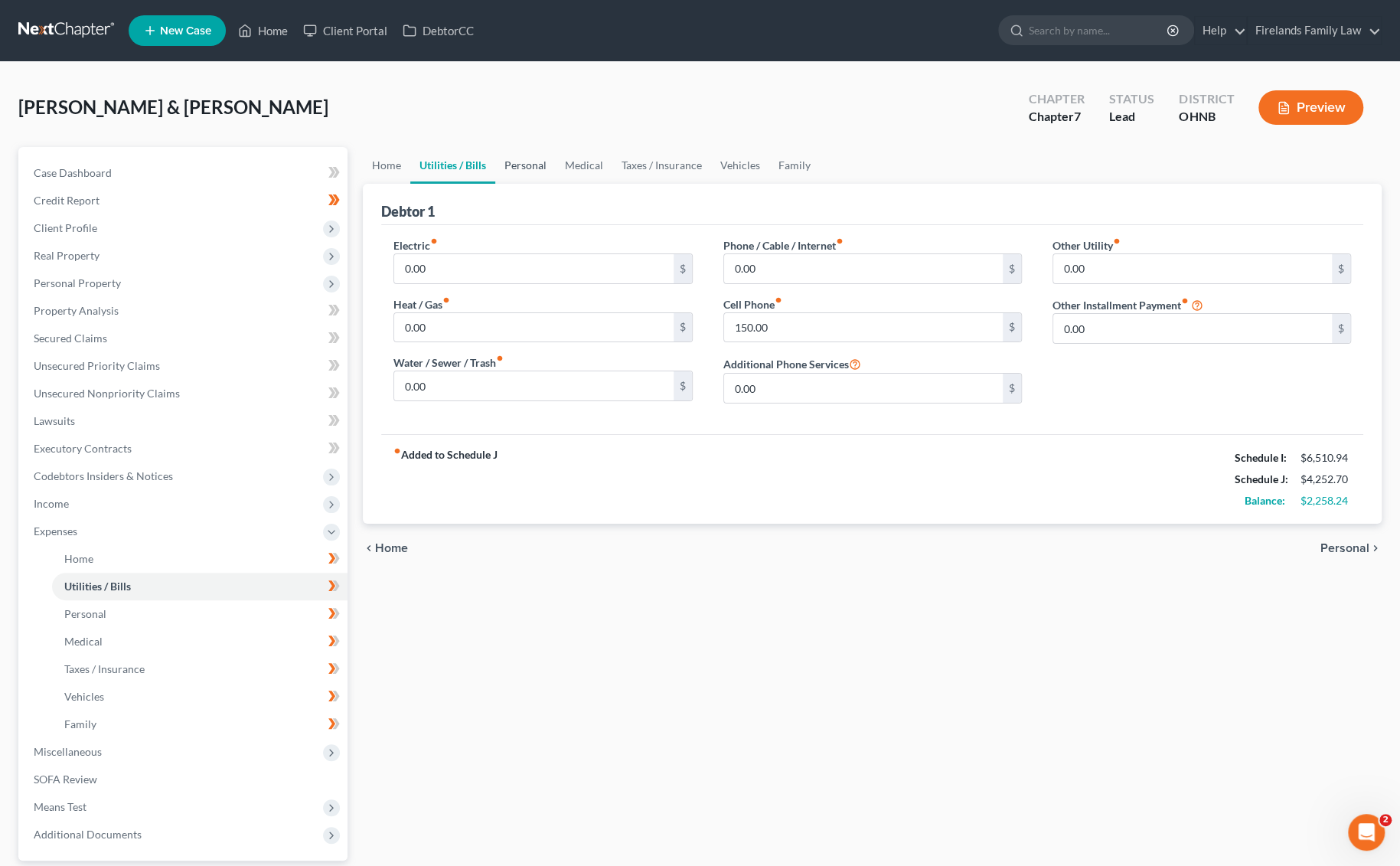
click at [525, 160] on link "Personal" at bounding box center [525, 166] width 61 height 37
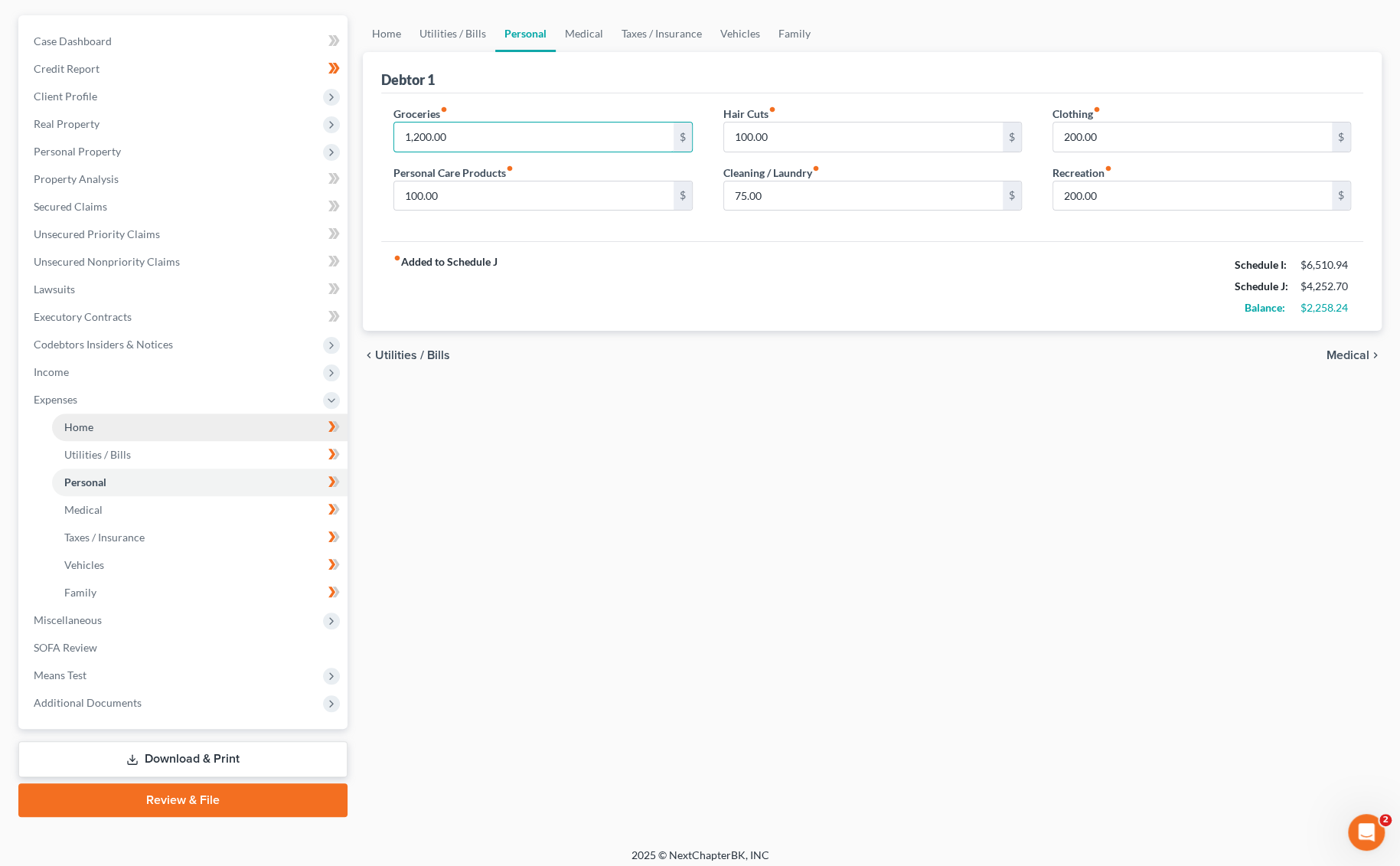
scroll to position [139, 0]
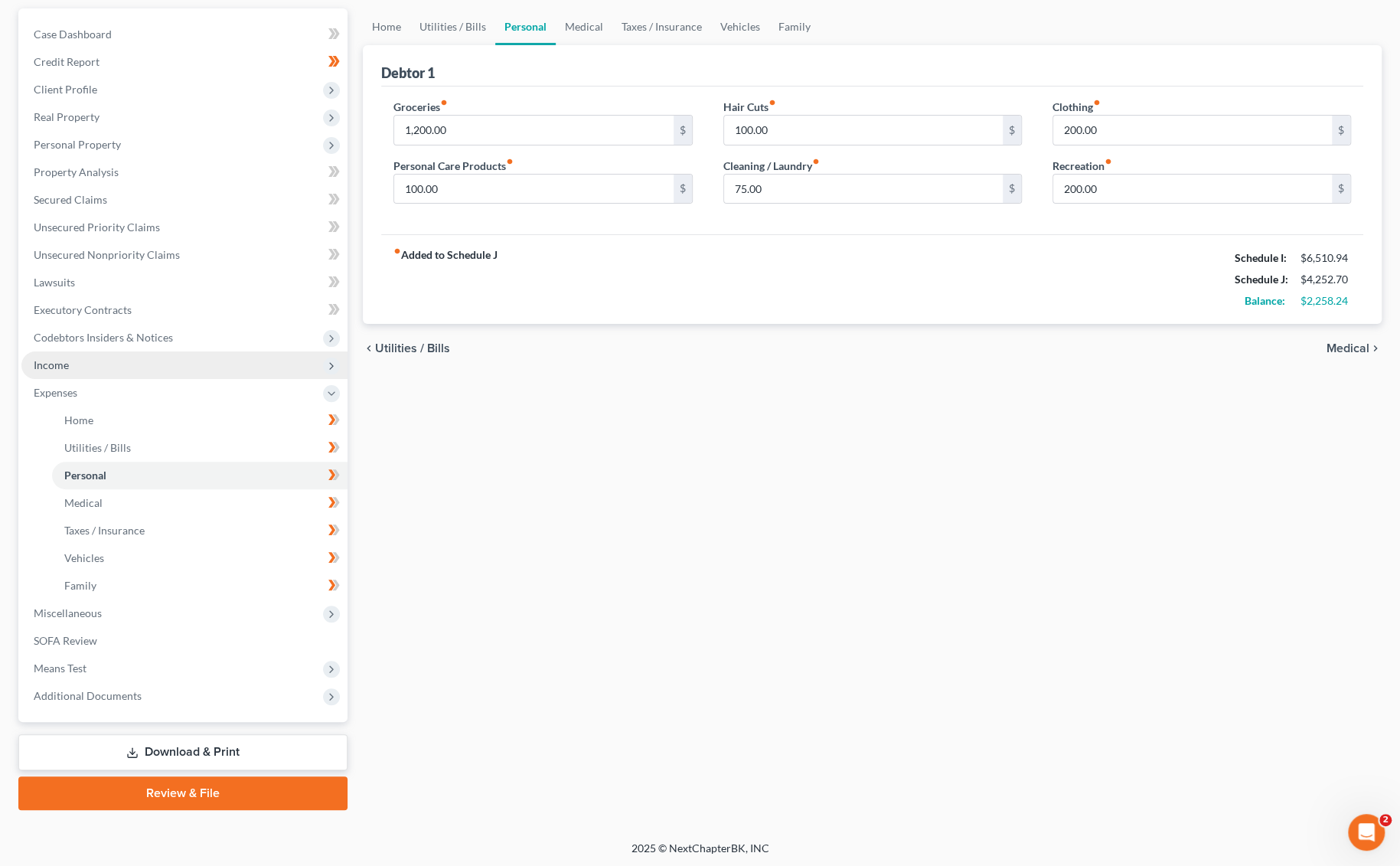
click at [121, 361] on span "Income" at bounding box center [184, 364] width 326 height 27
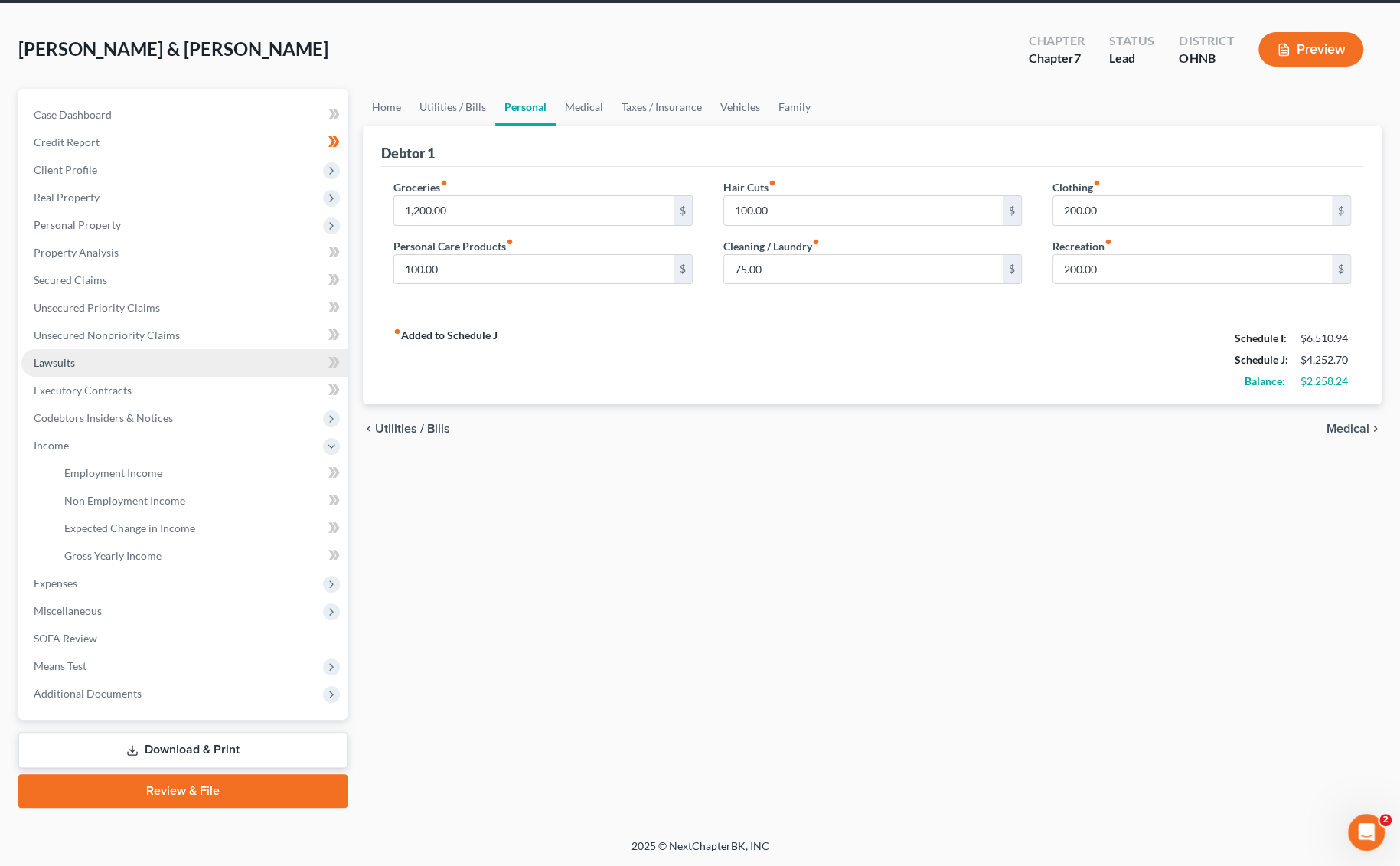
scroll to position [56, 0]
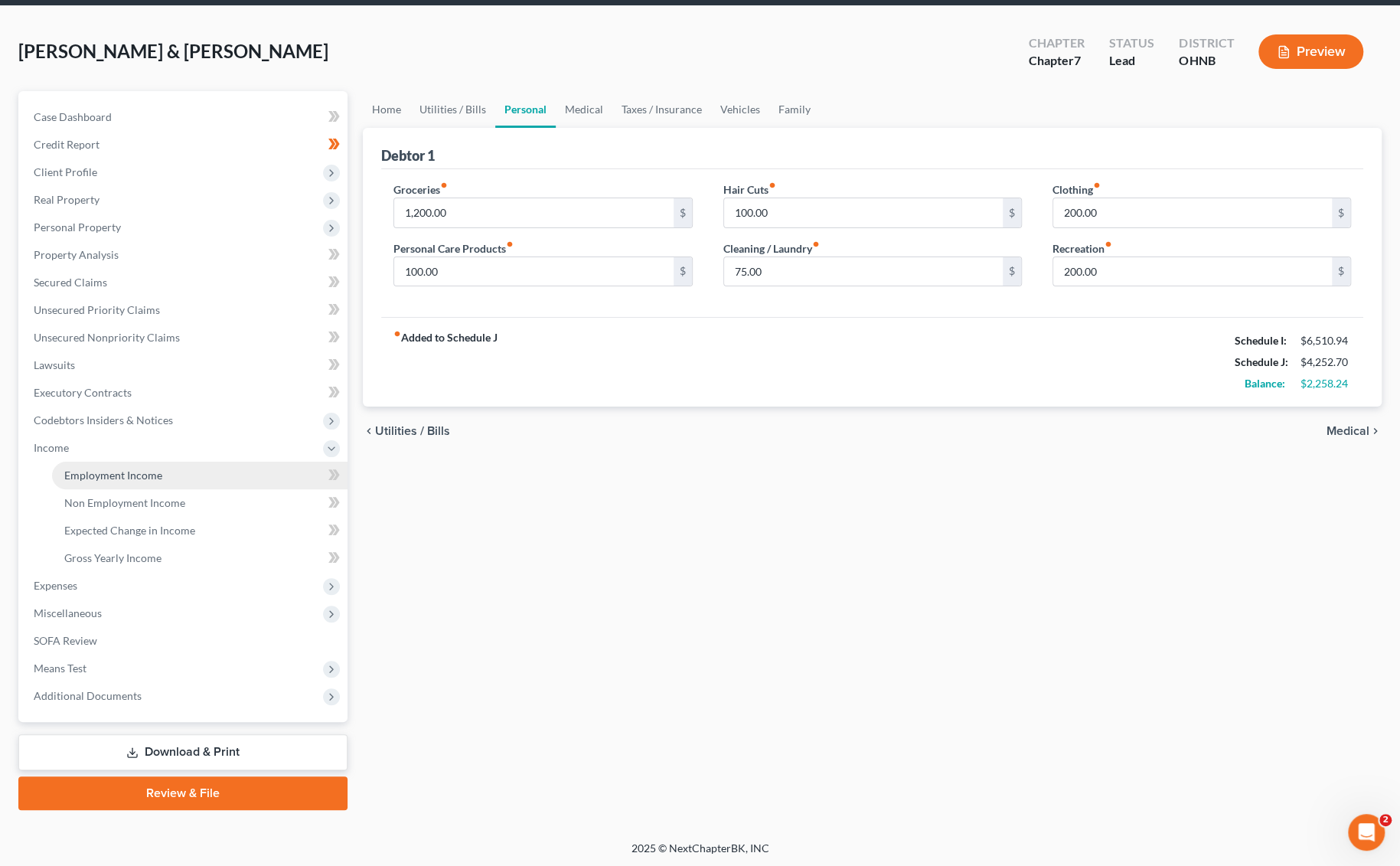
click at [181, 483] on link "Employment Income" at bounding box center [199, 475] width 296 height 27
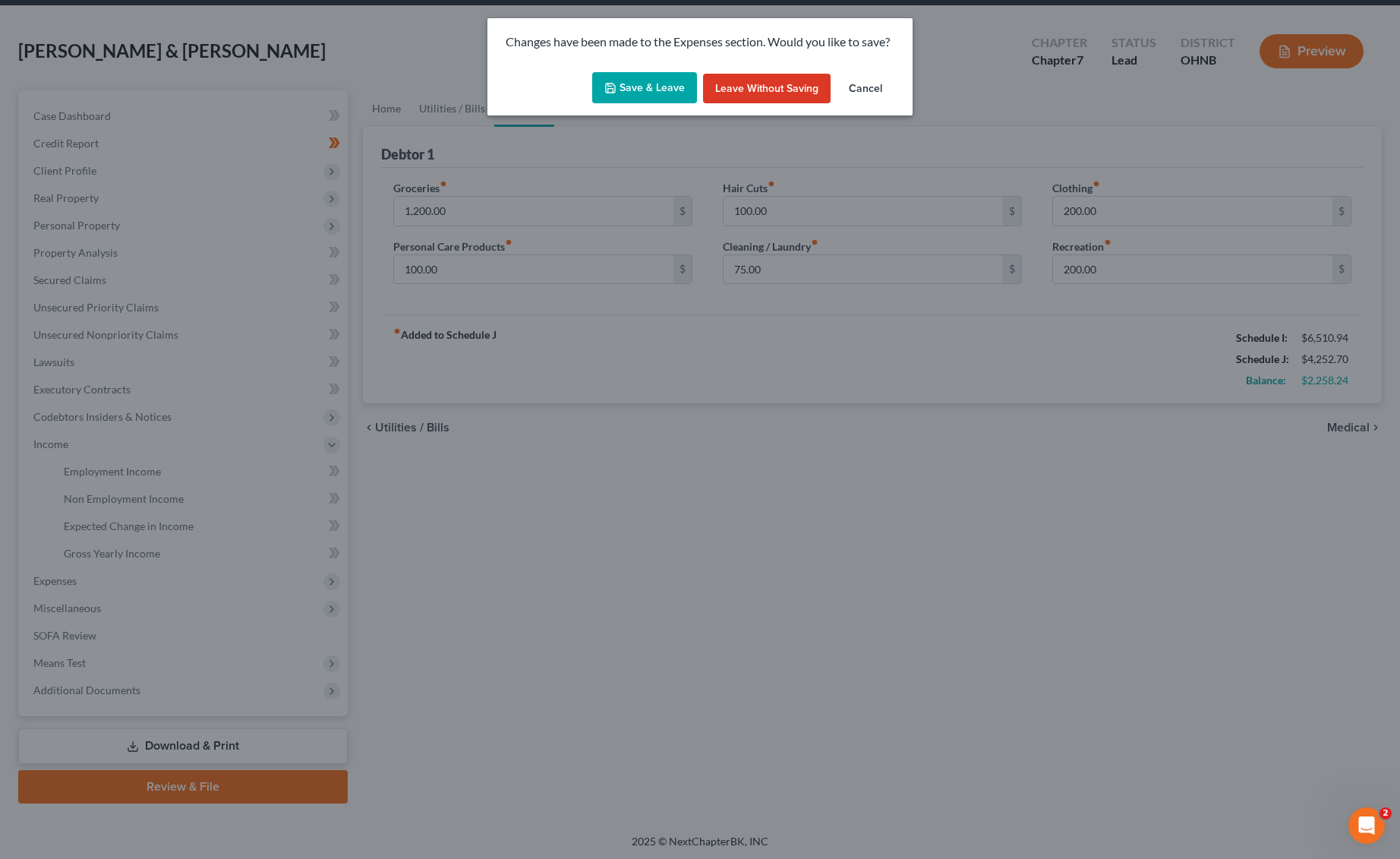
click at [638, 77] on button "Save & Leave" at bounding box center [645, 88] width 104 height 32
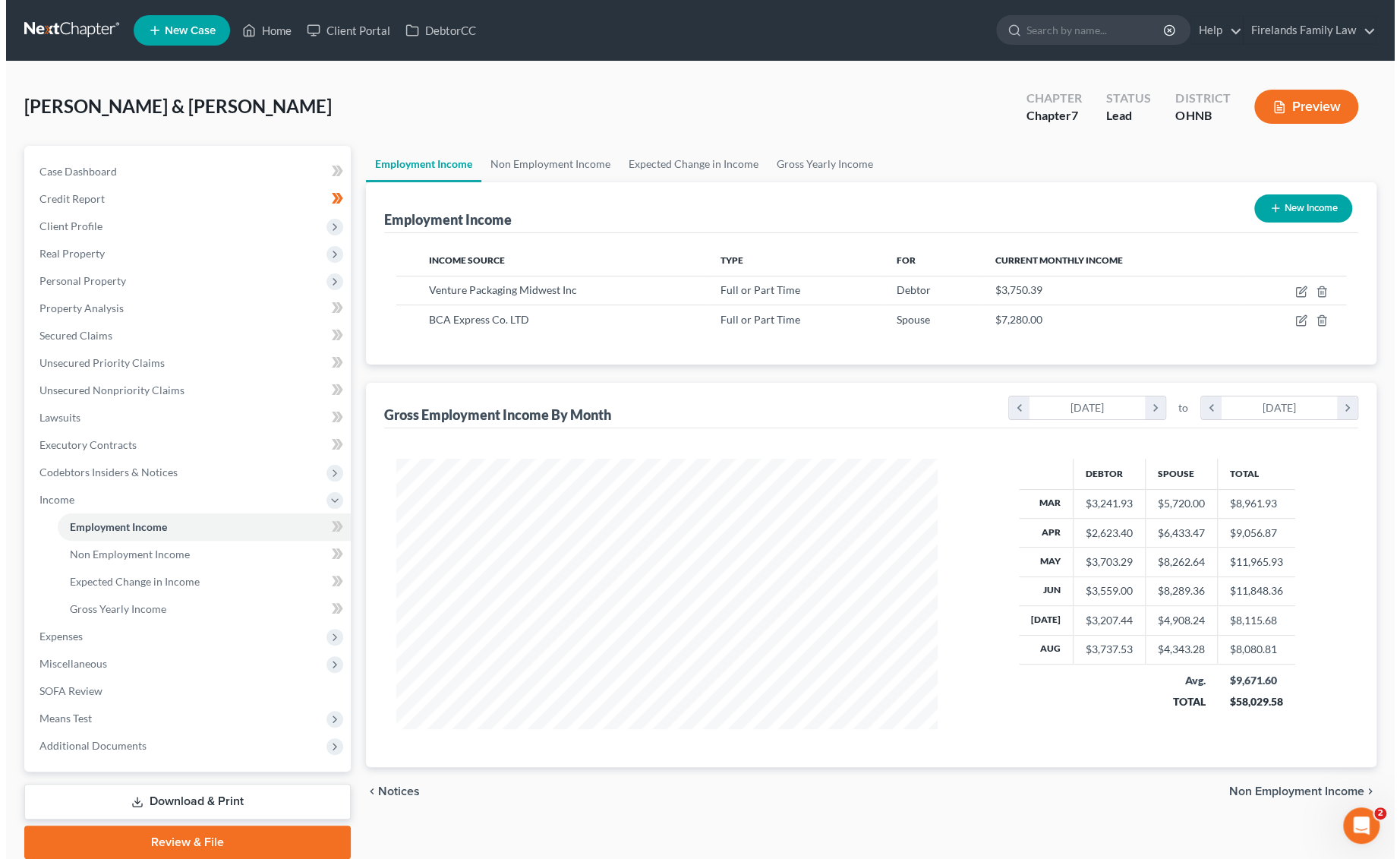
scroll to position [271, 571]
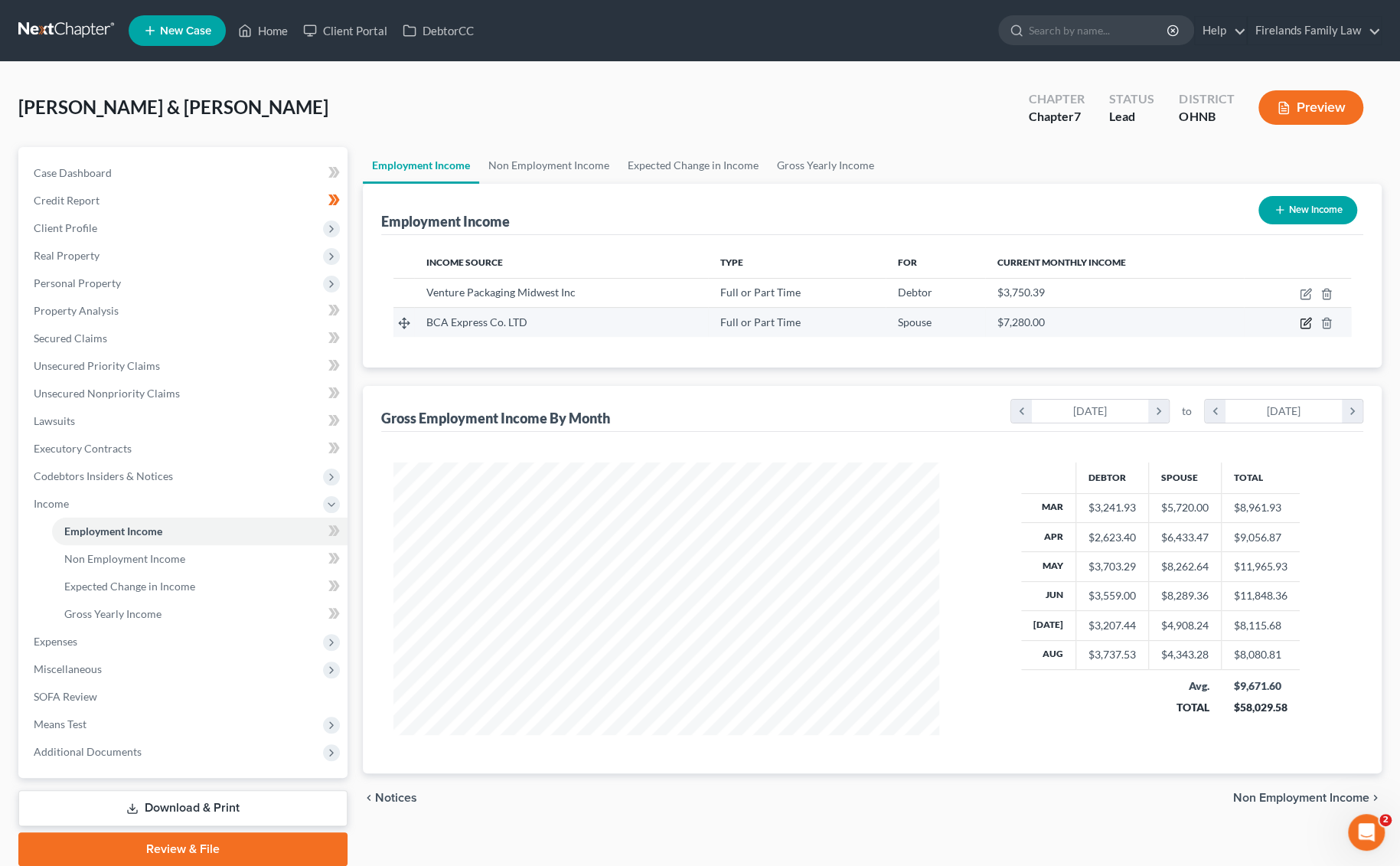
click at [1041, 326] on icon "button" at bounding box center [1306, 323] width 12 height 12
select select "0"
select select "36"
select select "3"
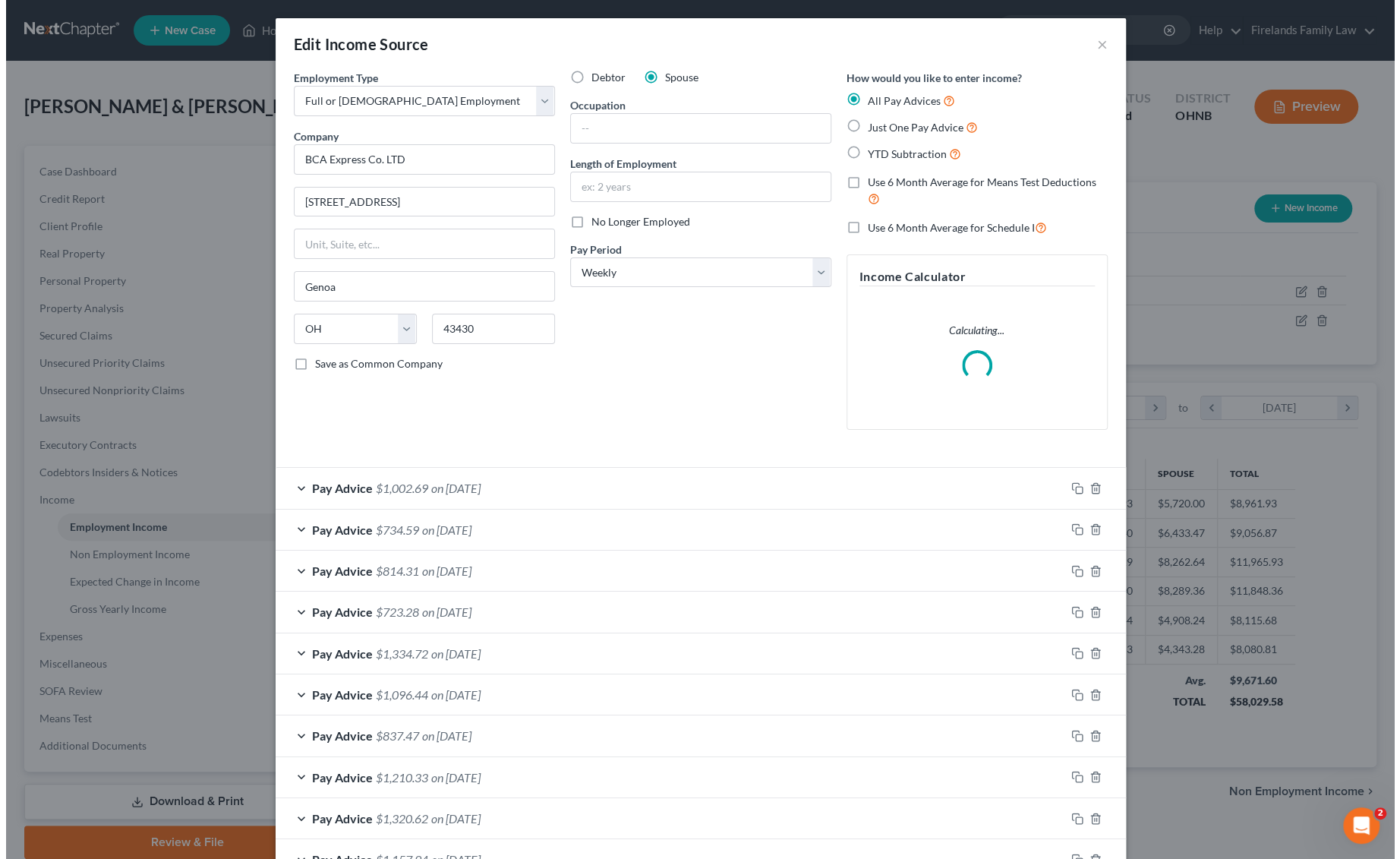
scroll to position [273, 577]
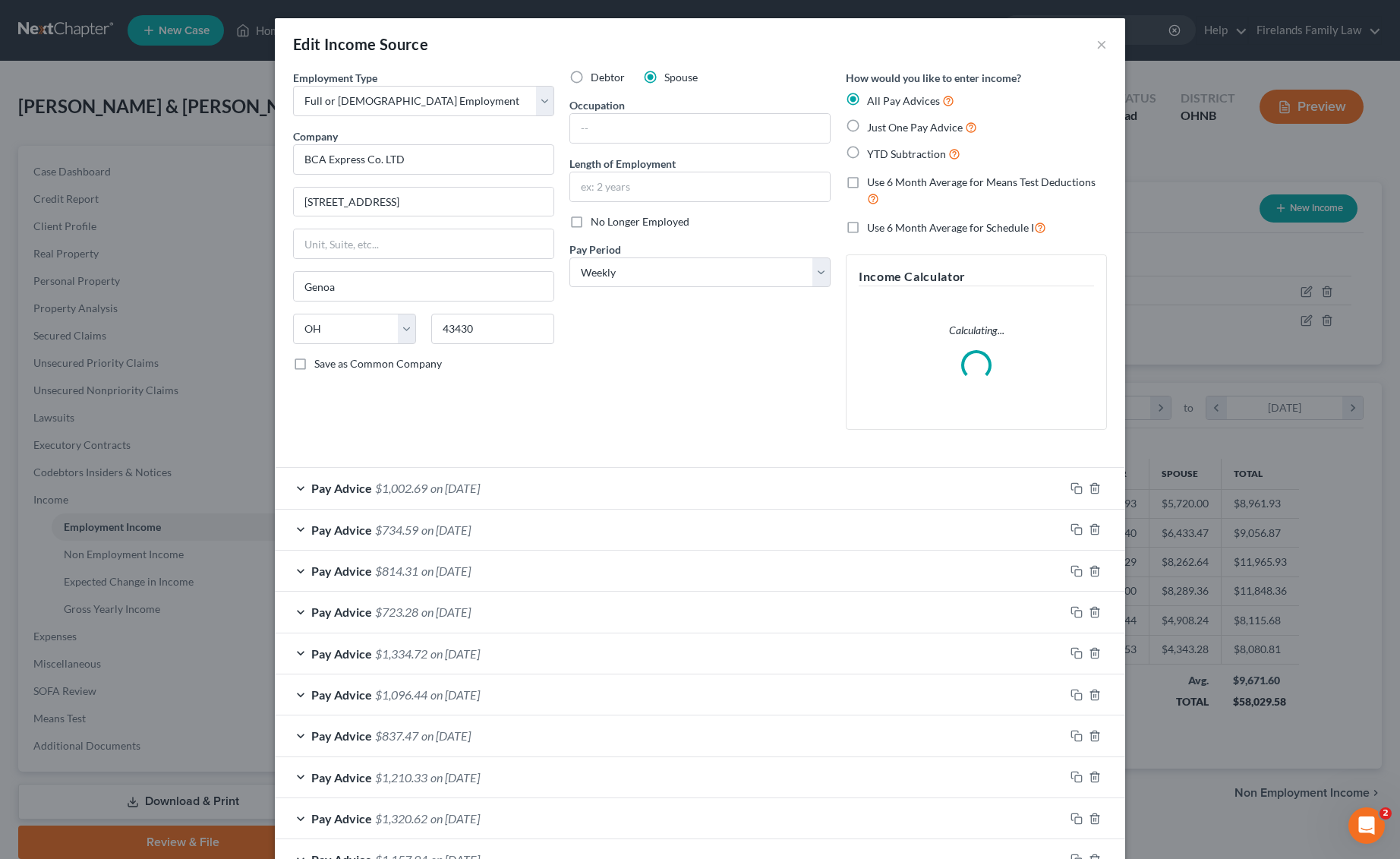
click at [438, 492] on span "on [DATE]" at bounding box center [455, 487] width 50 height 15
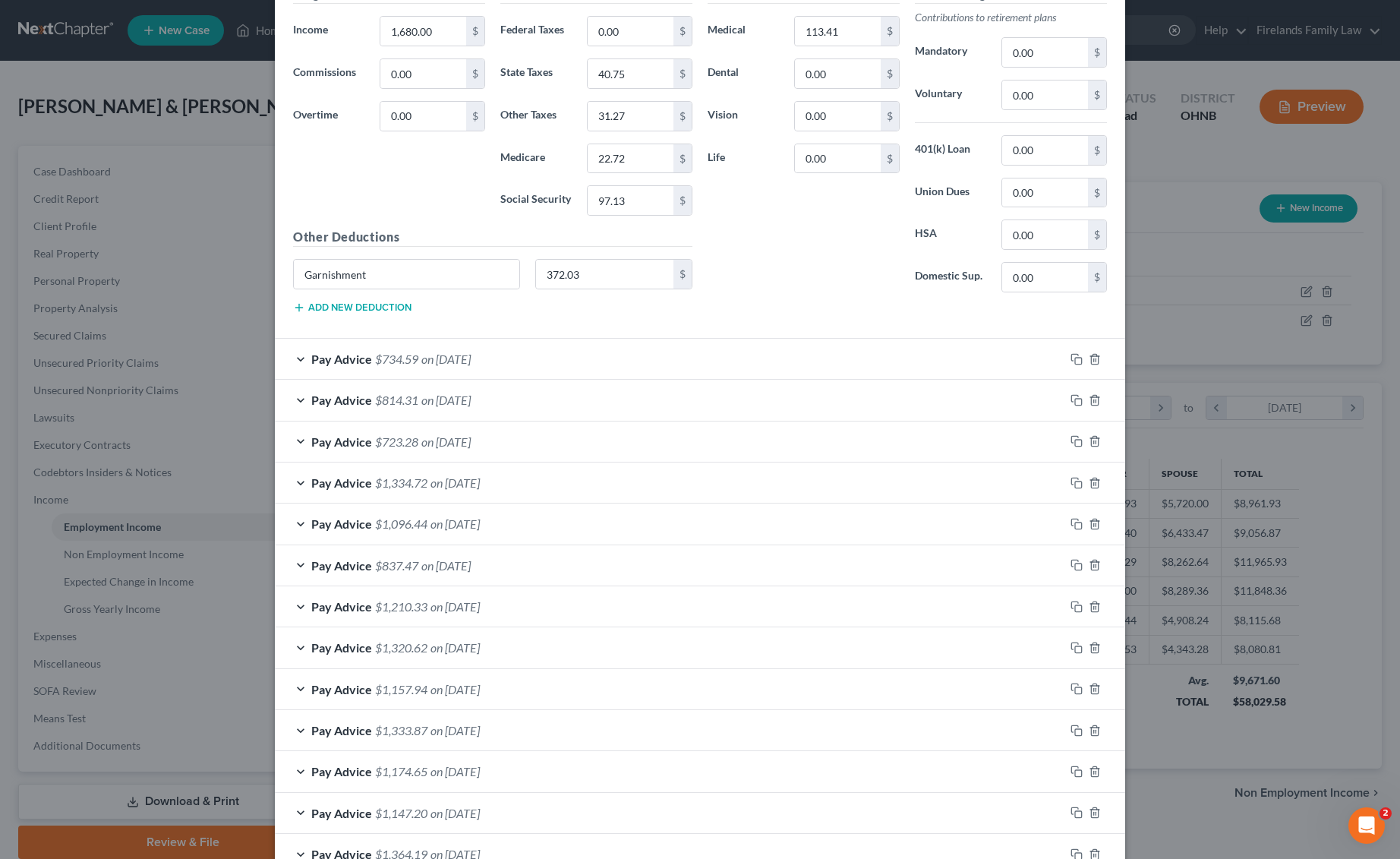
scroll to position [708, 0]
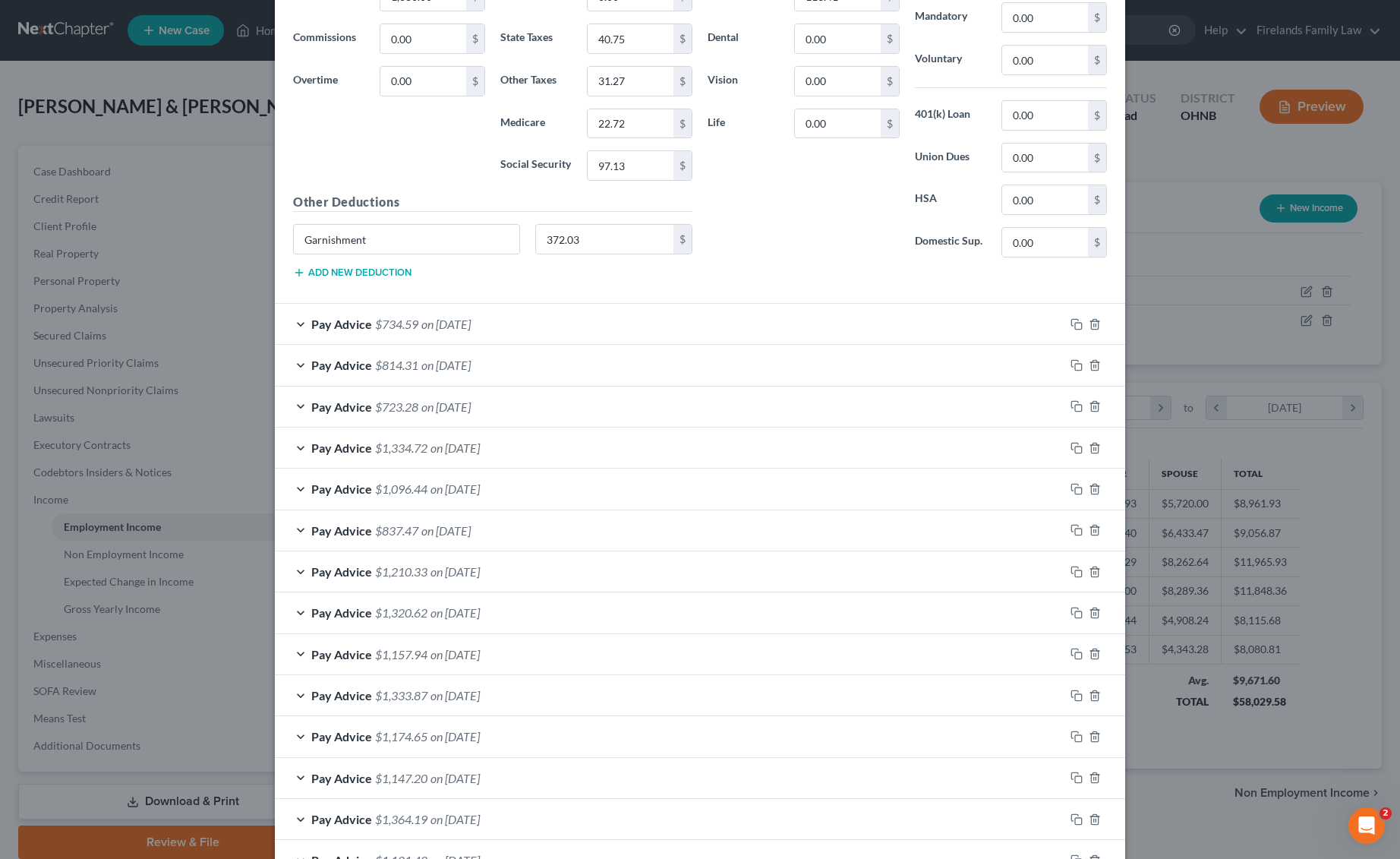
click at [566, 320] on div "Pay Advice $734.59 on [DATE]" at bounding box center [669, 324] width 789 height 40
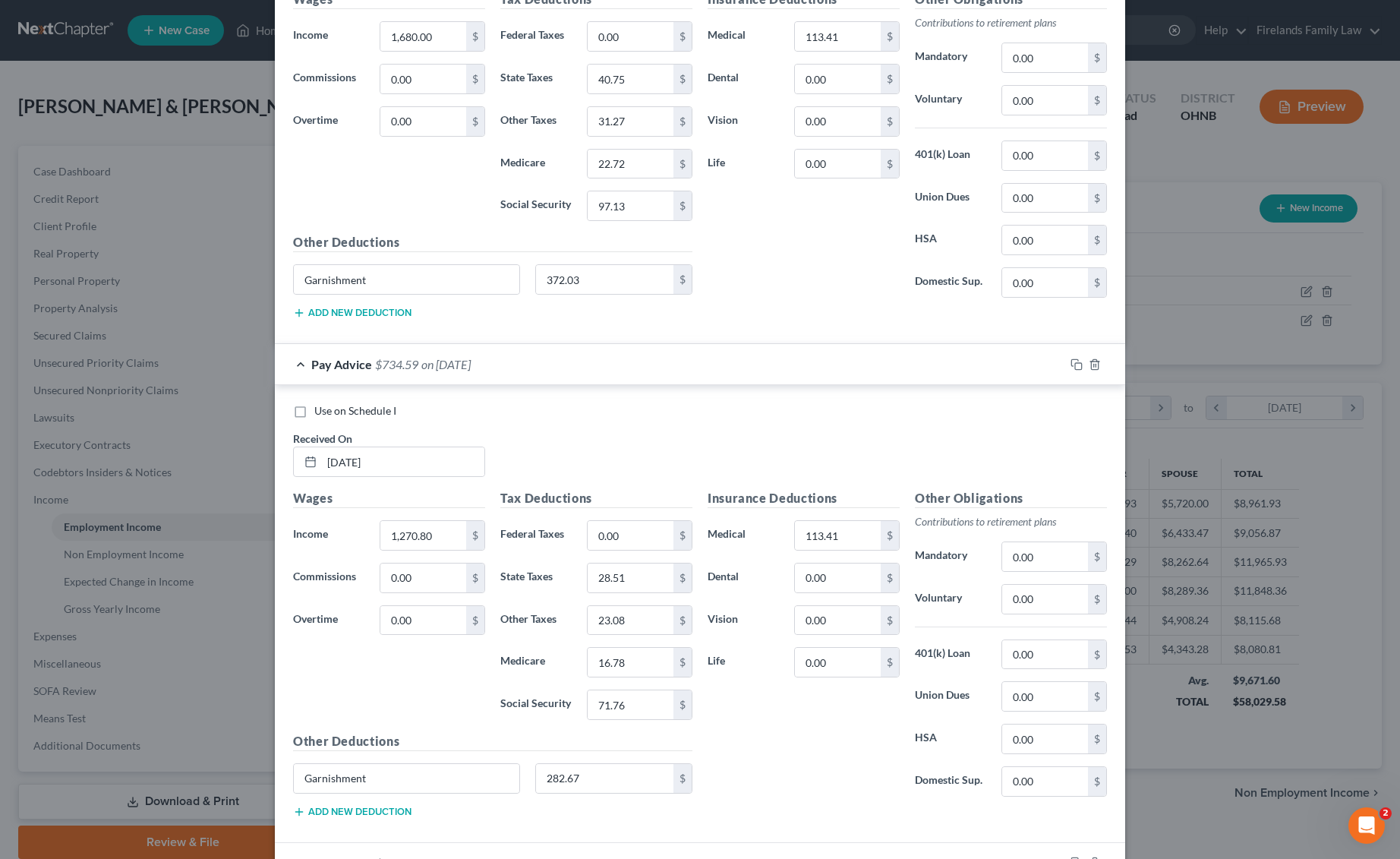
scroll to position [1064, 0]
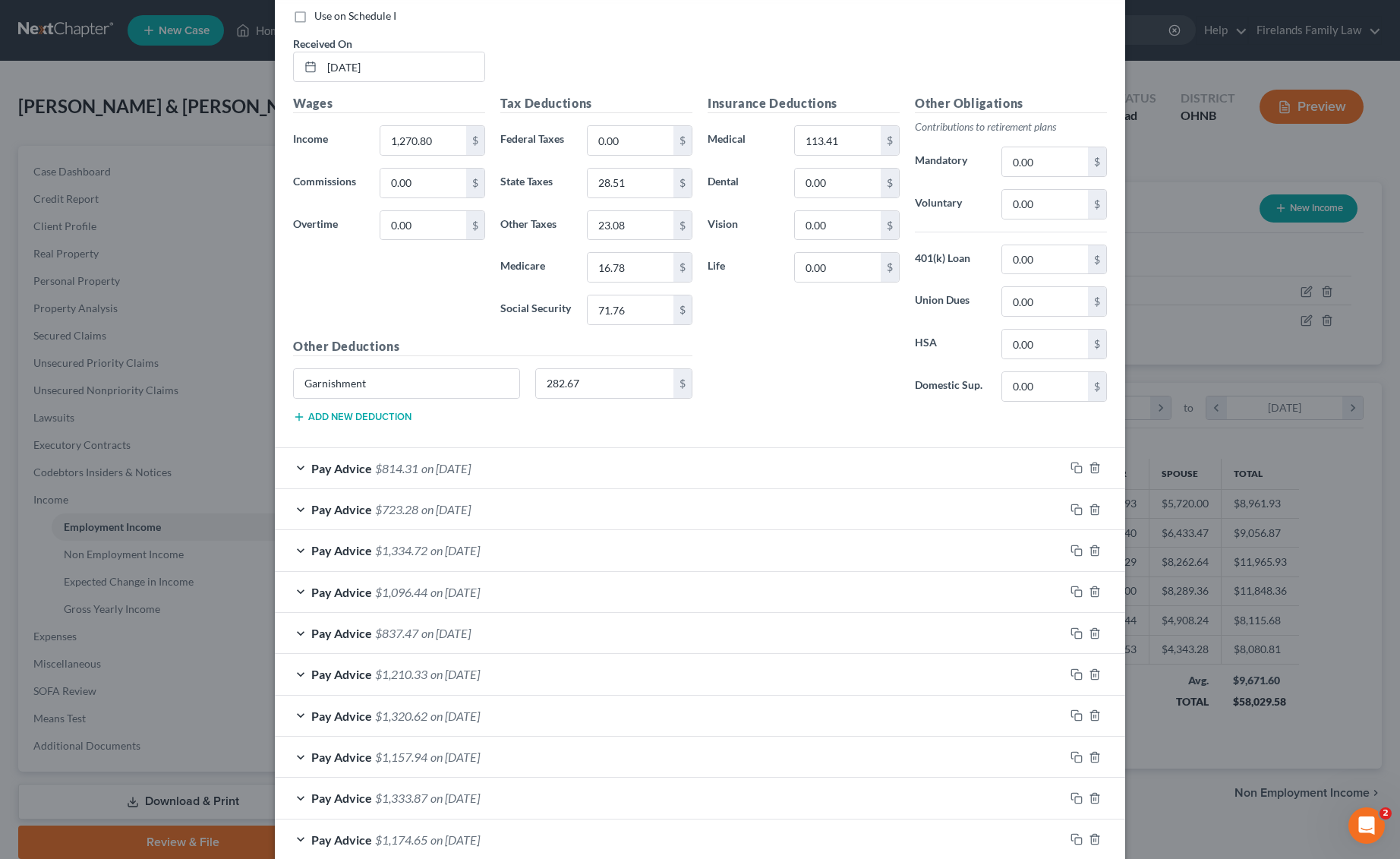
click at [601, 450] on div "Pay Advice $814.31 on [DATE]" at bounding box center [669, 468] width 789 height 40
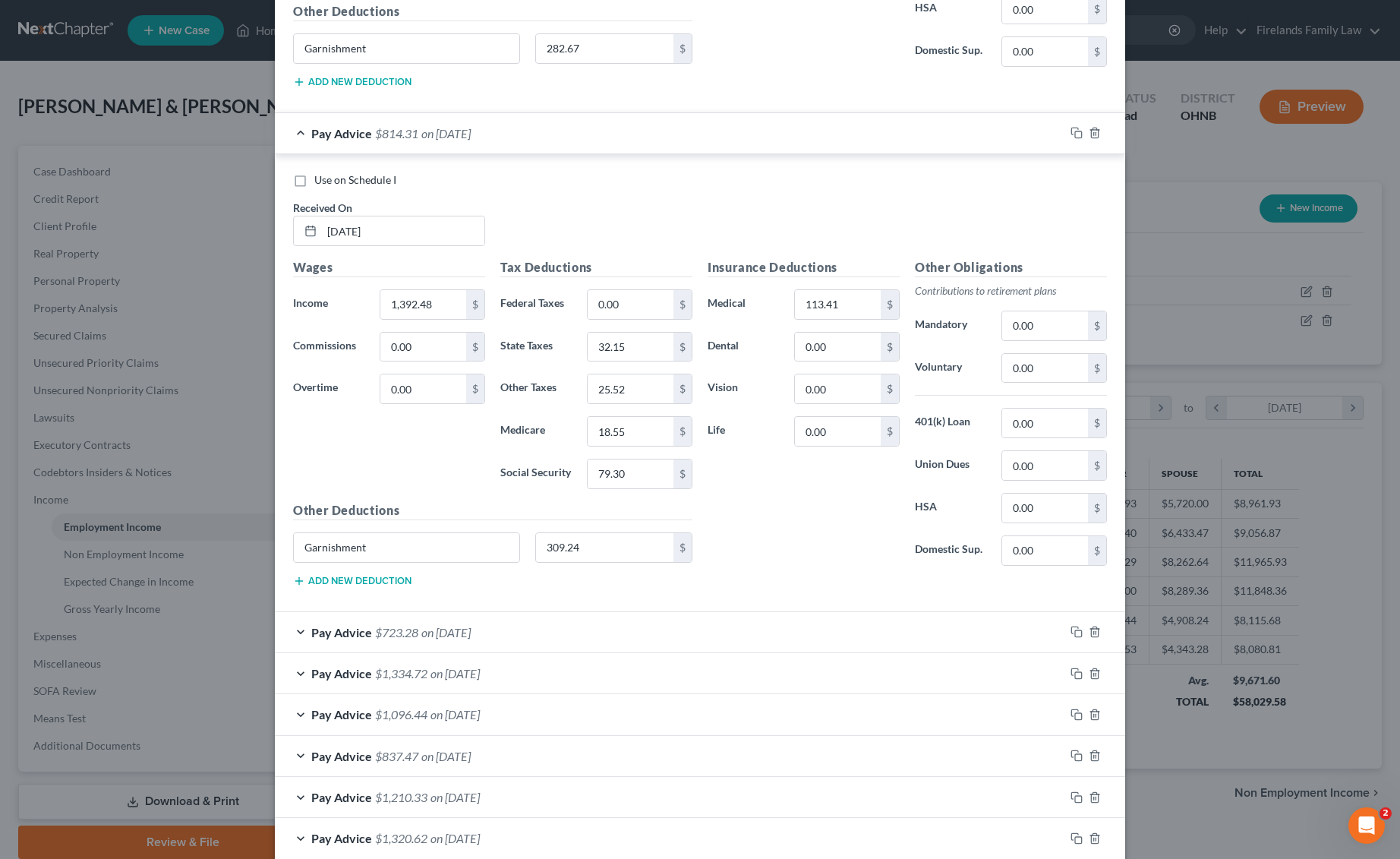
scroll to position [1468, 0]
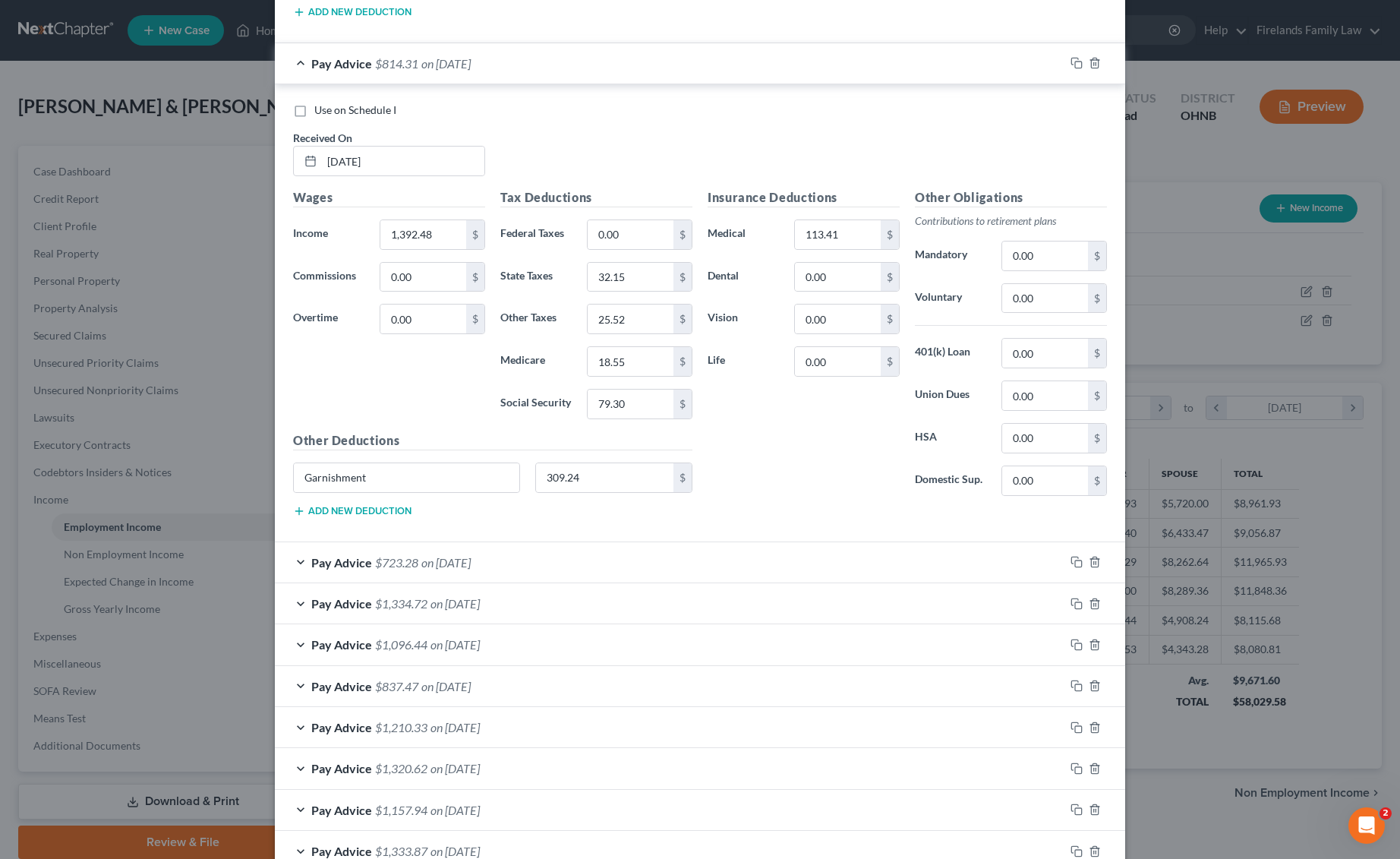
click at [612, 549] on div "Pay Advice $723.28 on [DATE]" at bounding box center [669, 562] width 789 height 40
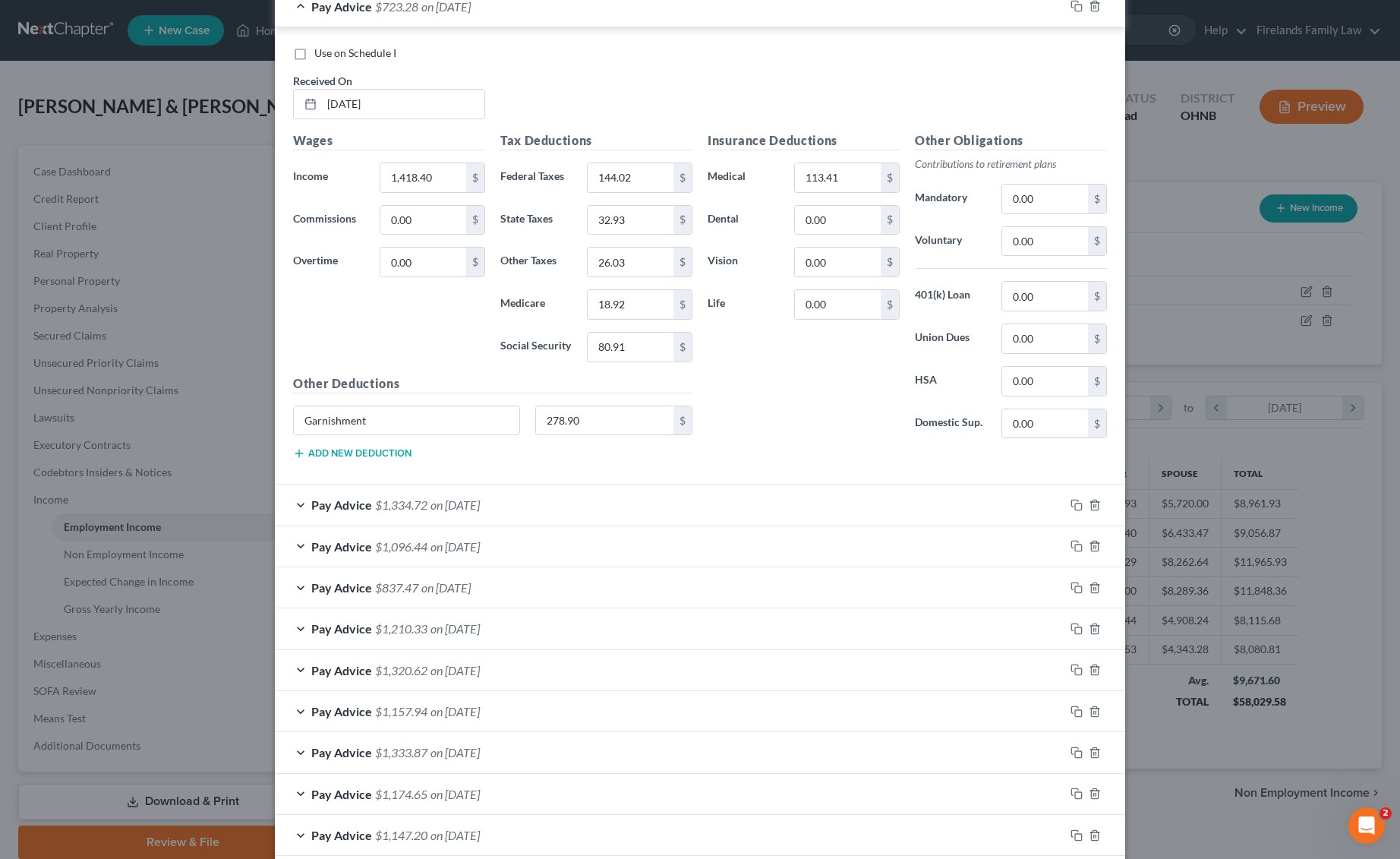
scroll to position [2024, 0]
click at [613, 490] on div "Pay Advice $1,334.72 on [DATE]" at bounding box center [669, 504] width 789 height 40
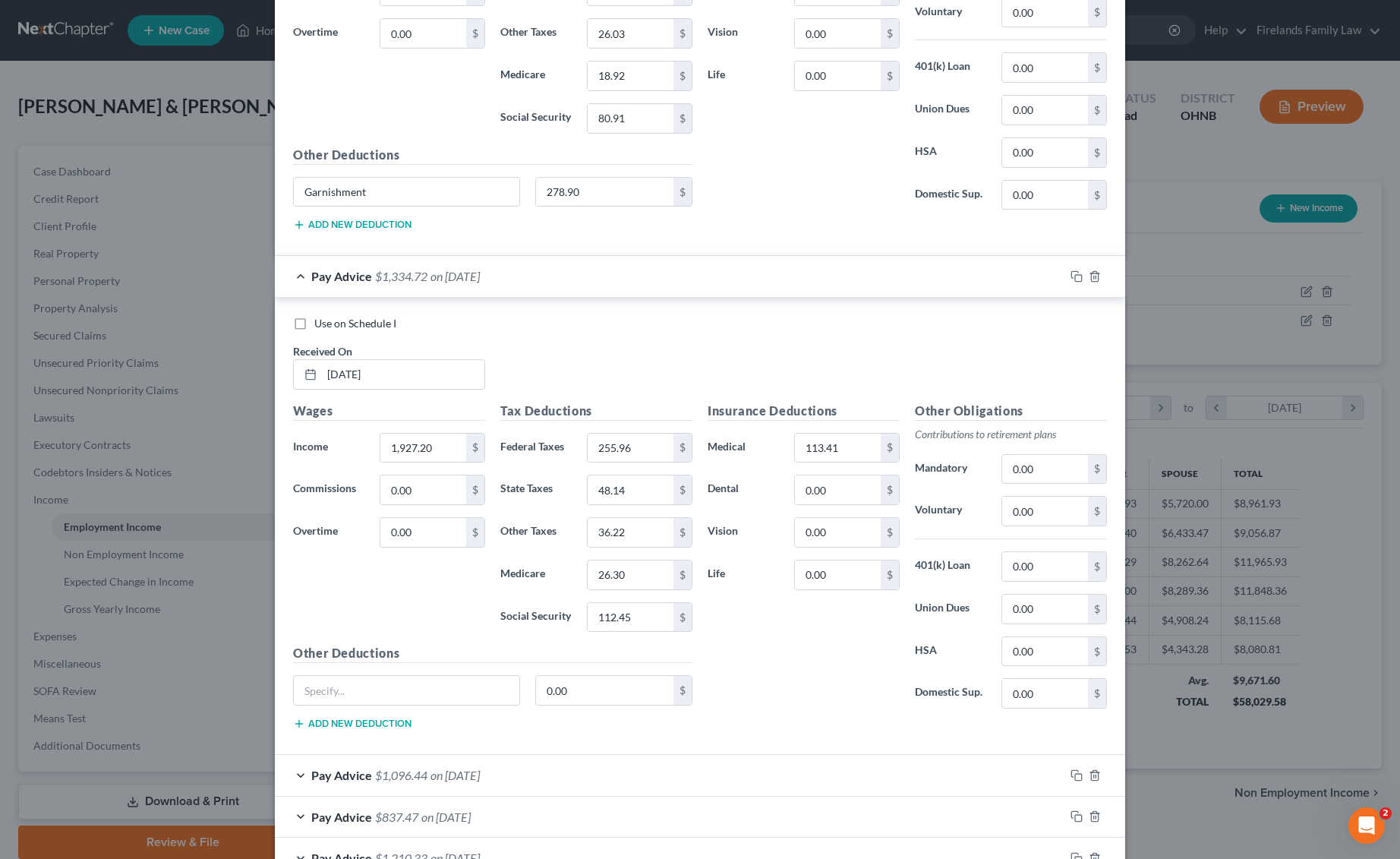
scroll to position [2531, 0]
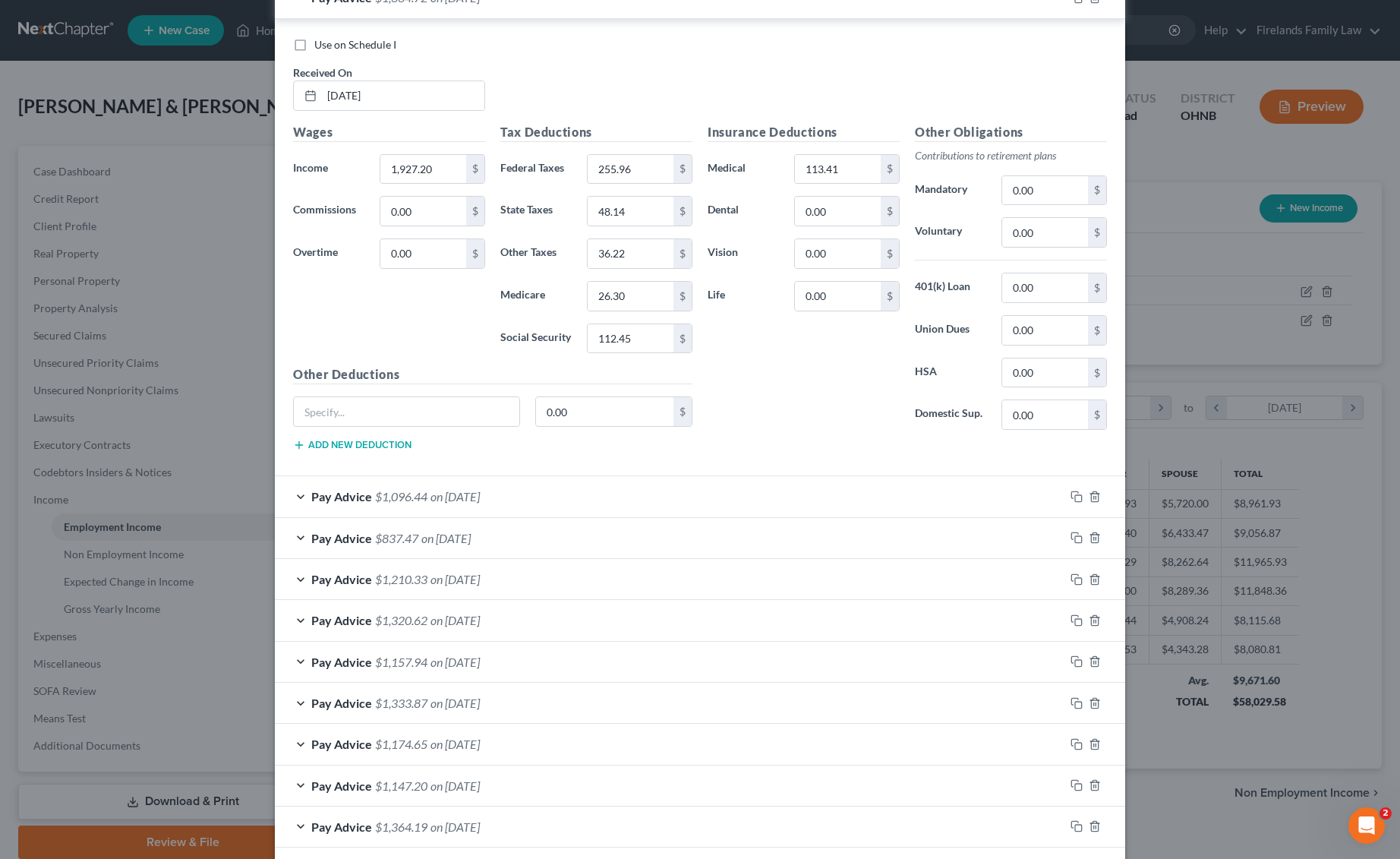
click at [642, 476] on div "Pay Advice $1,096.44 on [DATE]" at bounding box center [669, 496] width 789 height 40
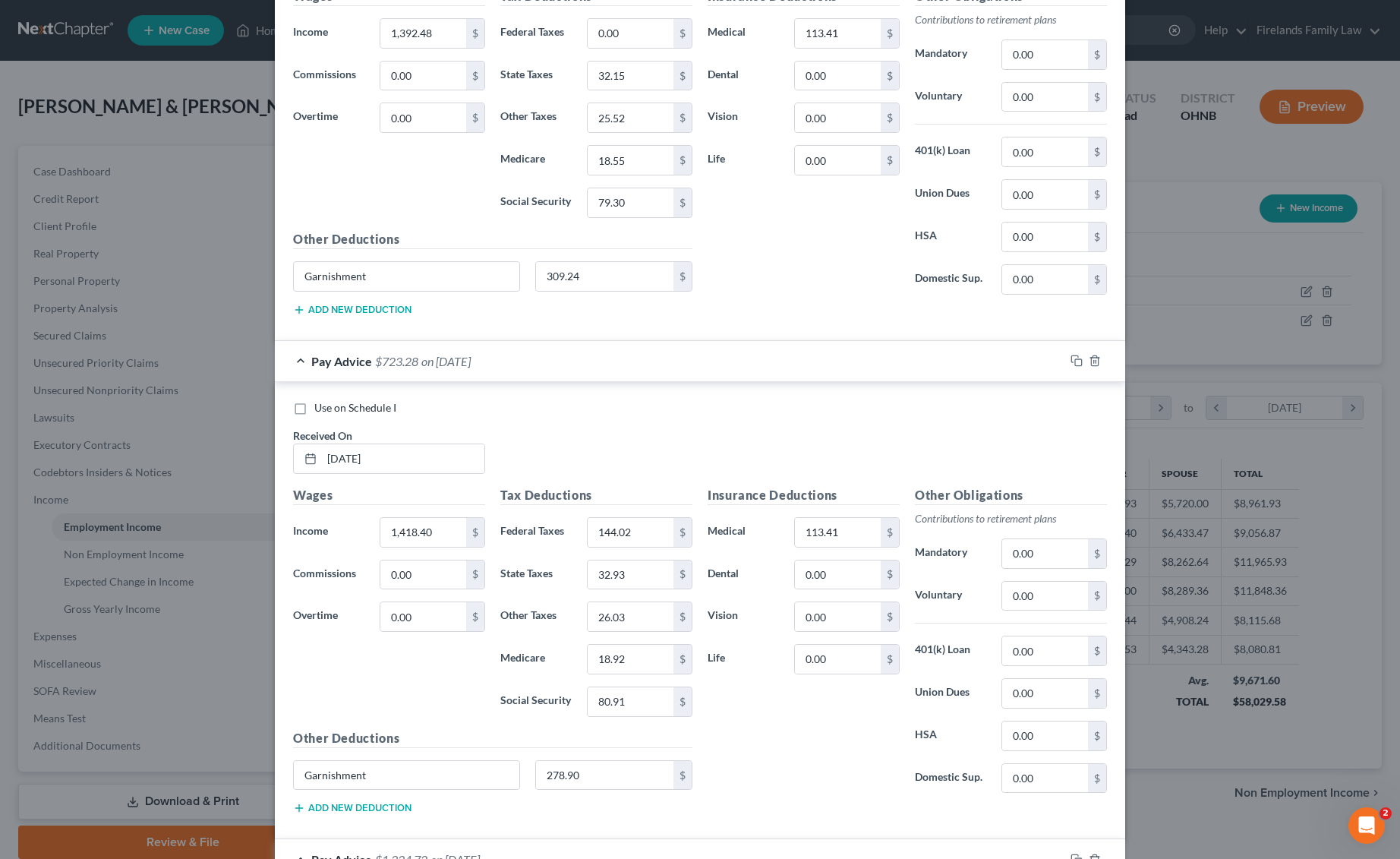
scroll to position [1671, 0]
click at [800, 196] on div "Insurance Deductions Medical 113.41 $ Dental 0.00 $ Vision 0.00 $ Life 0.00 $" at bounding box center [803, 144] width 207 height 319
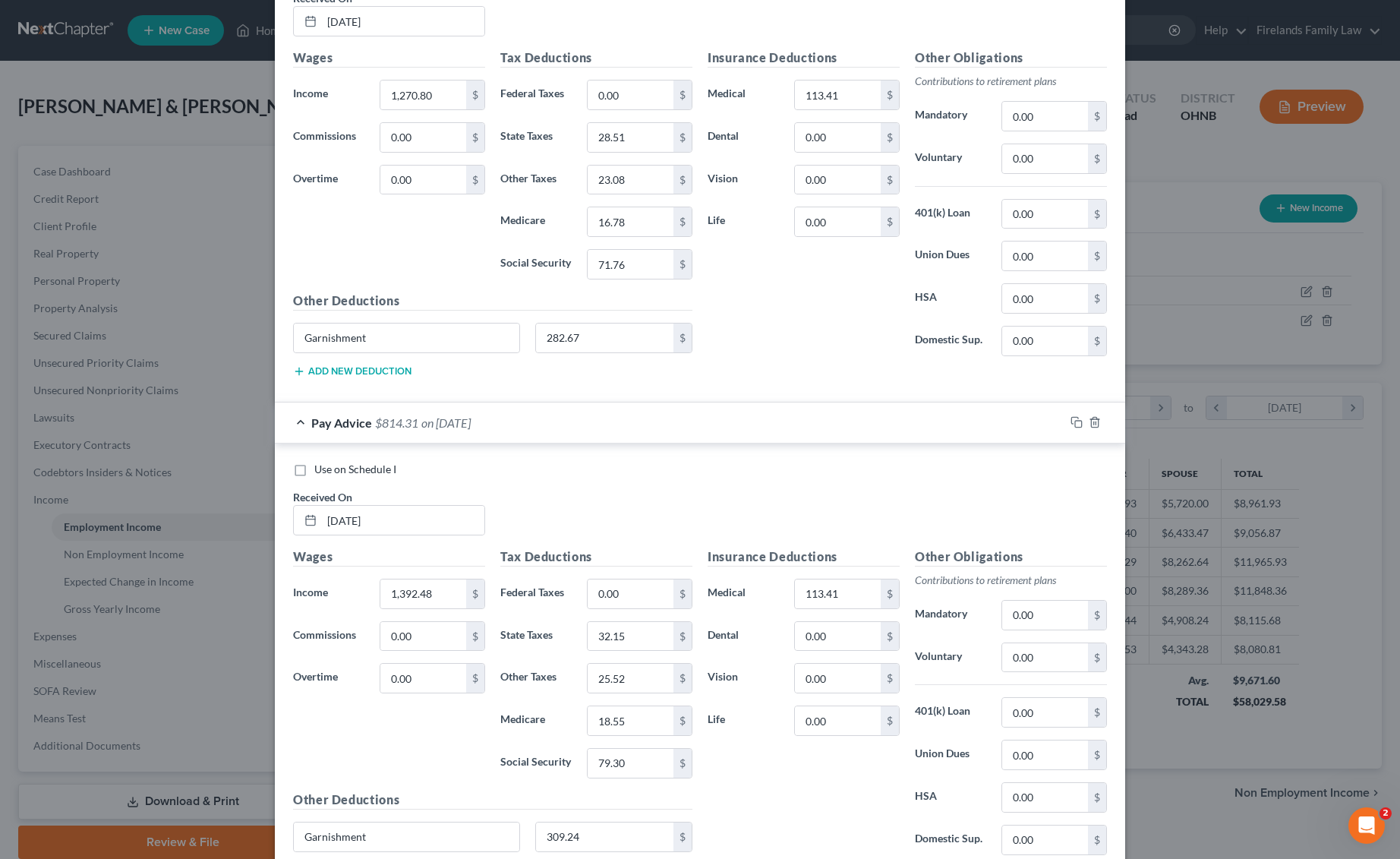
scroll to position [861, 0]
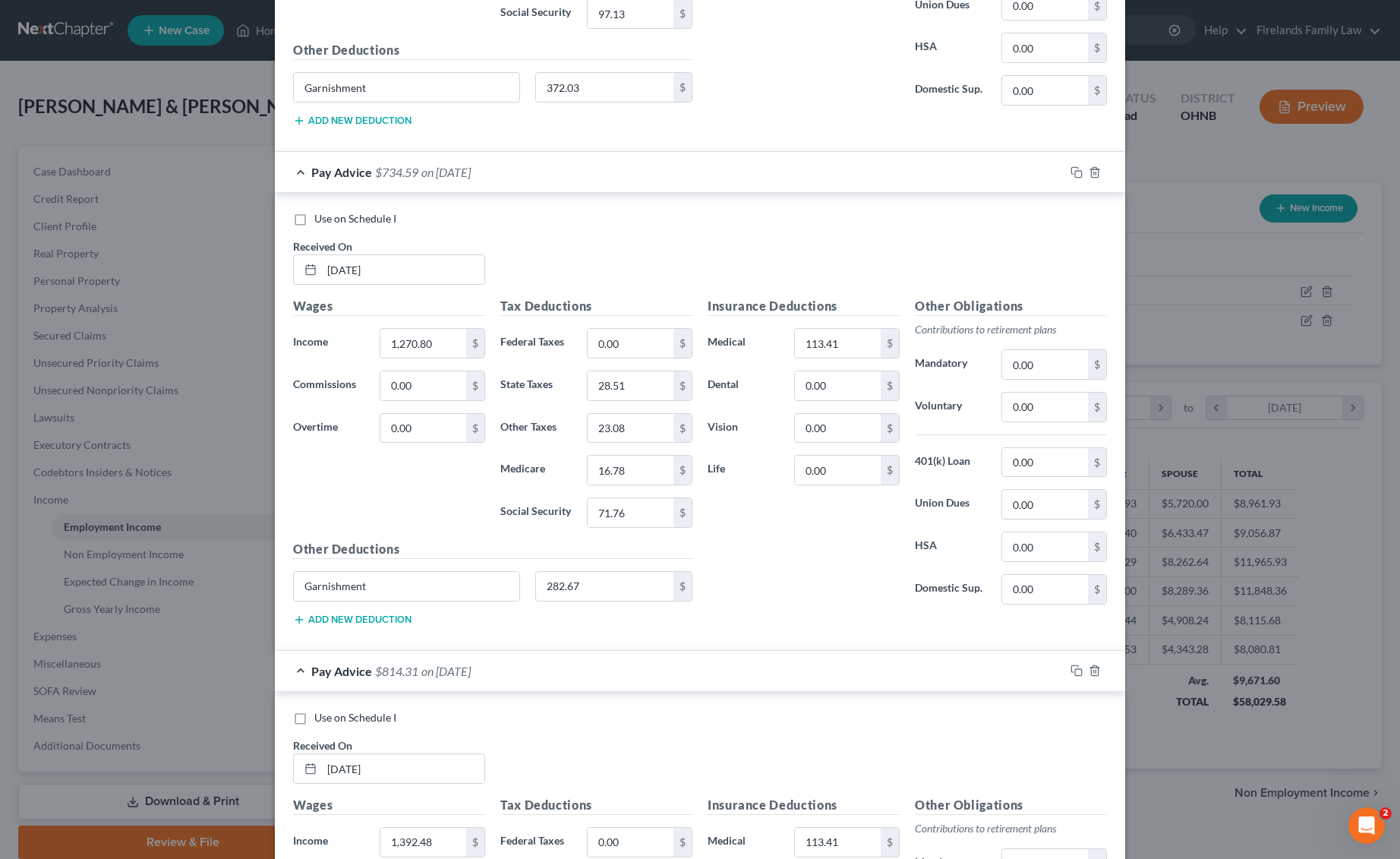
click at [1033, 220] on div "Edit Income Source × Employment Type * Select Full or [DEMOGRAPHIC_DATA] Employ…" at bounding box center [700, 429] width 1400 height 859
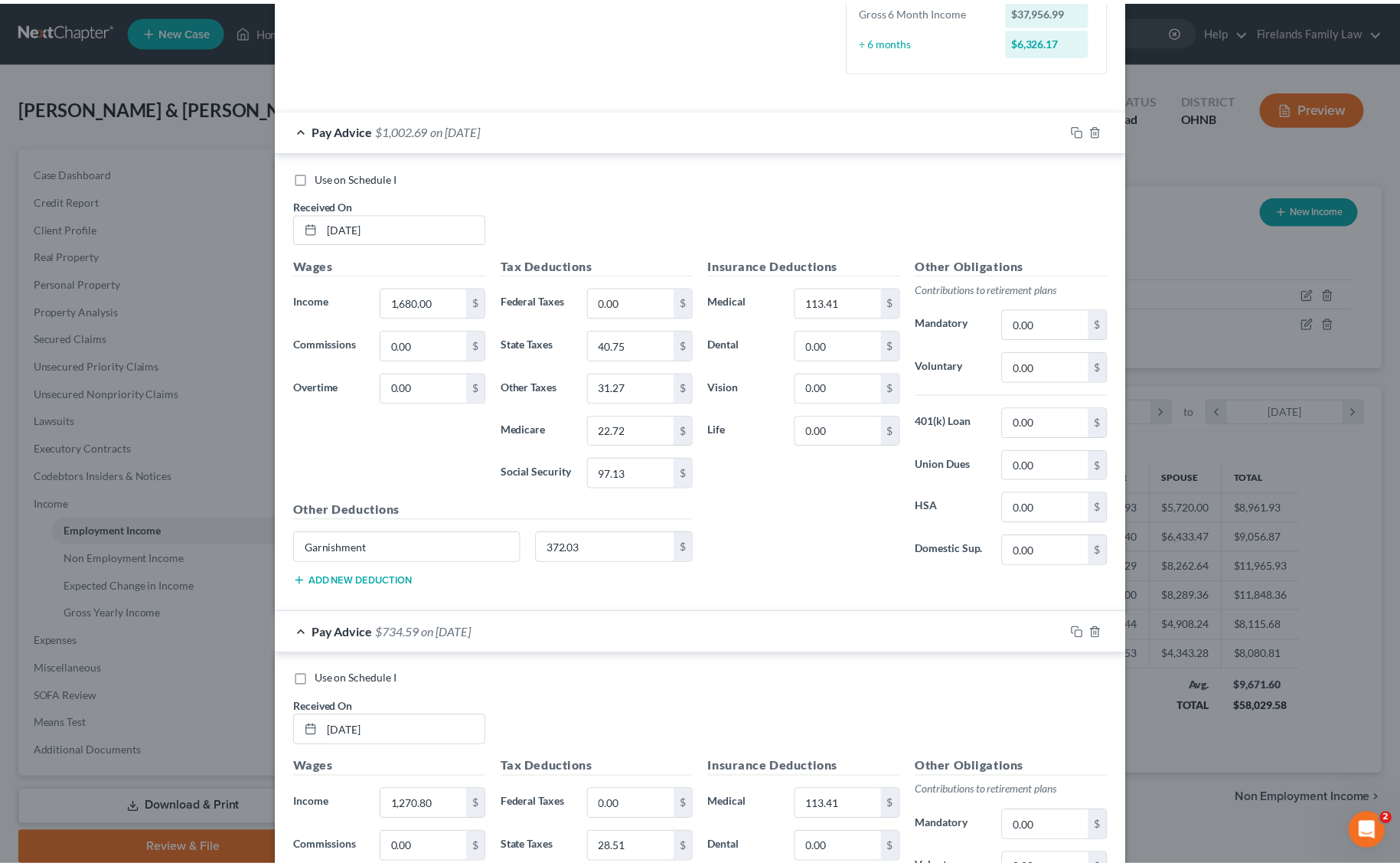
scroll to position [0, 0]
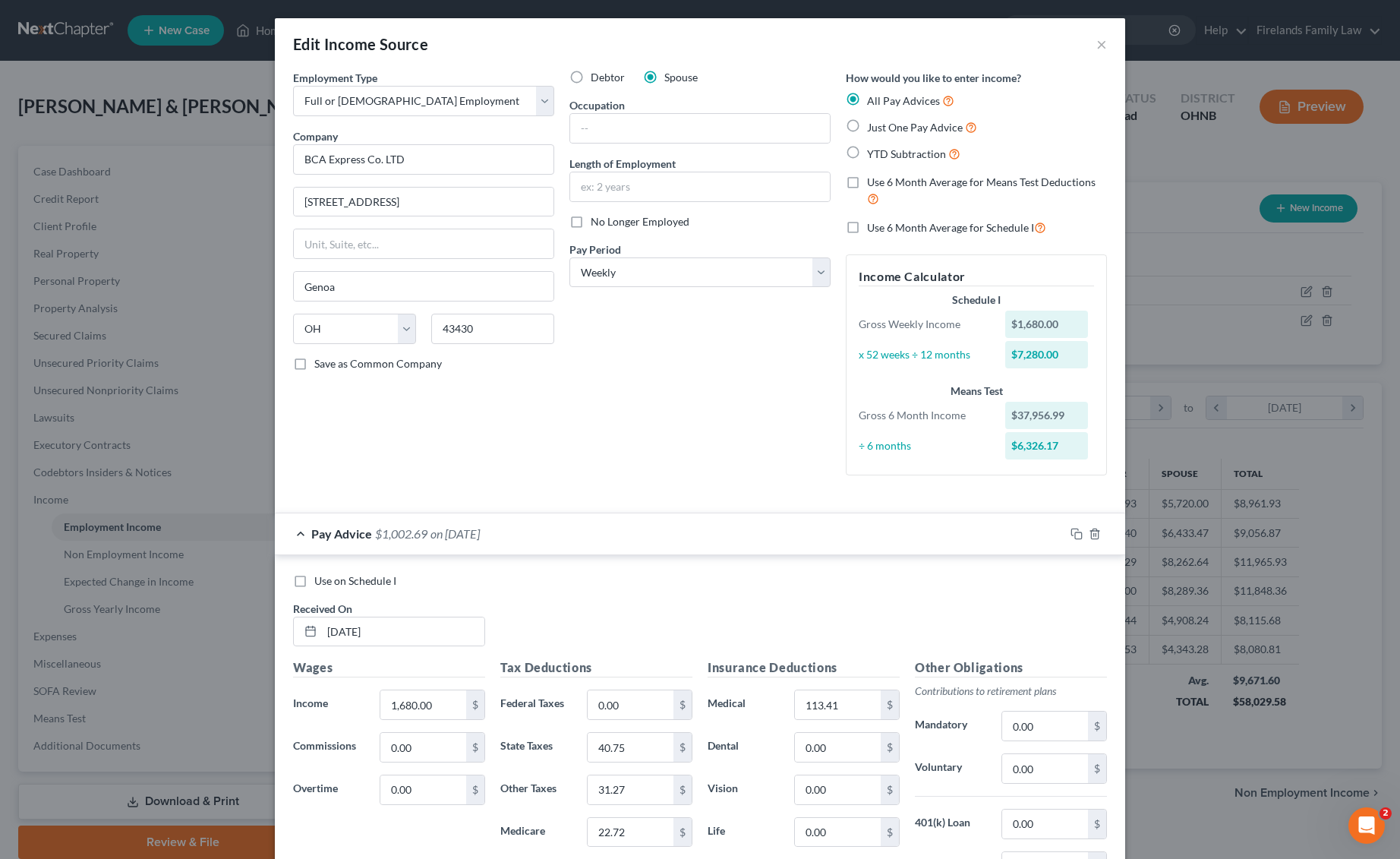
click at [1033, 48] on div "Edit Income Source ×" at bounding box center [700, 44] width 850 height 51
click at [1033, 46] on button "×" at bounding box center [1102, 44] width 10 height 18
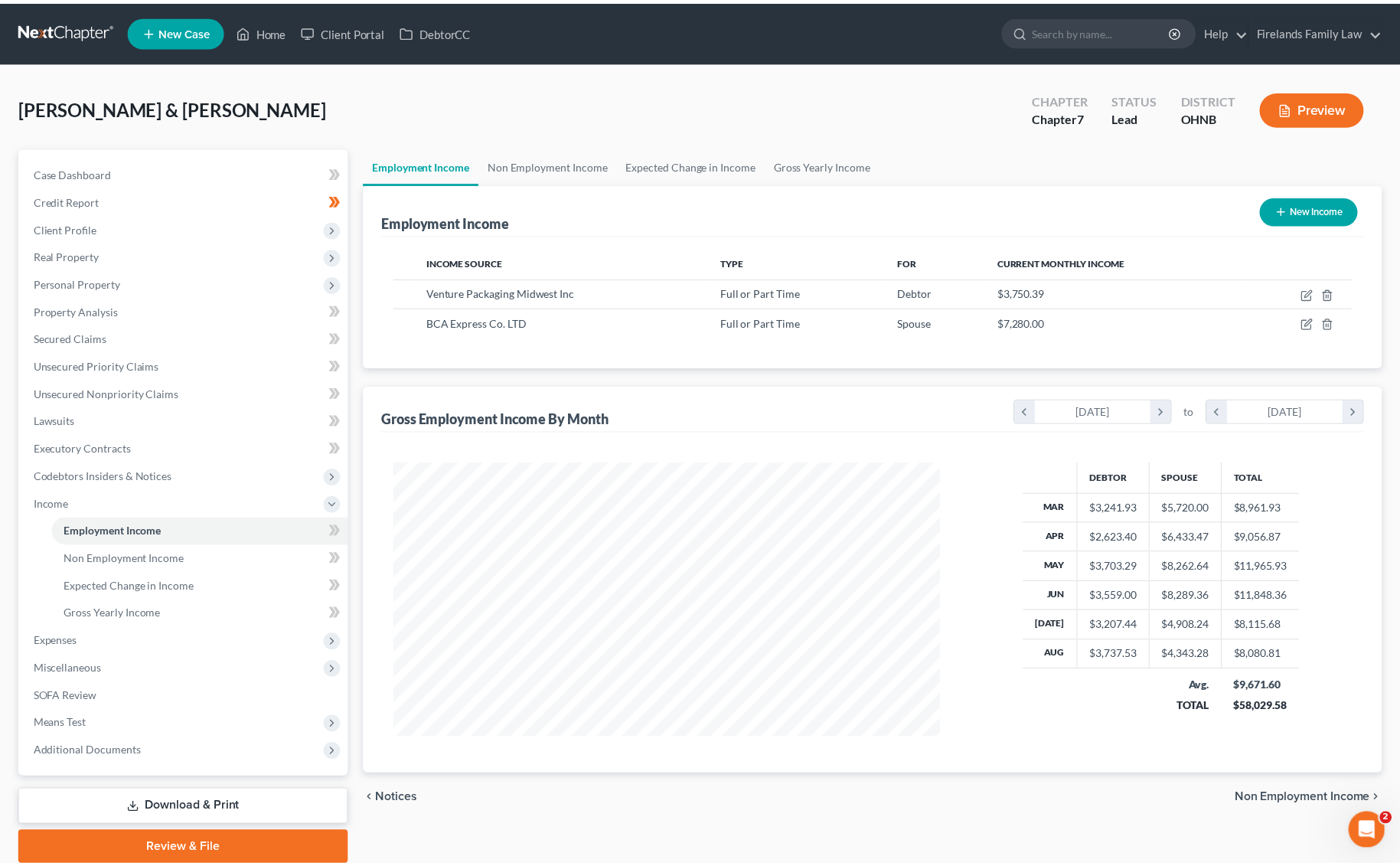
scroll to position [765289, 764798]
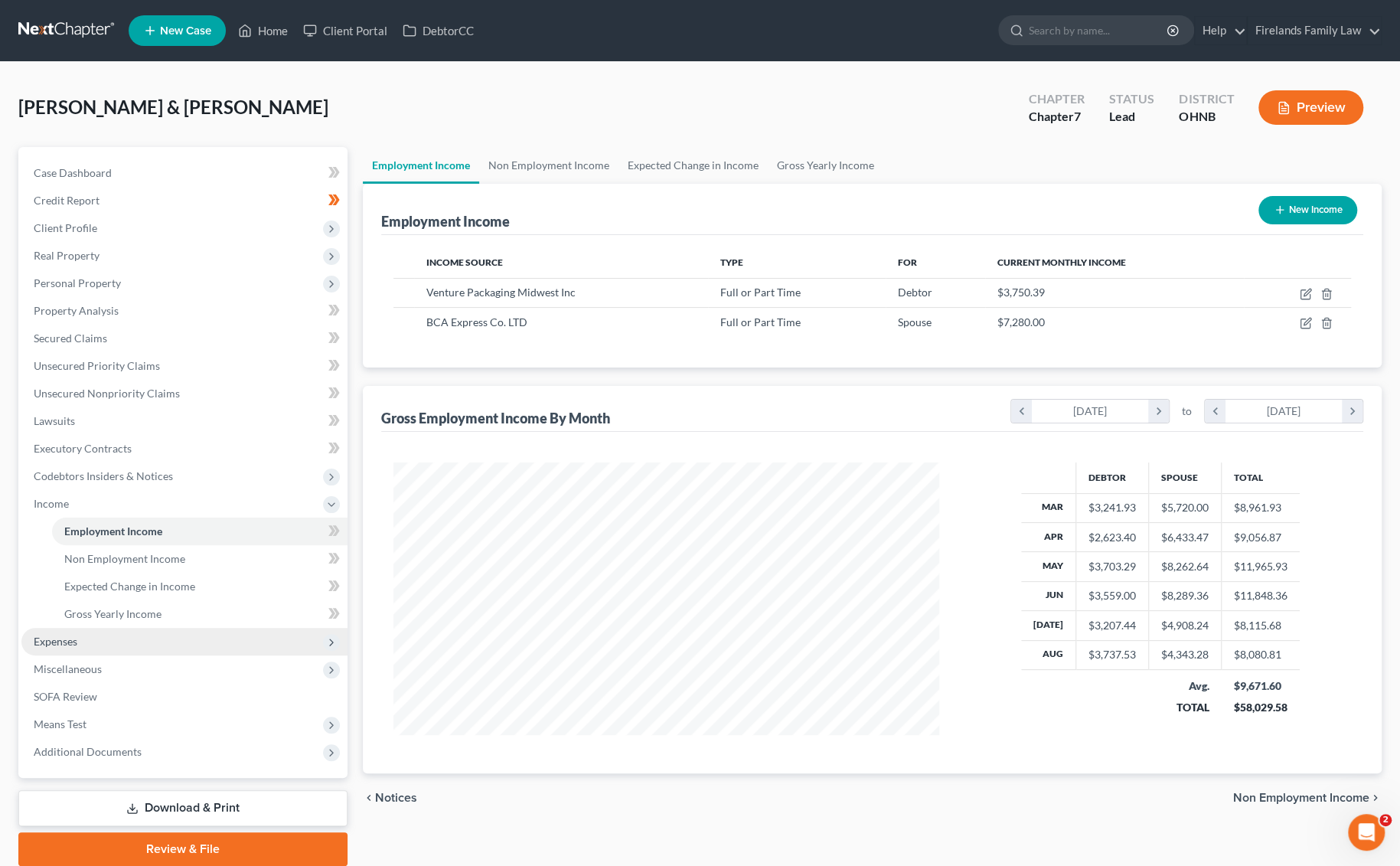
click at [78, 640] on span "Expenses" at bounding box center [184, 641] width 326 height 27
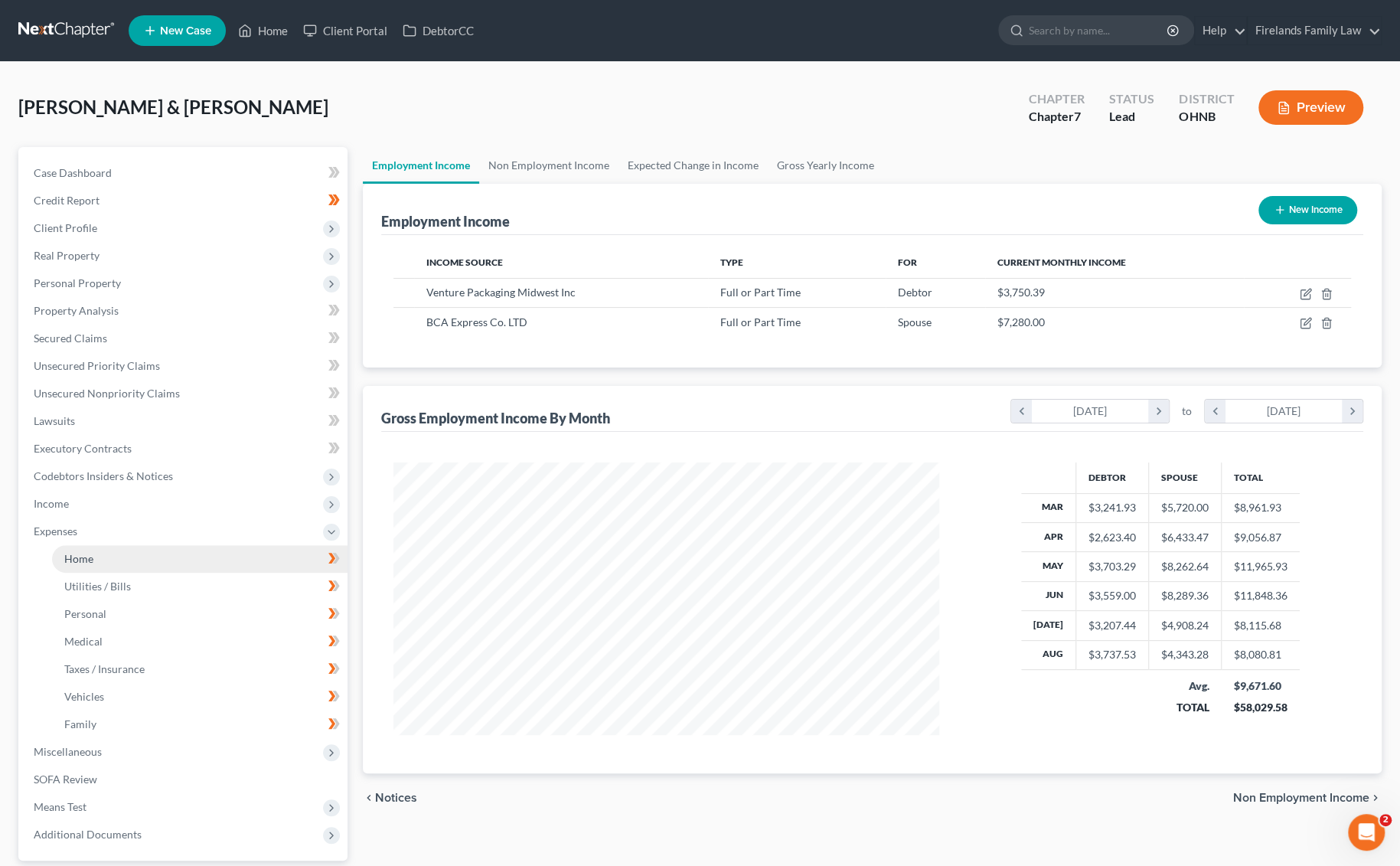
click at [124, 555] on link "Home" at bounding box center [199, 558] width 296 height 27
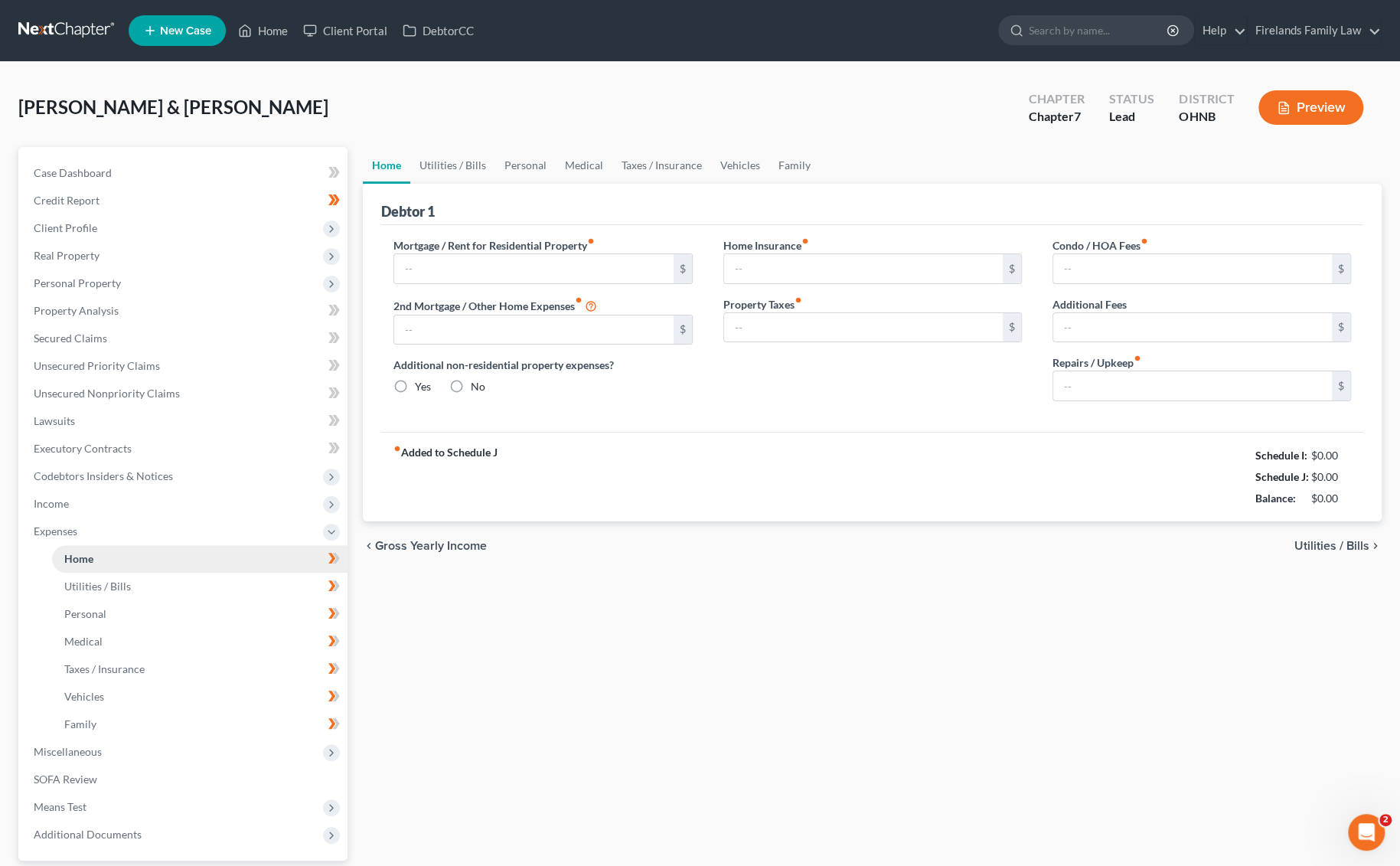
type input "600.00"
type input "0.00"
radio input "true"
type input "0.00"
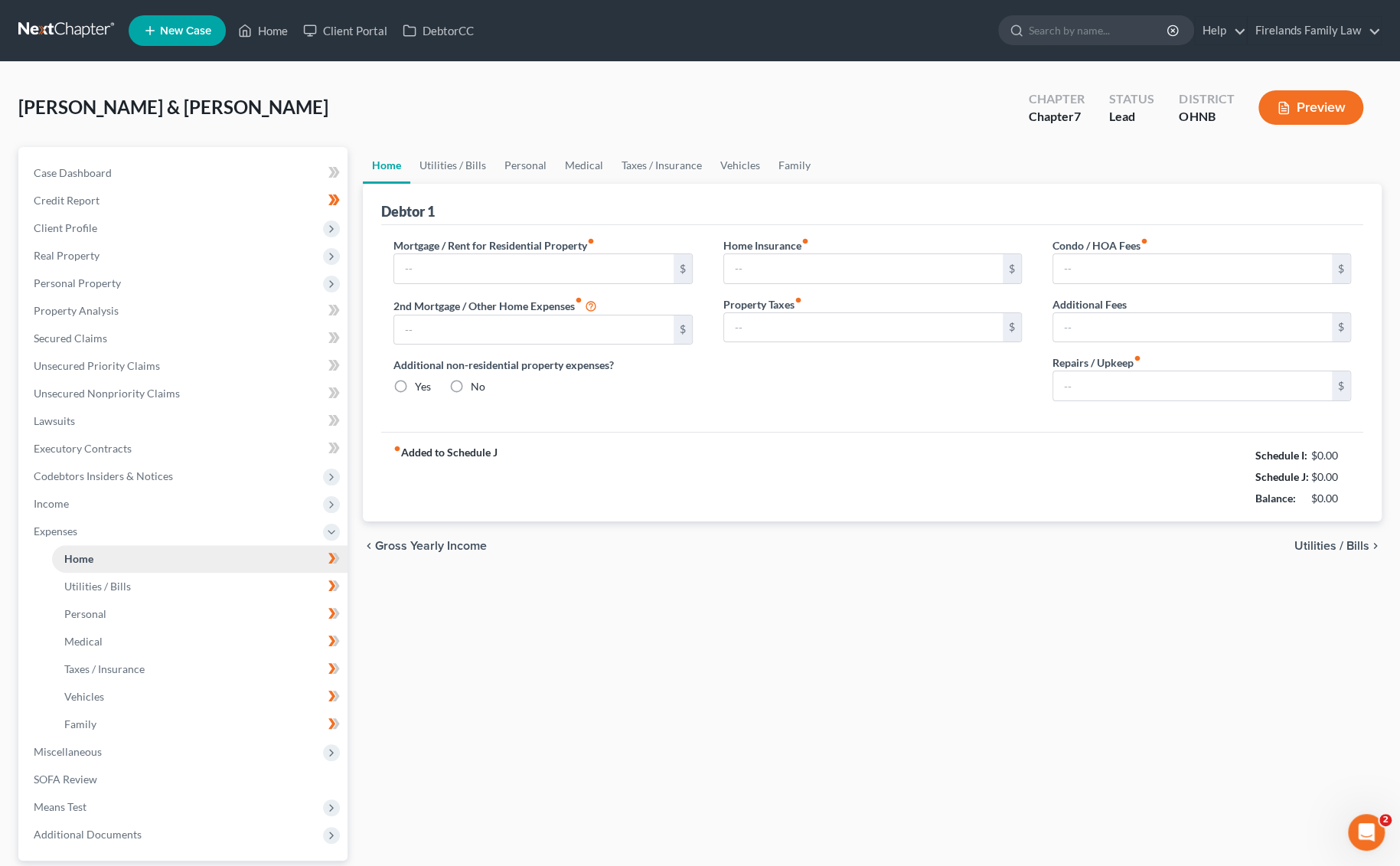
type input "0.00"
click at [146, 521] on span "Expenses" at bounding box center [184, 531] width 326 height 27
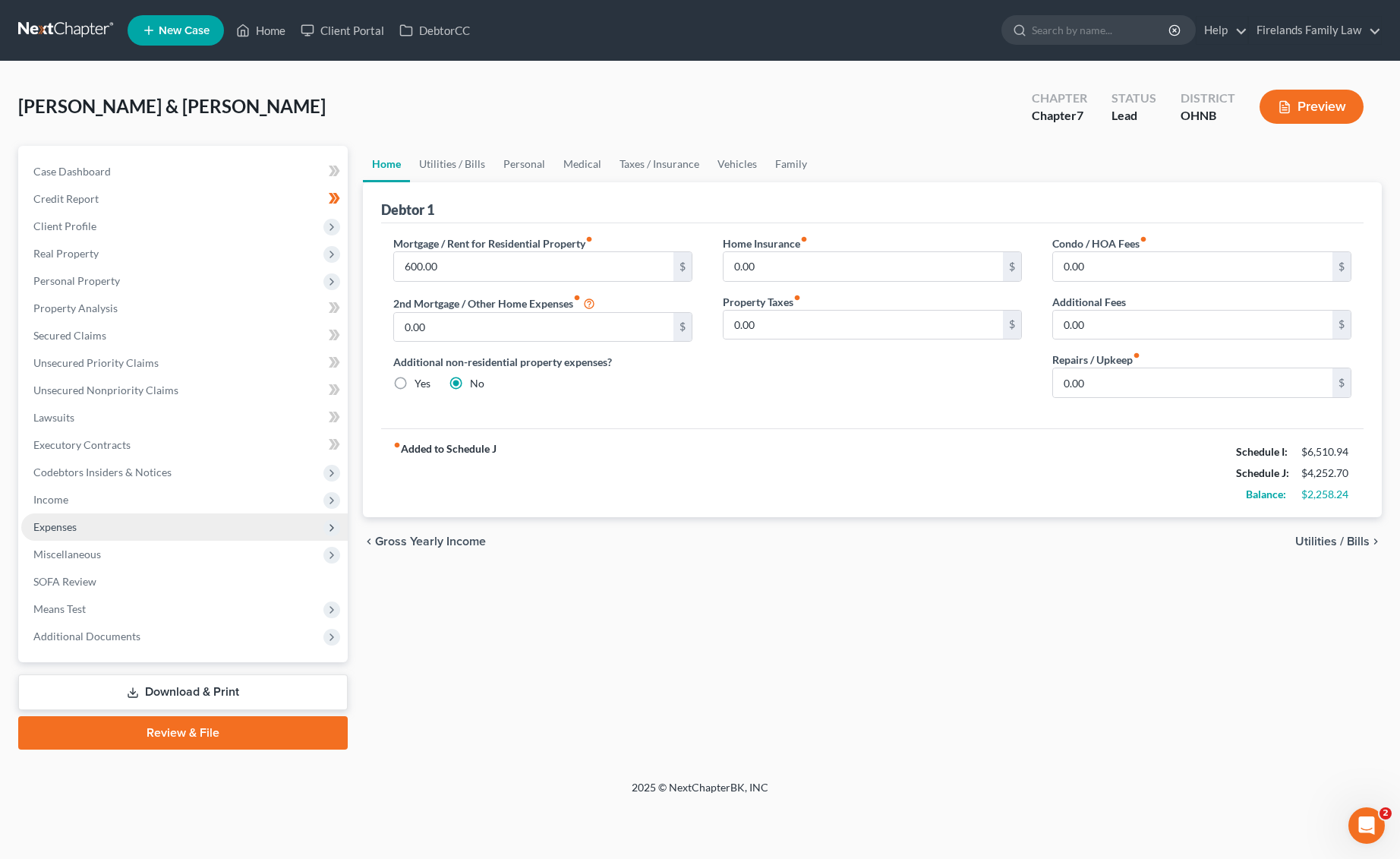
click at [141, 527] on span "Expenses" at bounding box center [184, 527] width 326 height 27
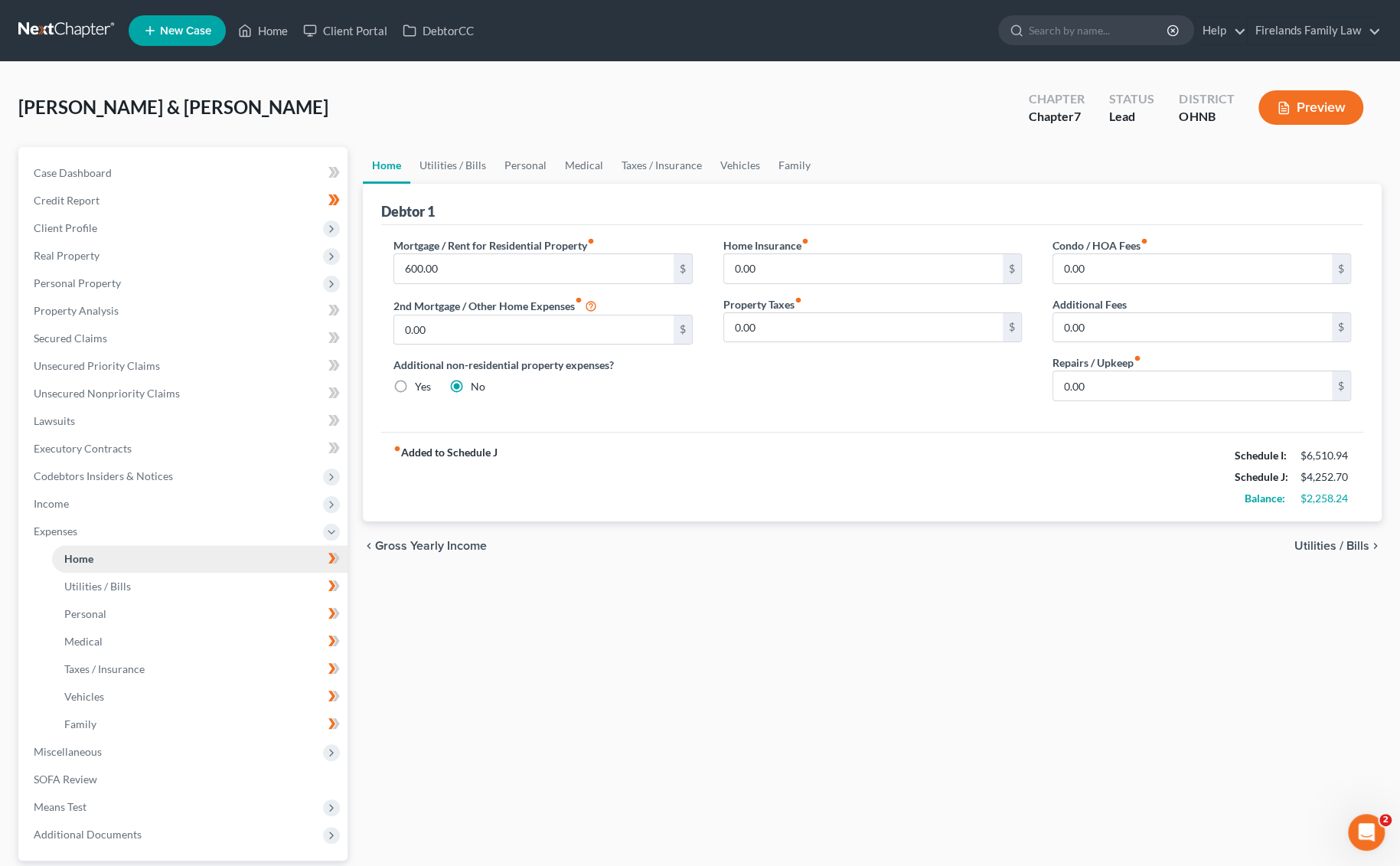
drag, startPoint x: 565, startPoint y: 648, endPoint x: 289, endPoint y: 566, distance: 287.9
click at [555, 648] on div "Home Utilities / Bills Personal Medical Taxes / Insurance Vehicles Family Debto…" at bounding box center [872, 548] width 1034 height 802
click at [239, 494] on span "Income" at bounding box center [184, 503] width 326 height 27
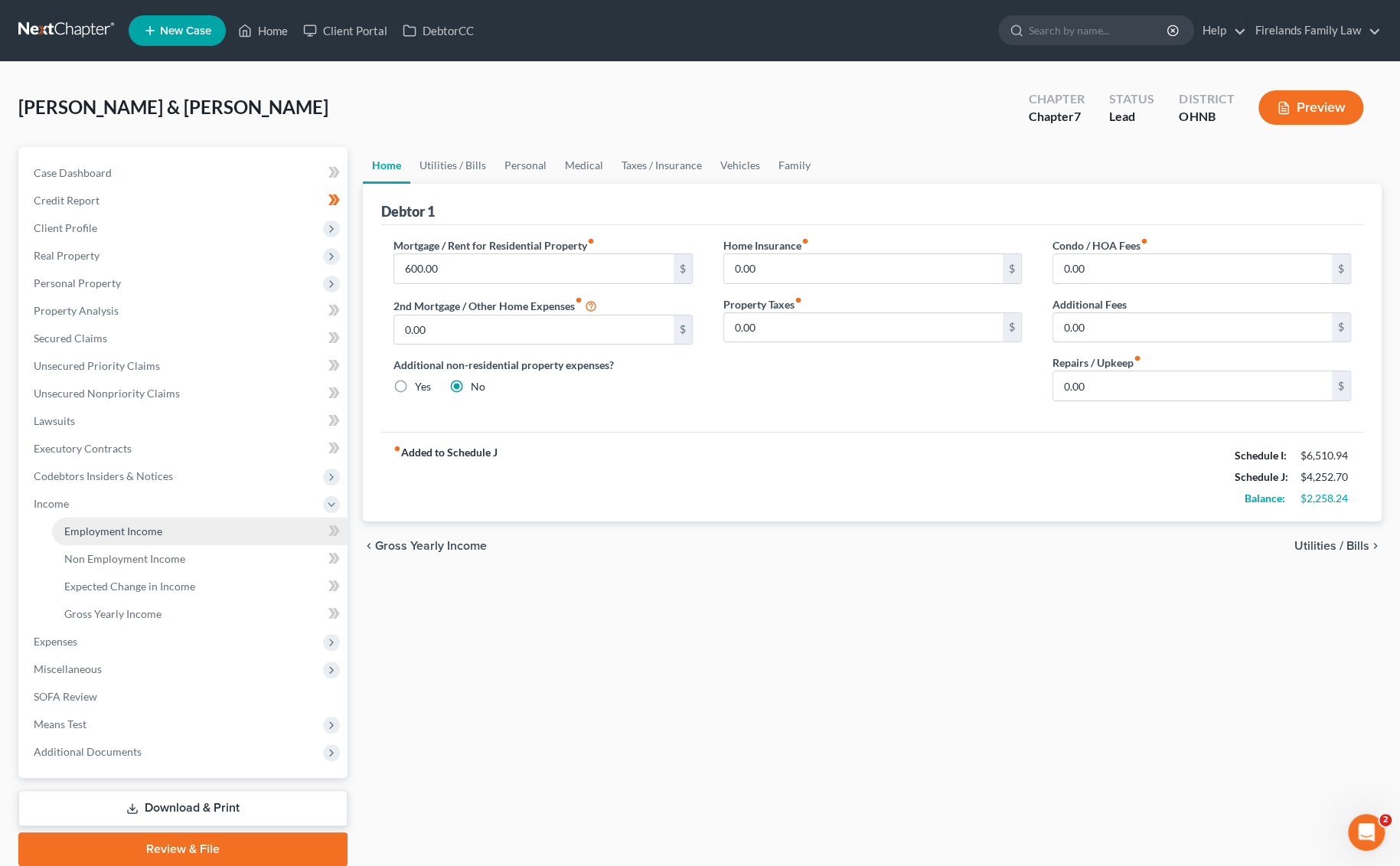
click at [209, 533] on link "Employment Income" at bounding box center [199, 531] width 296 height 27
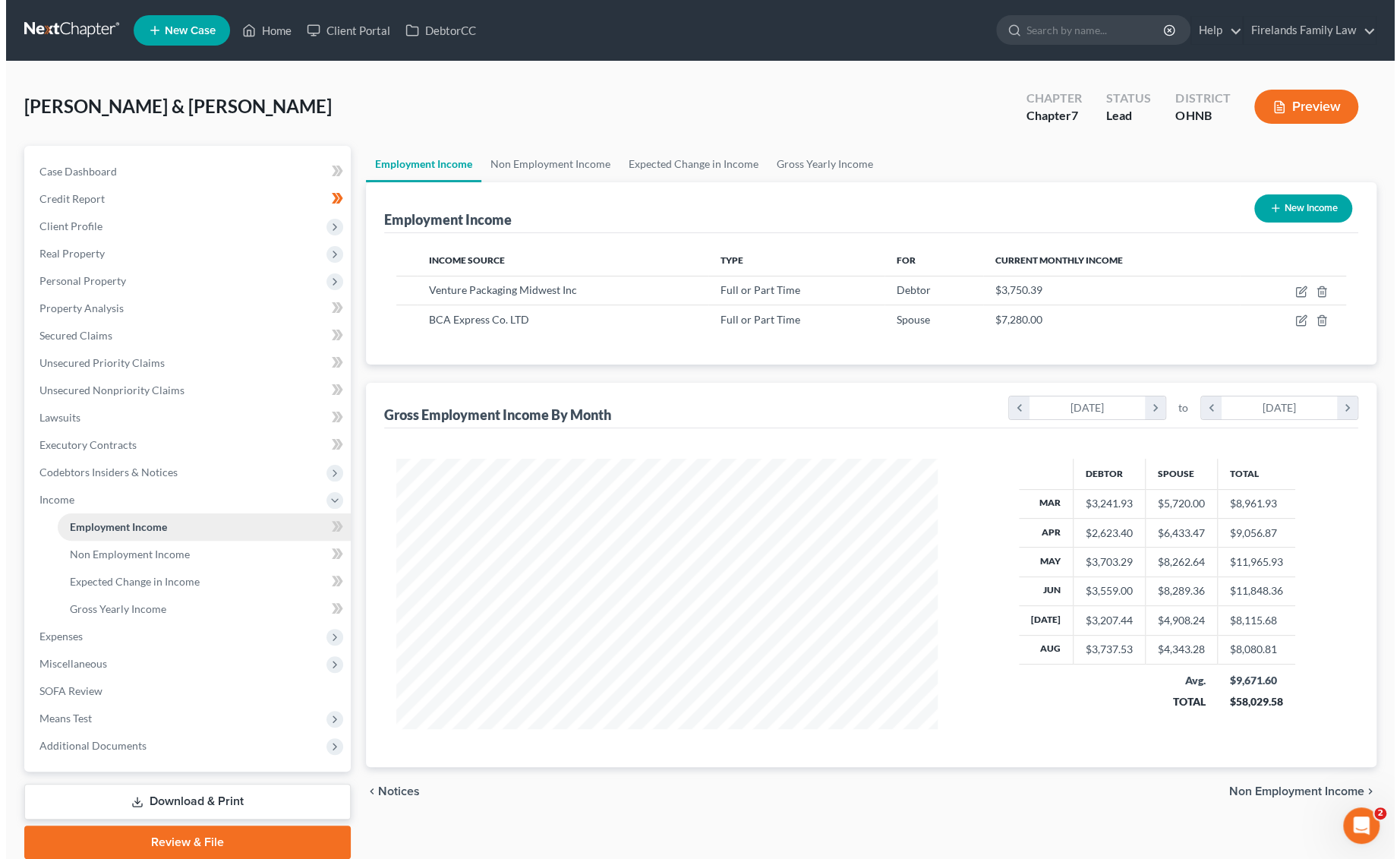
scroll to position [271, 571]
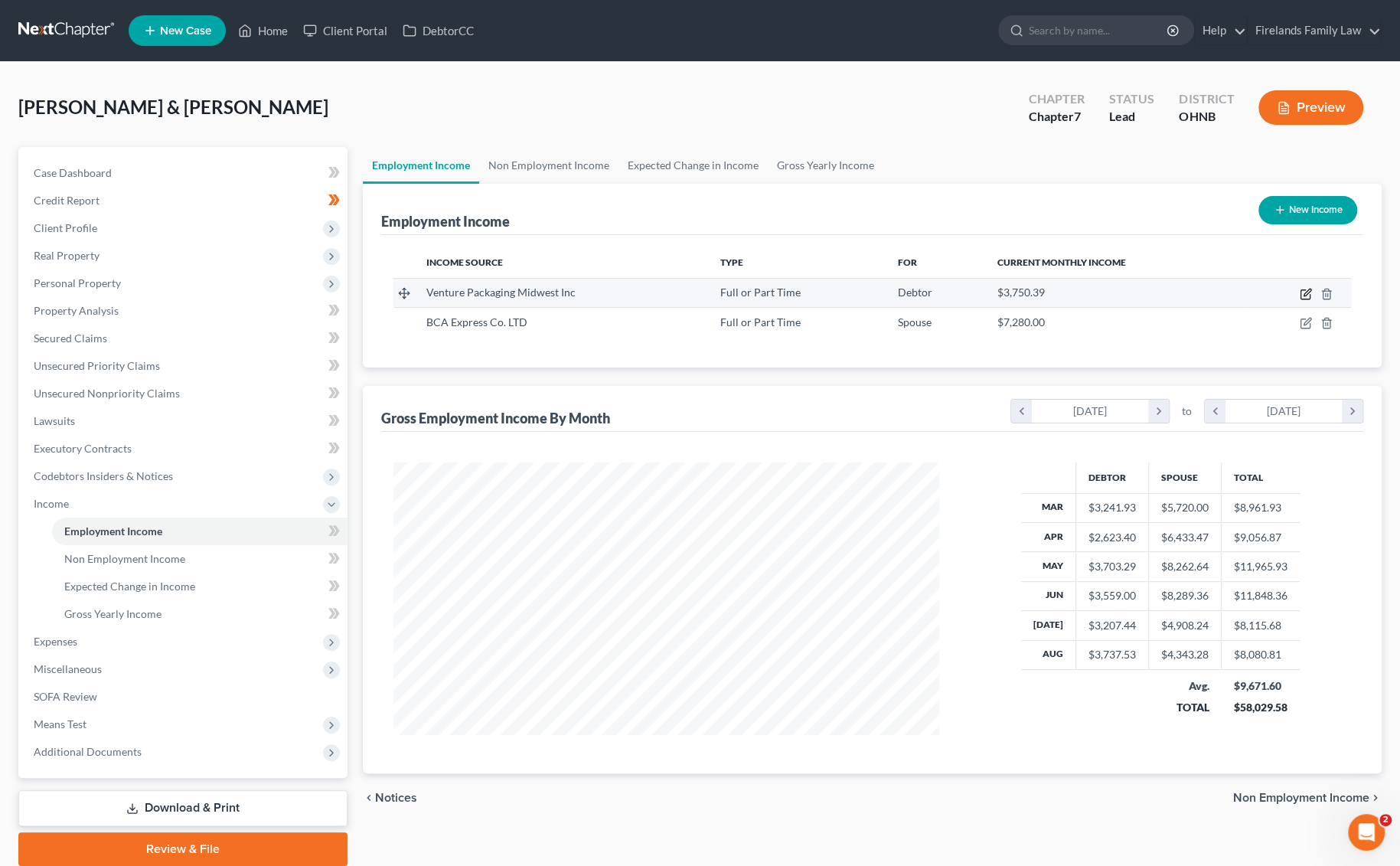
click at [1041, 292] on icon "button" at bounding box center [1307, 292] width 7 height 7
select select "0"
select select "36"
select select "2"
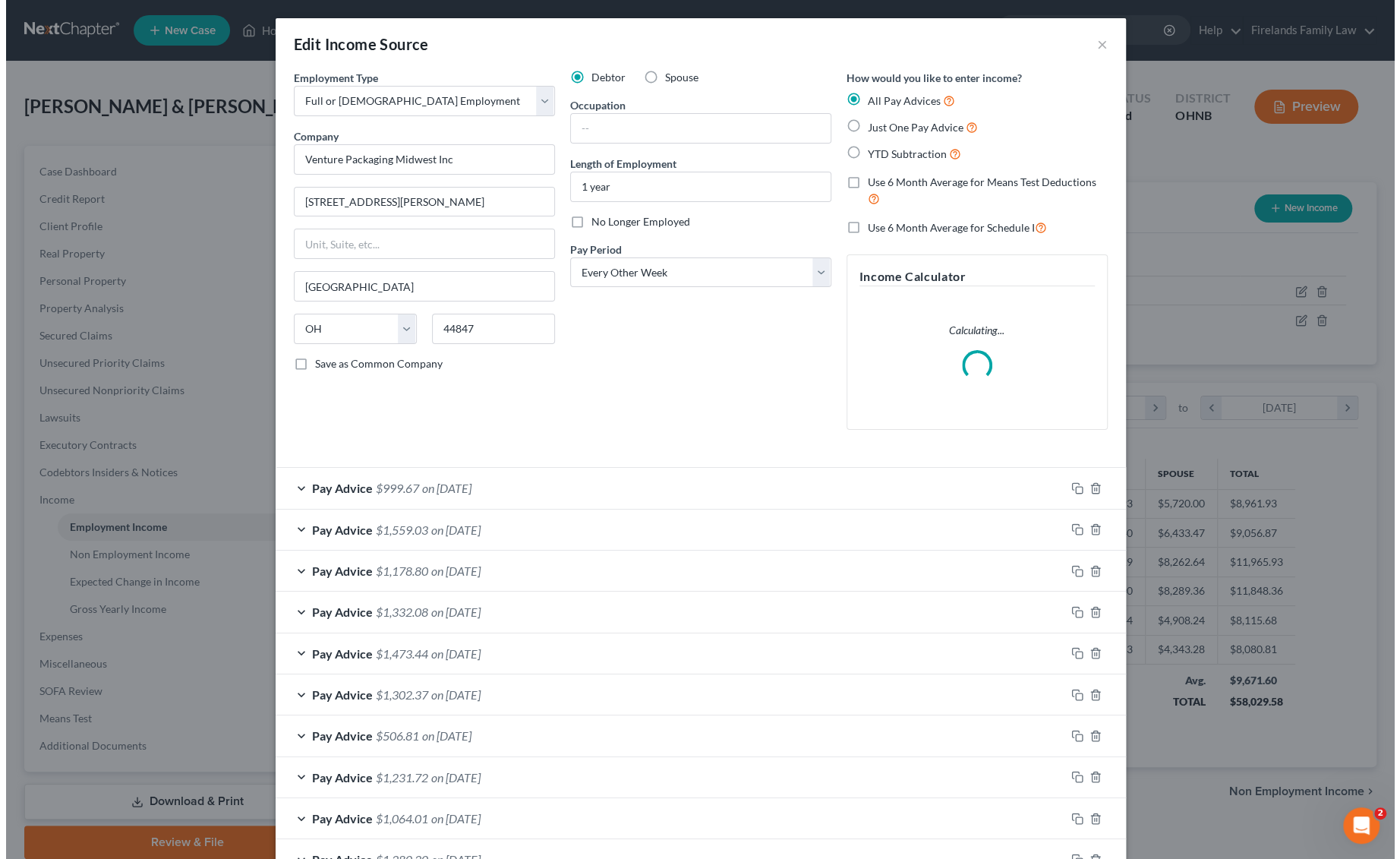
scroll to position [273, 577]
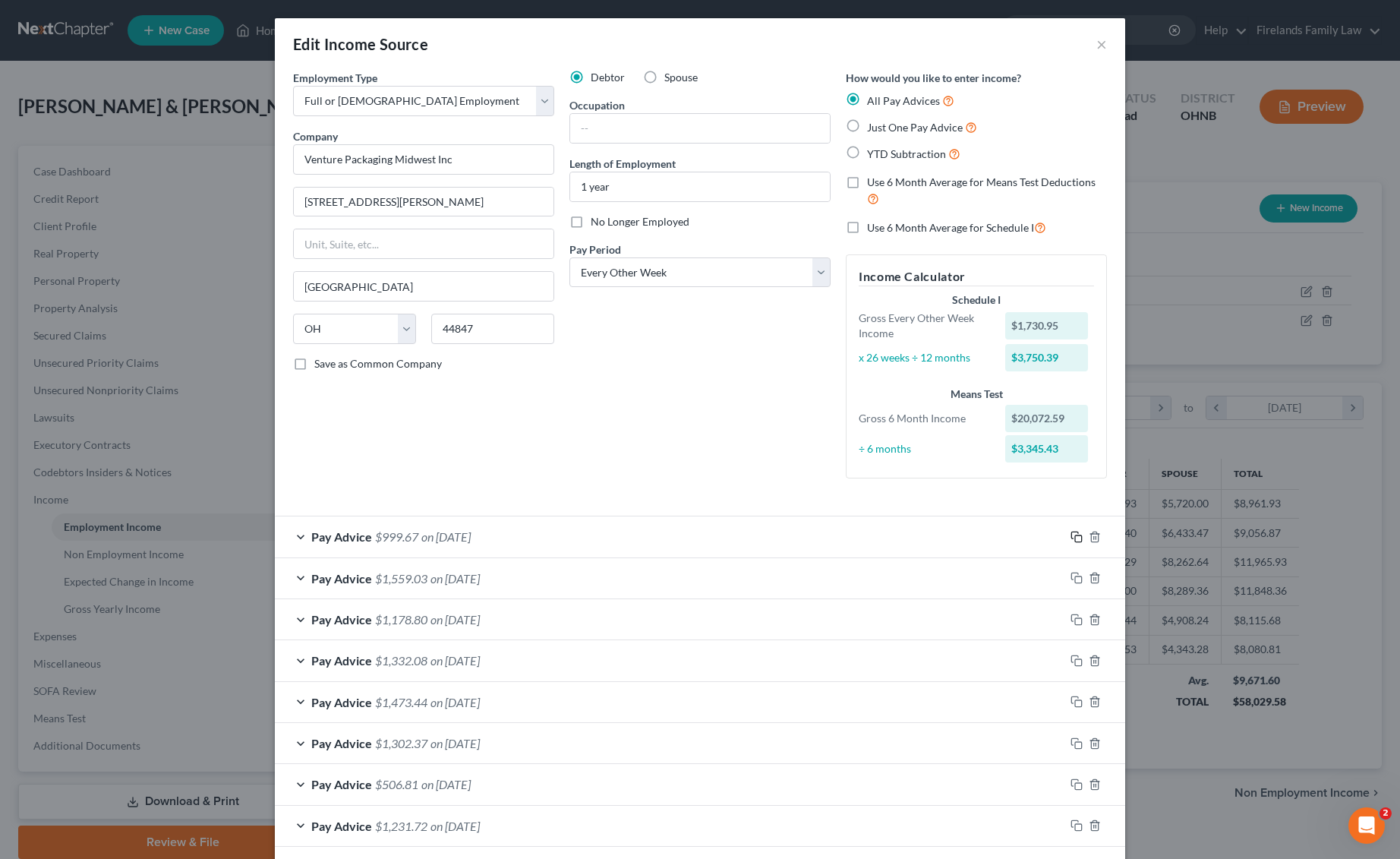
click at [1033, 534] on icon "button" at bounding box center [1076, 537] width 12 height 12
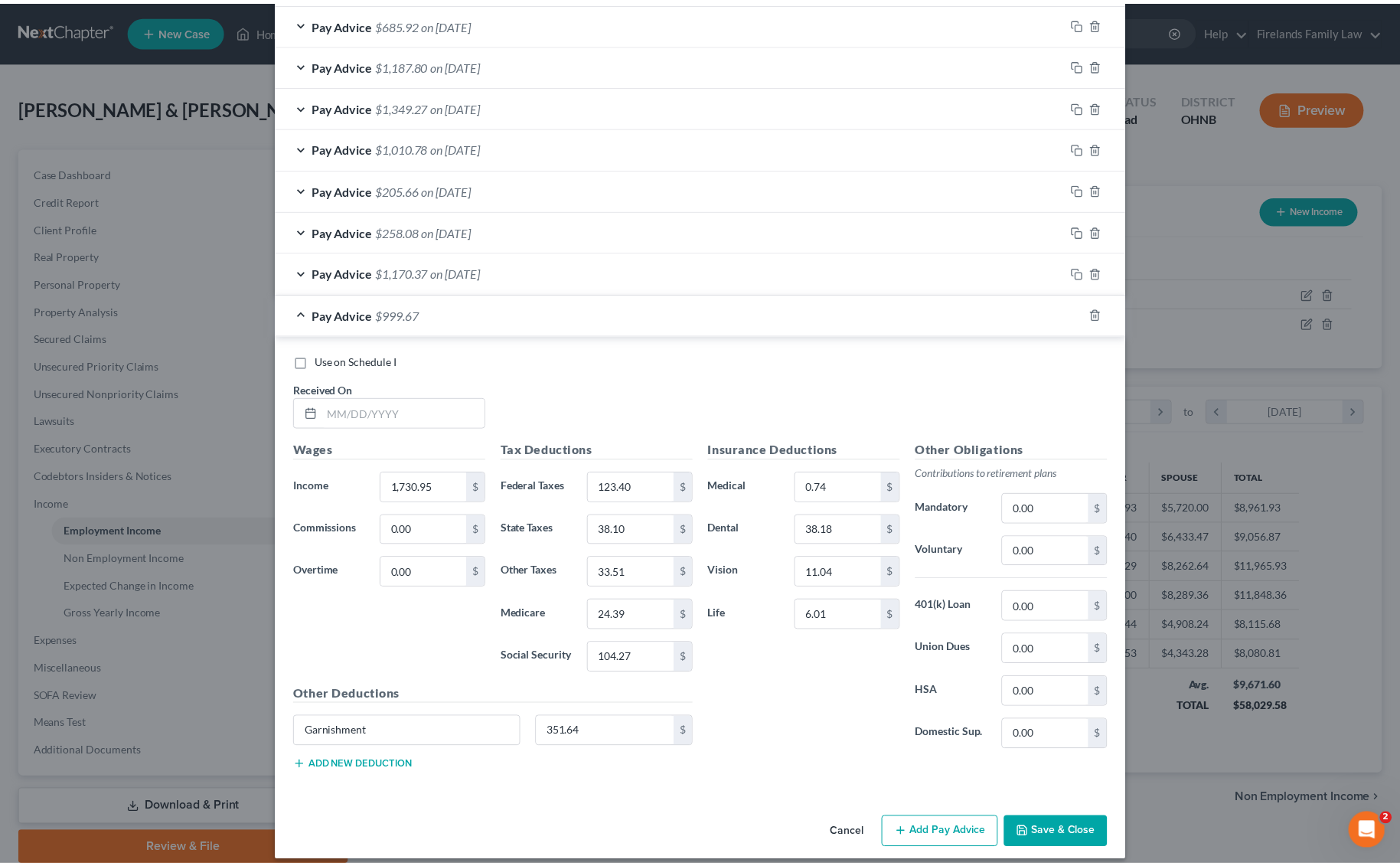
scroll to position [938, 0]
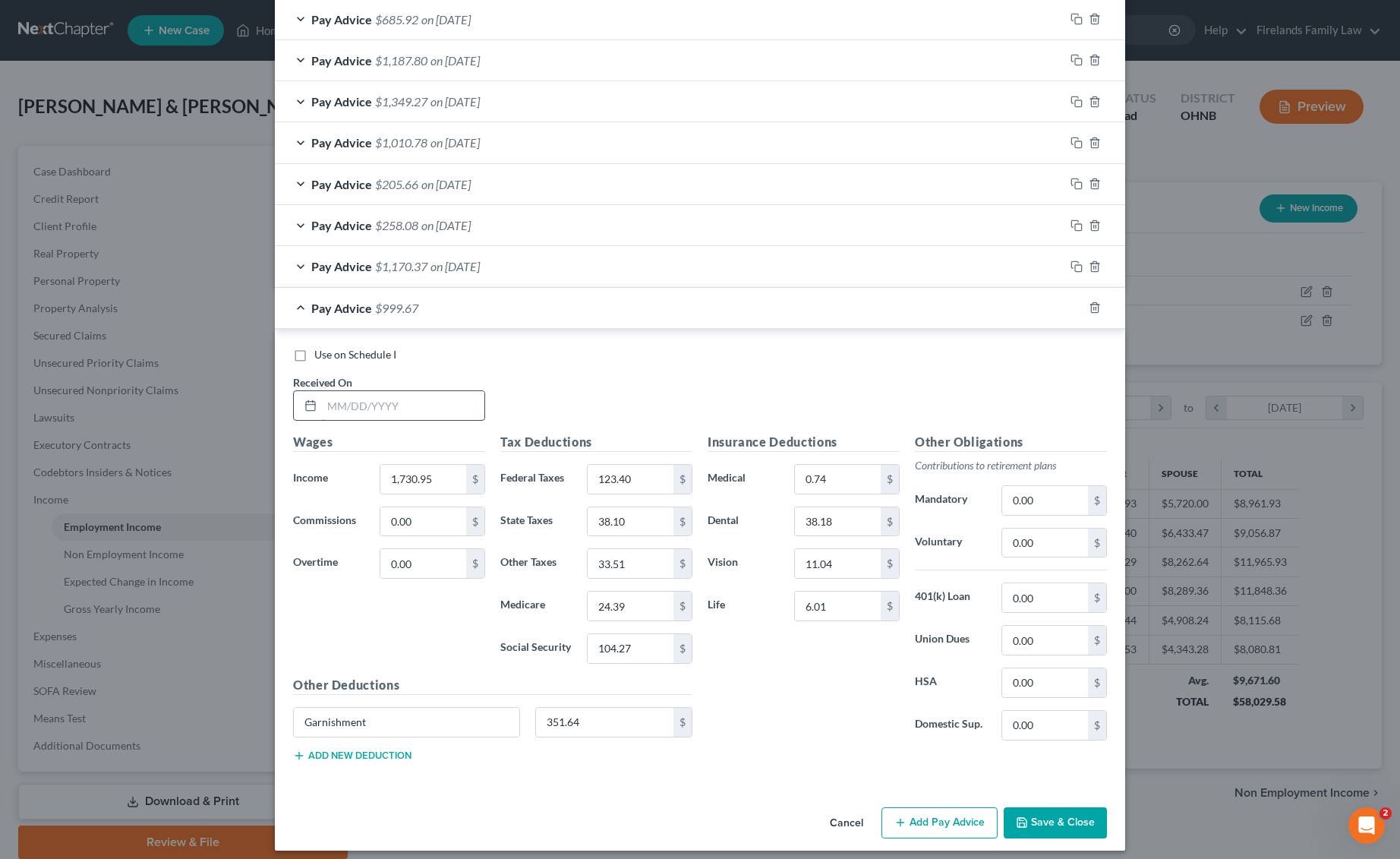
click at [404, 413] on input "text" at bounding box center [403, 405] width 163 height 29
type input "[DATE]"
click at [1033, 685] on button "Save & Close" at bounding box center [1055, 822] width 104 height 32
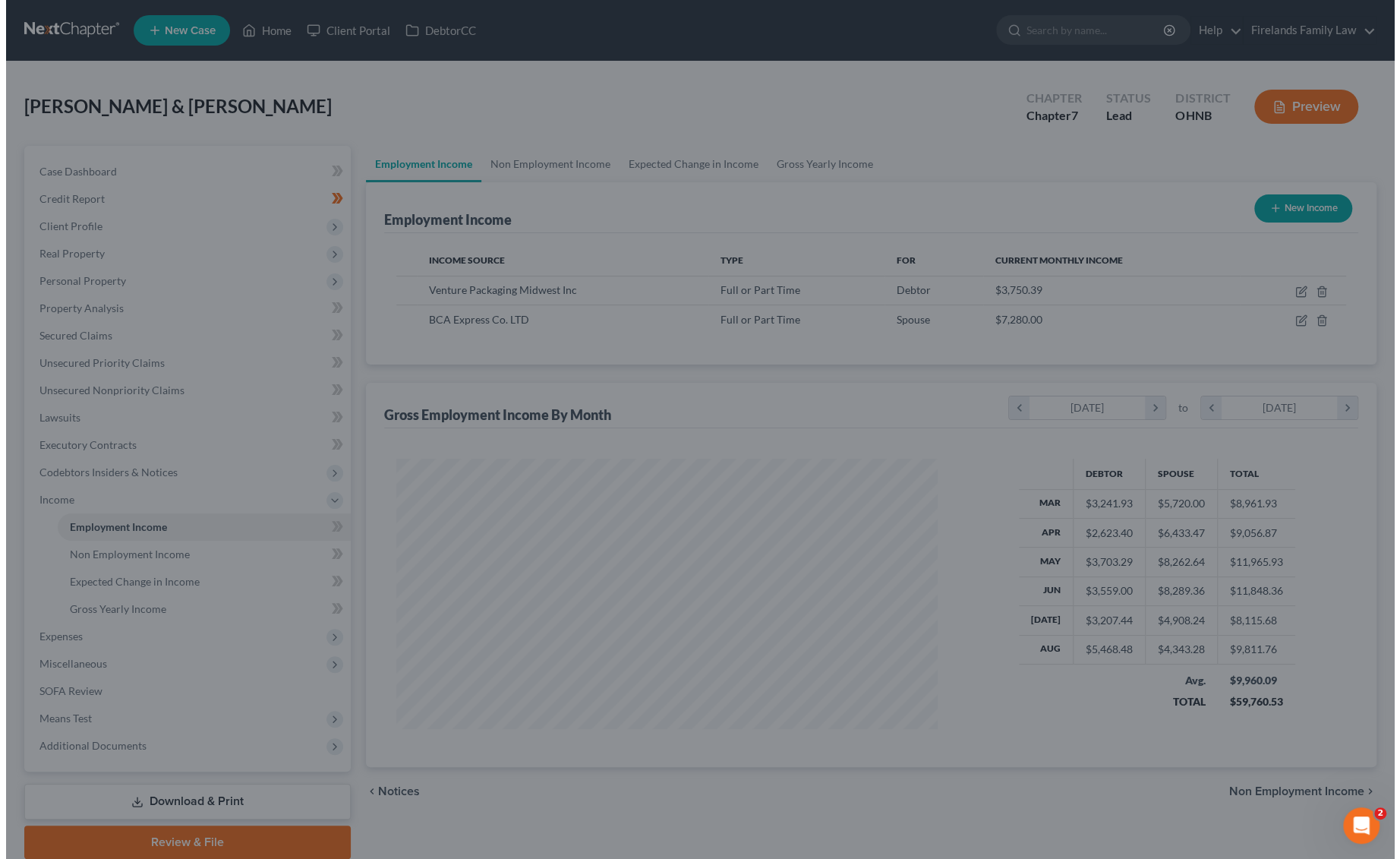
scroll to position [759103, 758619]
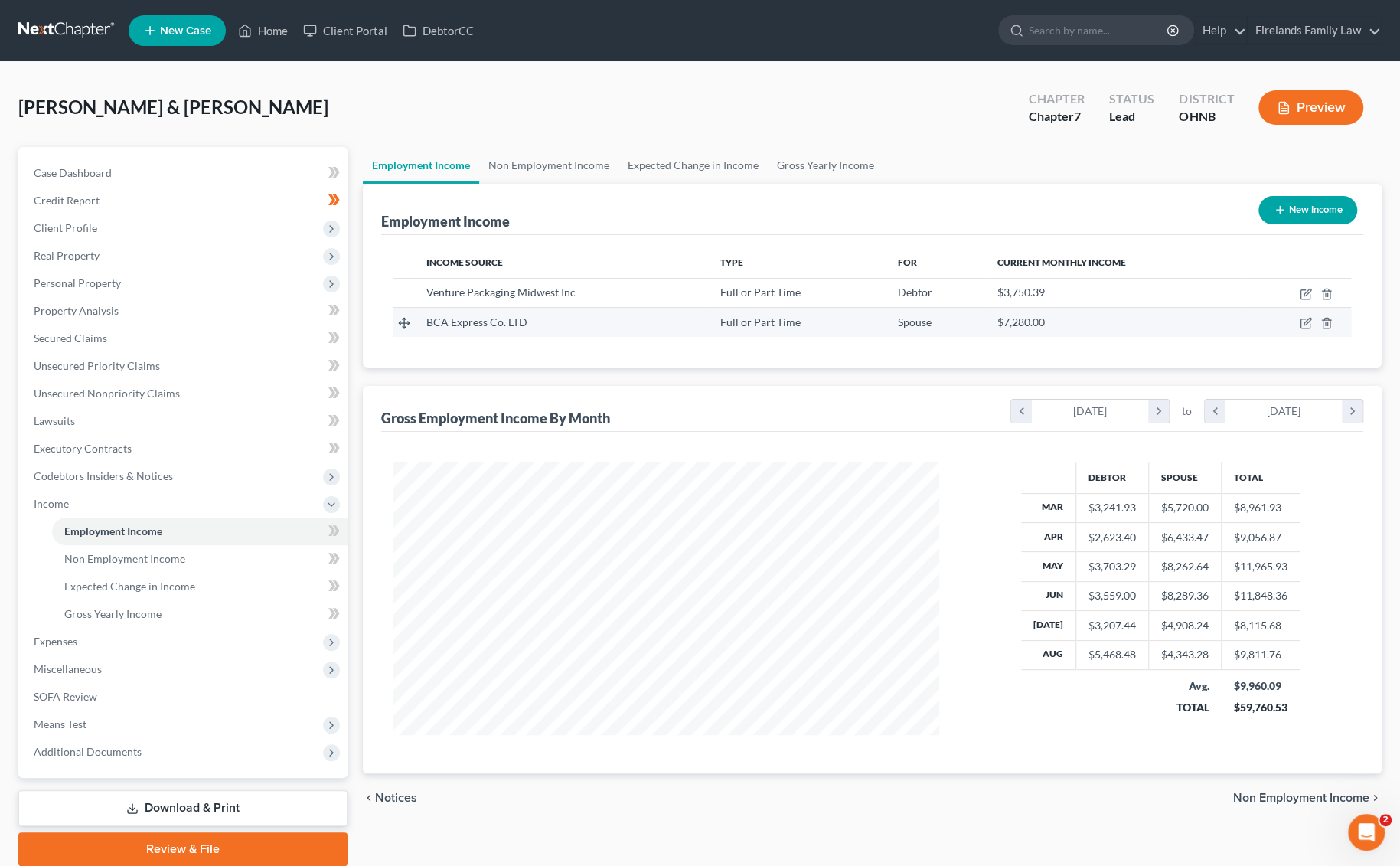
click at [1041, 313] on td at bounding box center [1297, 322] width 107 height 29
click at [1041, 319] on icon "button" at bounding box center [1306, 323] width 12 height 12
select select "0"
select select "36"
select select "3"
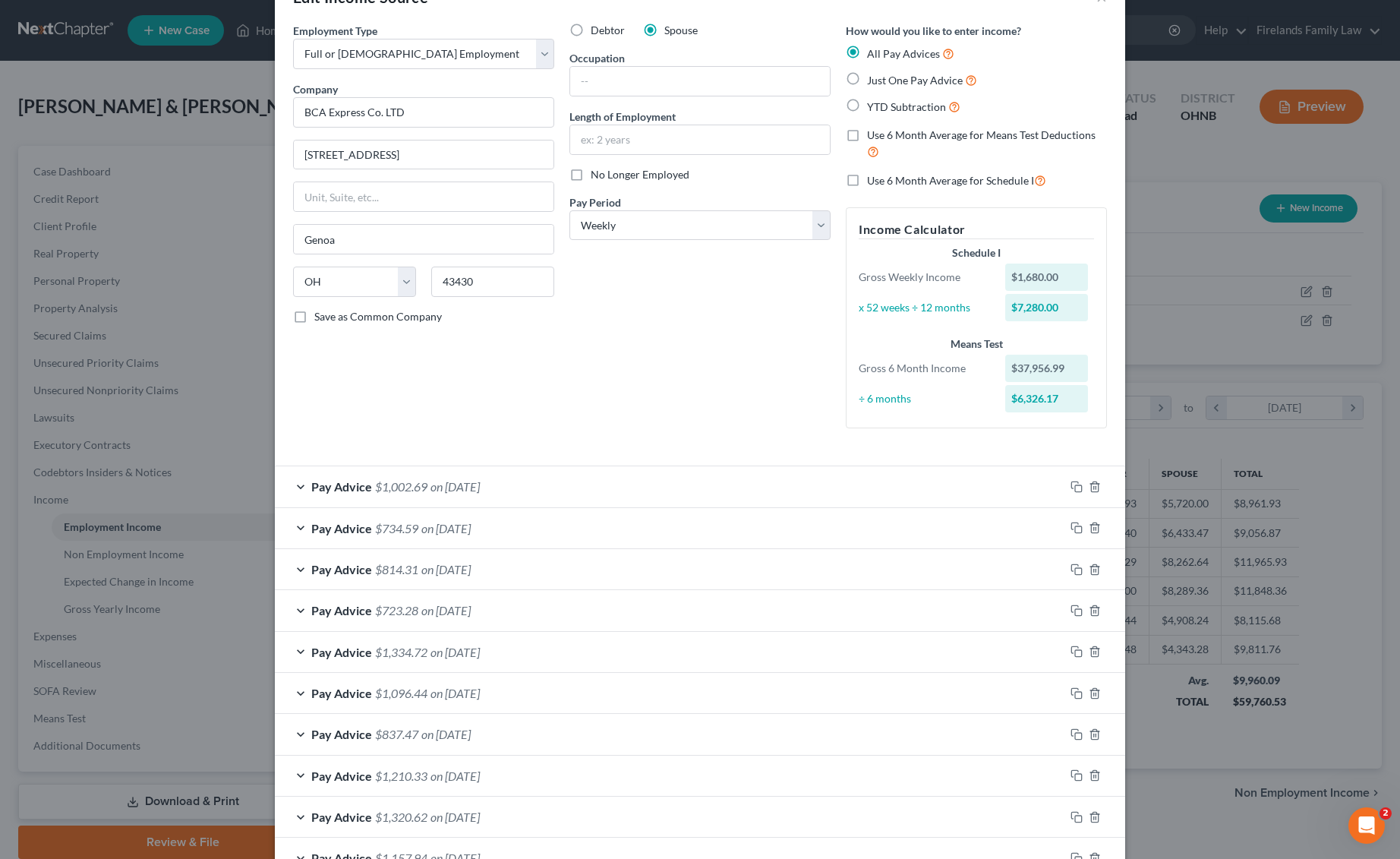
scroll to position [0, 0]
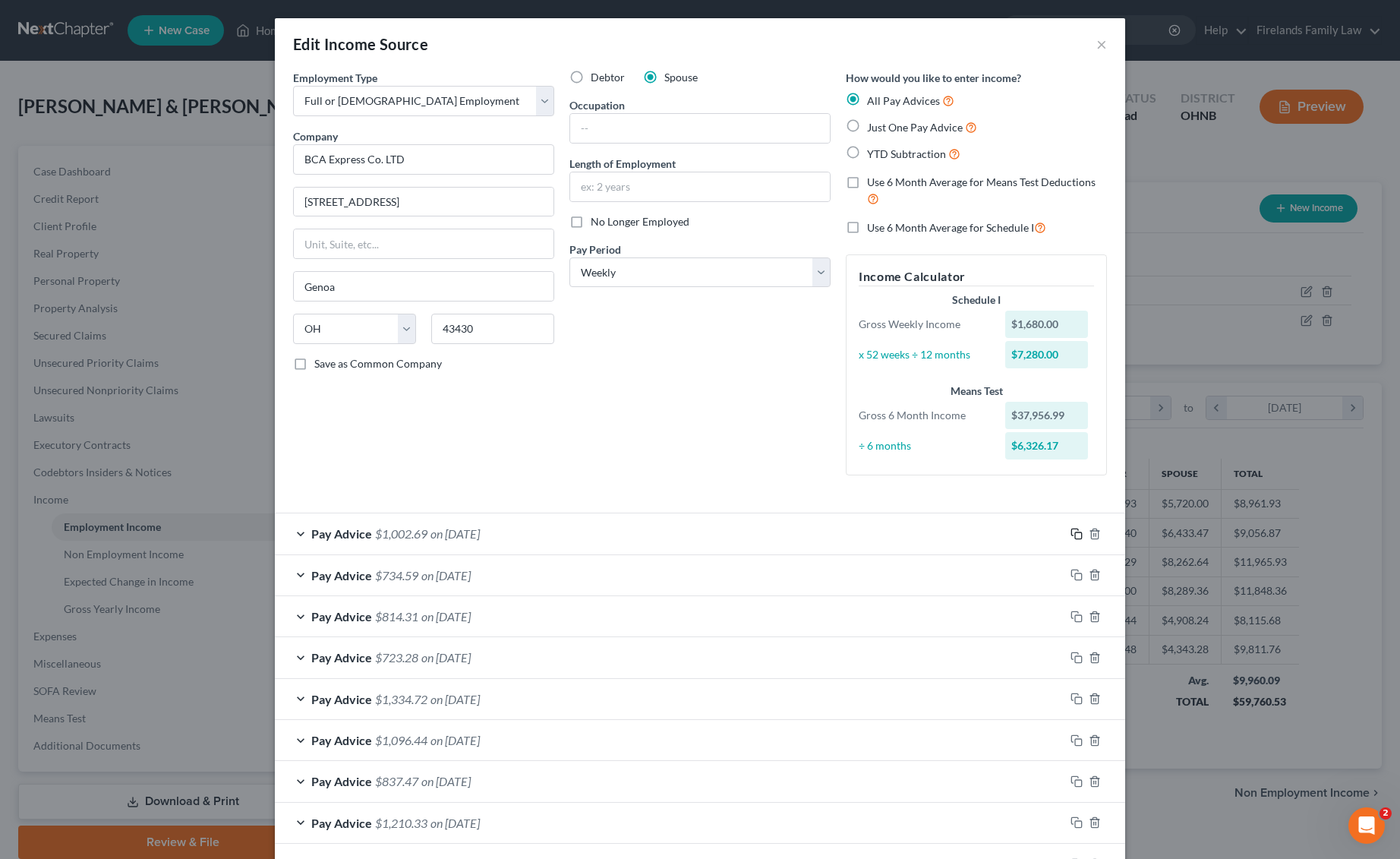
click at [1033, 533] on rect "button" at bounding box center [1078, 536] width 7 height 7
click at [1033, 574] on rect "button" at bounding box center [1078, 577] width 7 height 7
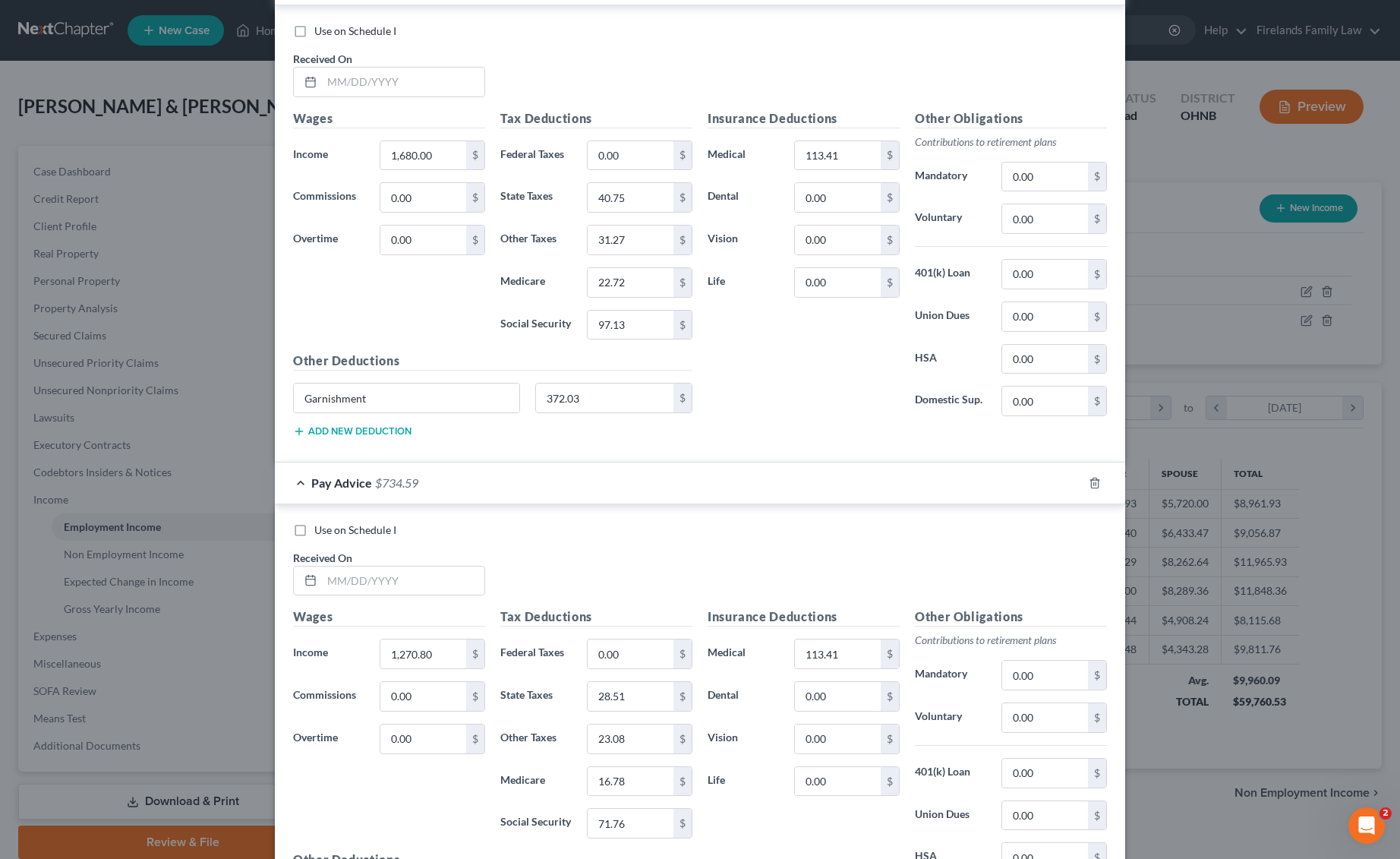
scroll to position [1721, 0]
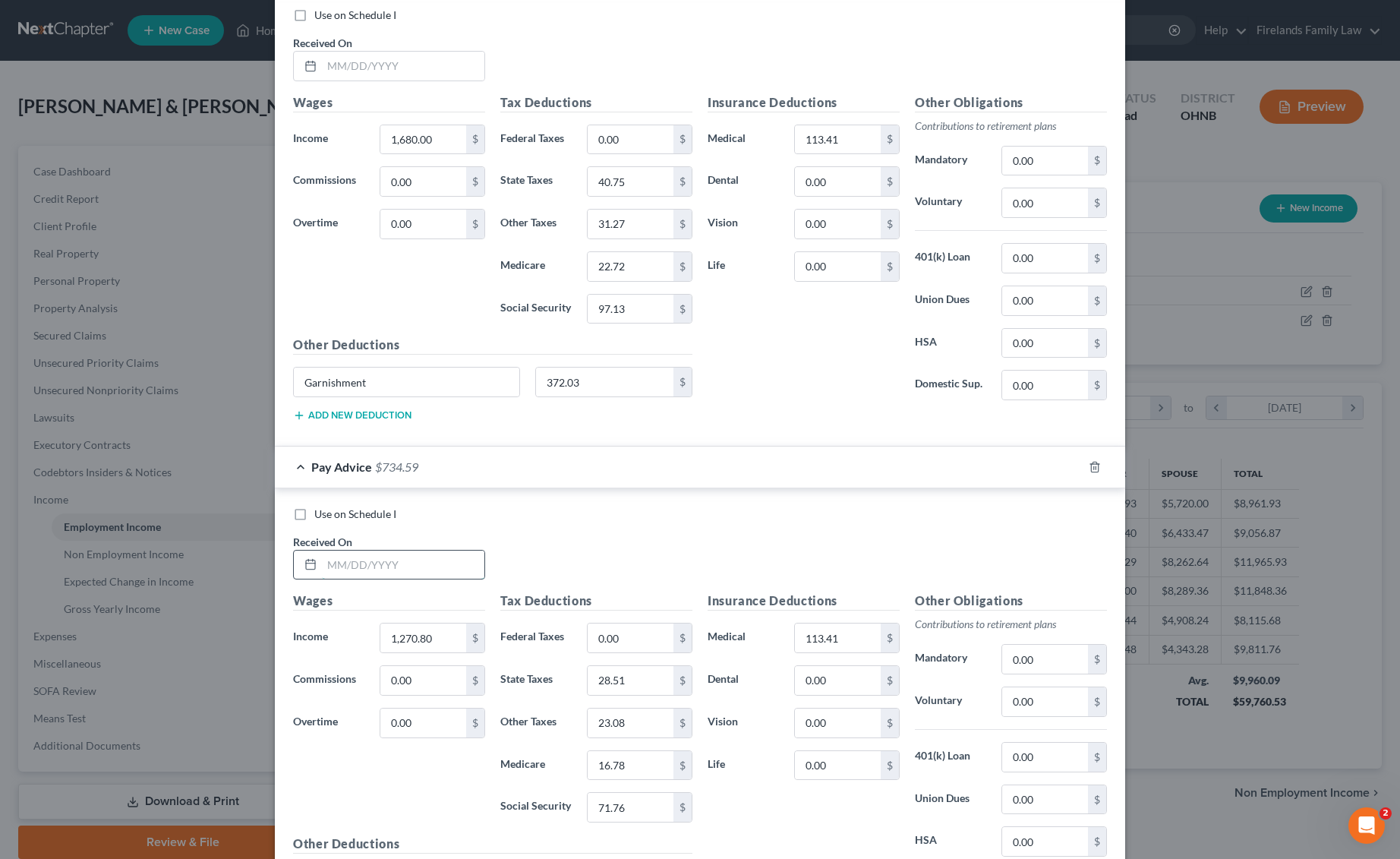
click at [378, 551] on input "text" at bounding box center [403, 565] width 163 height 29
type input "[DATE]"
click at [352, 63] on input "text" at bounding box center [403, 65] width 163 height 29
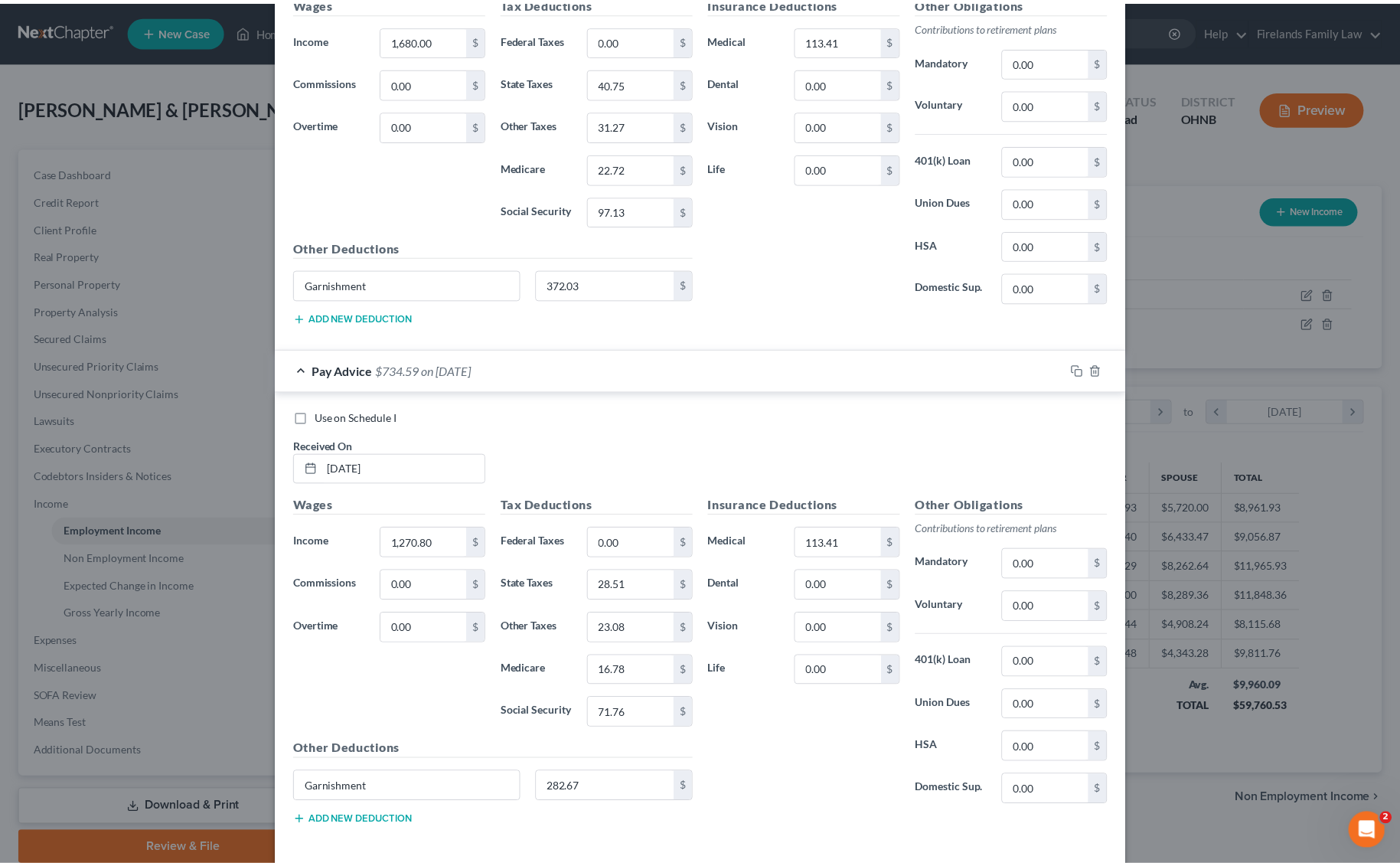
scroll to position [1888, 0]
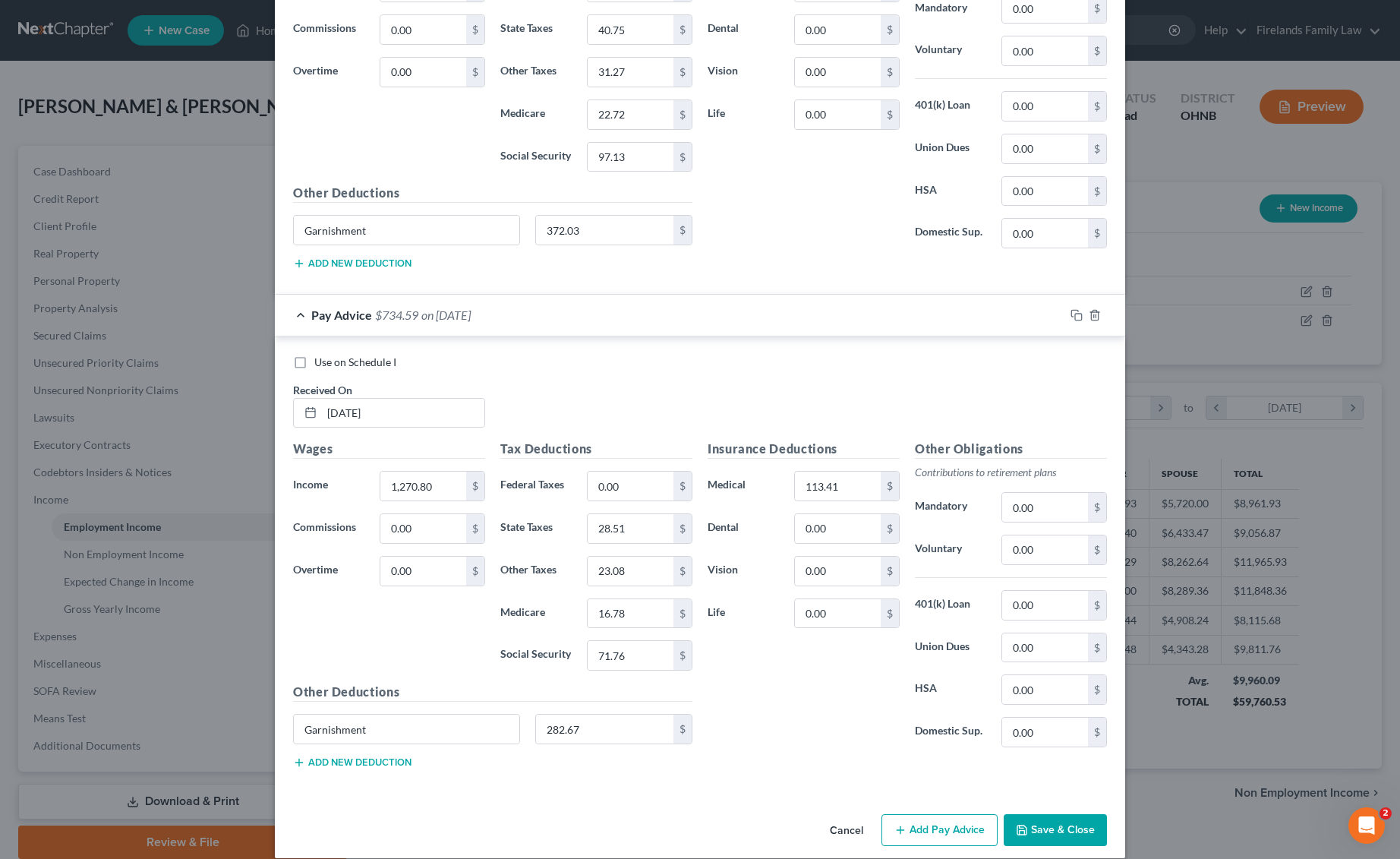
type input "[DATE]"
click at [1033, 685] on button "Save & Close" at bounding box center [1055, 829] width 104 height 32
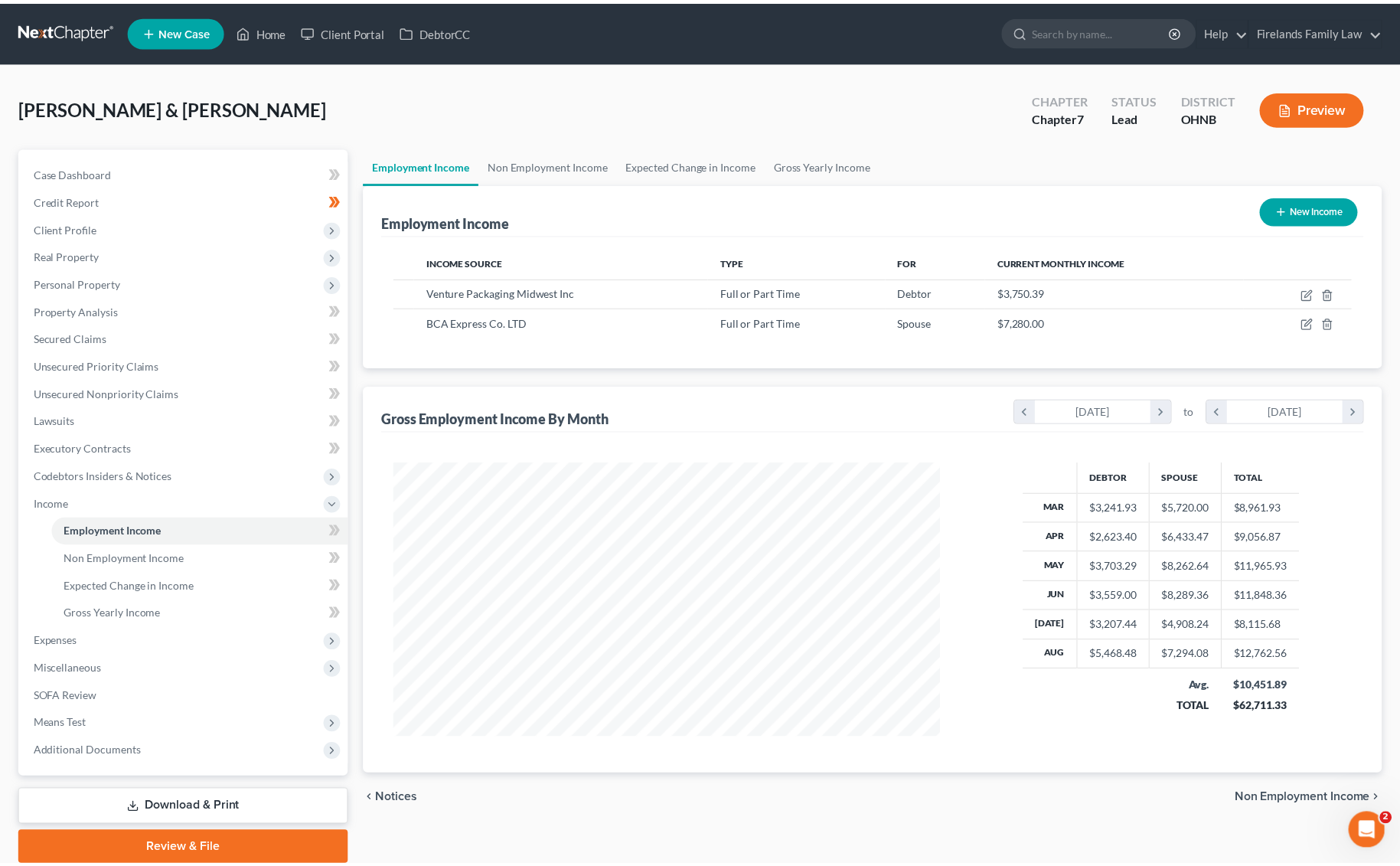
scroll to position [765289, 764798]
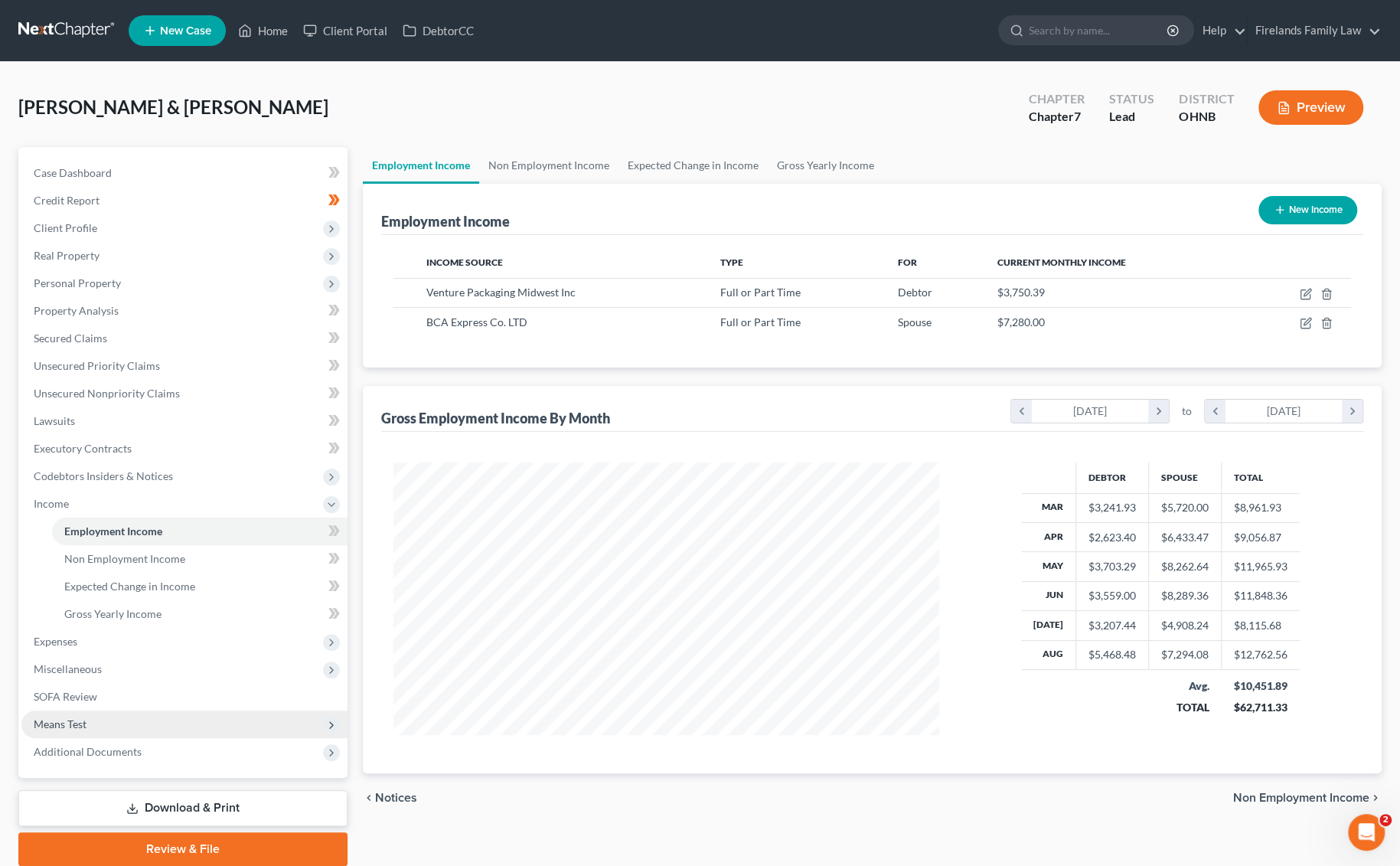
click at [163, 691] on span "Means Test" at bounding box center [184, 724] width 326 height 27
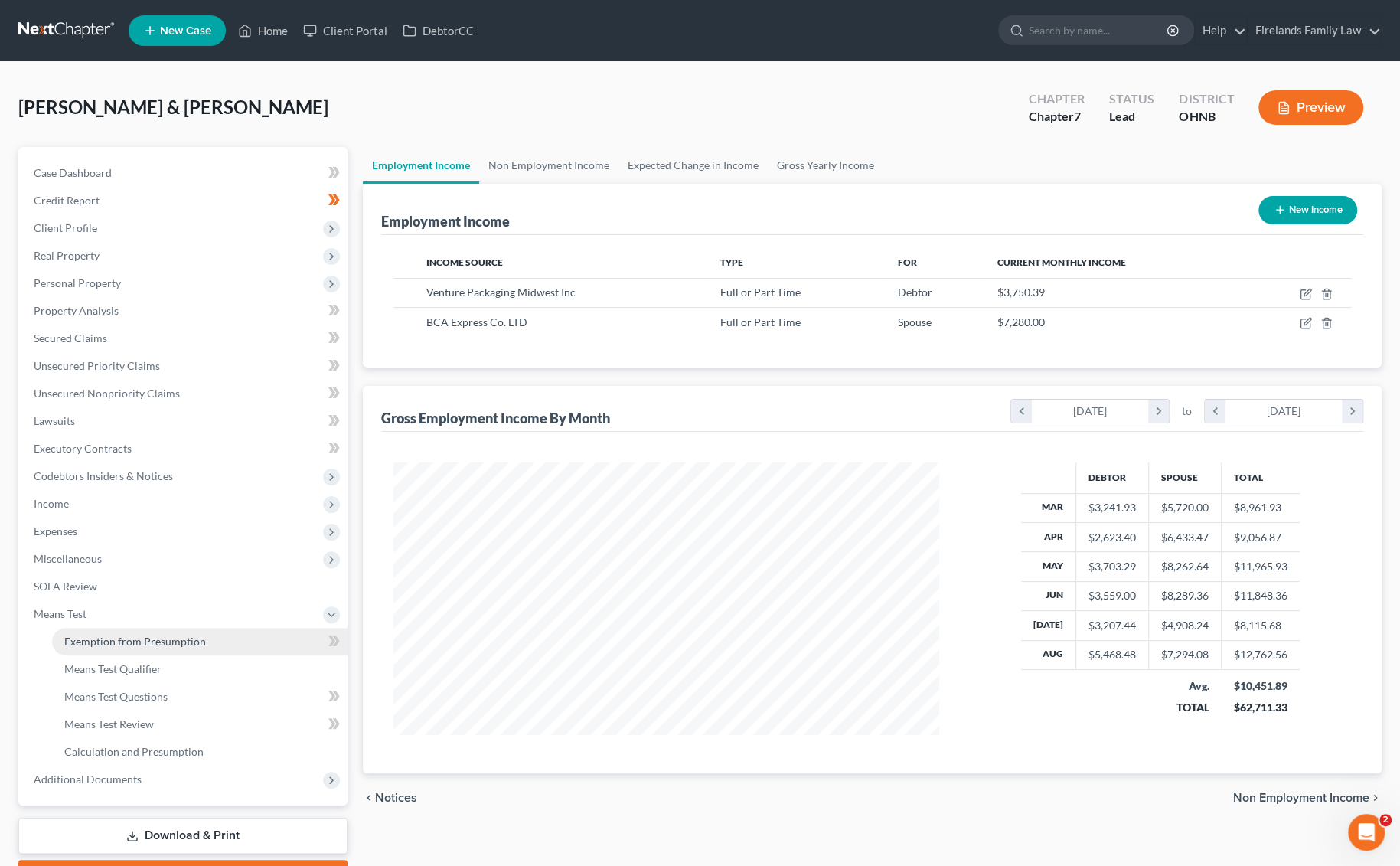
click at [175, 644] on span "Exemption from Presumption" at bounding box center [134, 641] width 141 height 13
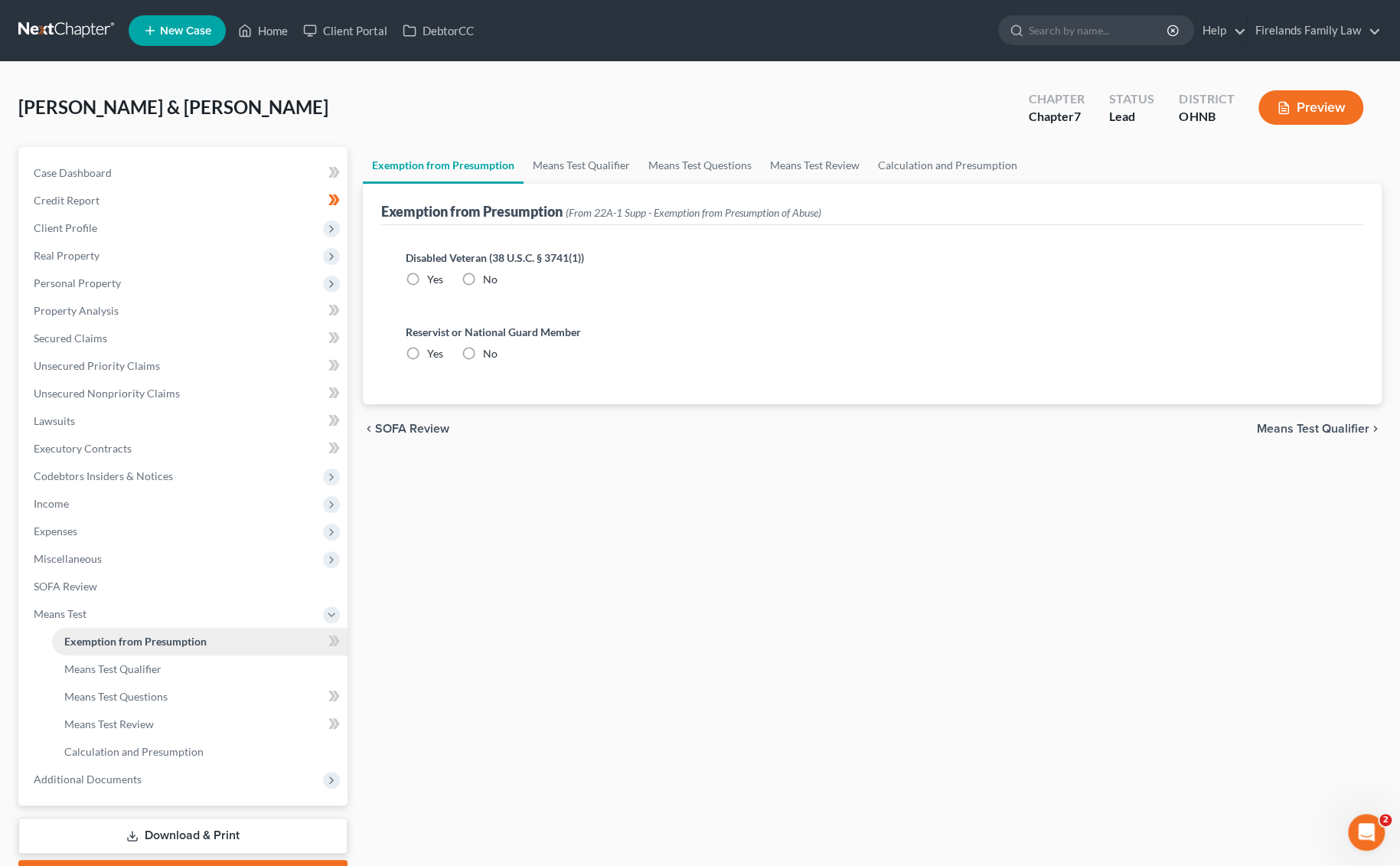
radio input "true"
click at [180, 666] on link "Means Test Qualifier" at bounding box center [199, 669] width 296 height 27
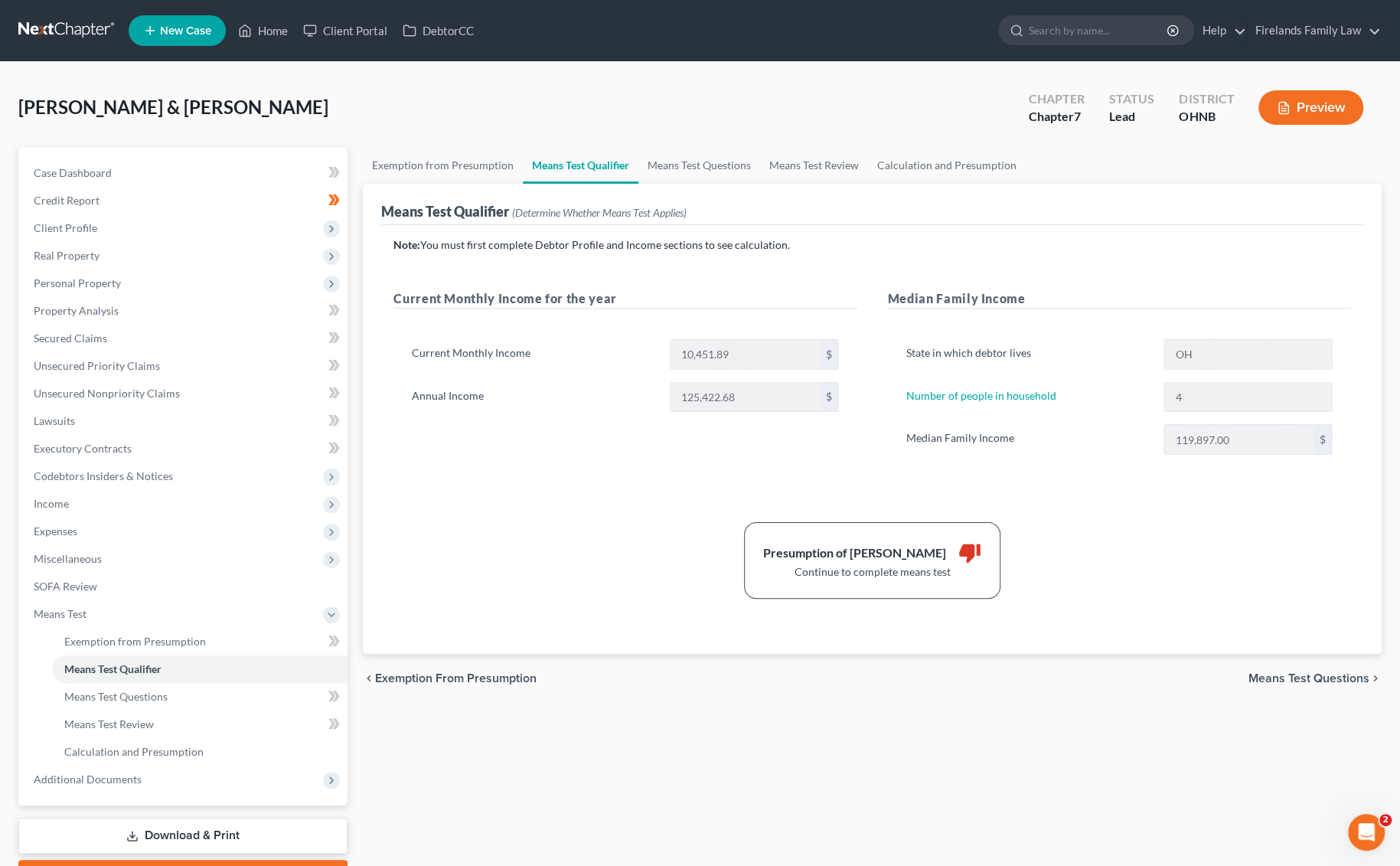
click at [678, 567] on div "Presumption of Abuse Arises thumb_down Continue to complete means test" at bounding box center [872, 560] width 973 height 76
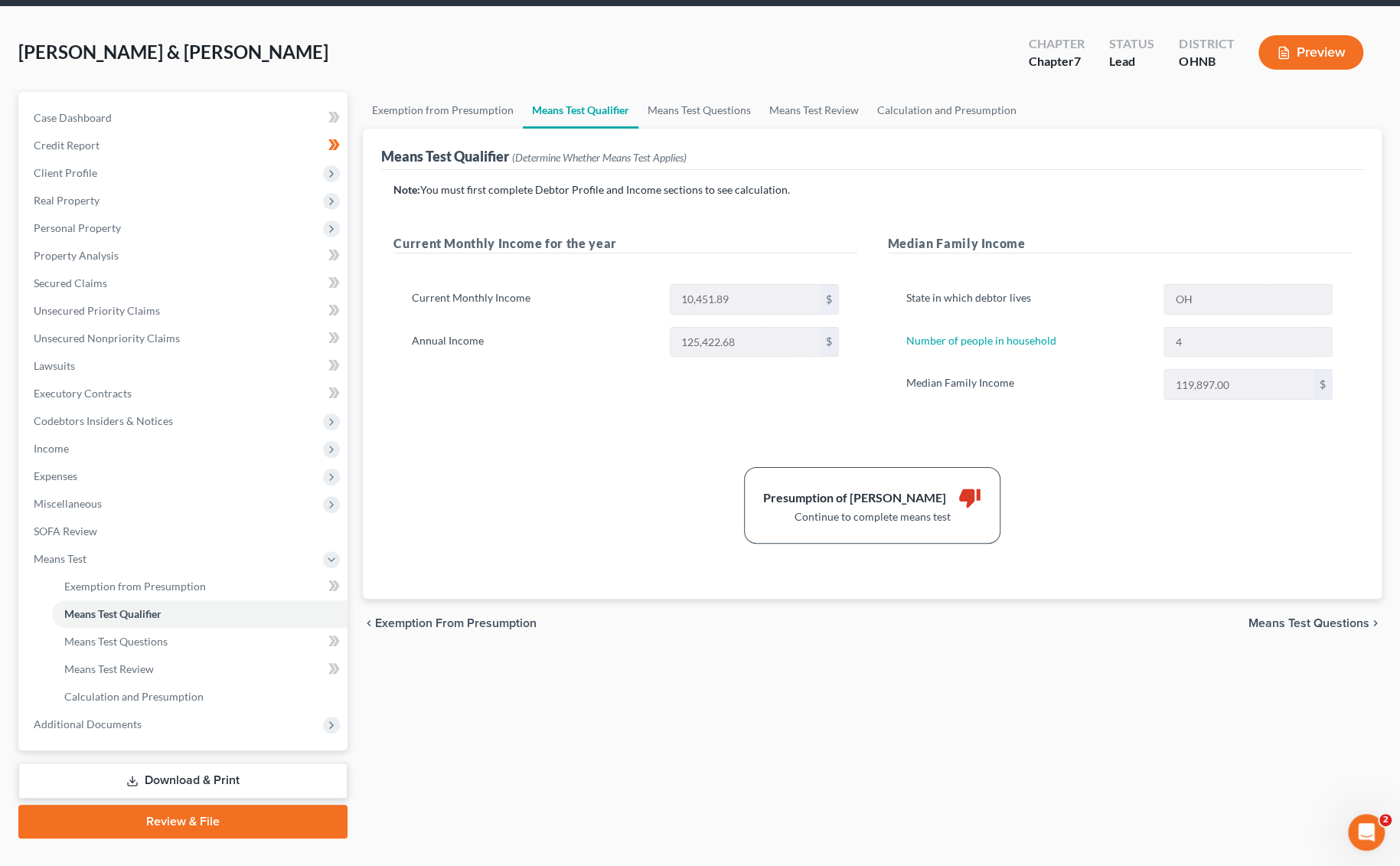
scroll to position [83, 0]
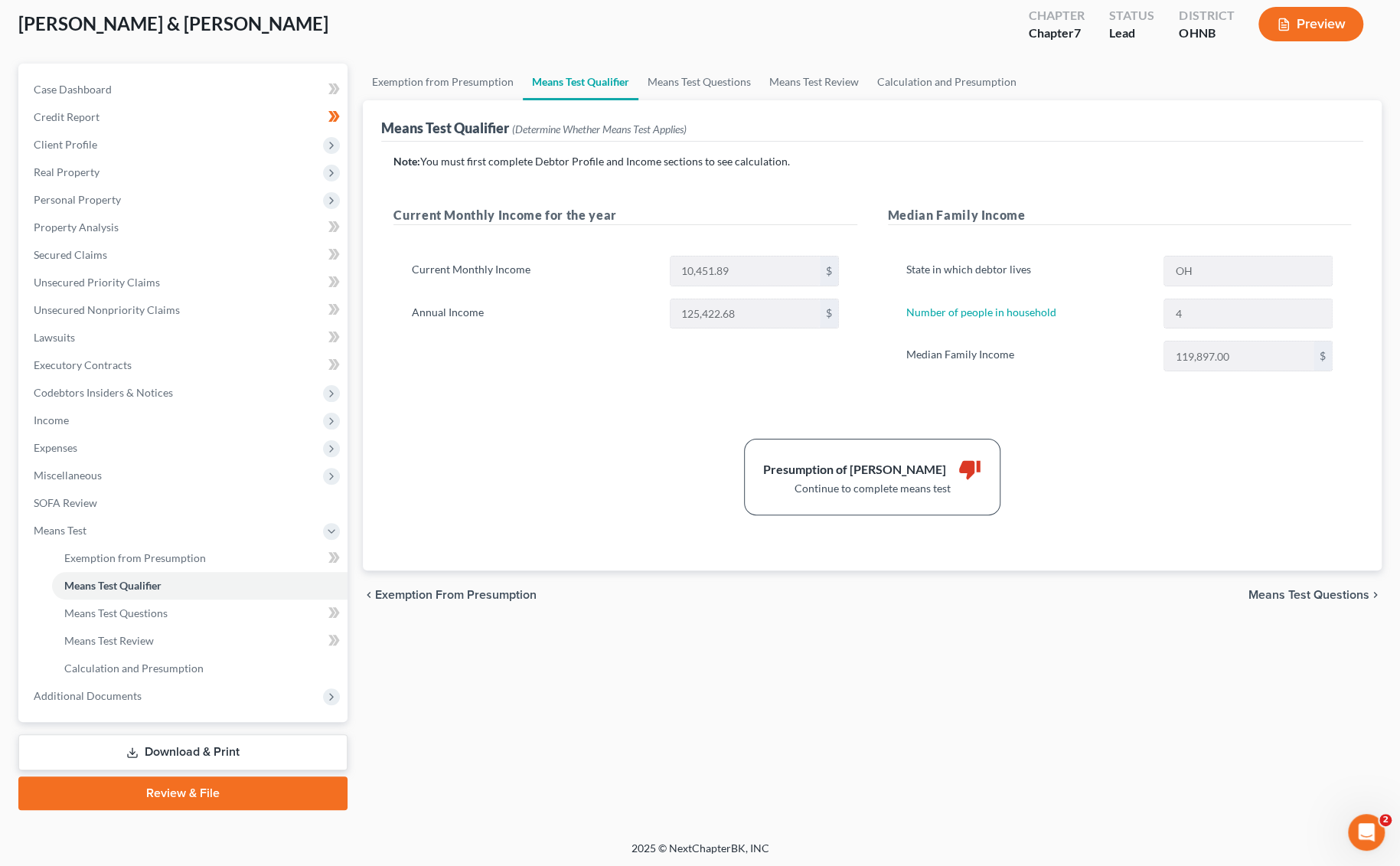
click at [1041, 548] on div "Note: You must first complete Debtor Profile and Income sections to see calcula…" at bounding box center [872, 355] width 982 height 429
click at [115, 419] on span "Income" at bounding box center [184, 419] width 326 height 27
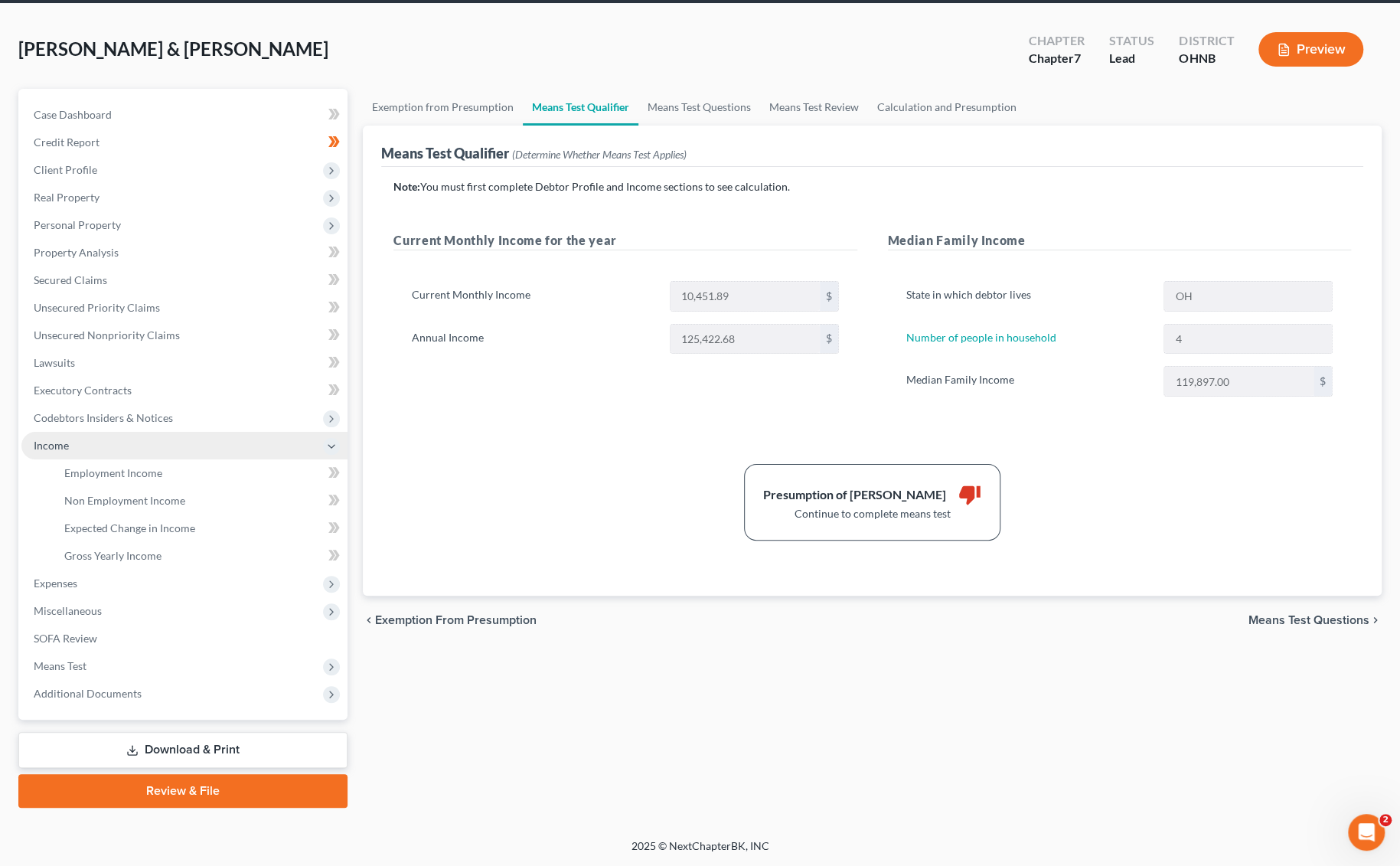
scroll to position [56, 0]
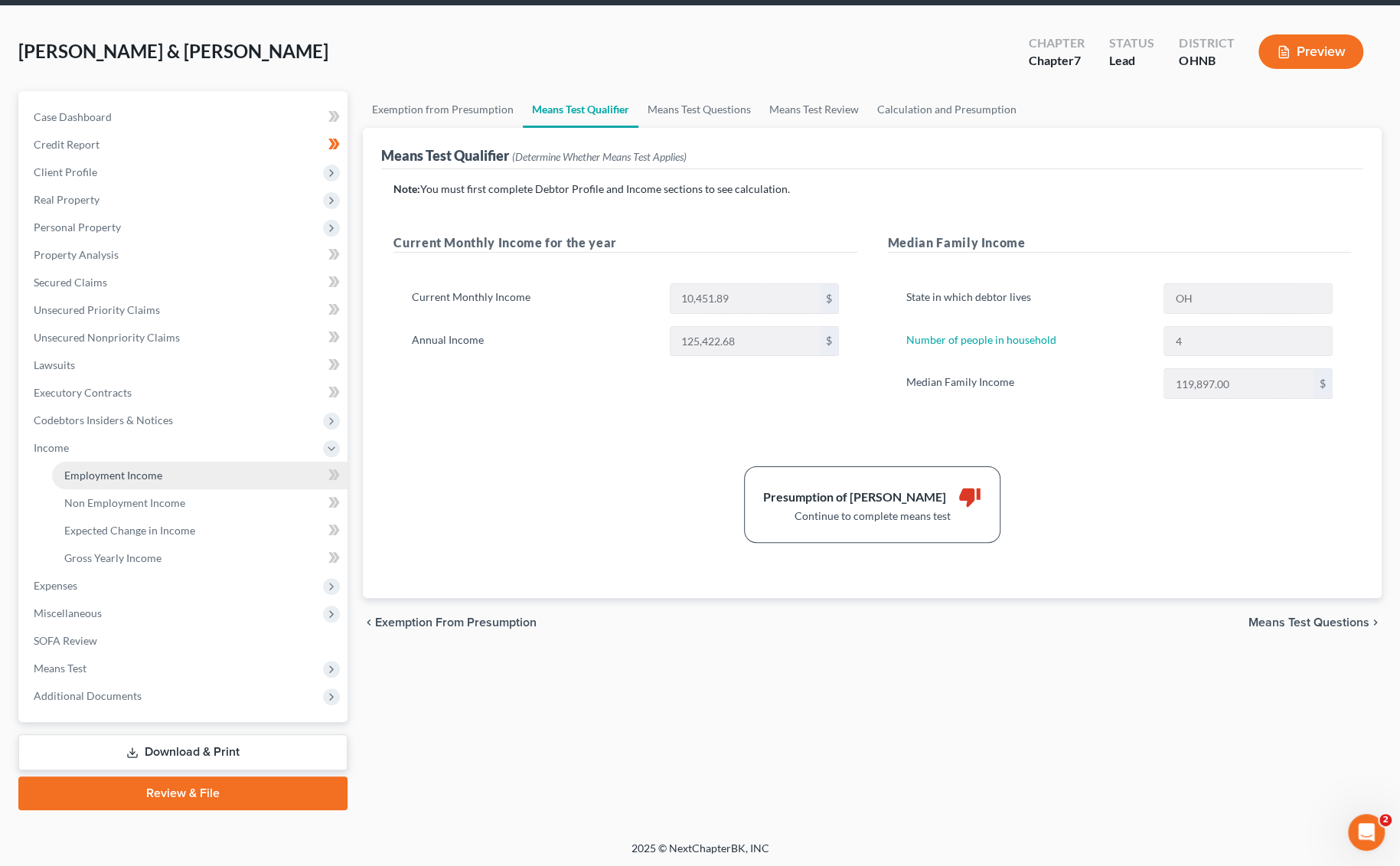
click at [241, 471] on link "Employment Income" at bounding box center [199, 475] width 296 height 27
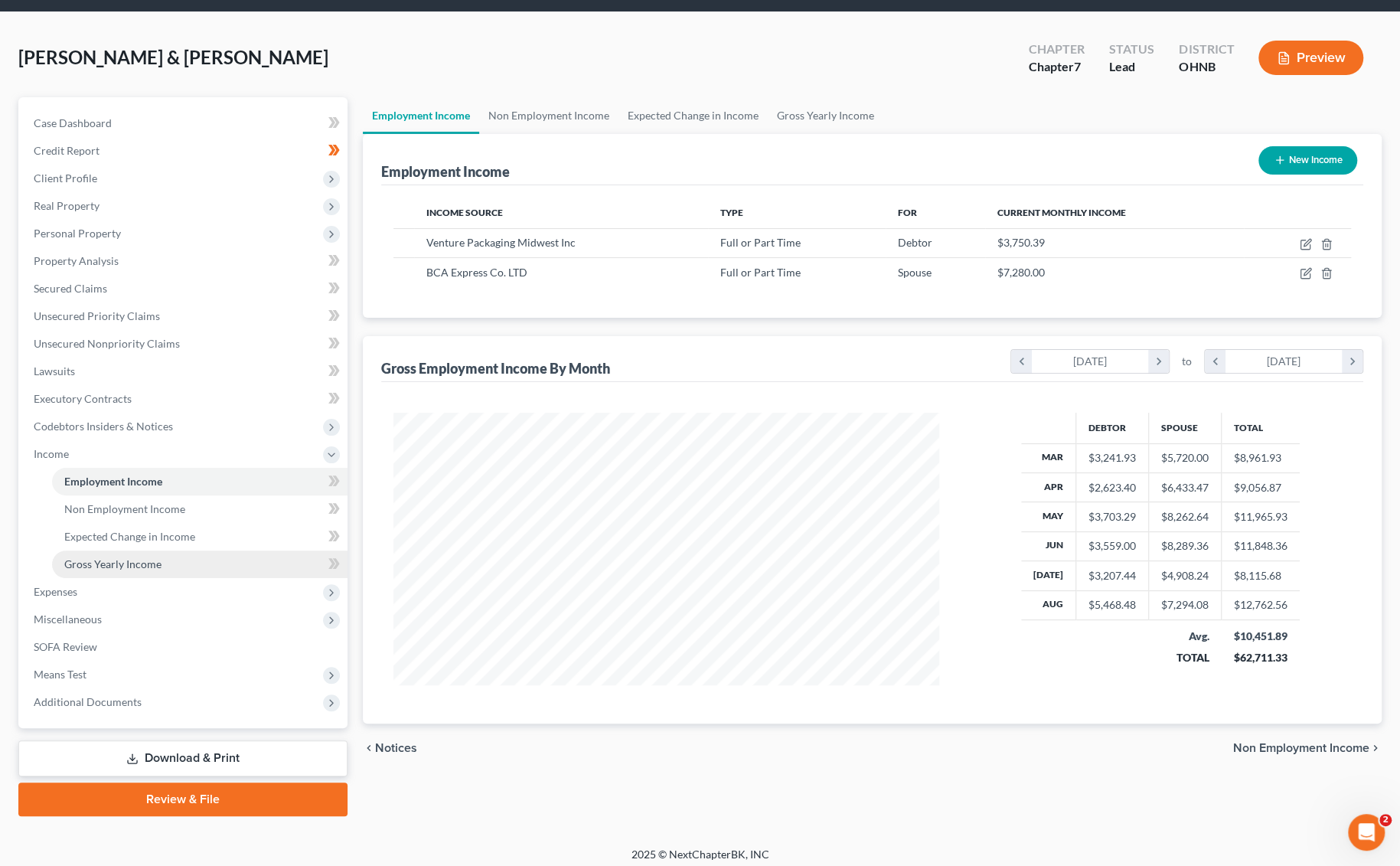
scroll to position [56, 0]
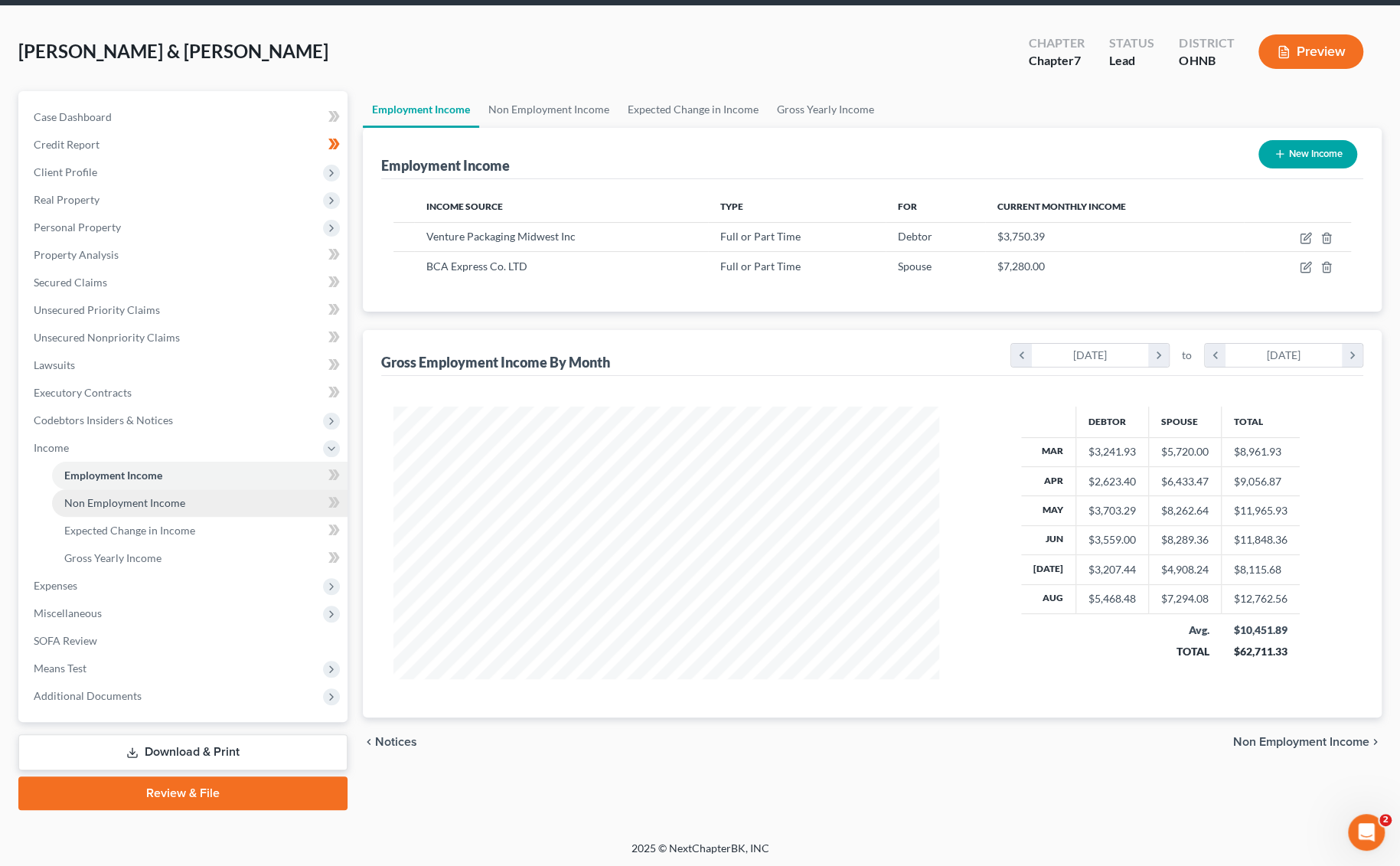
click at [139, 513] on link "Non Employment Income" at bounding box center [199, 503] width 296 height 27
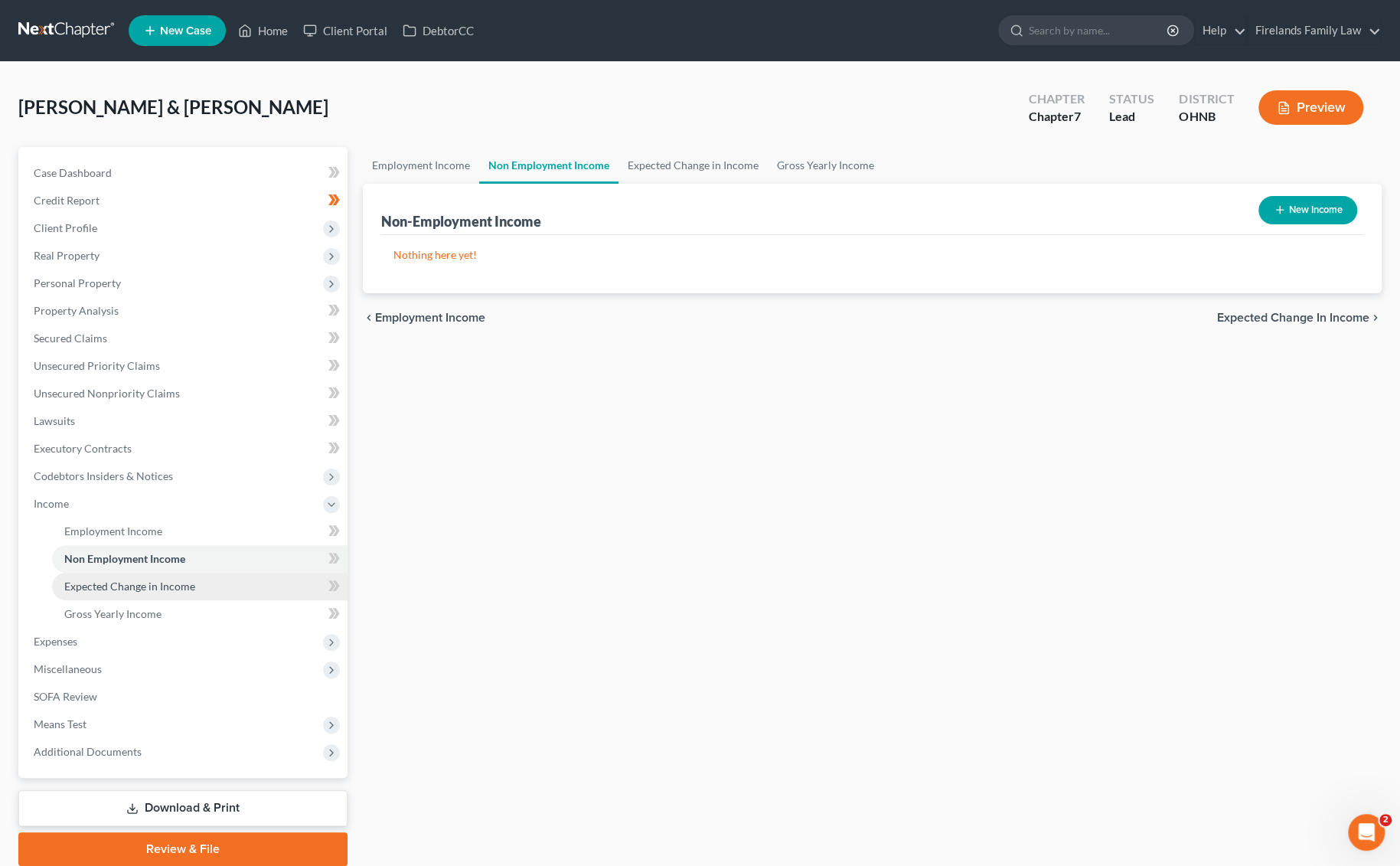
click at [173, 581] on span "Expected Change in Income" at bounding box center [129, 586] width 131 height 13
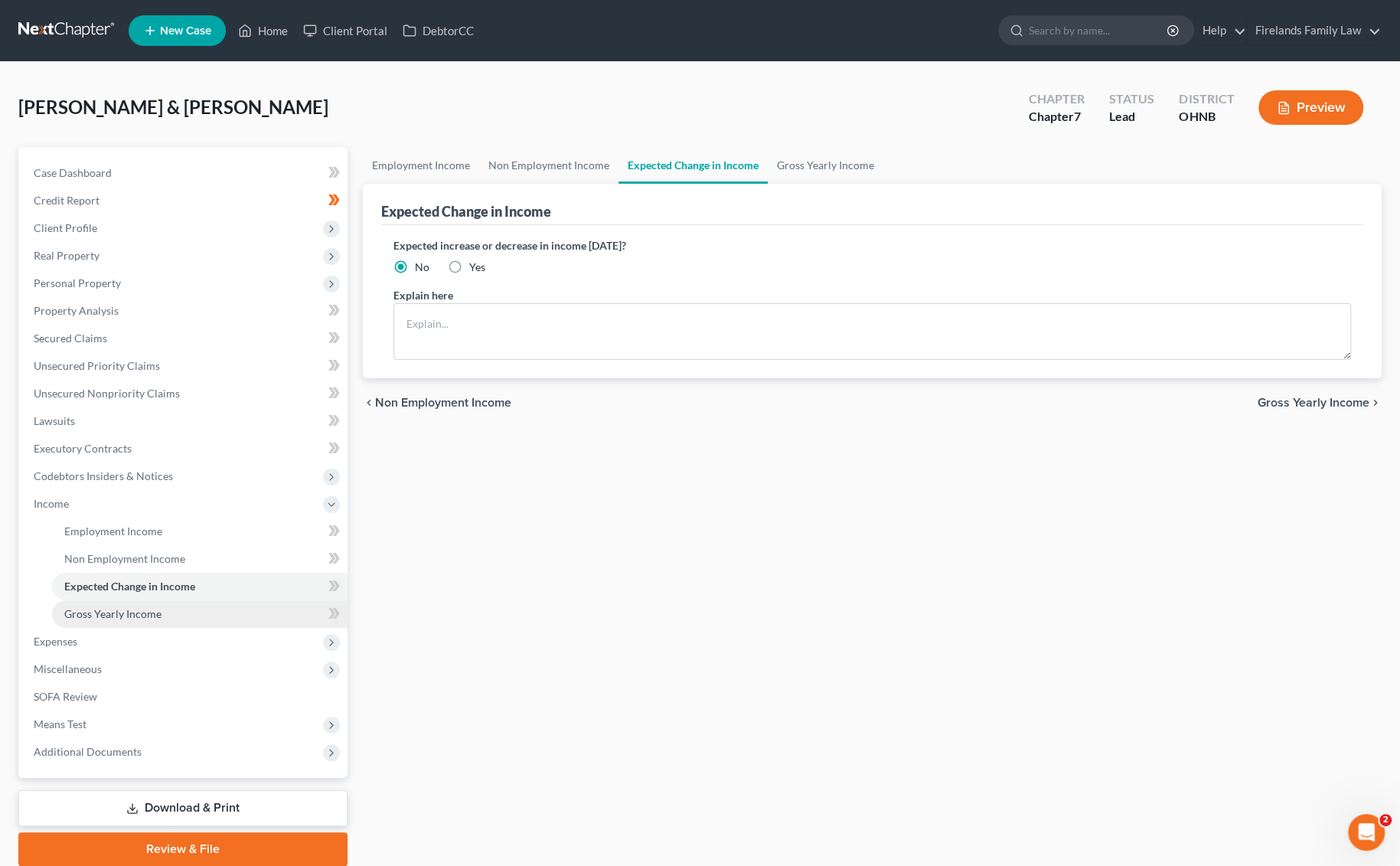
click at [169, 619] on link "Gross Yearly Income" at bounding box center [199, 613] width 296 height 27
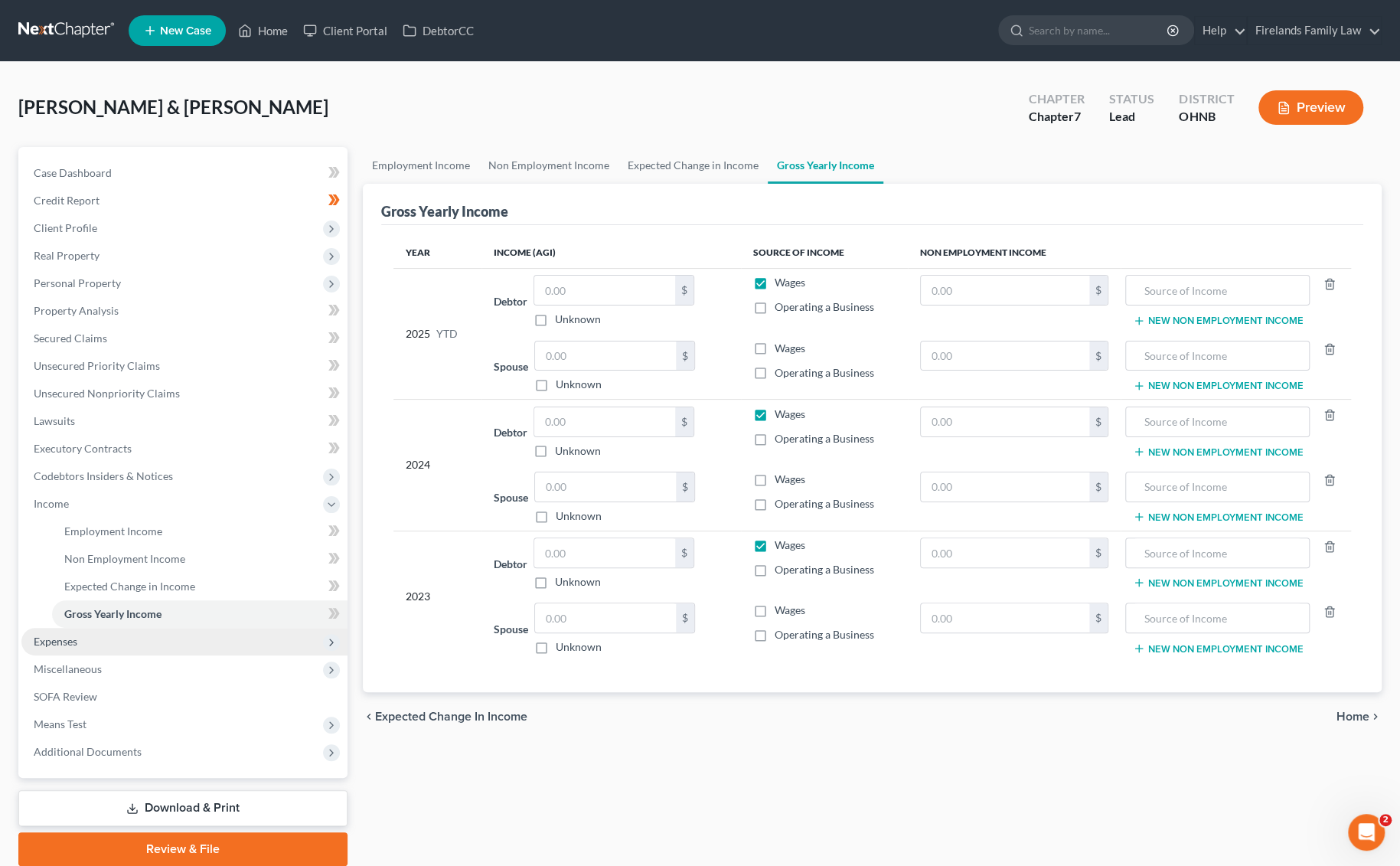
click at [156, 644] on span "Expenses" at bounding box center [184, 641] width 326 height 27
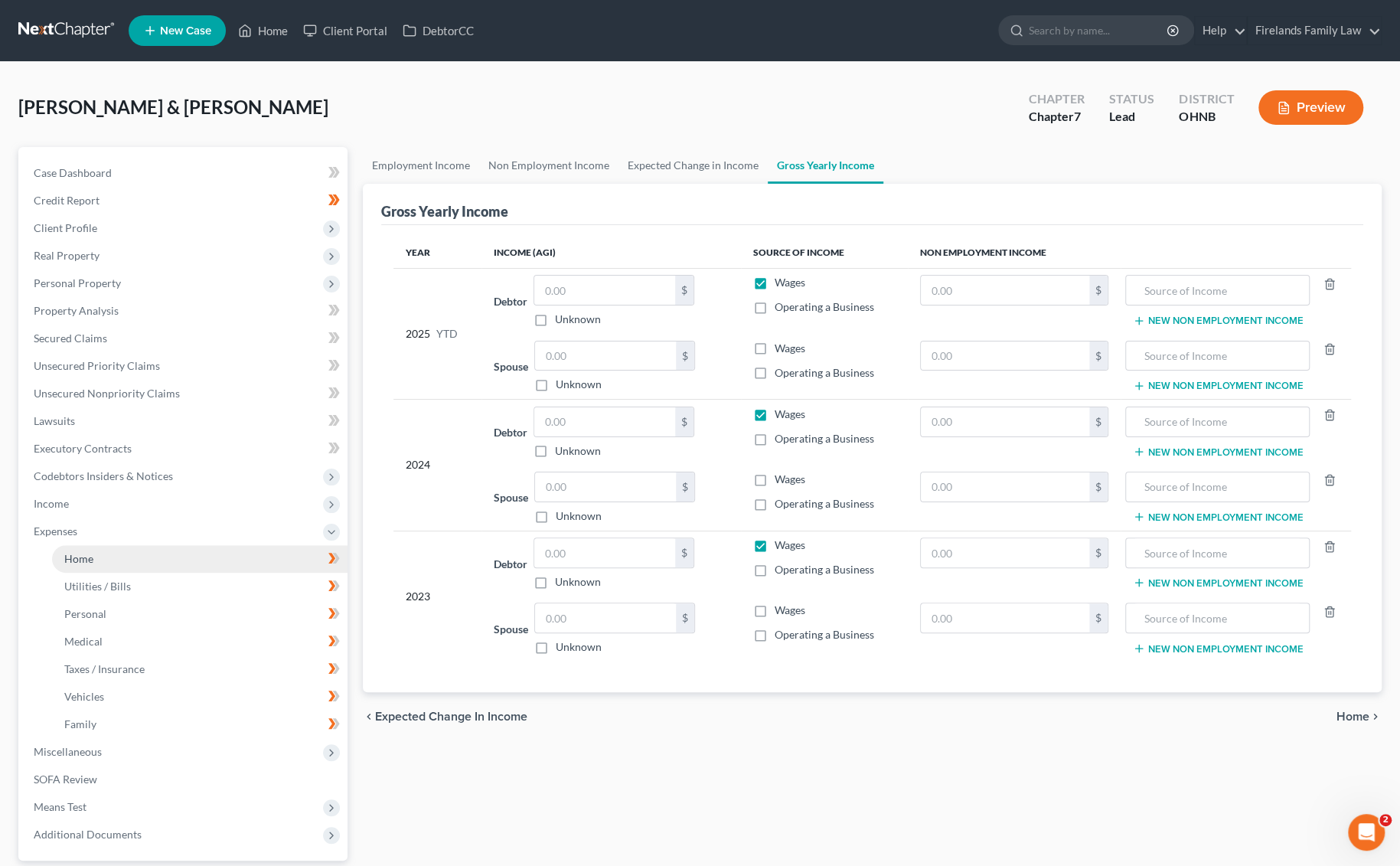
click at [161, 562] on link "Home" at bounding box center [199, 558] width 296 height 27
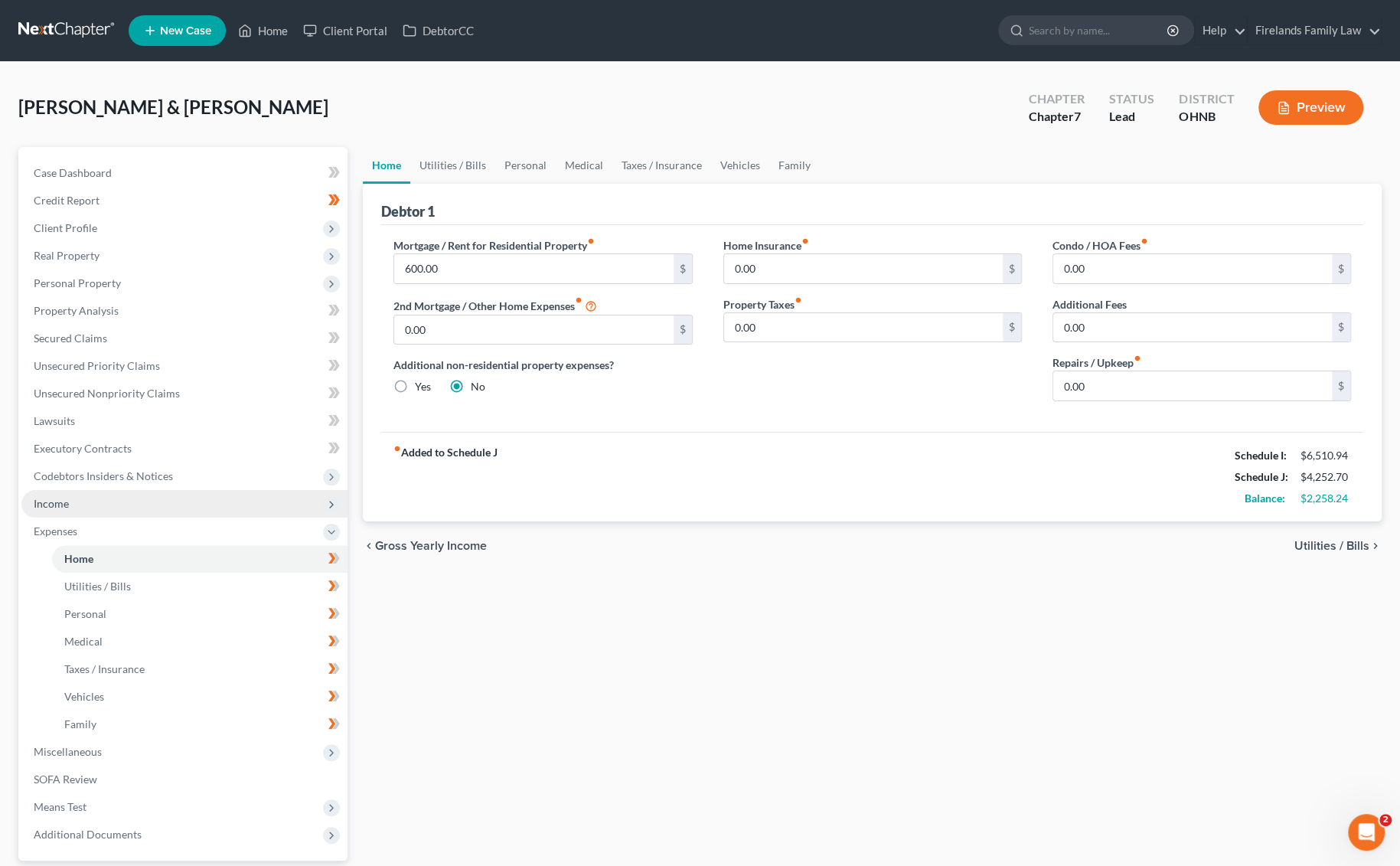
click at [129, 512] on span "Income" at bounding box center [184, 503] width 326 height 27
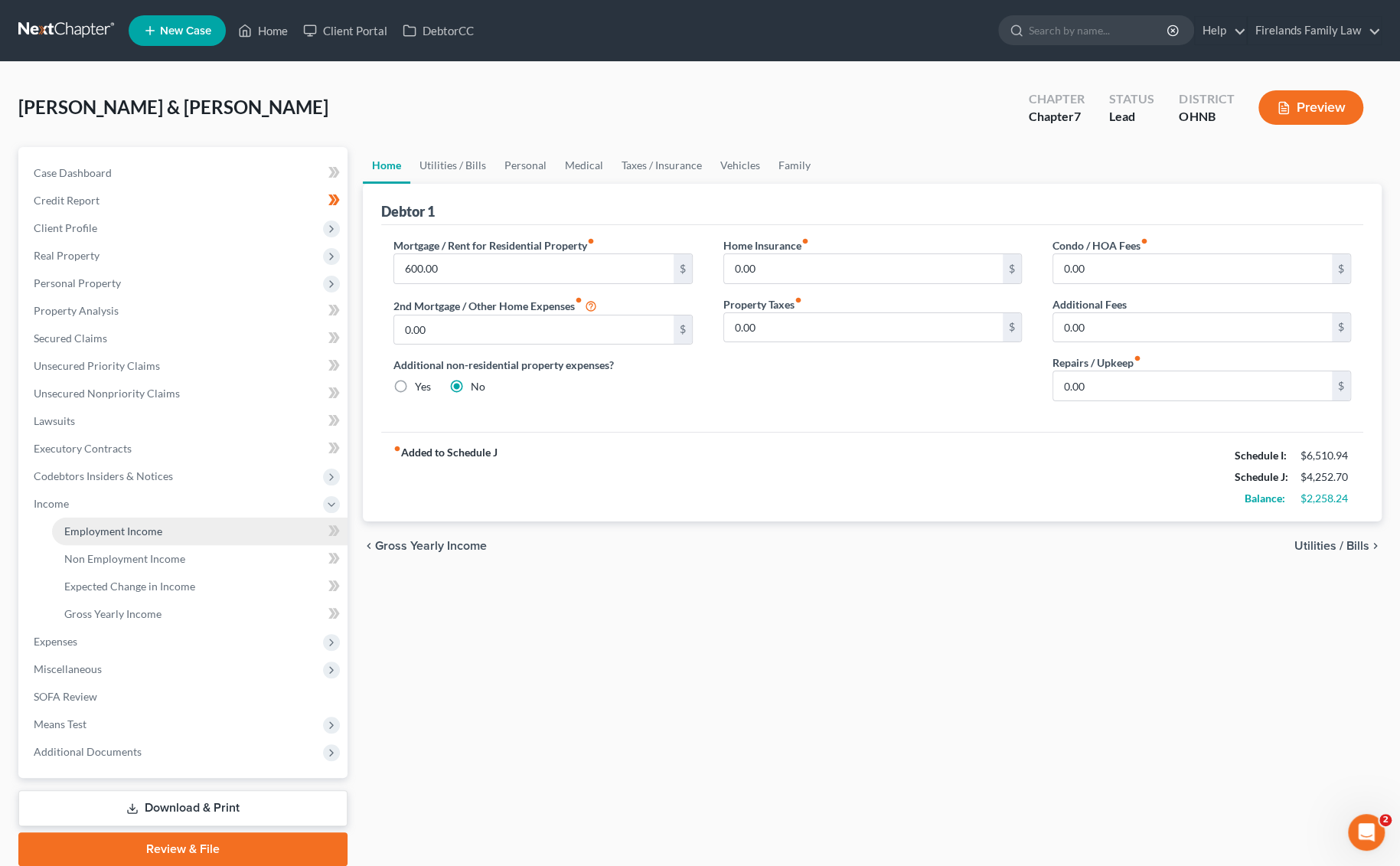
click at [142, 532] on span "Employment Income" at bounding box center [113, 531] width 98 height 13
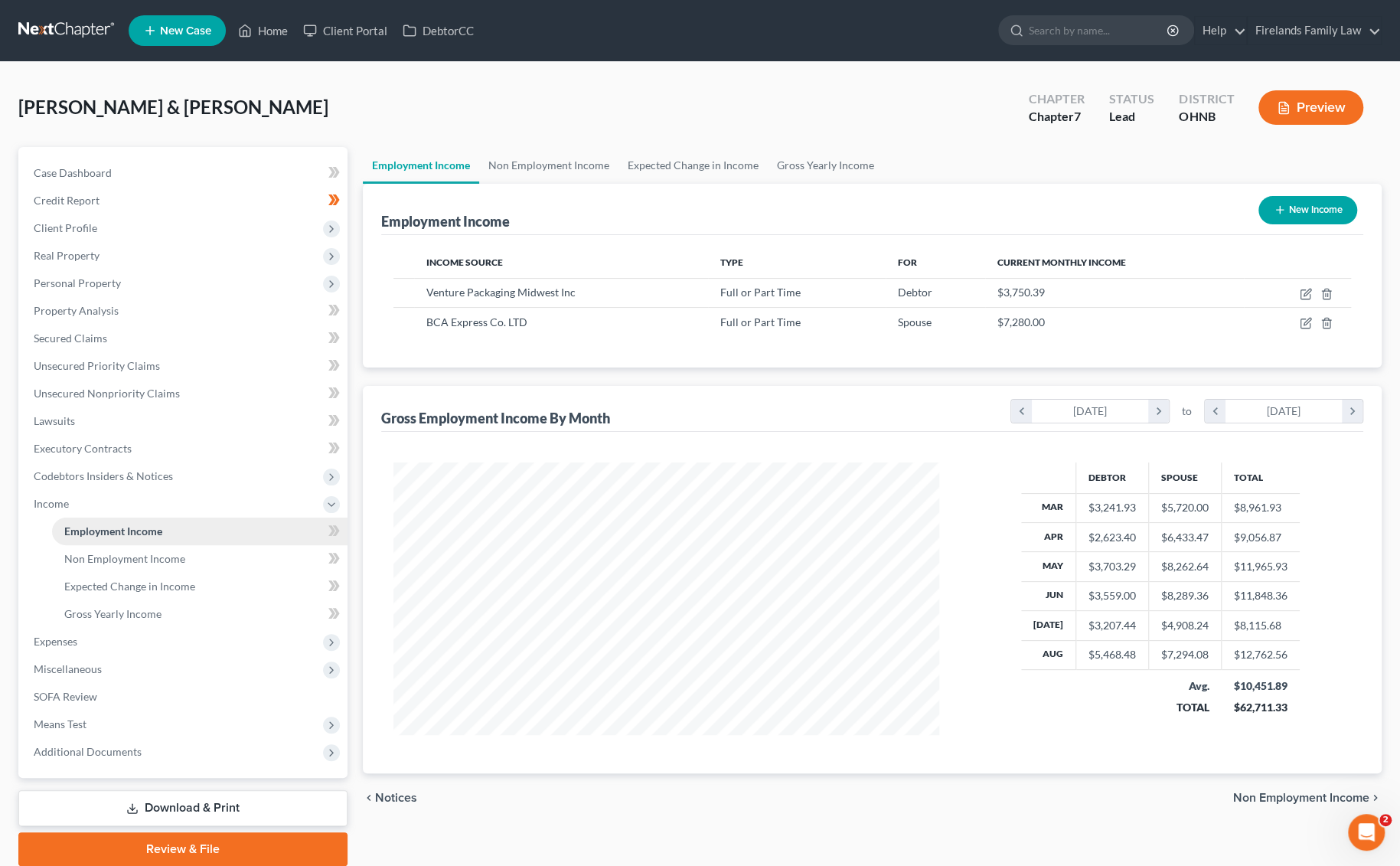
scroll to position [273, 575]
click at [639, 422] on div "Gross Employment Income By Month chevron_left [DATE] chevron_right to chevron_l…" at bounding box center [872, 409] width 982 height 46
